Goal: Task Accomplishment & Management: Manage account settings

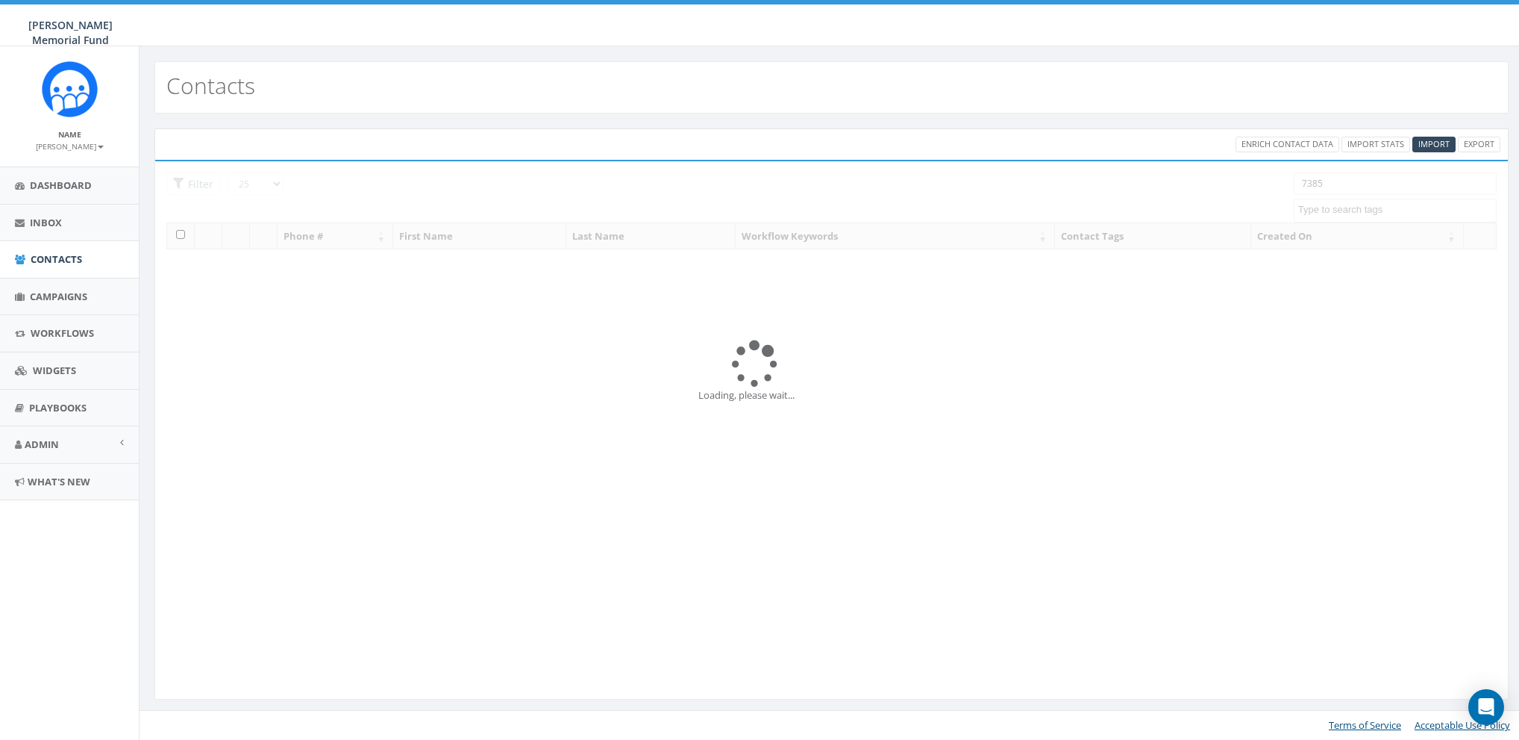
select select
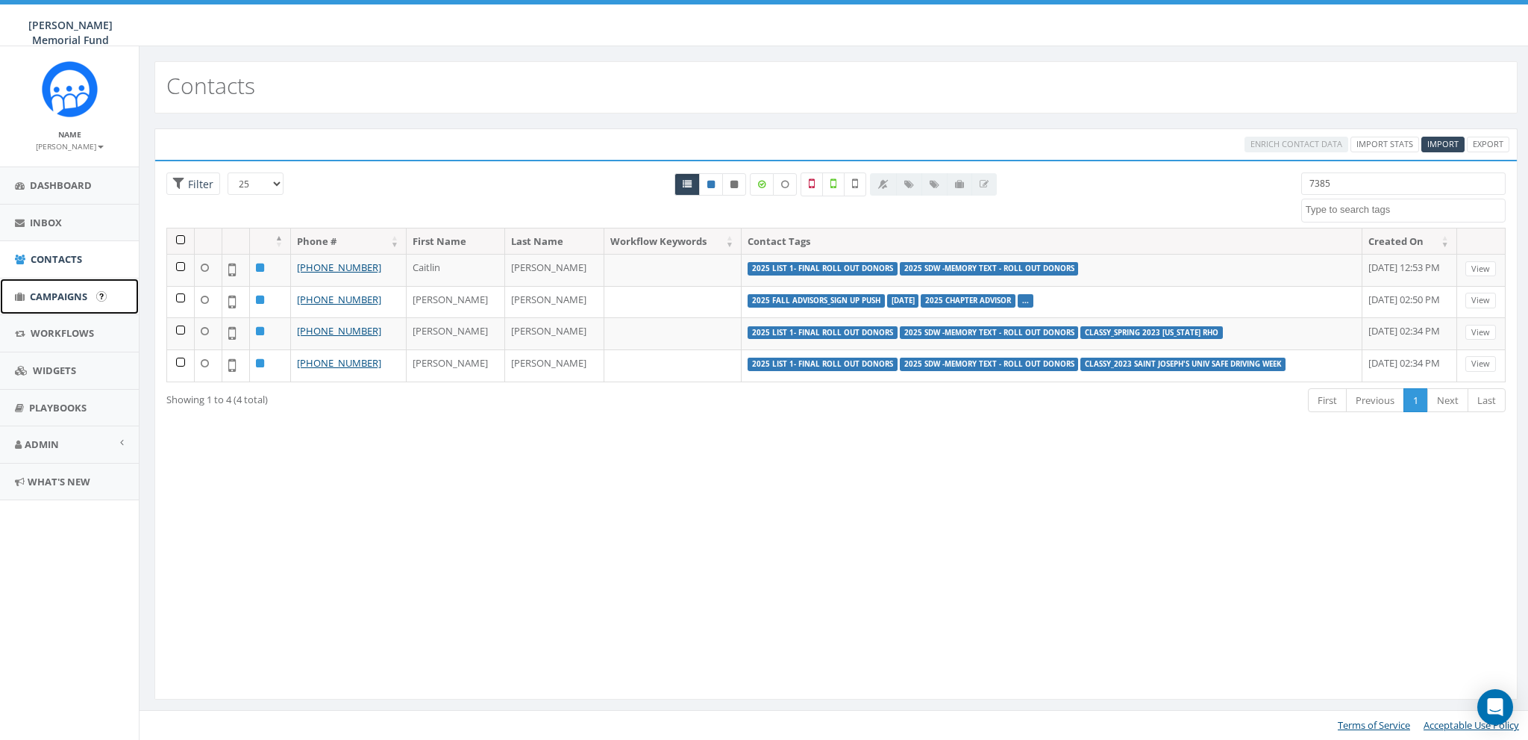
click at [43, 293] on span "Campaigns" at bounding box center [58, 296] width 57 height 13
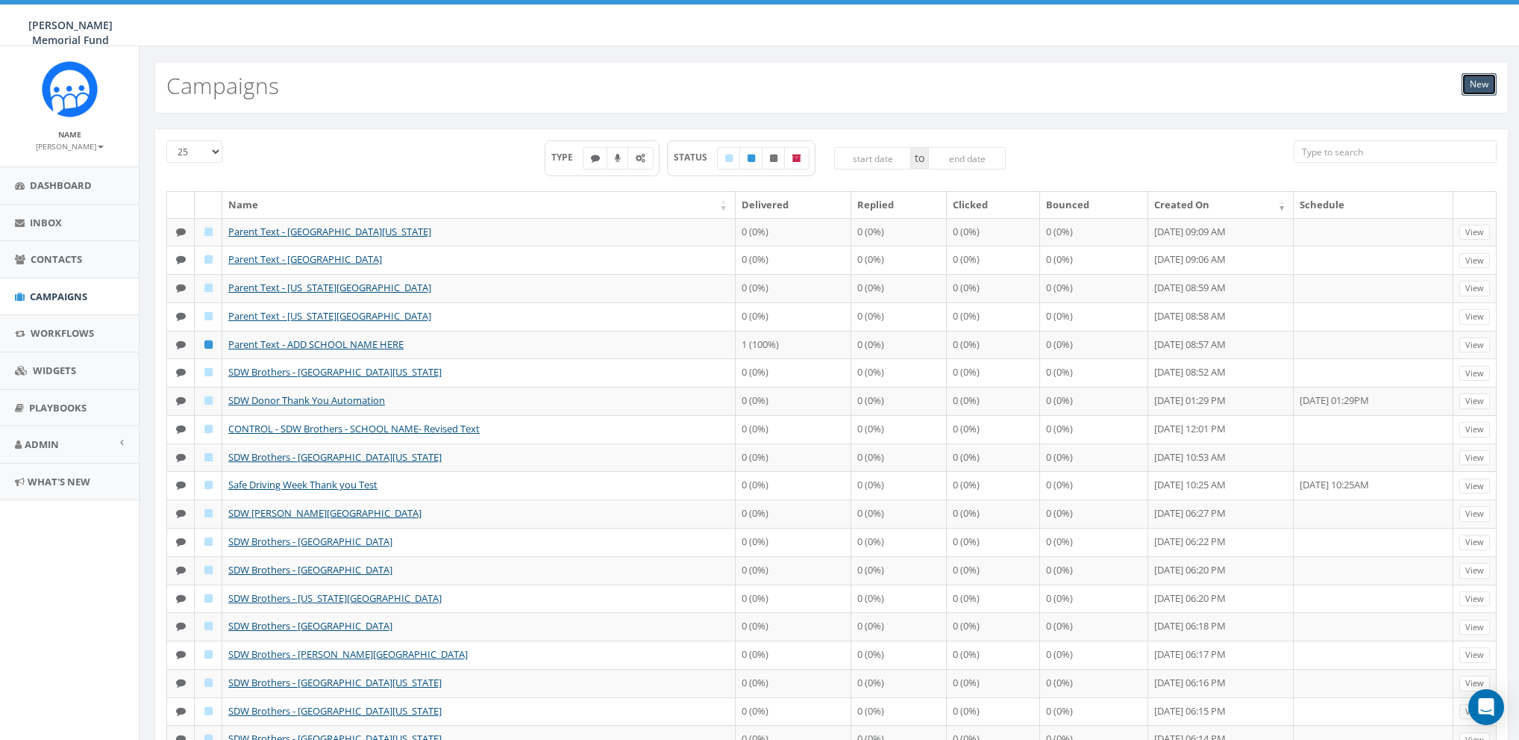
click at [1492, 82] on link "New" at bounding box center [1479, 84] width 35 height 22
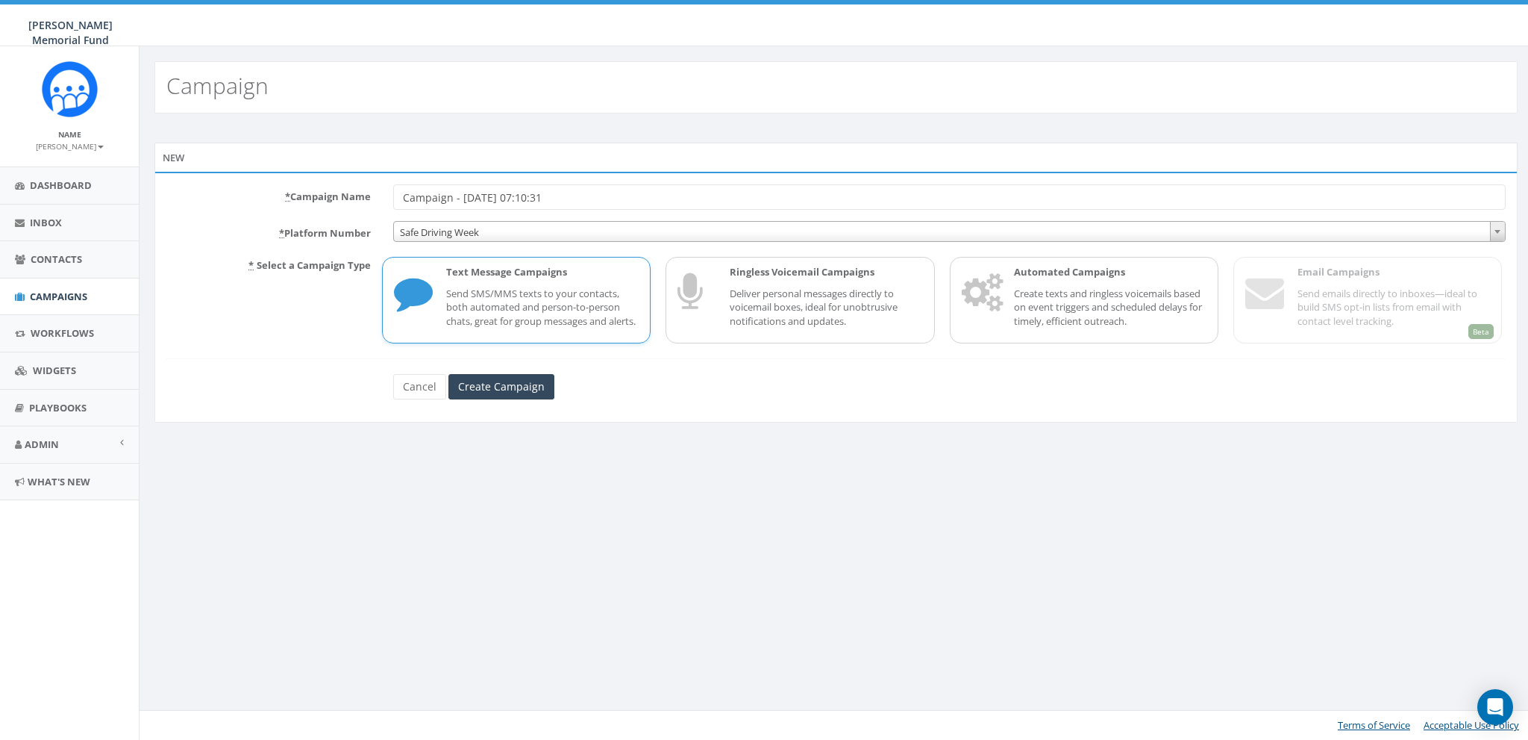
click at [408, 193] on input "Campaign - 08/20/2025, 07:10:31" at bounding box center [949, 196] width 1113 height 25
type input "Test Campaign - 08/20/2025"
click at [454, 226] on span "Safe Driving Week" at bounding box center [949, 232] width 1111 height 21
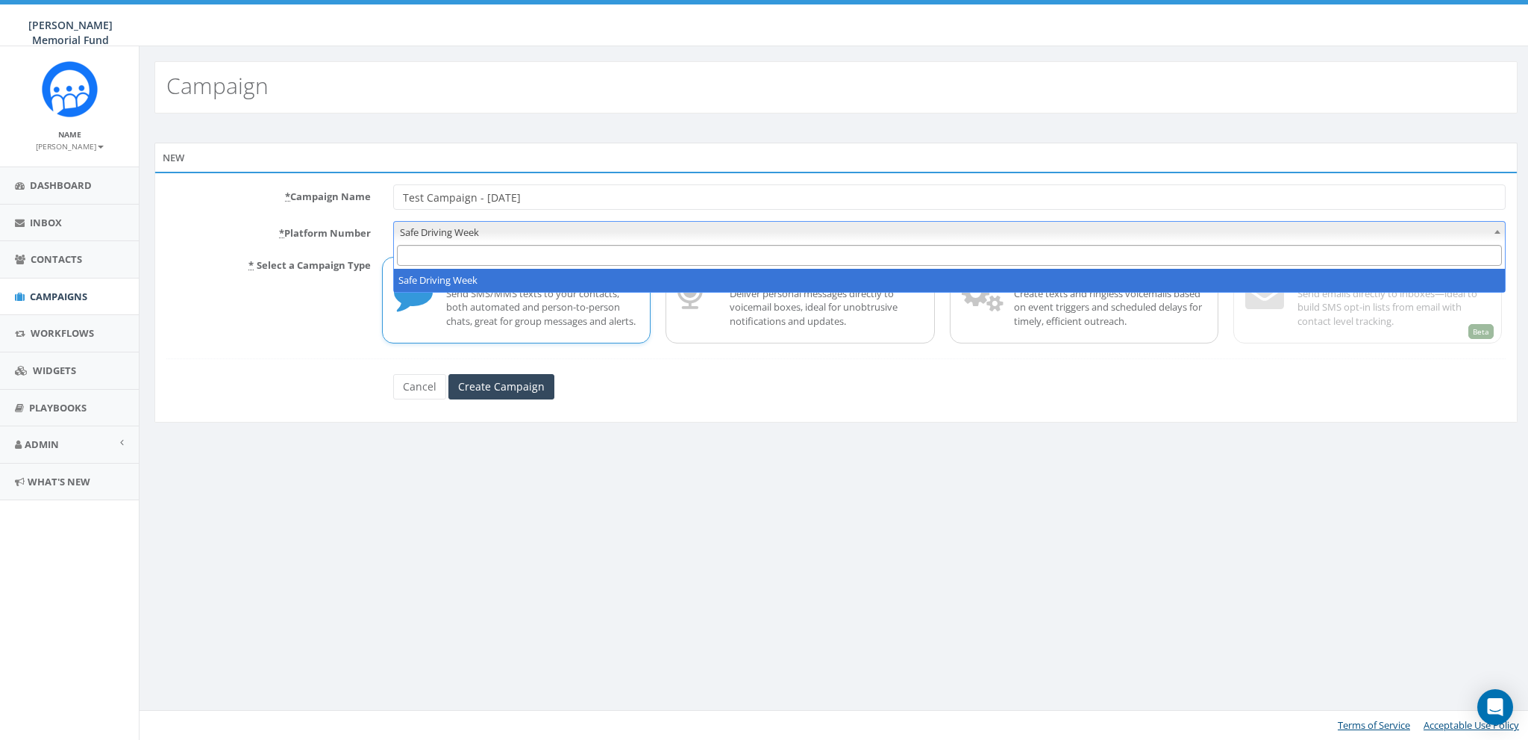
click at [454, 226] on span "Safe Driving Week" at bounding box center [949, 232] width 1111 height 21
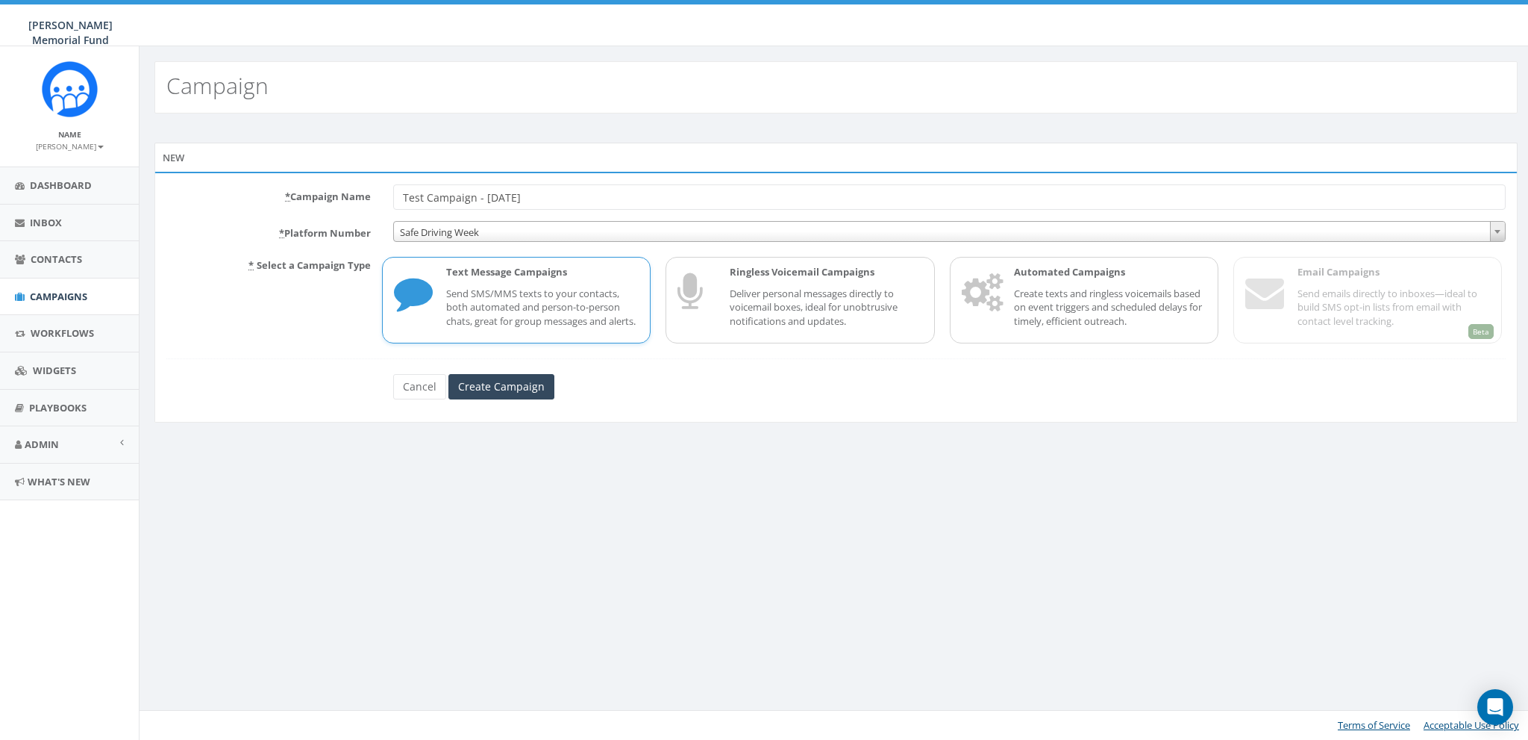
click at [581, 304] on p "Send SMS/MMS texts to your contacts, both automated and person-to-person chats,…" at bounding box center [542, 308] width 193 height 42
click at [1104, 296] on p "Create texts and ringless voicemails based on event triggers and scheduled dela…" at bounding box center [1110, 308] width 193 height 42
click at [504, 399] on input "Create Campaign" at bounding box center [501, 386] width 106 height 25
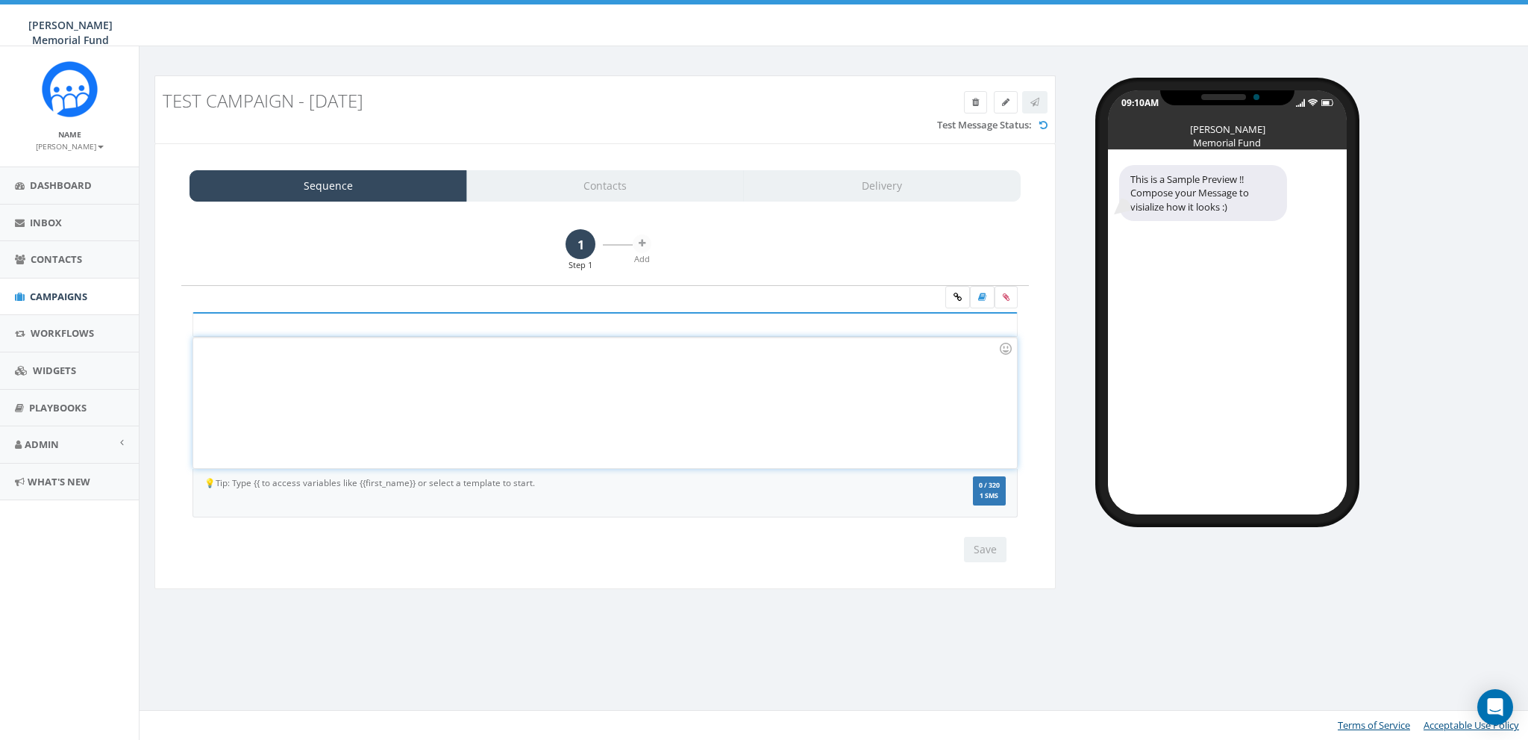
click at [472, 352] on div at bounding box center [604, 402] width 823 height 131
click at [669, 193] on div "Sequence Contacts Delivery" at bounding box center [605, 185] width 831 height 31
click at [794, 272] on div "1 Step 1 Add" at bounding box center [605, 257] width 848 height 57
click at [751, 272] on div "1 Step 1 Add" at bounding box center [605, 257] width 848 height 57
click at [751, 243] on div "1 Step 1 Add" at bounding box center [605, 257] width 848 height 57
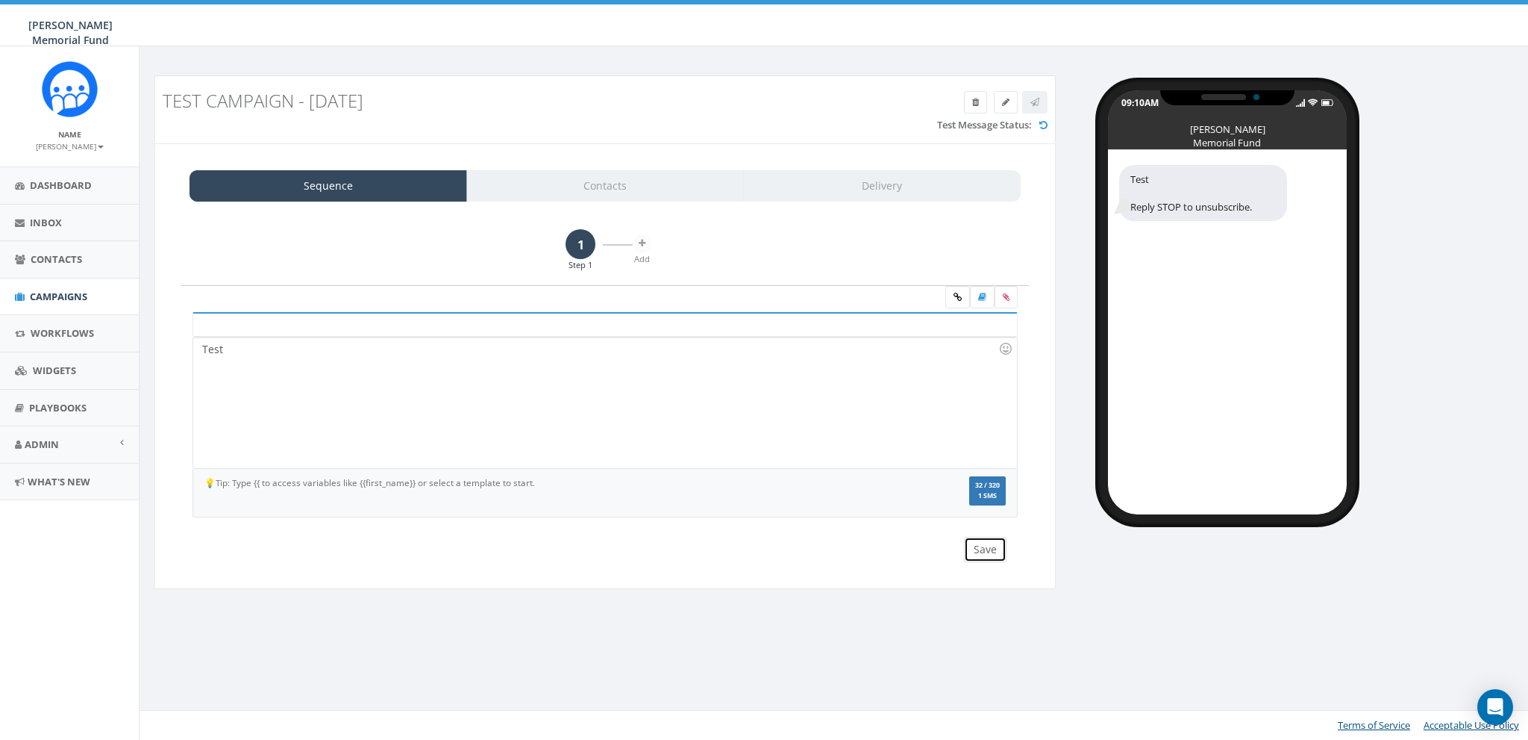
click at [985, 545] on button "Save" at bounding box center [985, 549] width 43 height 25
click at [594, 190] on link "Contacts" at bounding box center [605, 185] width 278 height 31
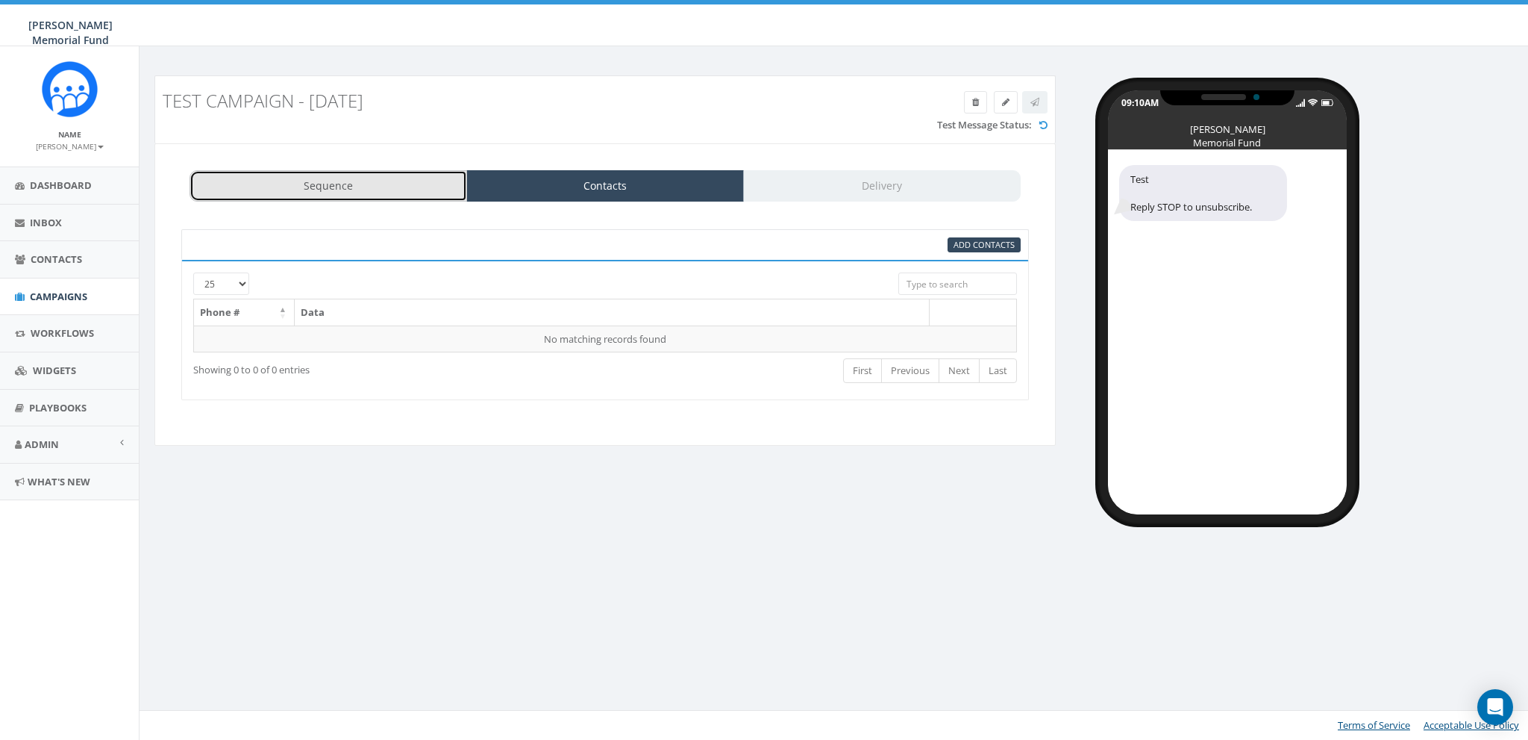
click at [402, 191] on link "Sequence" at bounding box center [329, 185] width 278 height 31
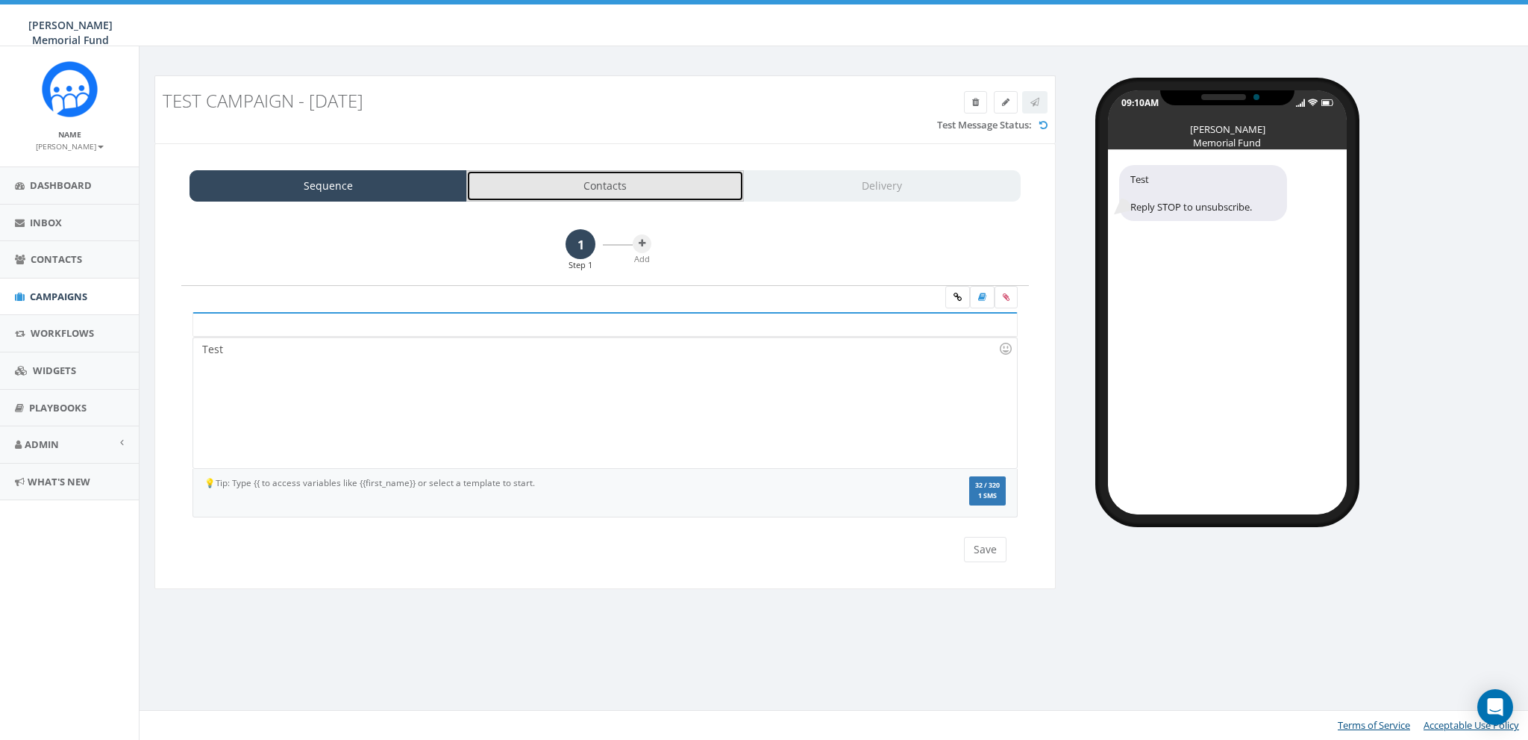
click at [574, 184] on link "Contacts" at bounding box center [605, 185] width 278 height 31
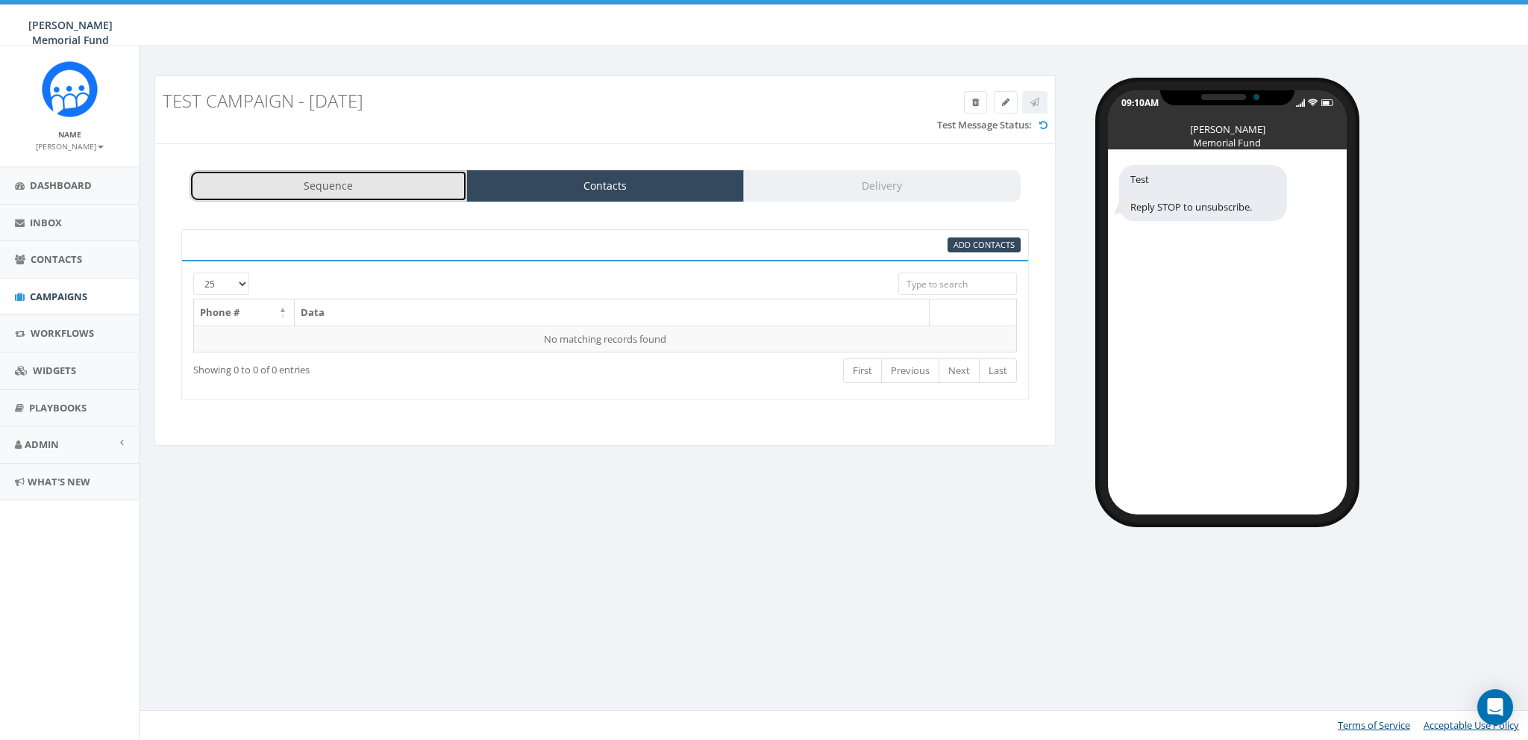
click at [413, 180] on link "Sequence" at bounding box center [329, 185] width 278 height 31
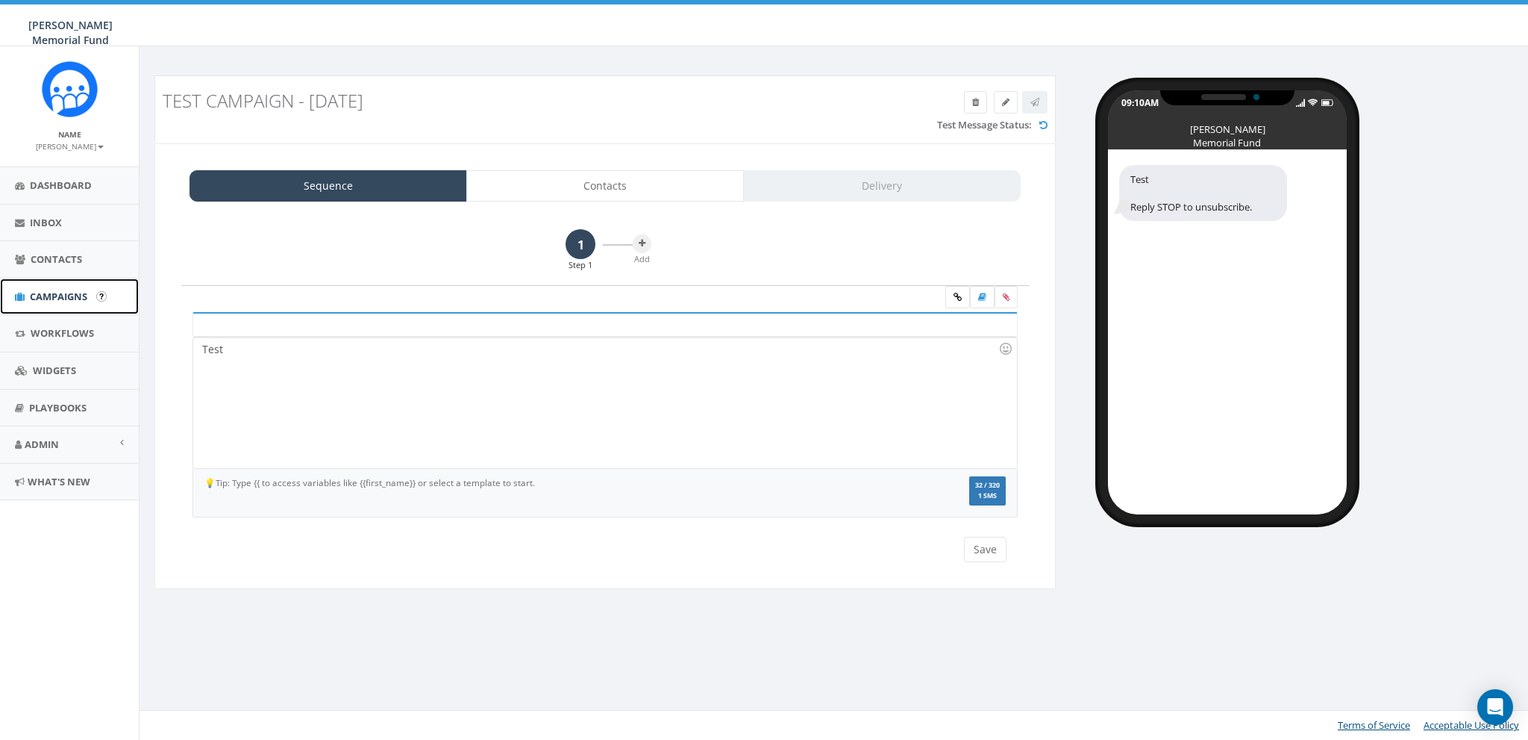
click at [56, 290] on span "Campaigns" at bounding box center [58, 296] width 57 height 13
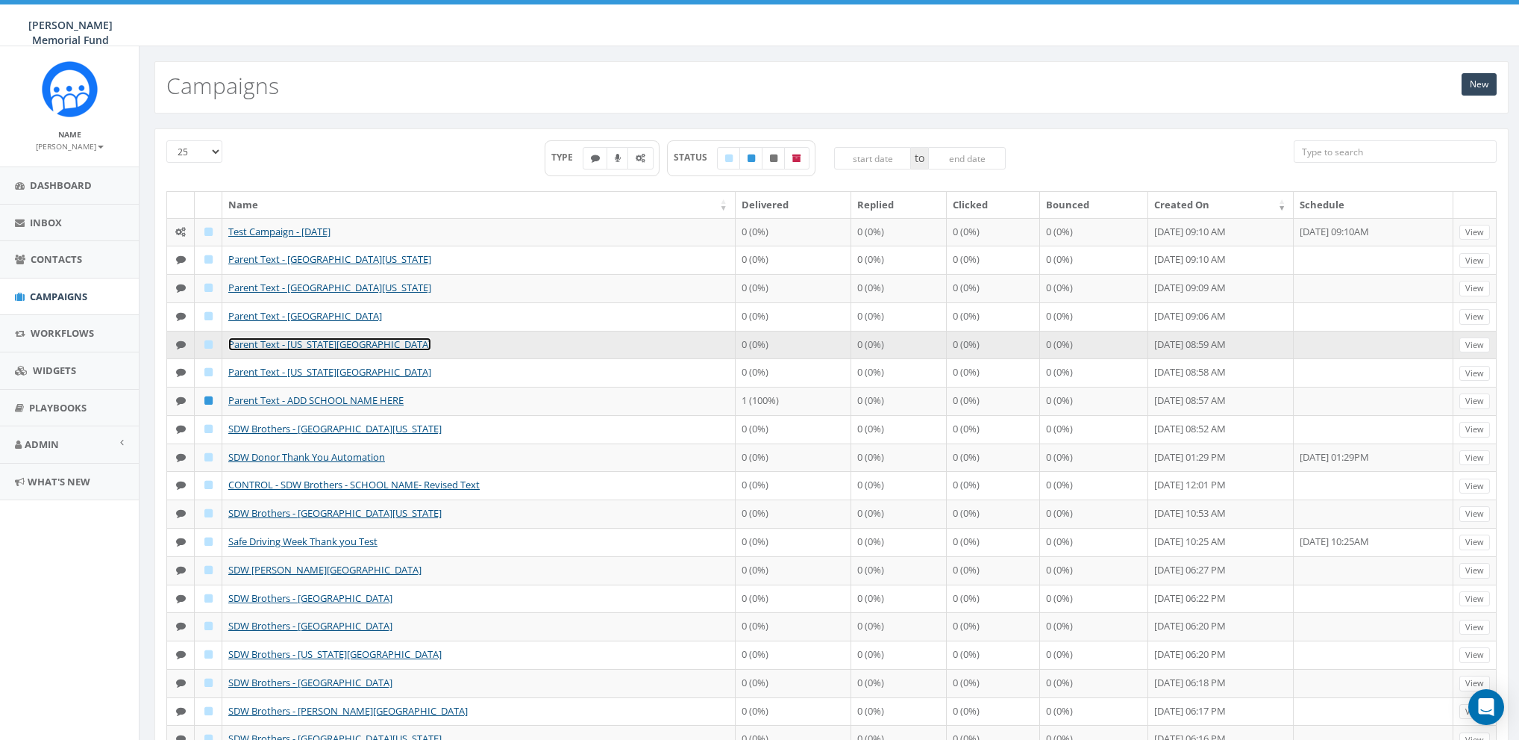
click at [269, 341] on link "Parent Text - Louisiana State University" at bounding box center [329, 343] width 203 height 13
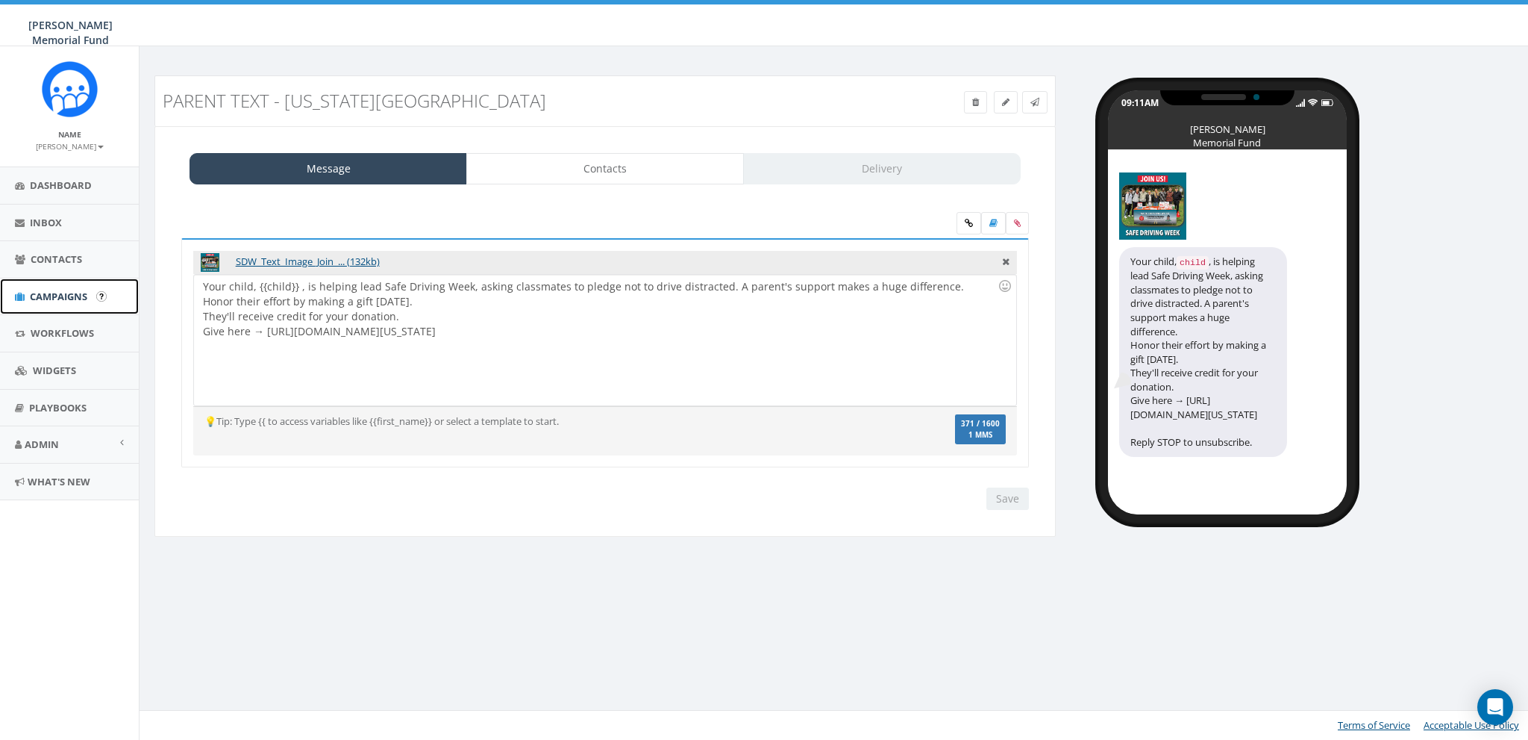
click at [53, 290] on span "Campaigns" at bounding box center [58, 296] width 57 height 13
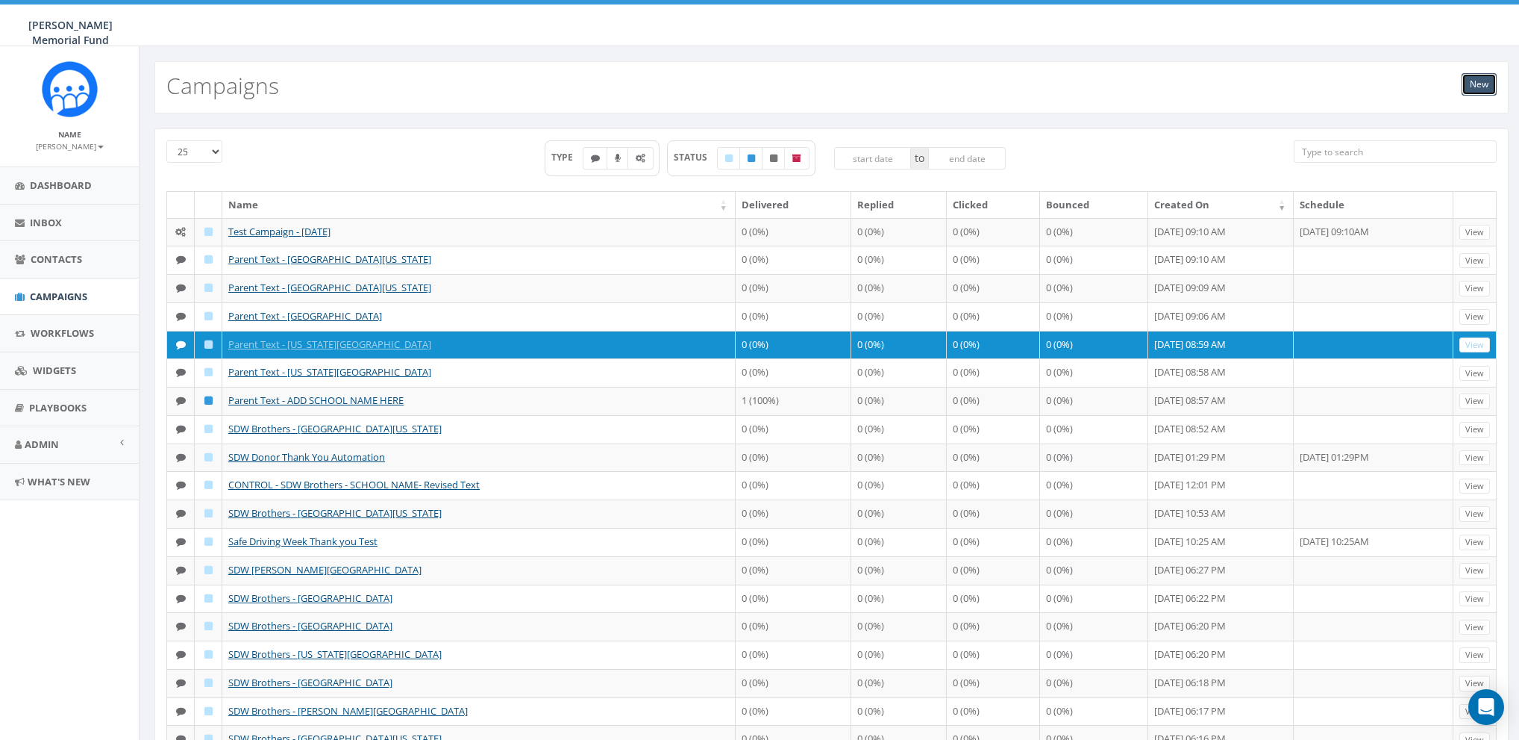
click at [1488, 86] on link "New" at bounding box center [1479, 84] width 35 height 22
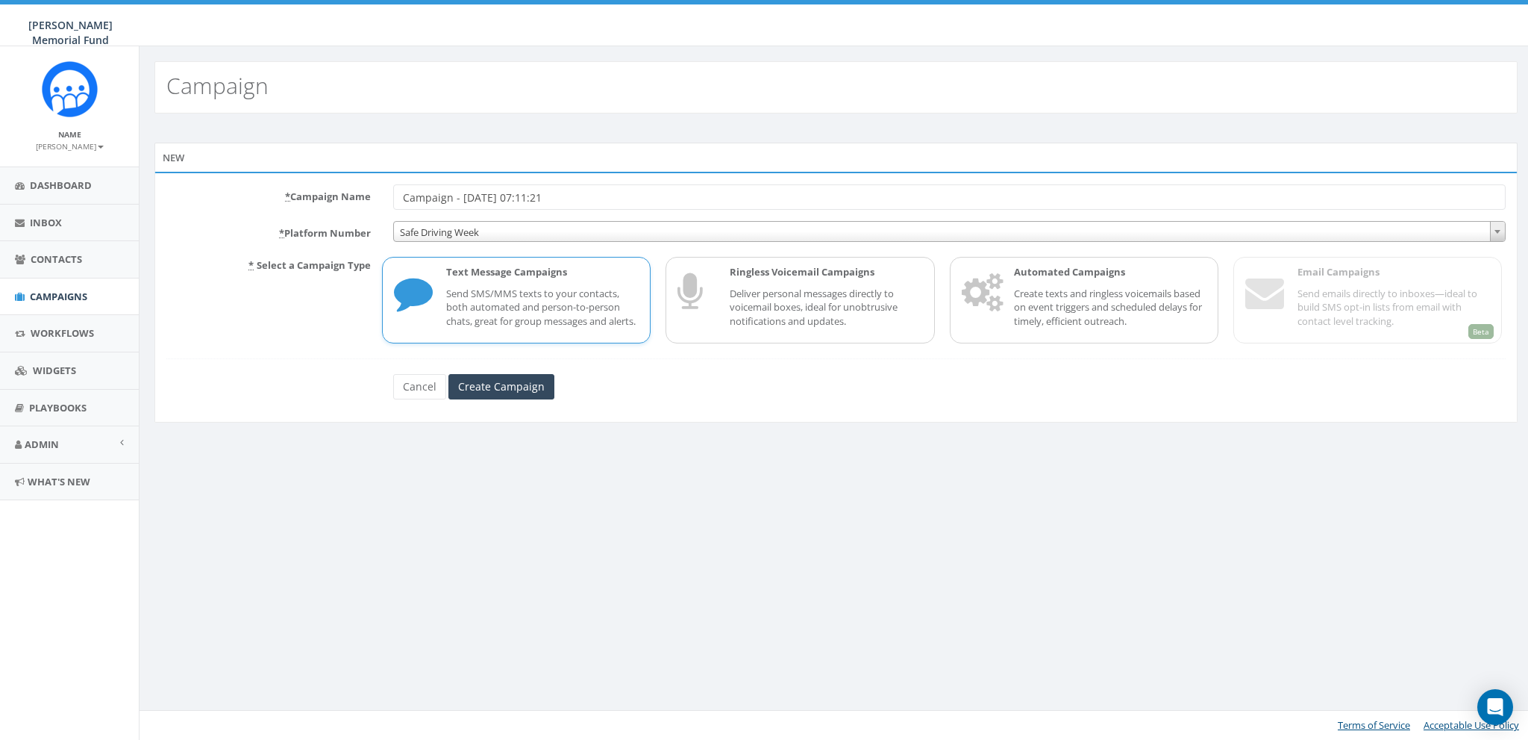
click at [451, 196] on input "Campaign - [DATE] 07:11:21" at bounding box center [949, 196] width 1113 height 25
click at [425, 196] on input "Campaign - [DATE] 07:11:21" at bounding box center [949, 196] width 1113 height 25
type input "Test Campaign - [DATE] 002"
click at [483, 396] on input "Create Campaign" at bounding box center [501, 386] width 106 height 25
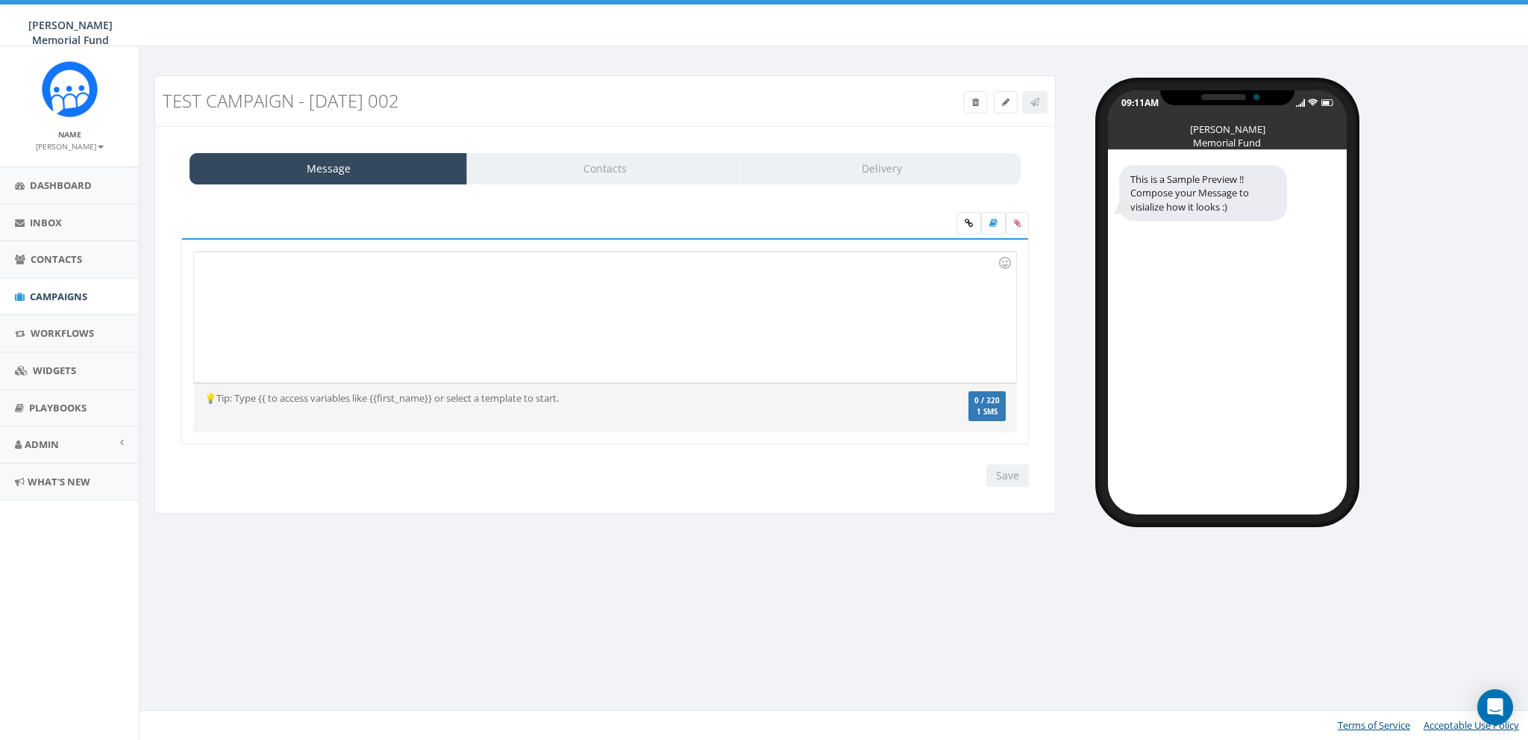
click at [445, 284] on div at bounding box center [605, 316] width 822 height 131
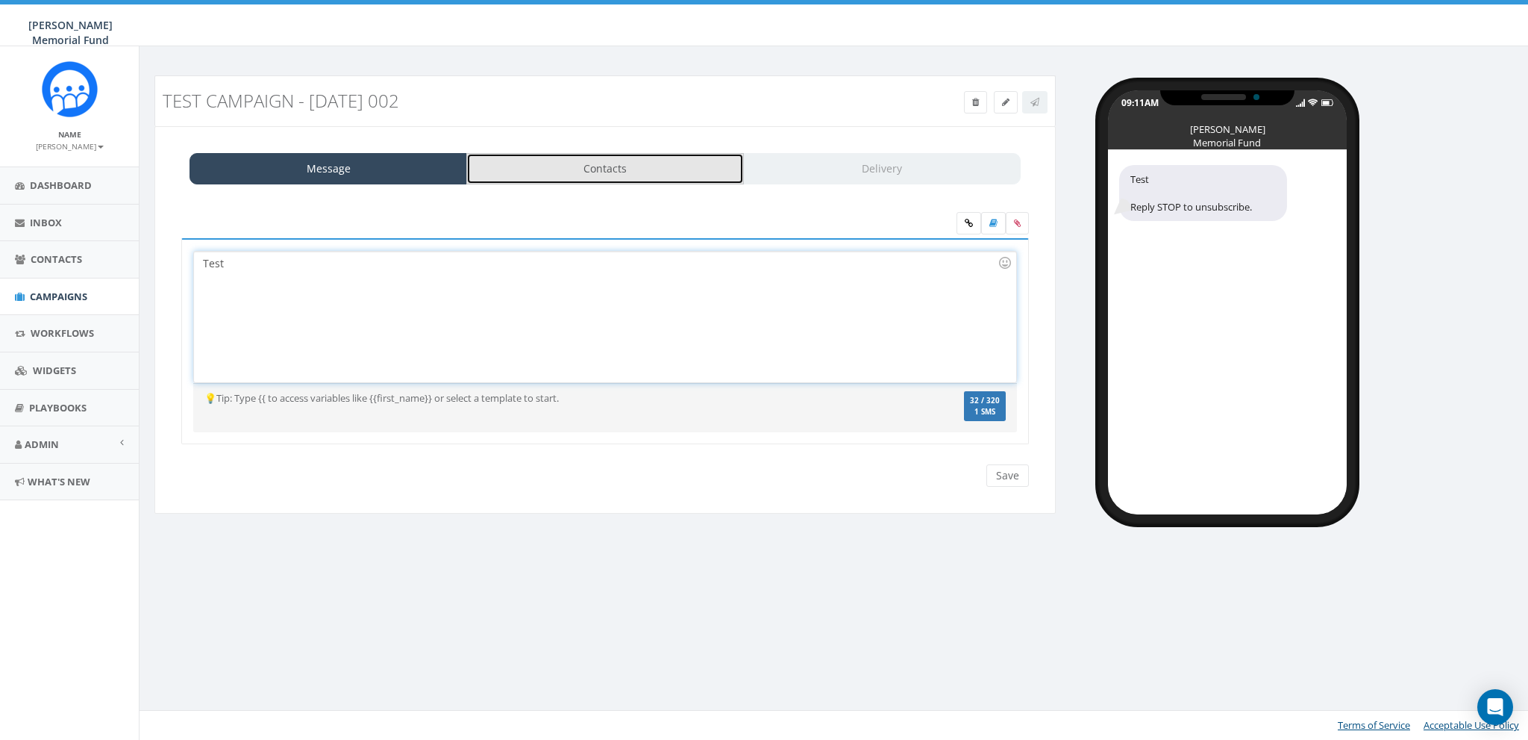
click at [562, 172] on link "Contacts" at bounding box center [605, 168] width 278 height 31
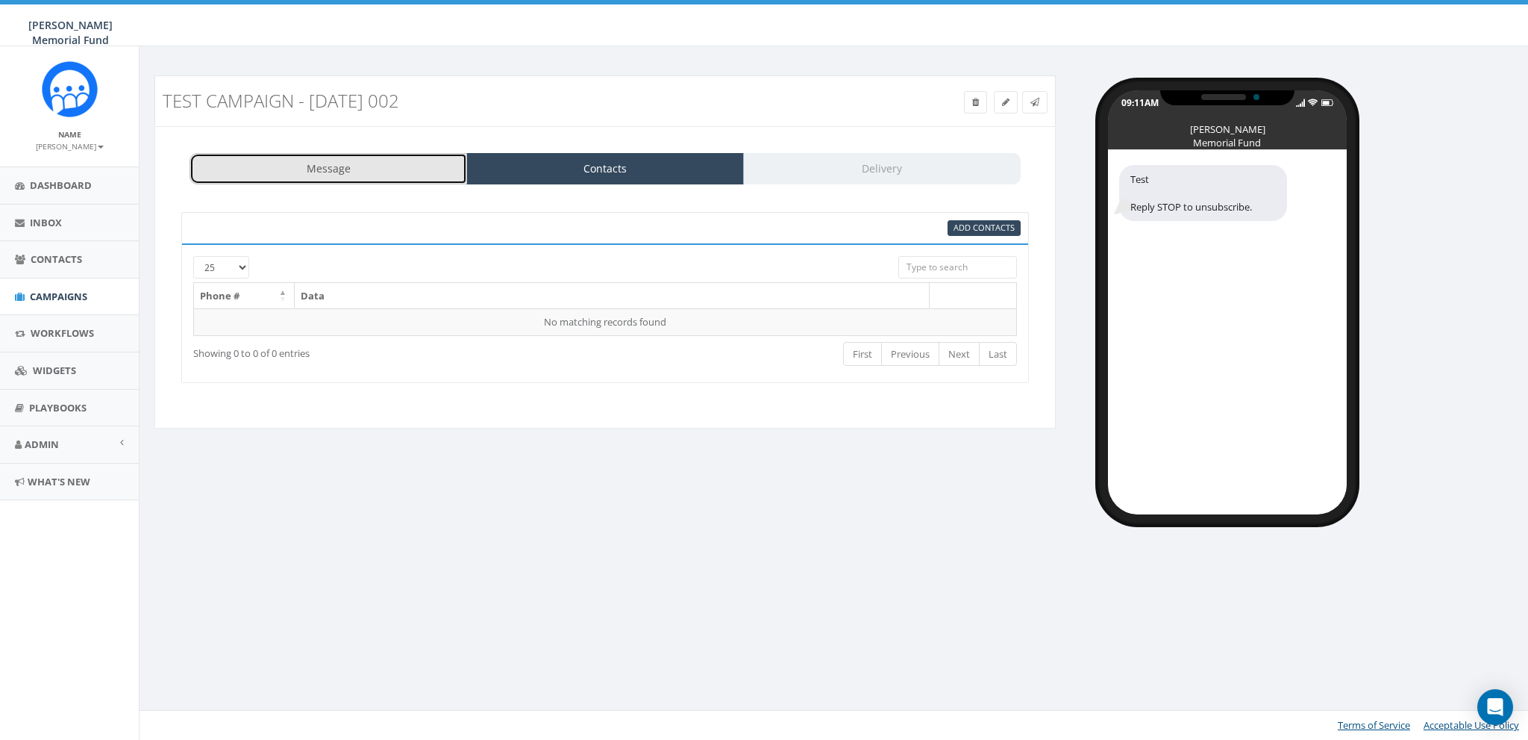
click at [357, 175] on link "Message" at bounding box center [329, 168] width 278 height 31
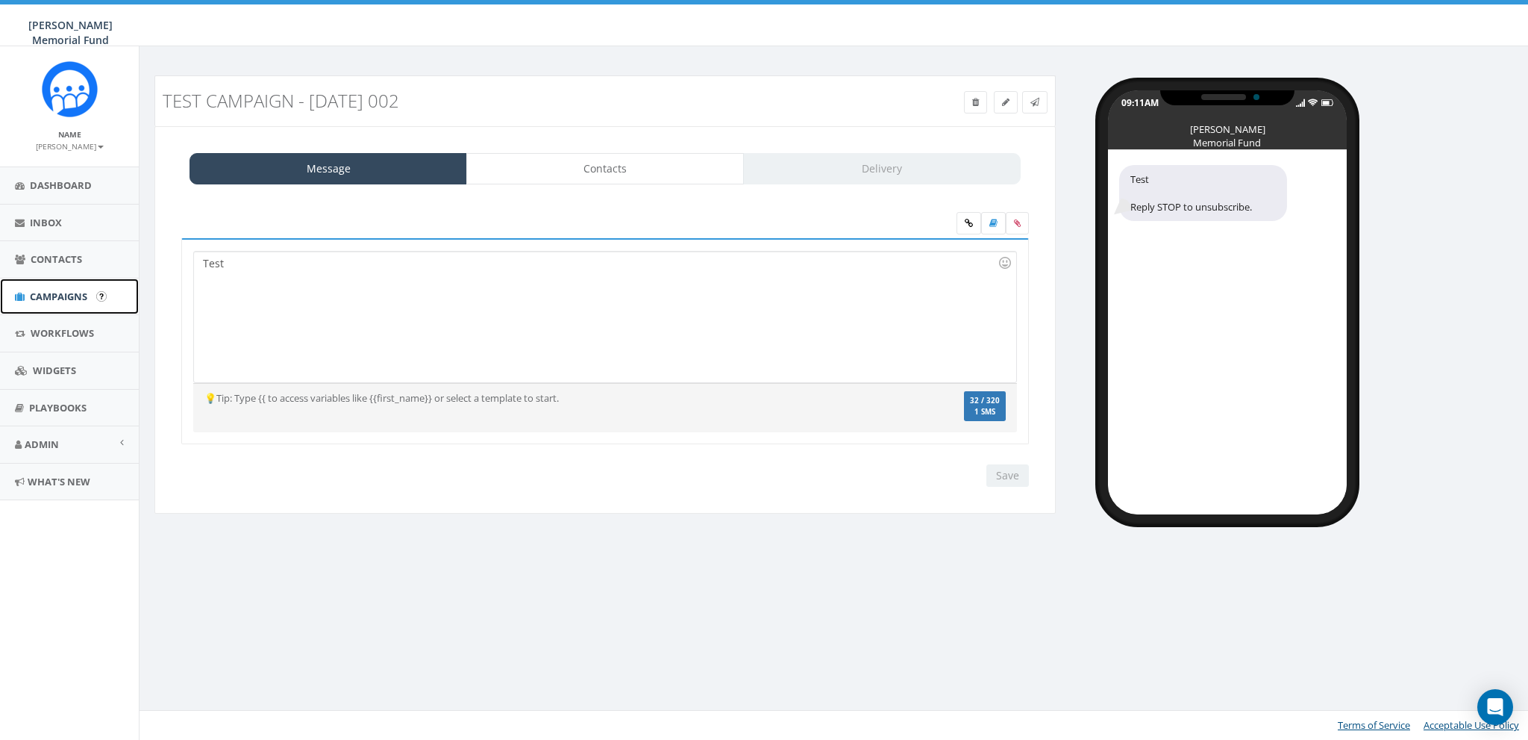
click at [49, 287] on link "Campaigns" at bounding box center [69, 296] width 139 height 37
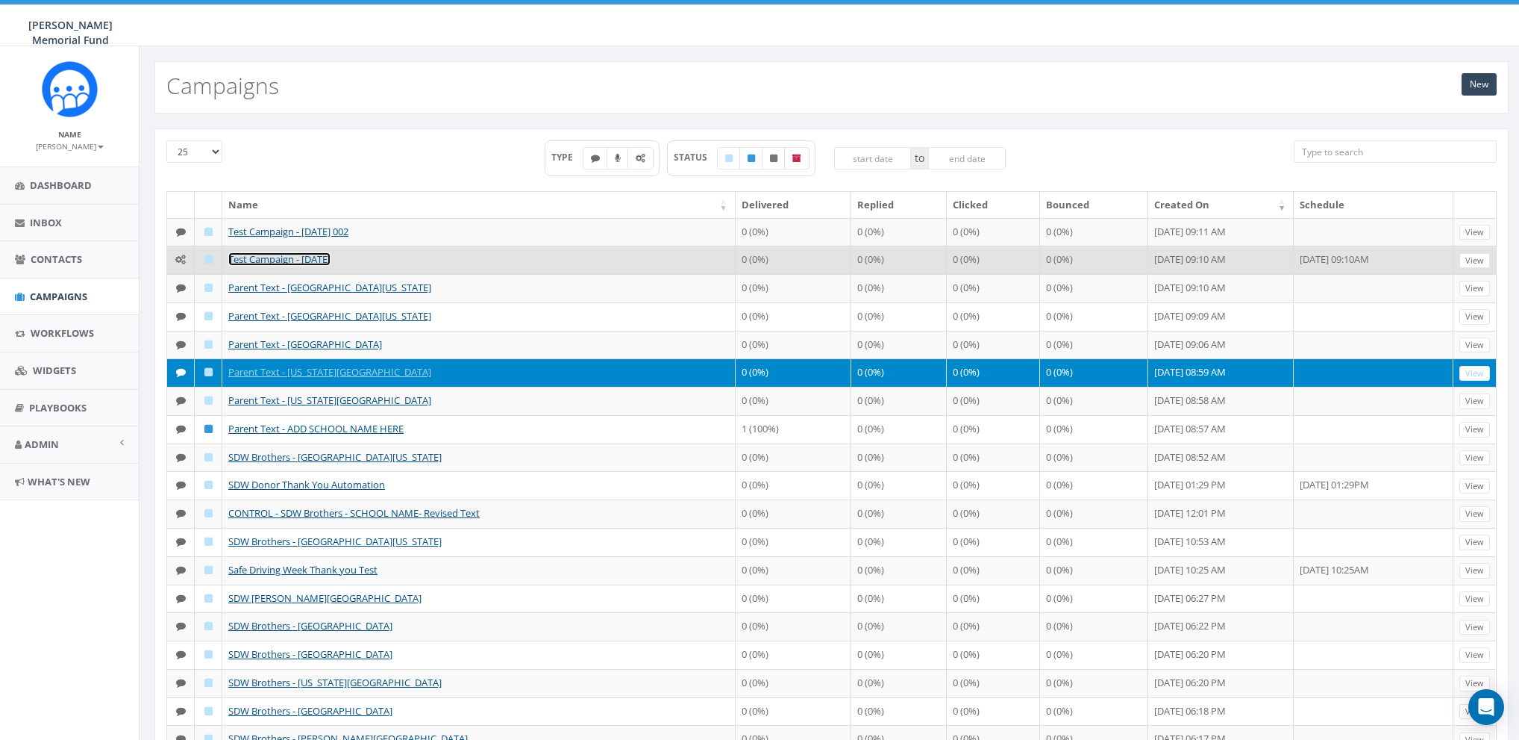
click at [254, 257] on link "Test Campaign - 08/20/2025" at bounding box center [279, 258] width 102 height 13
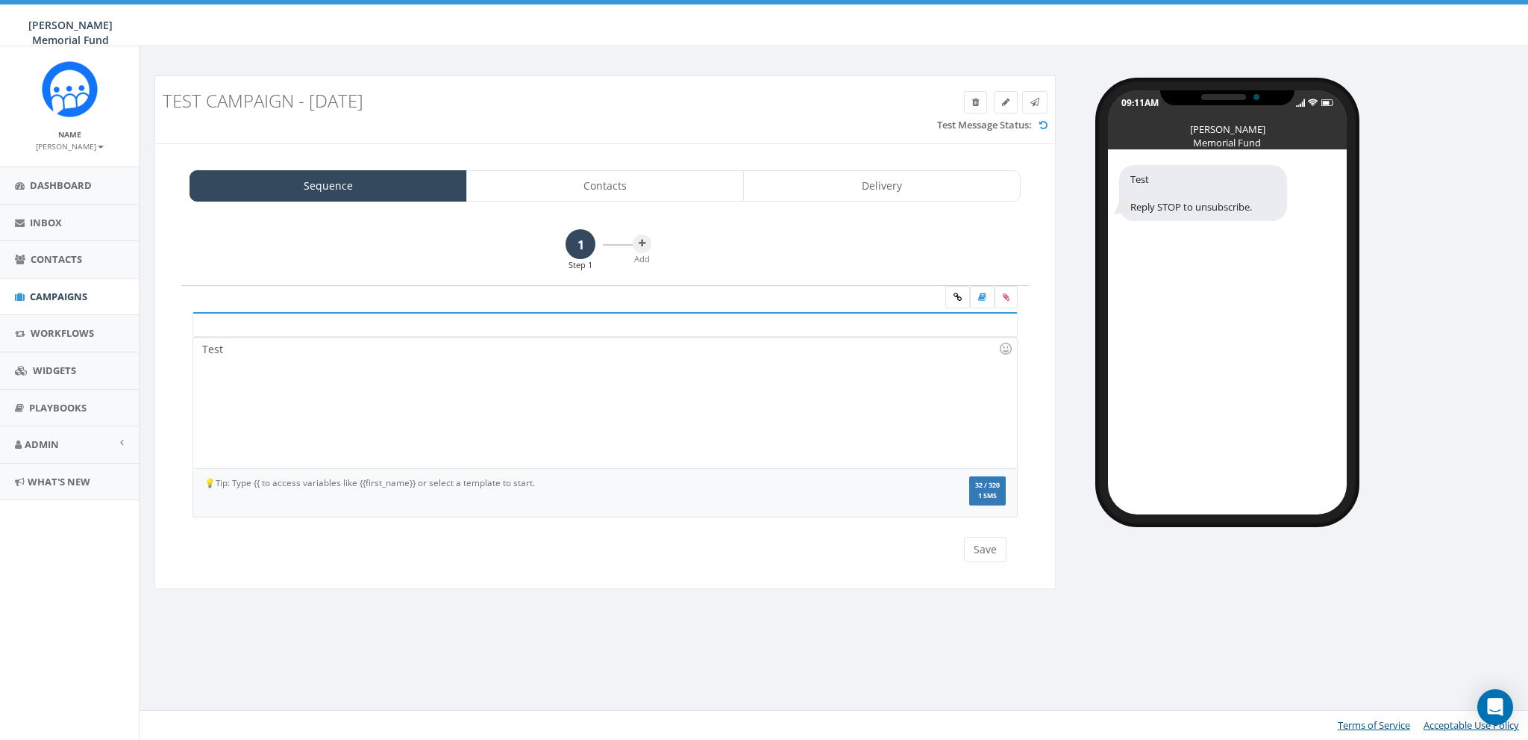
drag, startPoint x: 446, startPoint y: 328, endPoint x: 442, endPoint y: 344, distance: 16.3
click at [446, 332] on div at bounding box center [605, 324] width 825 height 25
click at [439, 346] on div "Test" at bounding box center [604, 402] width 823 height 131
click at [598, 189] on link "Contacts" at bounding box center [605, 185] width 278 height 31
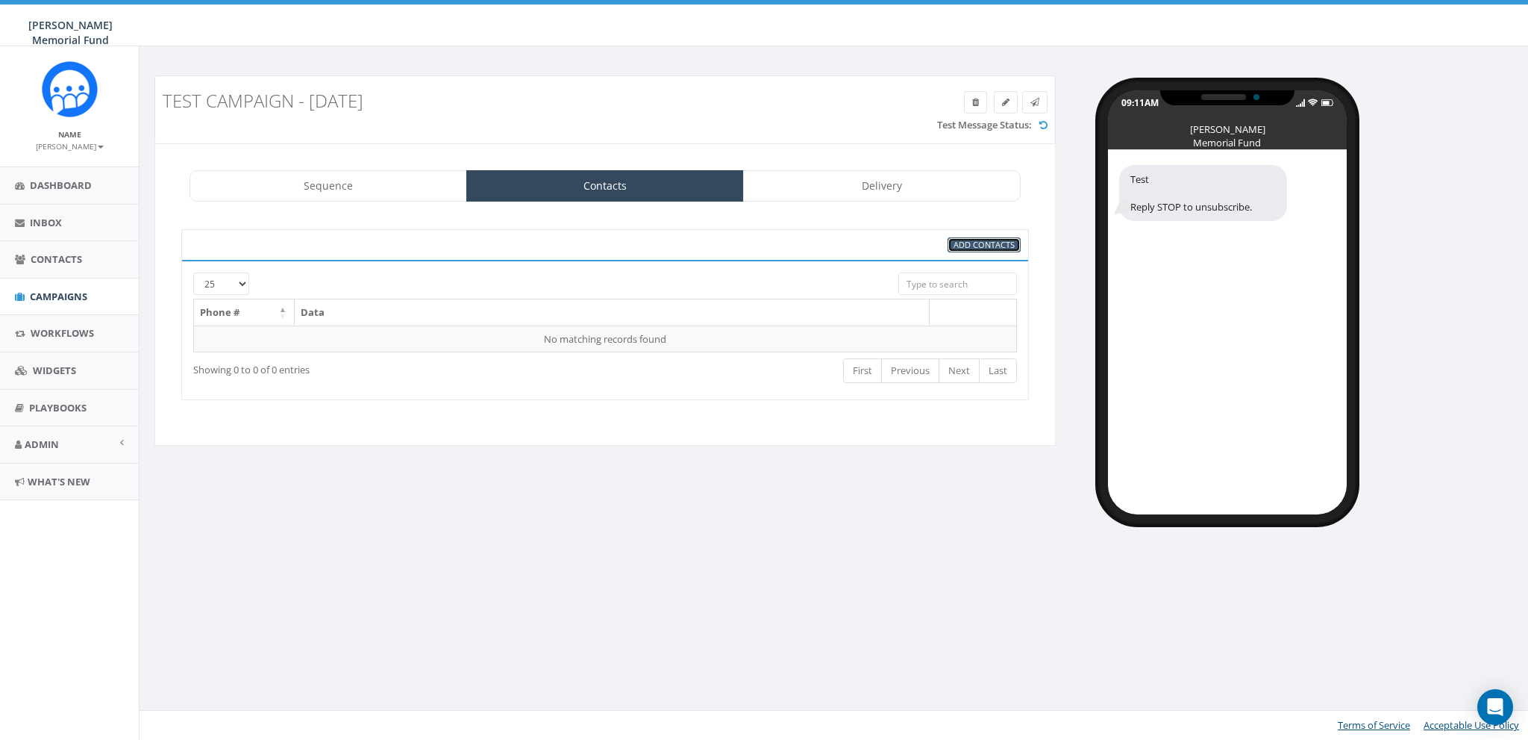
click at [980, 241] on span "Add Contacts" at bounding box center [984, 244] width 61 height 11
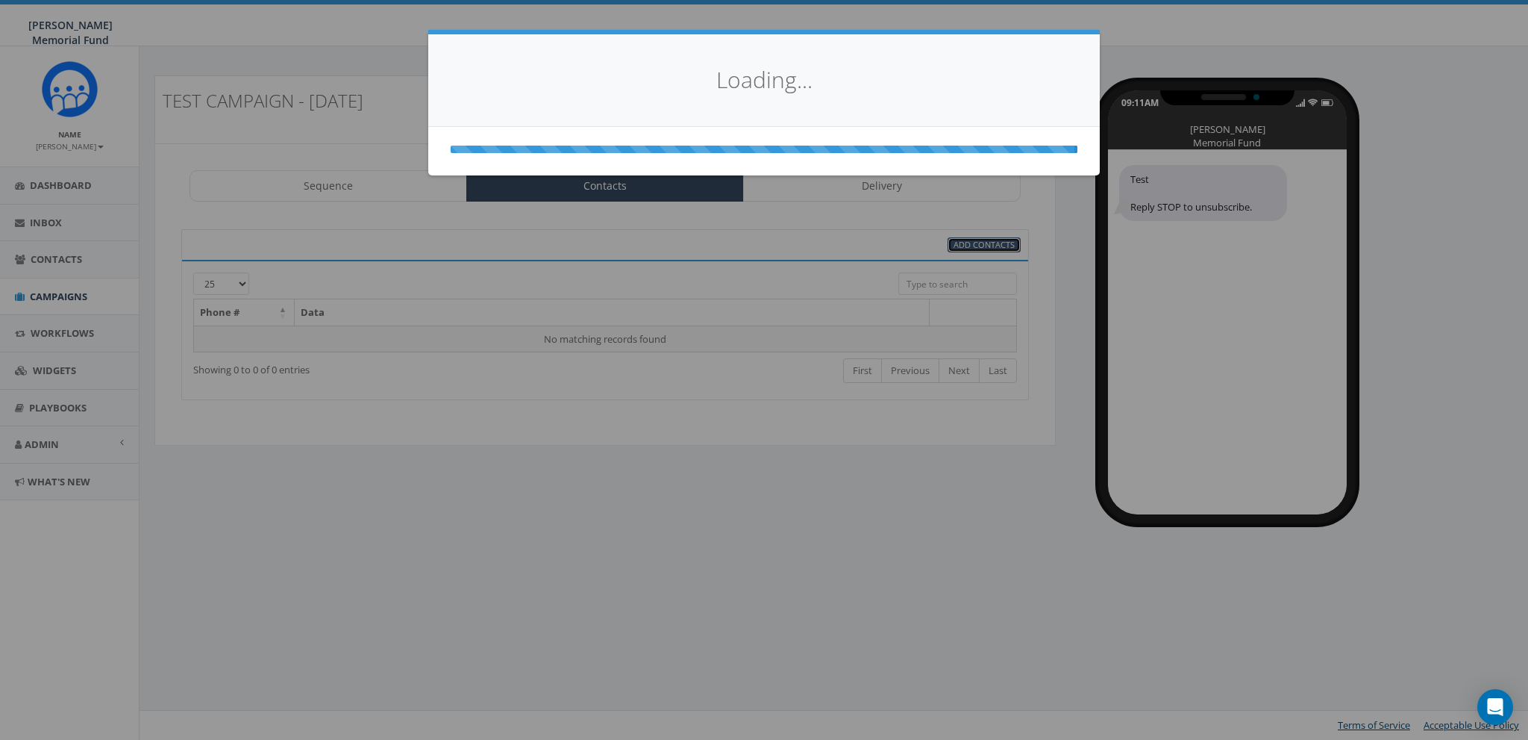
select select
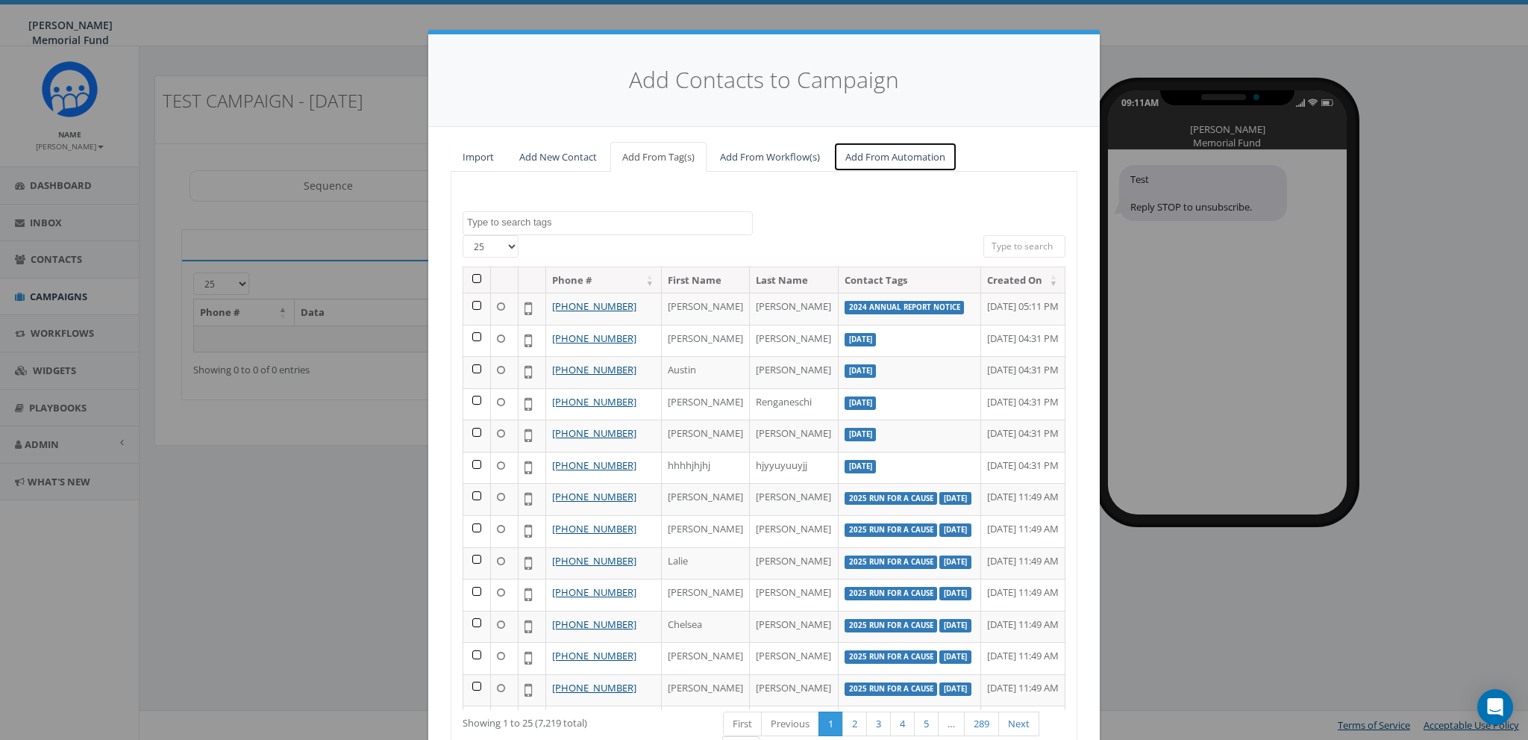
click at [886, 162] on link "Add From Automation" at bounding box center [896, 157] width 124 height 31
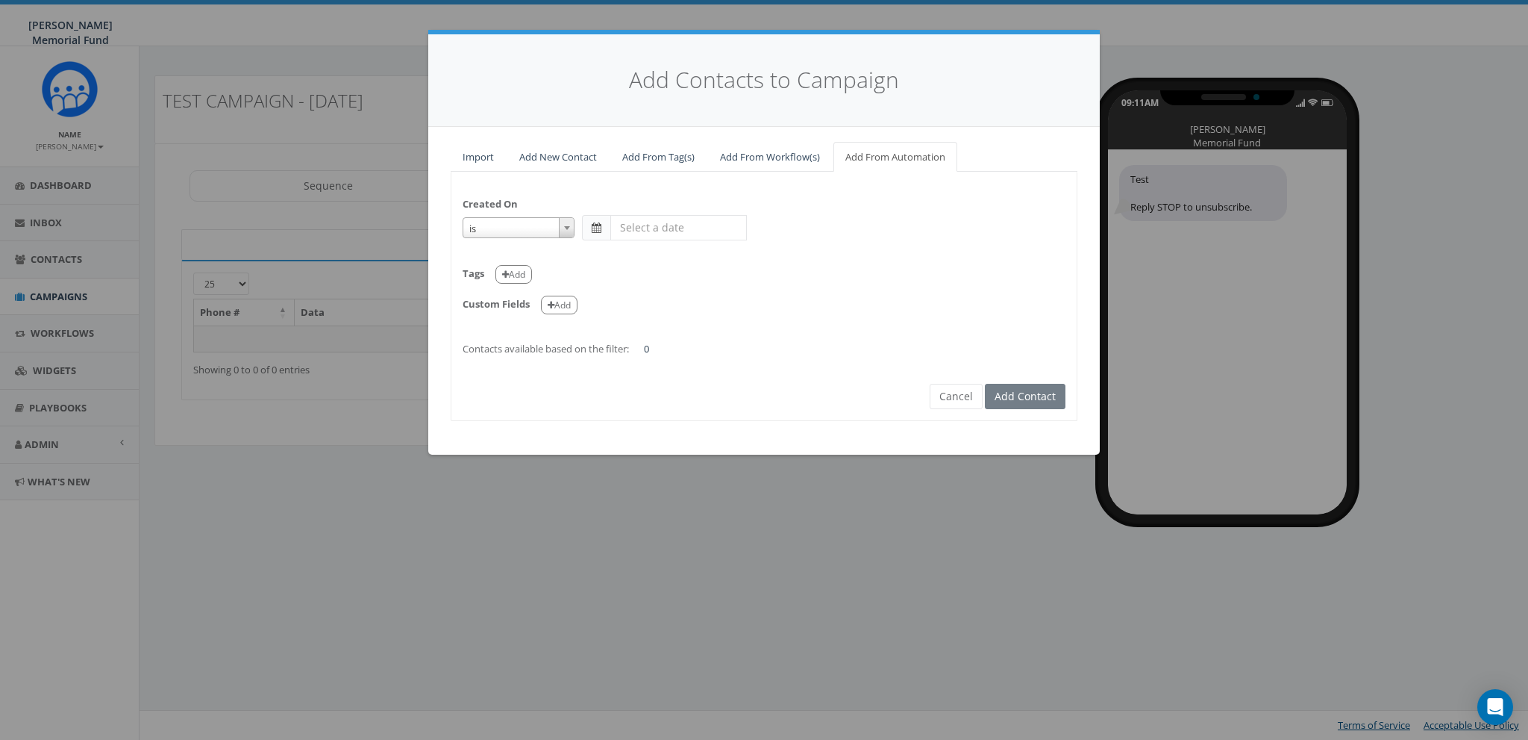
click at [569, 223] on span at bounding box center [566, 227] width 15 height 19
select select "is on or after"
click at [647, 231] on input "text" at bounding box center [678, 227] width 137 height 25
click at [623, 261] on th "«" at bounding box center [625, 256] width 22 height 22
click at [624, 259] on th "«" at bounding box center [625, 256] width 22 height 22
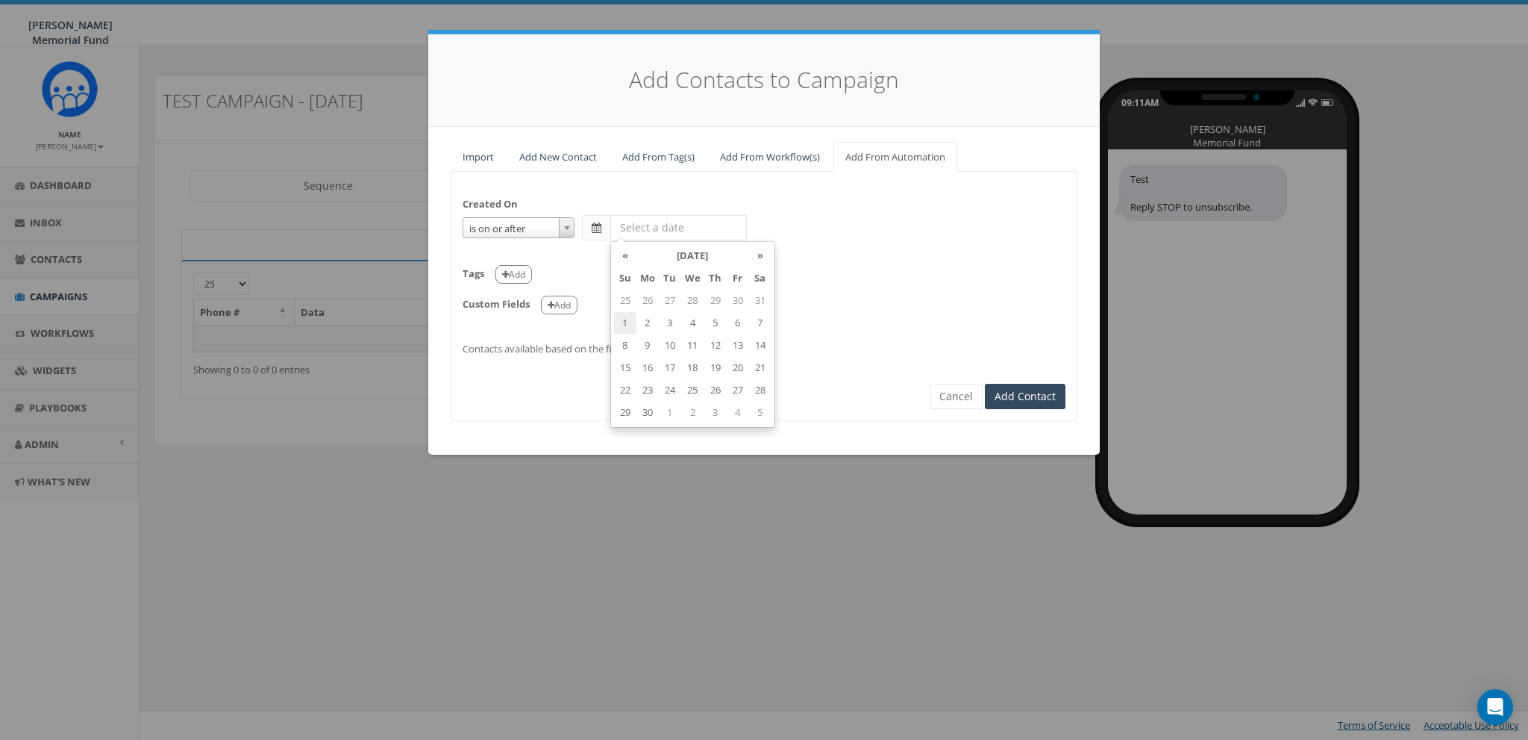
click at [625, 324] on td "1" at bounding box center [625, 323] width 22 height 22
type input "2025-06-01"
click at [892, 319] on div "Created On is is on or before is on or after is before is after is not is on or…" at bounding box center [763, 269] width 625 height 173
click at [508, 268] on button "Add" at bounding box center [513, 274] width 37 height 19
select select
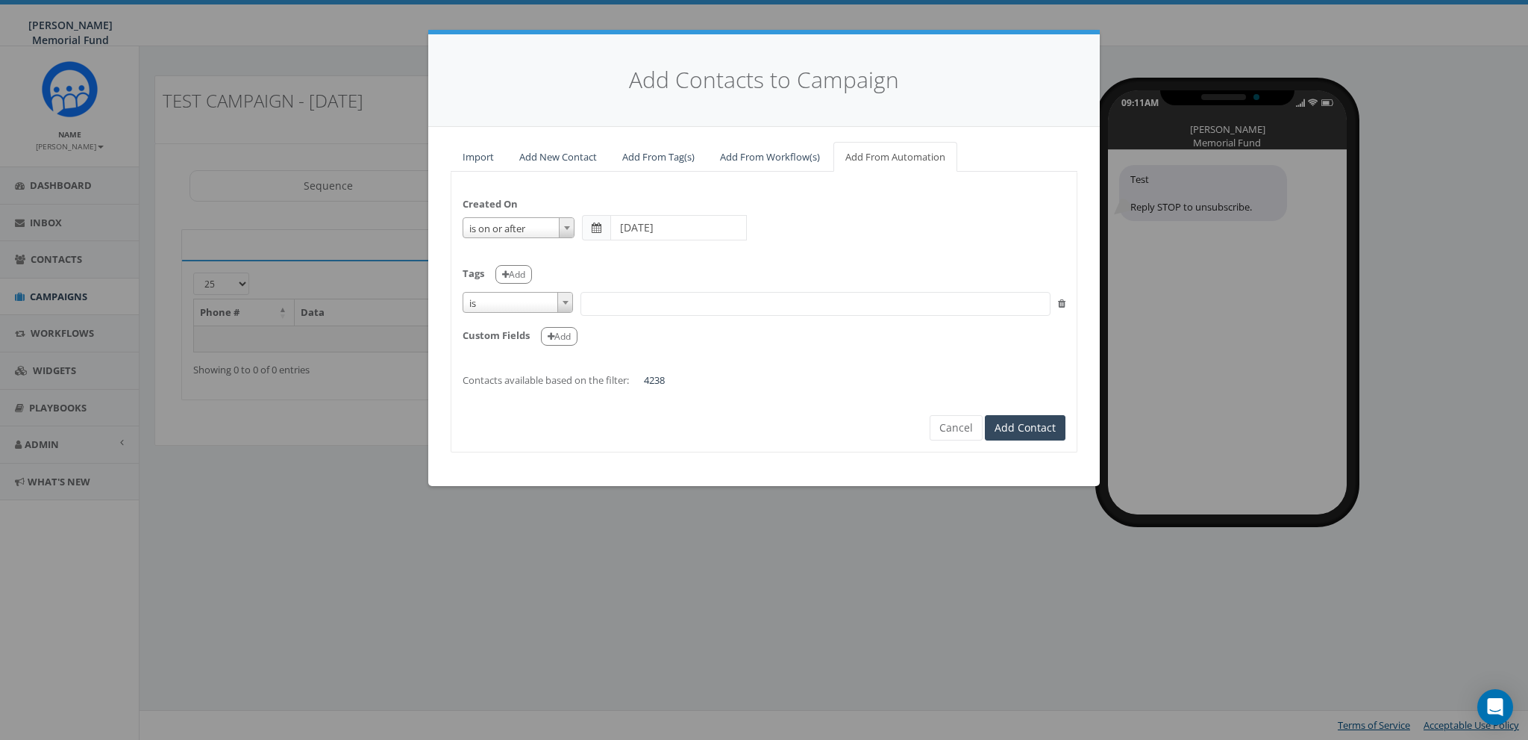
click at [550, 301] on span "is" at bounding box center [517, 303] width 109 height 21
select select "contains"
click at [640, 301] on span at bounding box center [816, 304] width 470 height 24
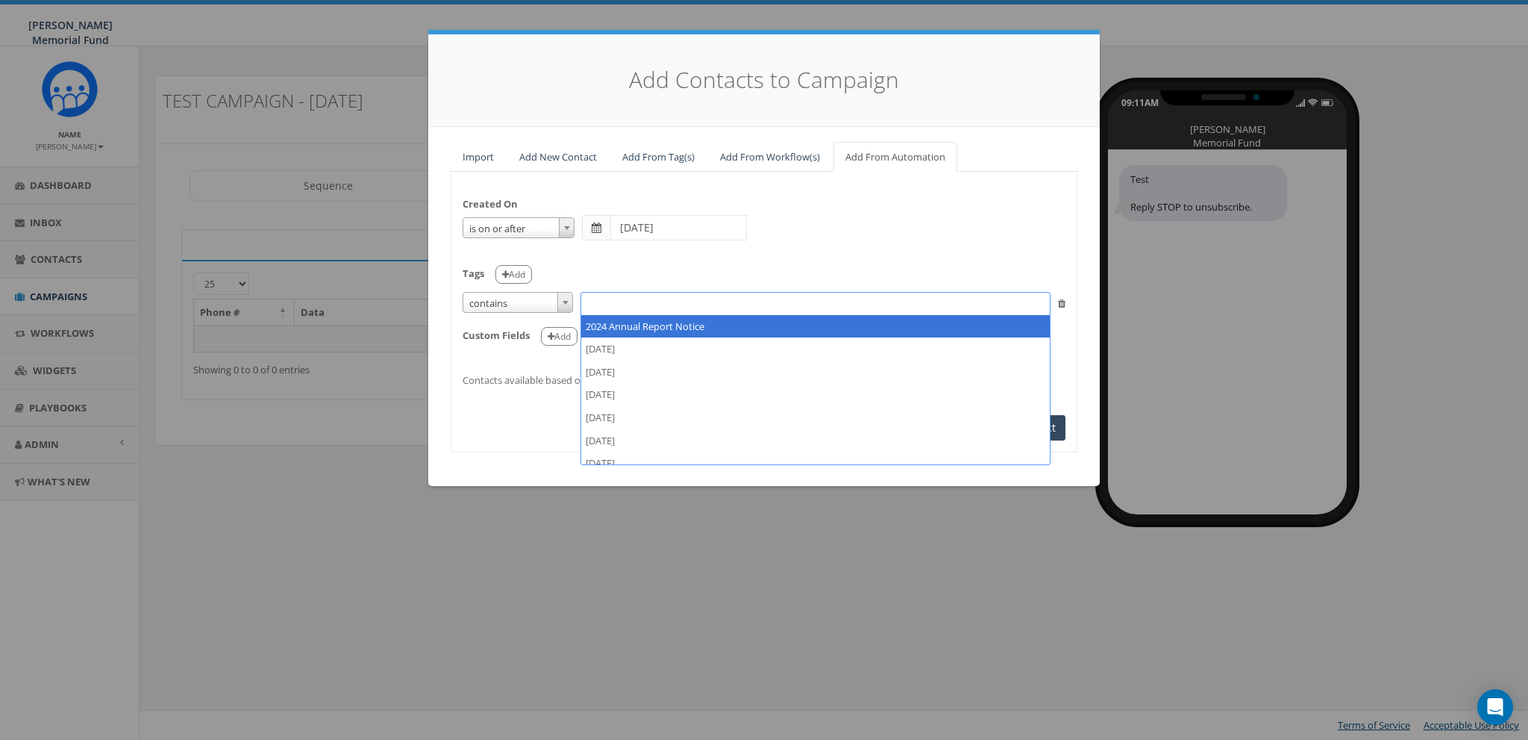
type textarea "a"
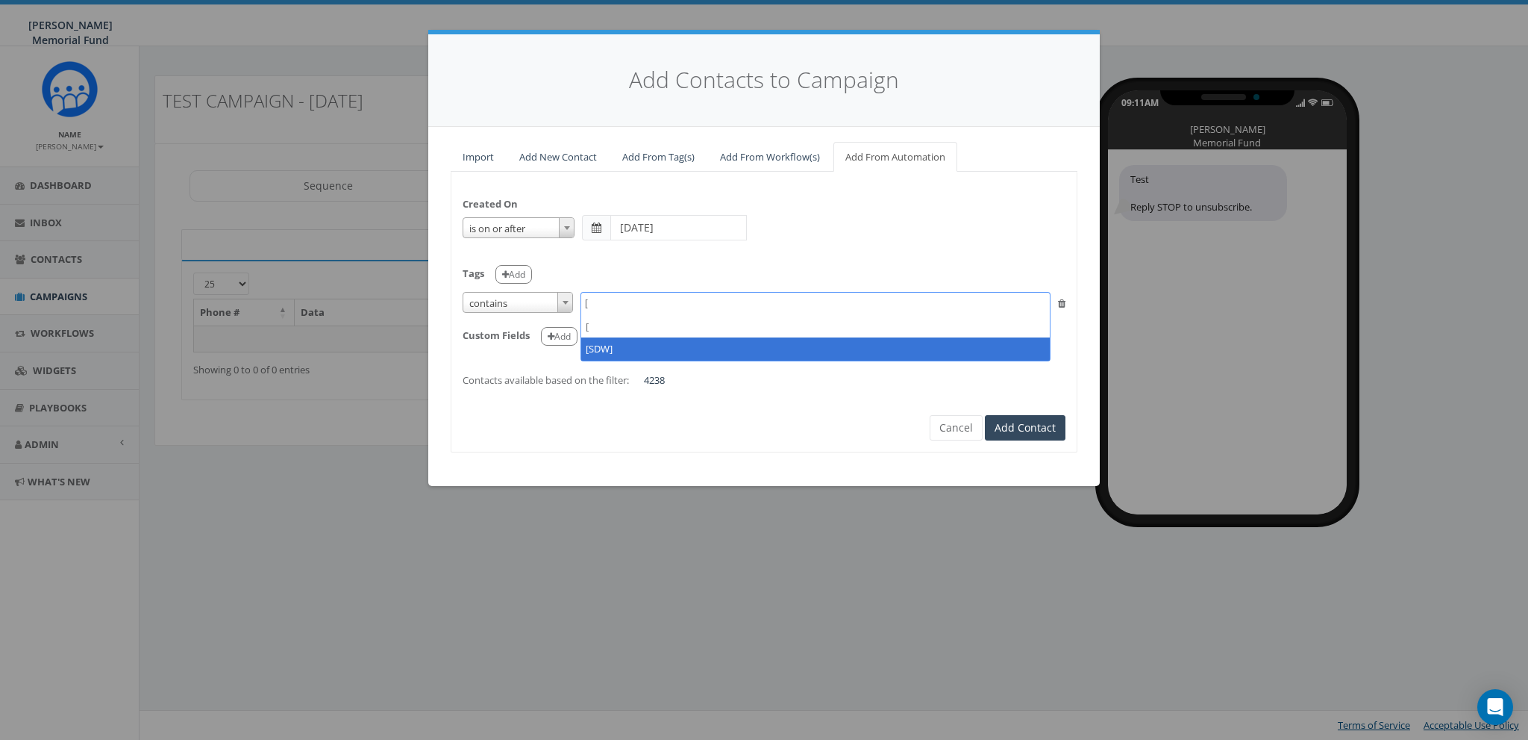
type textarea "["
select select "[SDW]"
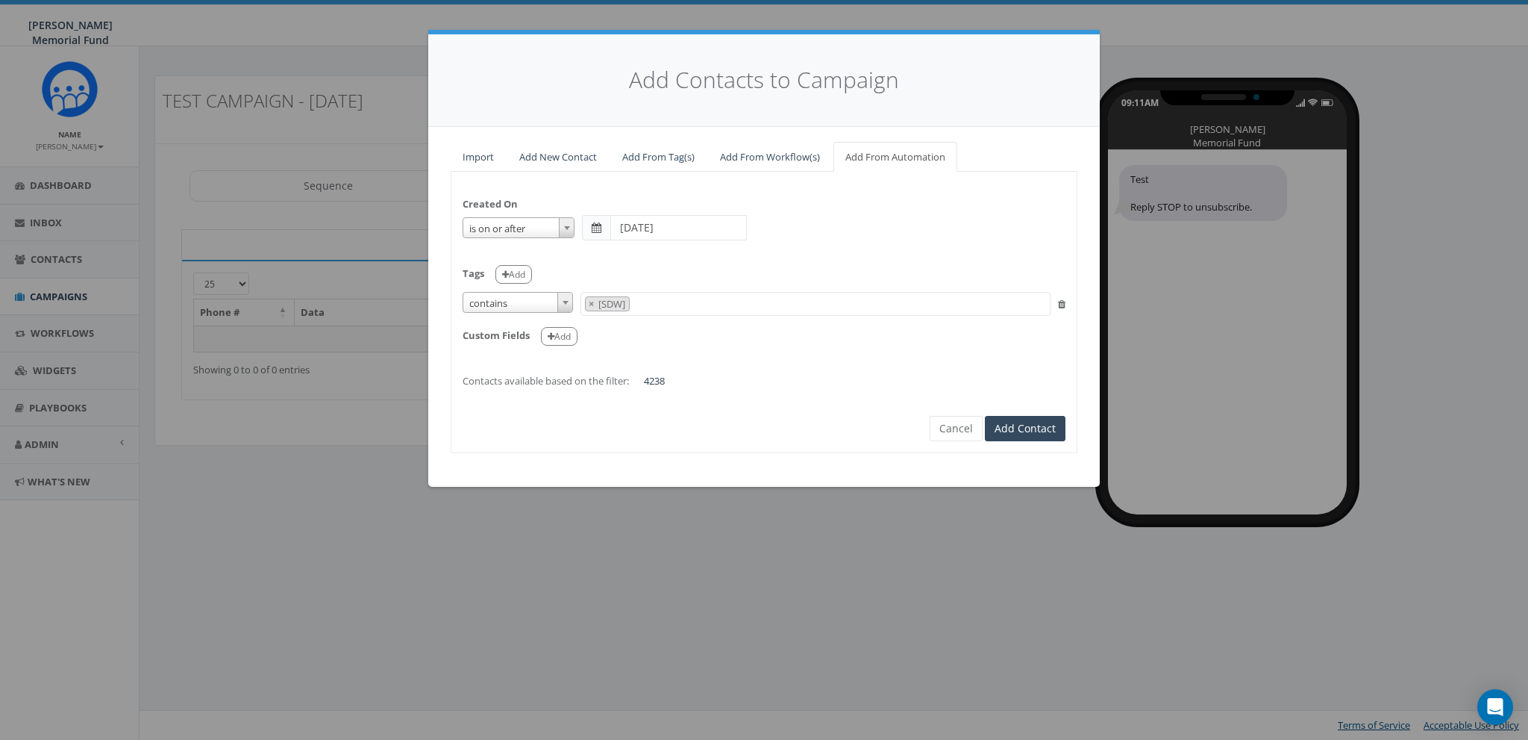
scroll to position [8214, 0]
click at [784, 354] on div "Created On is is on or before is on or after is before is after is not is on or…" at bounding box center [763, 285] width 625 height 204
click at [701, 348] on div "Created On is is on or before is on or after is before is after is not is on or…" at bounding box center [763, 285] width 625 height 204
drag, startPoint x: 651, startPoint y: 380, endPoint x: 678, endPoint y: 379, distance: 26.1
click at [678, 379] on div "Created On is is on or before is on or after is before is after is not is on or…" at bounding box center [763, 285] width 625 height 204
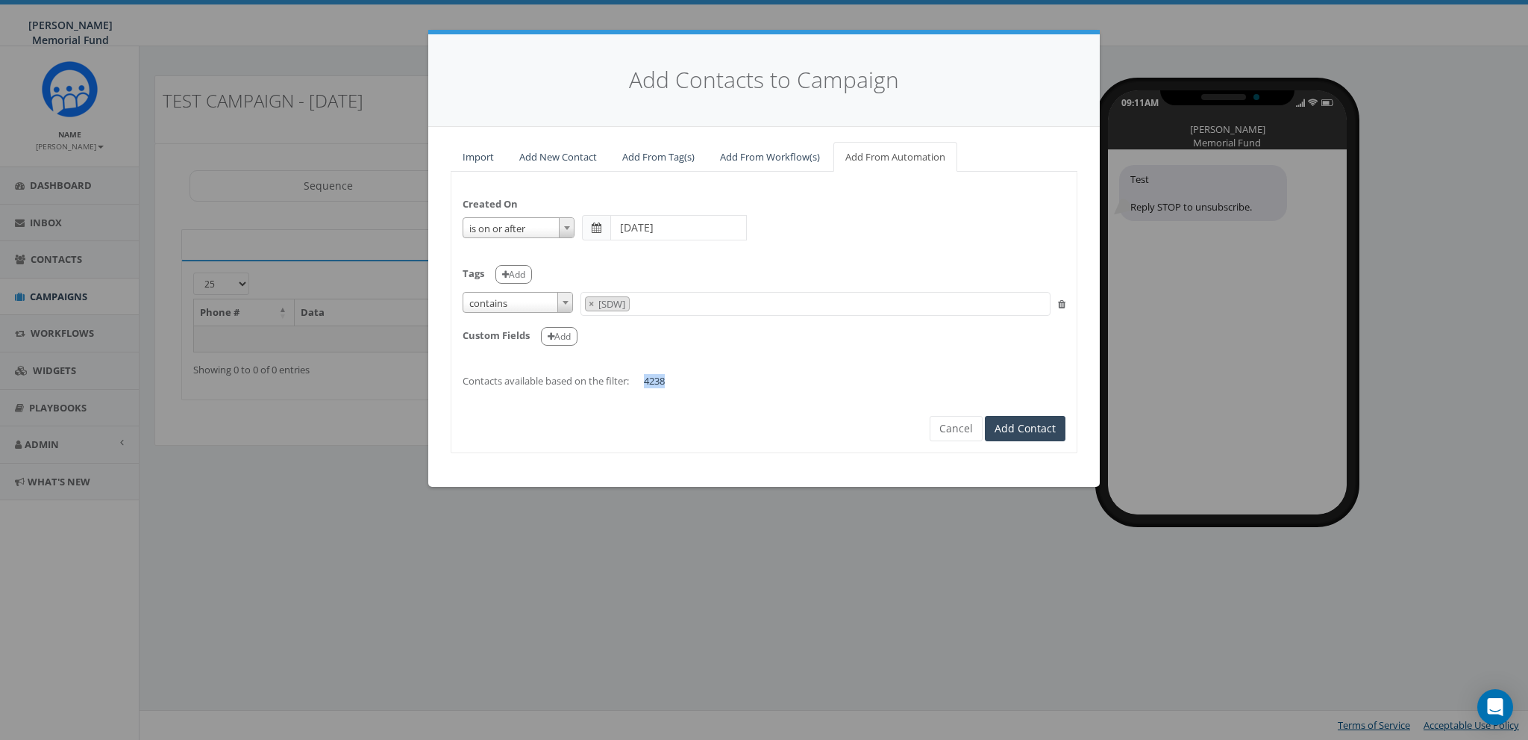
copy span "4238"
click at [948, 430] on button "Cancel" at bounding box center [956, 428] width 53 height 25
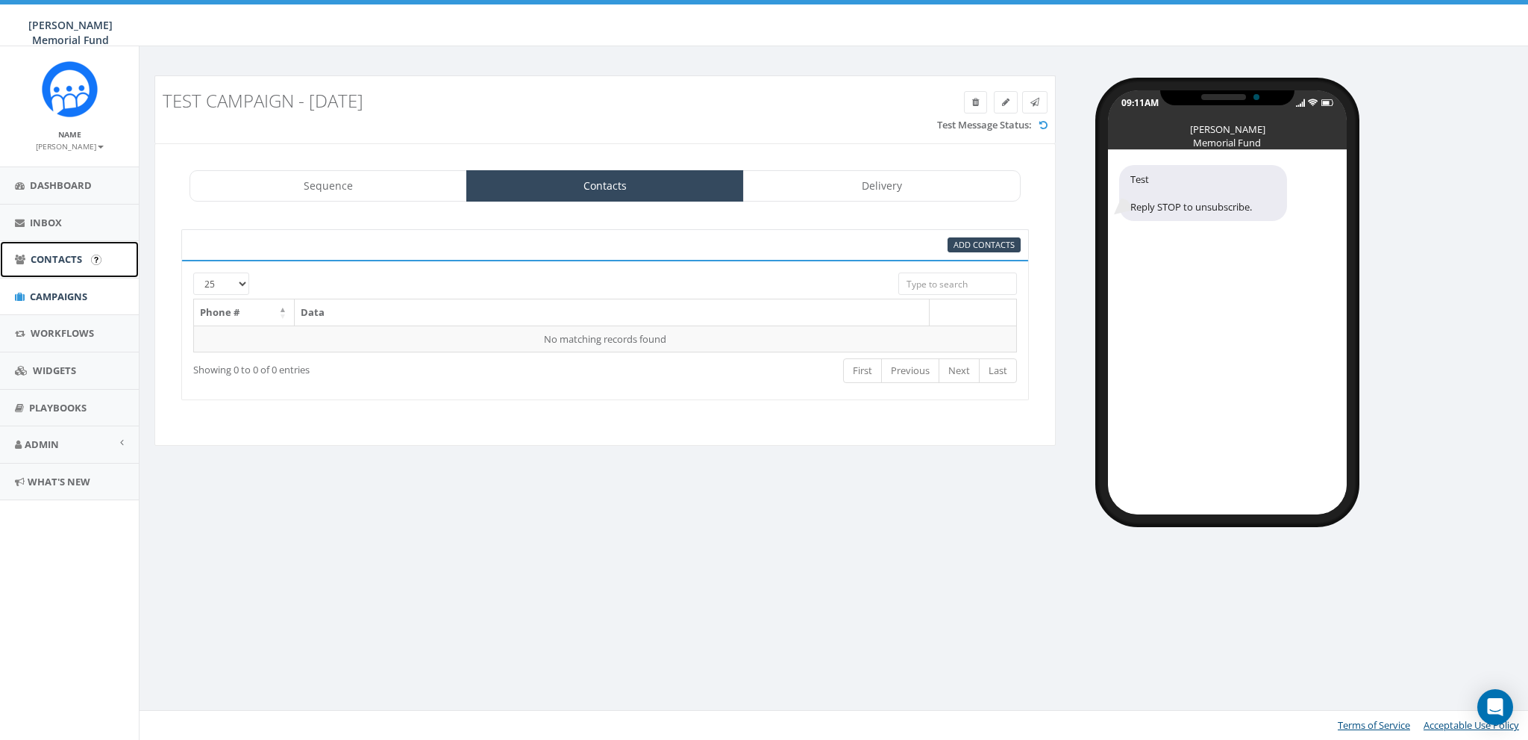
click at [49, 270] on link "Contacts" at bounding box center [69, 259] width 139 height 37
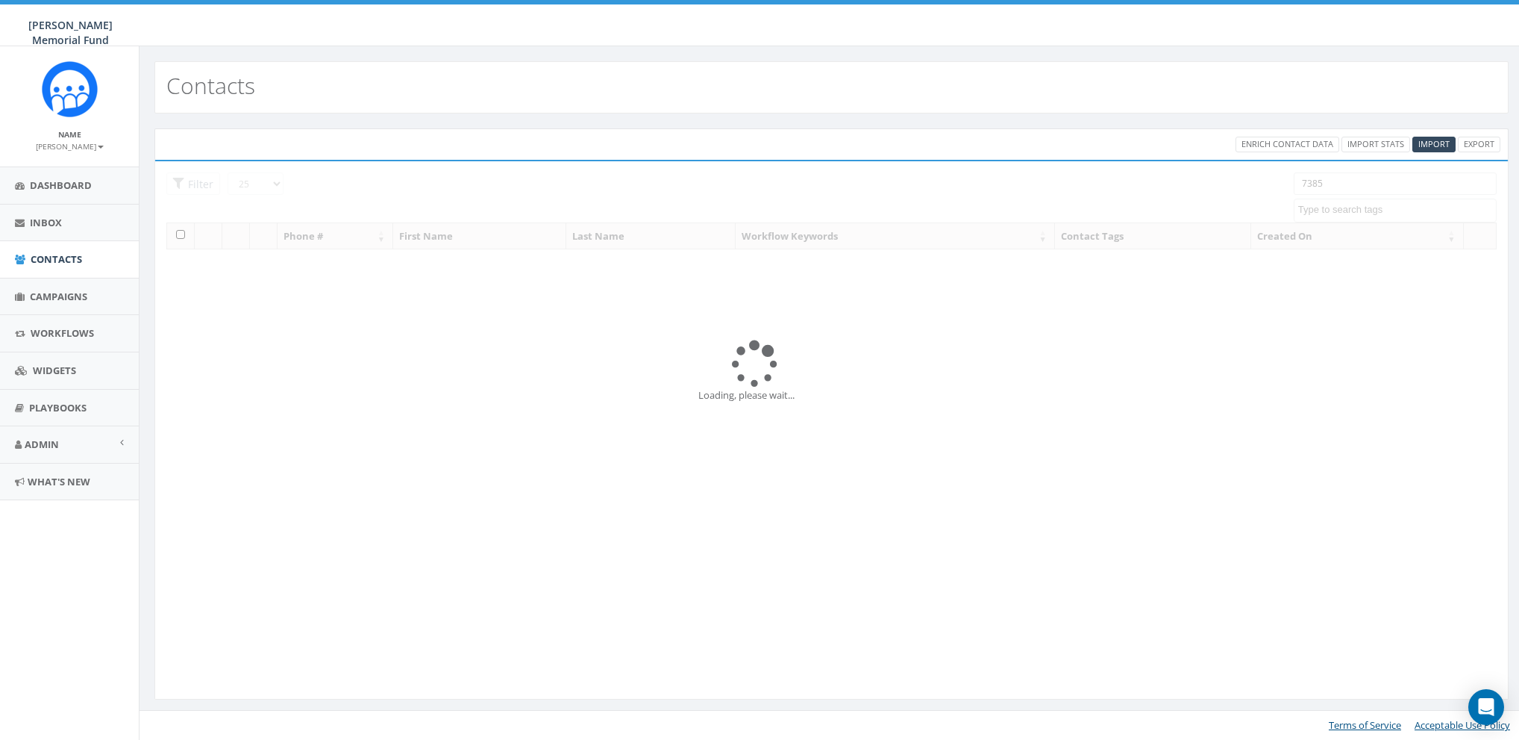
select select
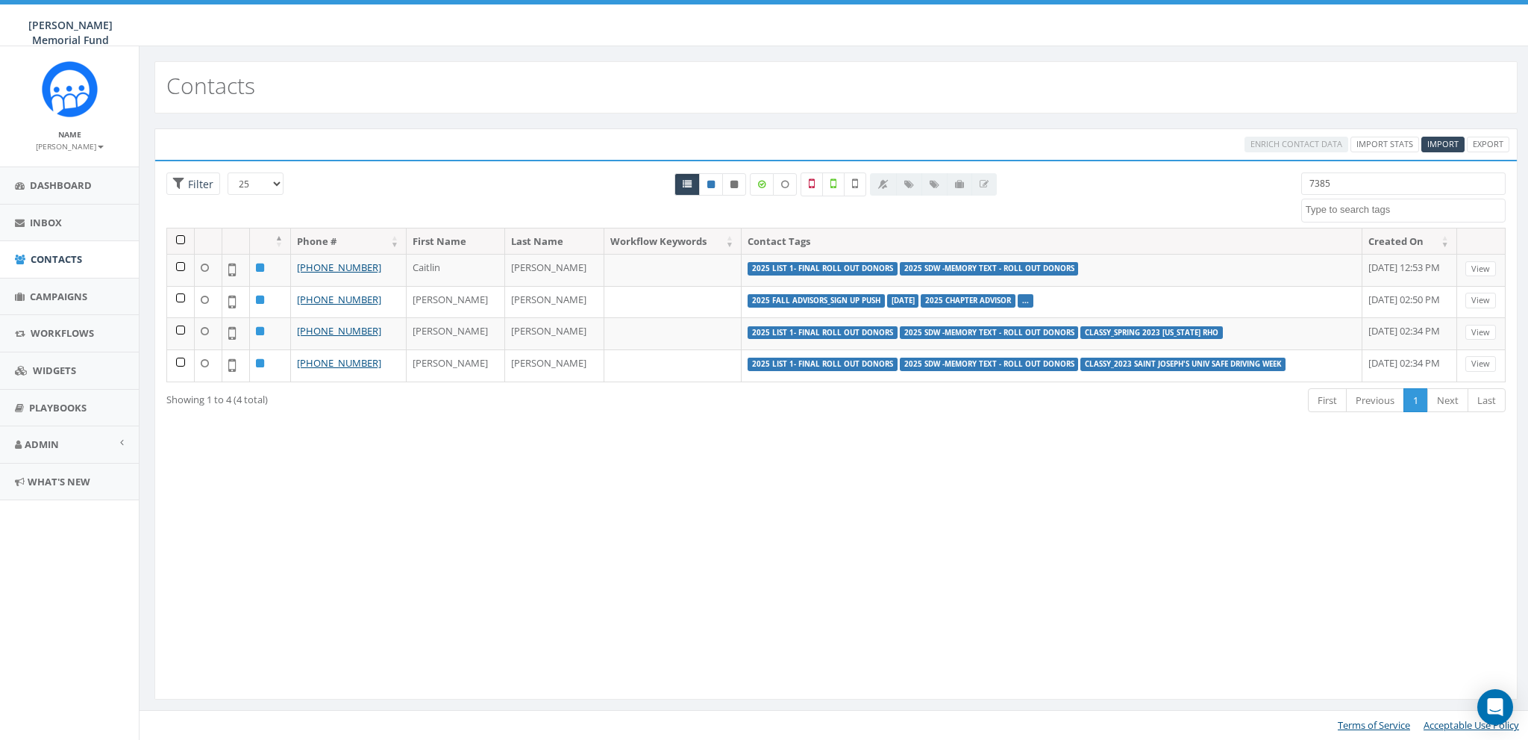
click at [1348, 204] on textarea "Search" at bounding box center [1405, 209] width 199 height 13
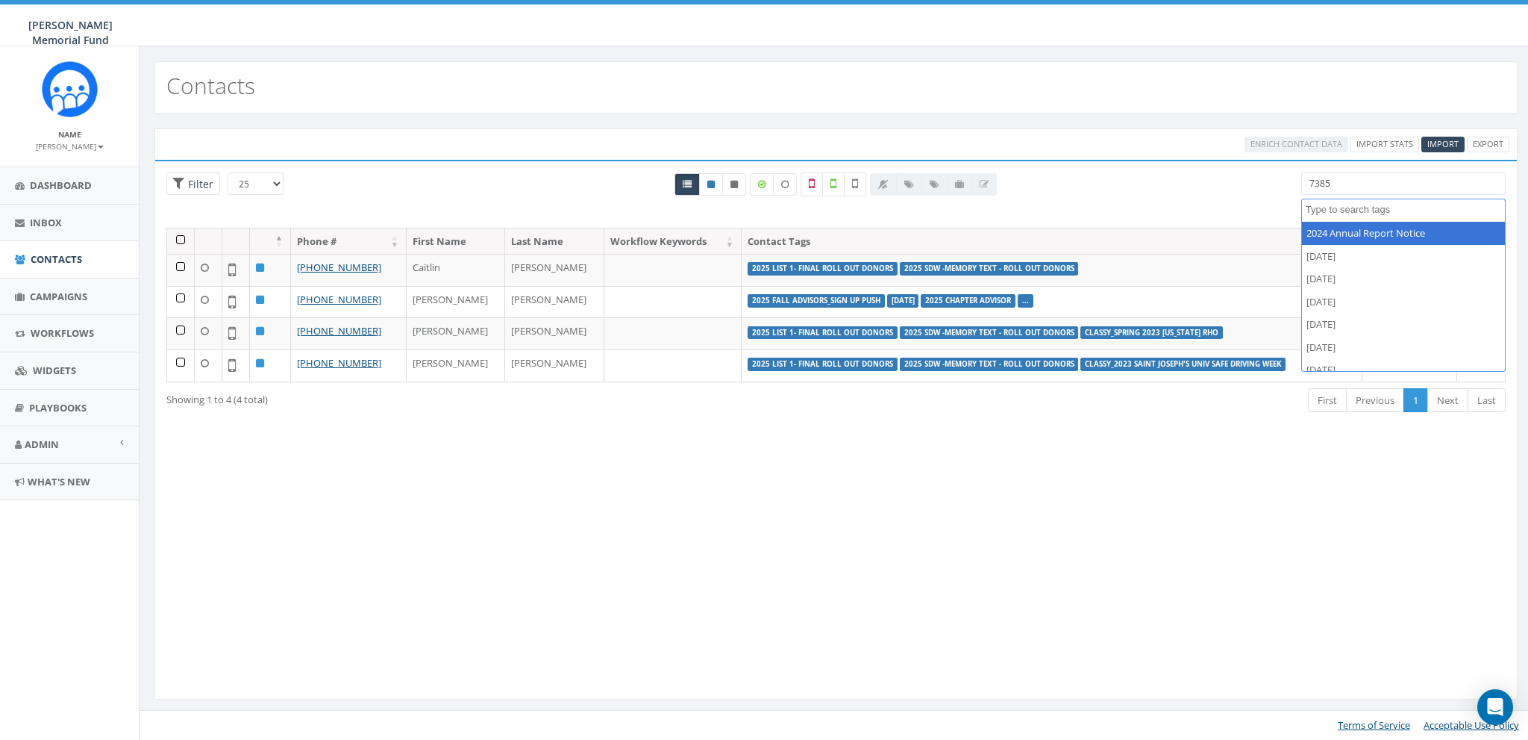
click at [1356, 182] on input "7385" at bounding box center [1403, 183] width 204 height 22
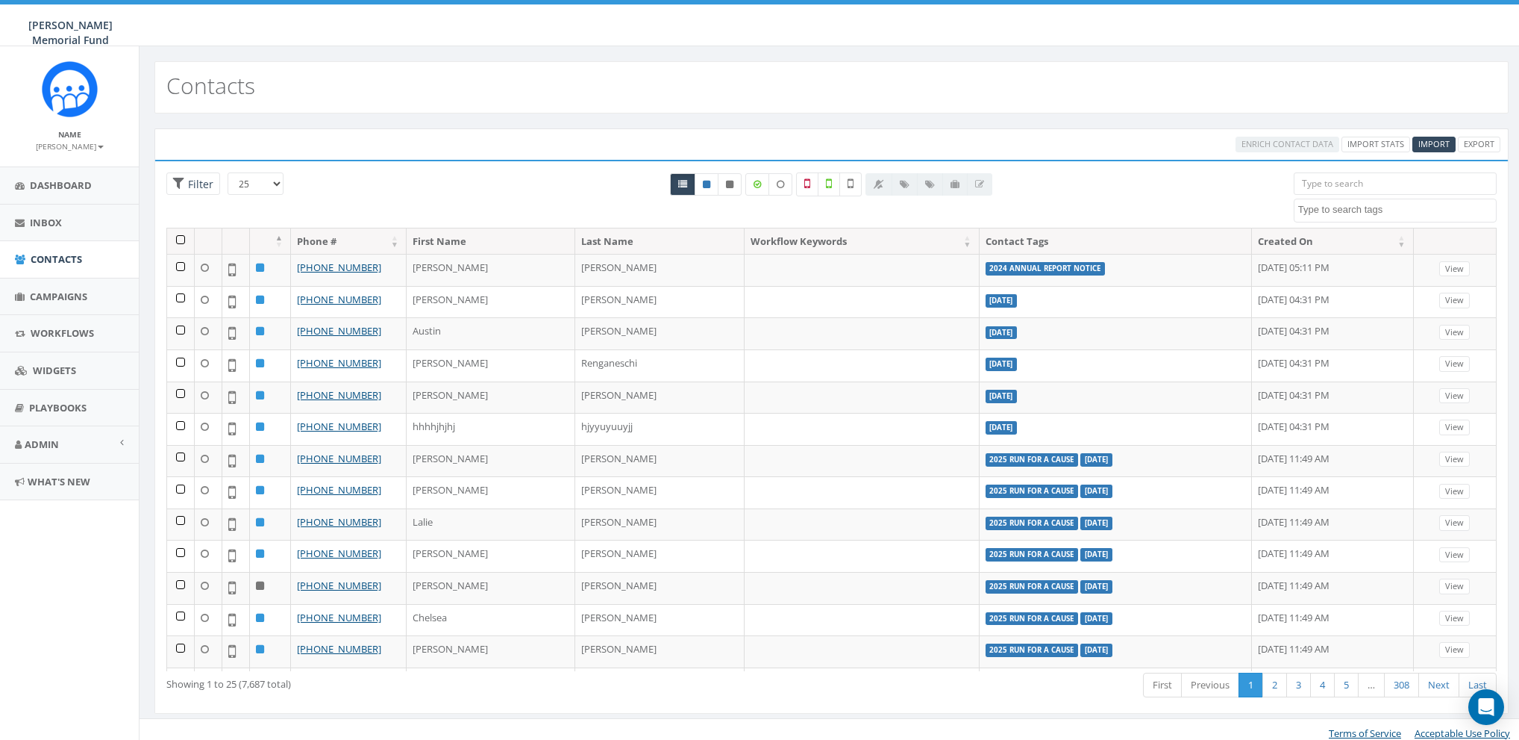
paste textarea "4238"
type textarea "4238"
click at [1332, 212] on textarea "4238" at bounding box center [1397, 209] width 198 height 13
type textarea "{"
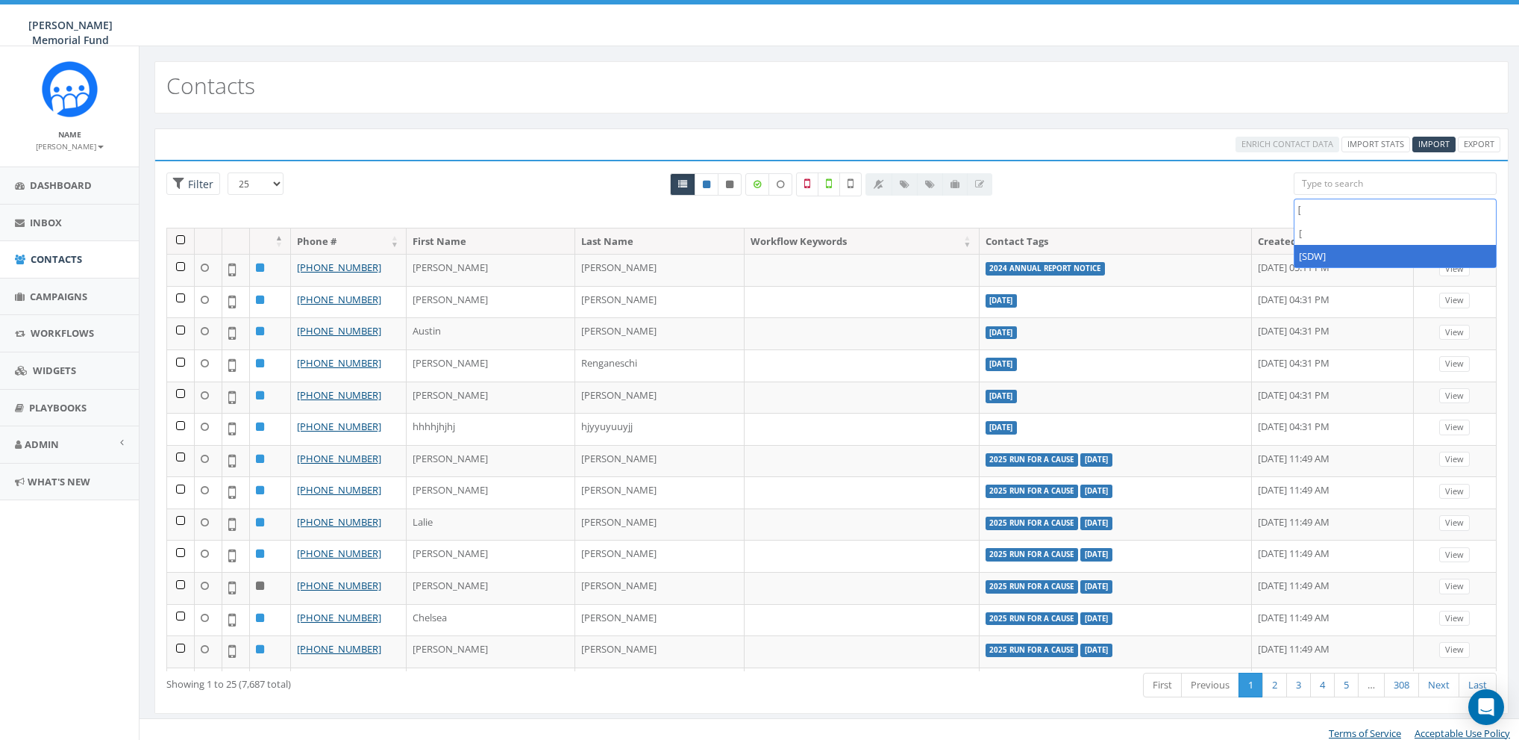
type textarea "["
select select "[SDW]"
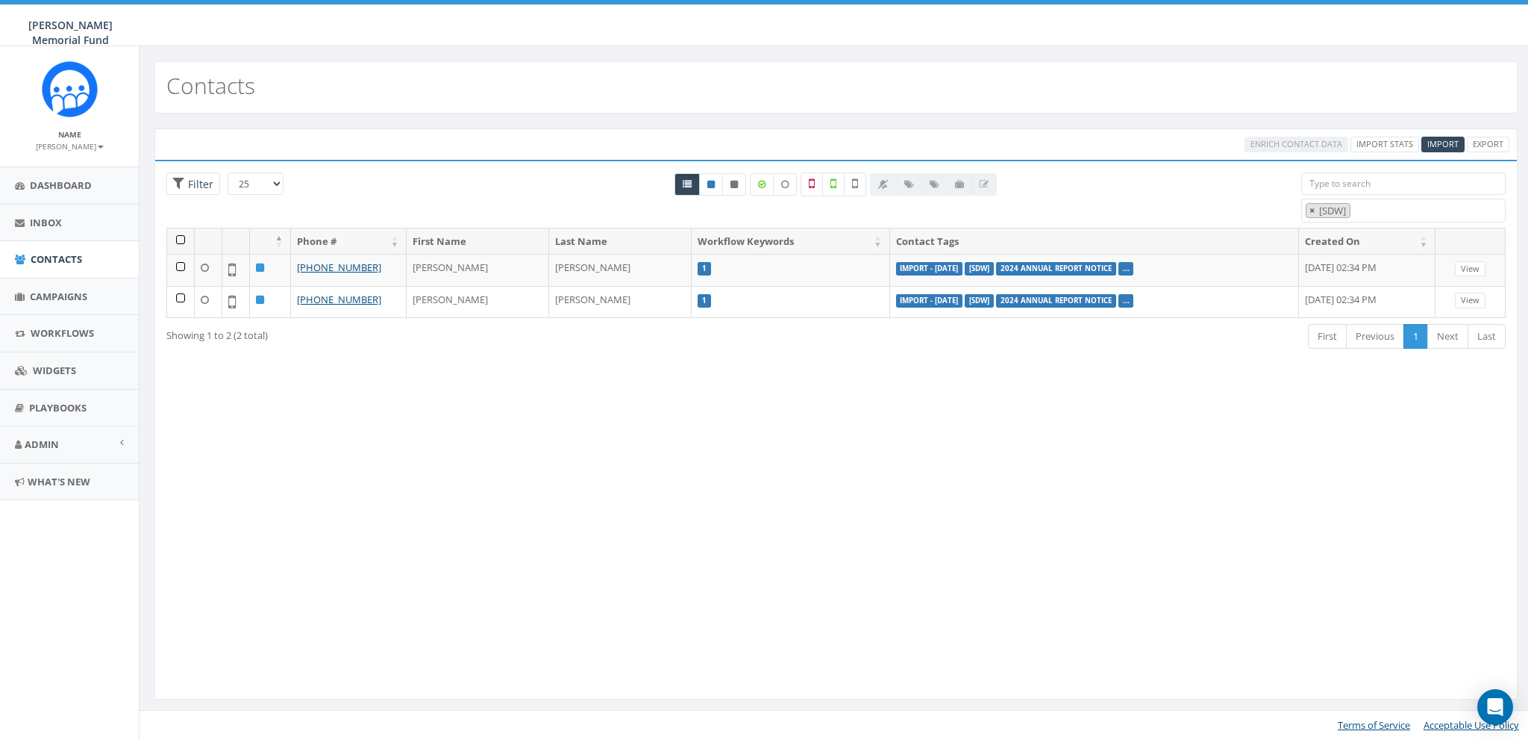
click at [1311, 209] on span "×" at bounding box center [1312, 210] width 5 height 13
select select
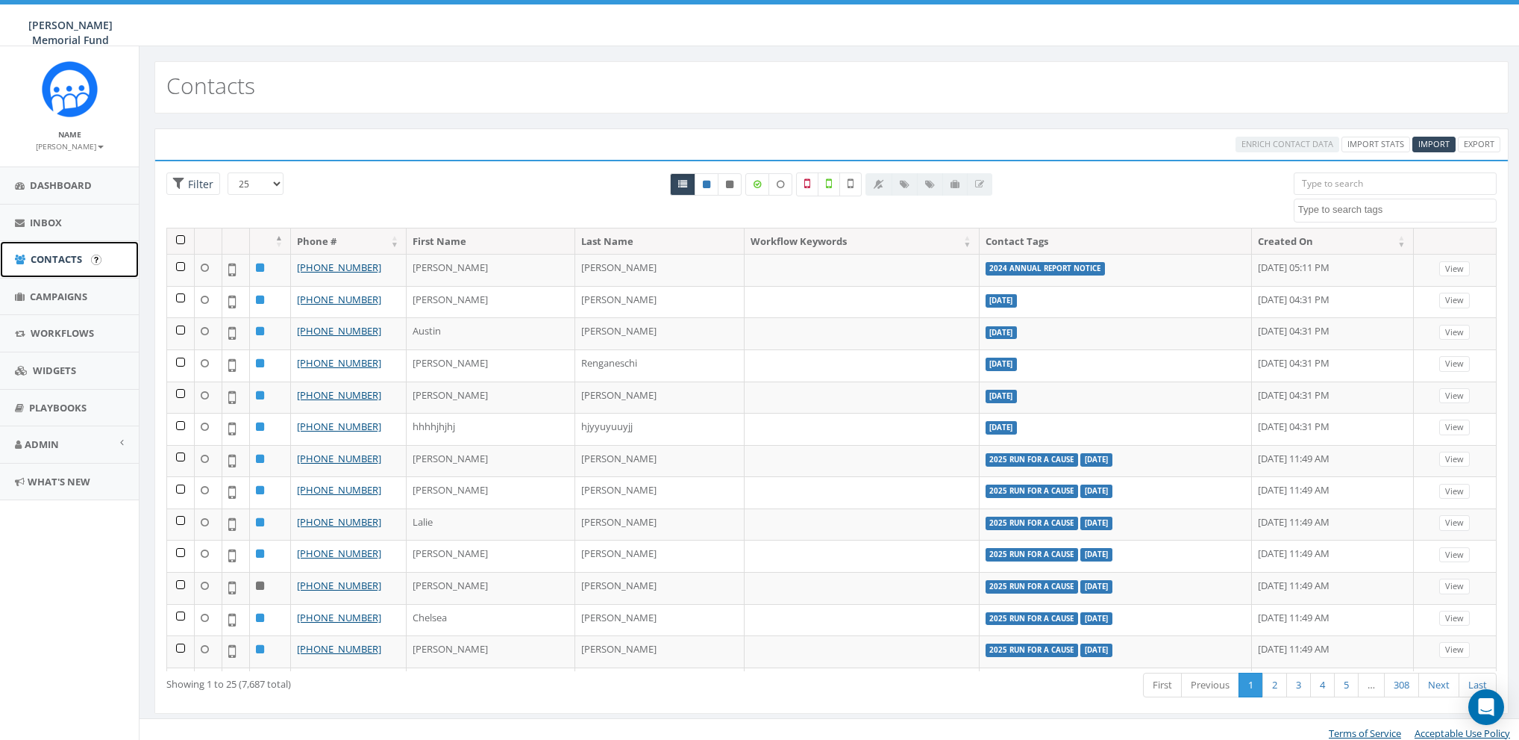
click at [56, 253] on span "Contacts" at bounding box center [56, 258] width 51 height 13
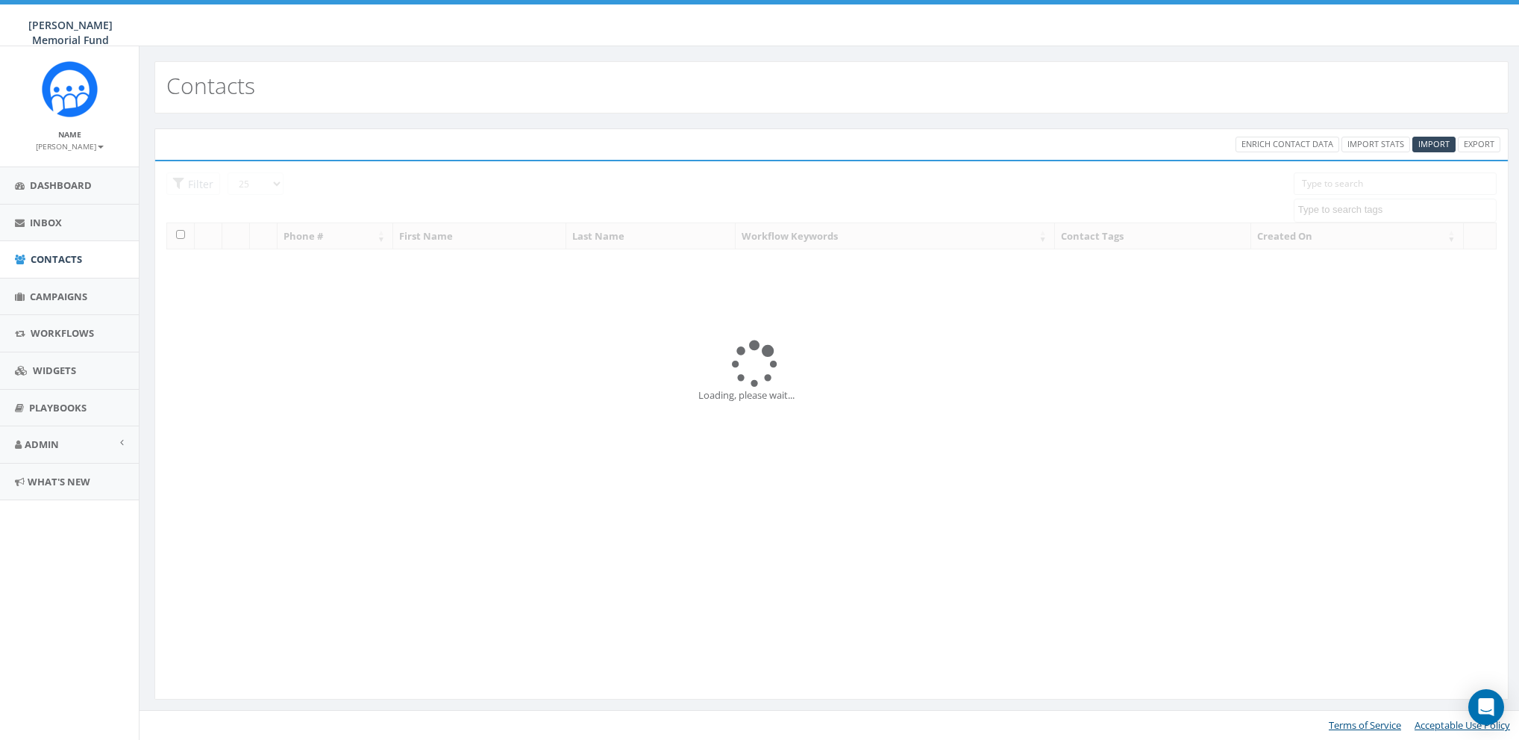
select select
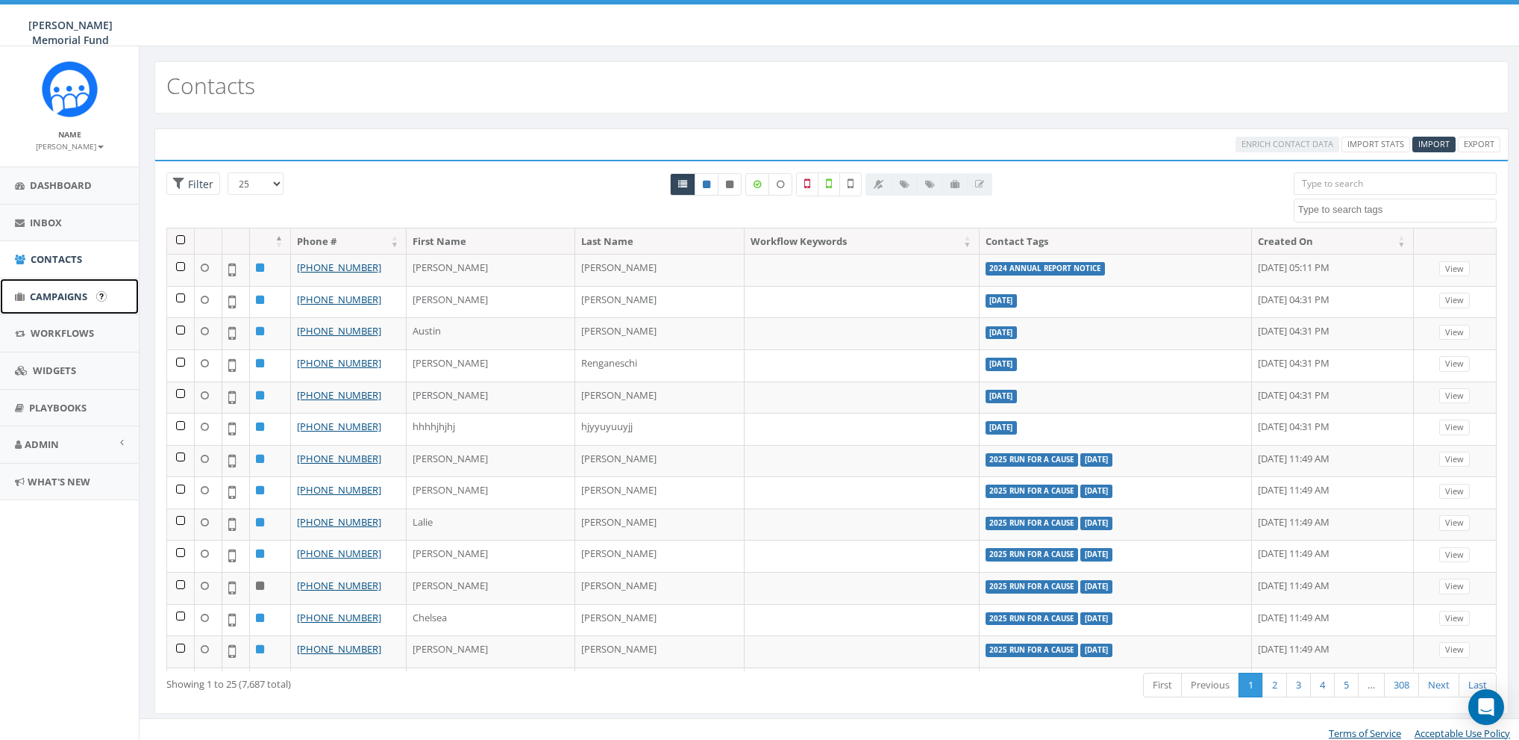
click at [54, 297] on span "Campaigns" at bounding box center [58, 296] width 57 height 13
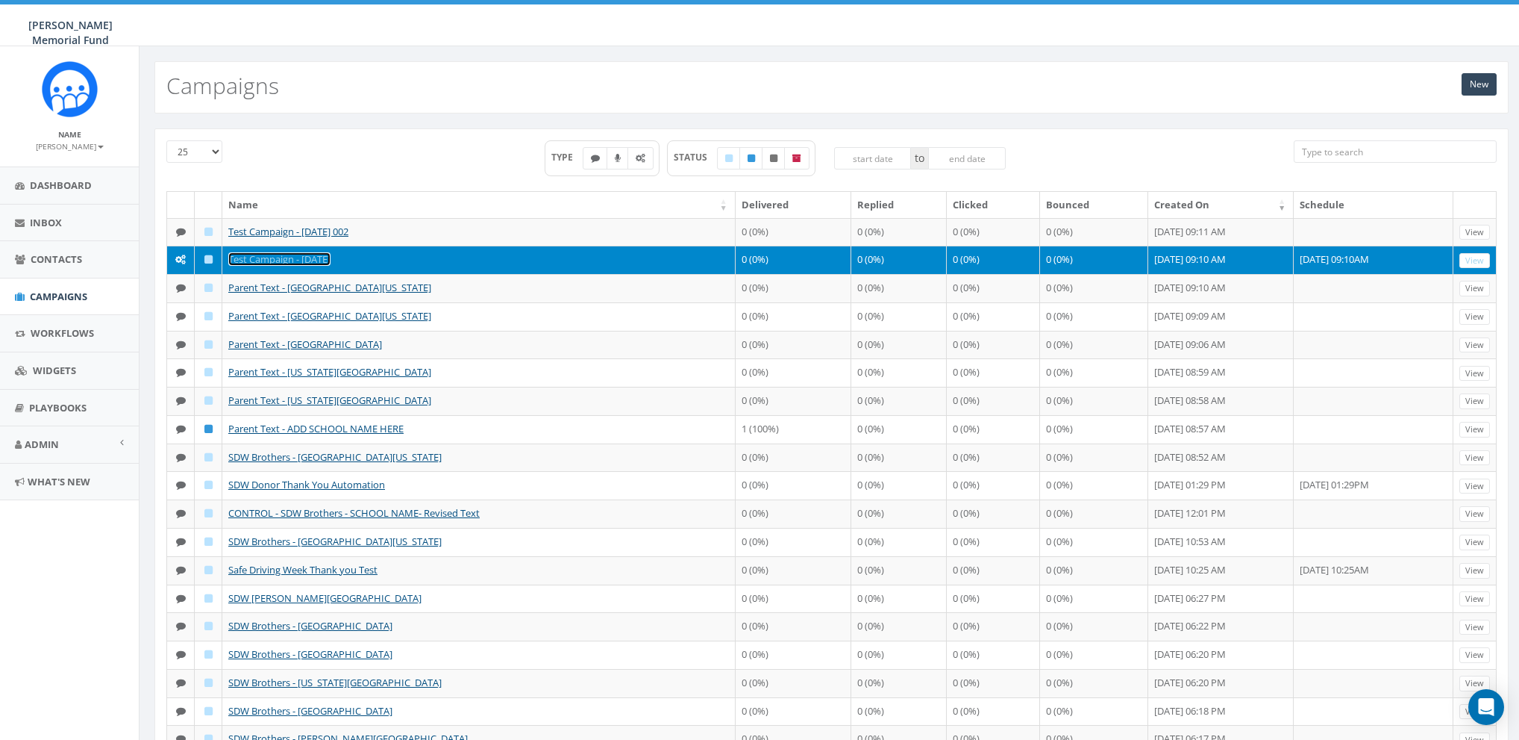
click at [251, 261] on link "Test Campaign - [DATE]" at bounding box center [279, 258] width 102 height 13
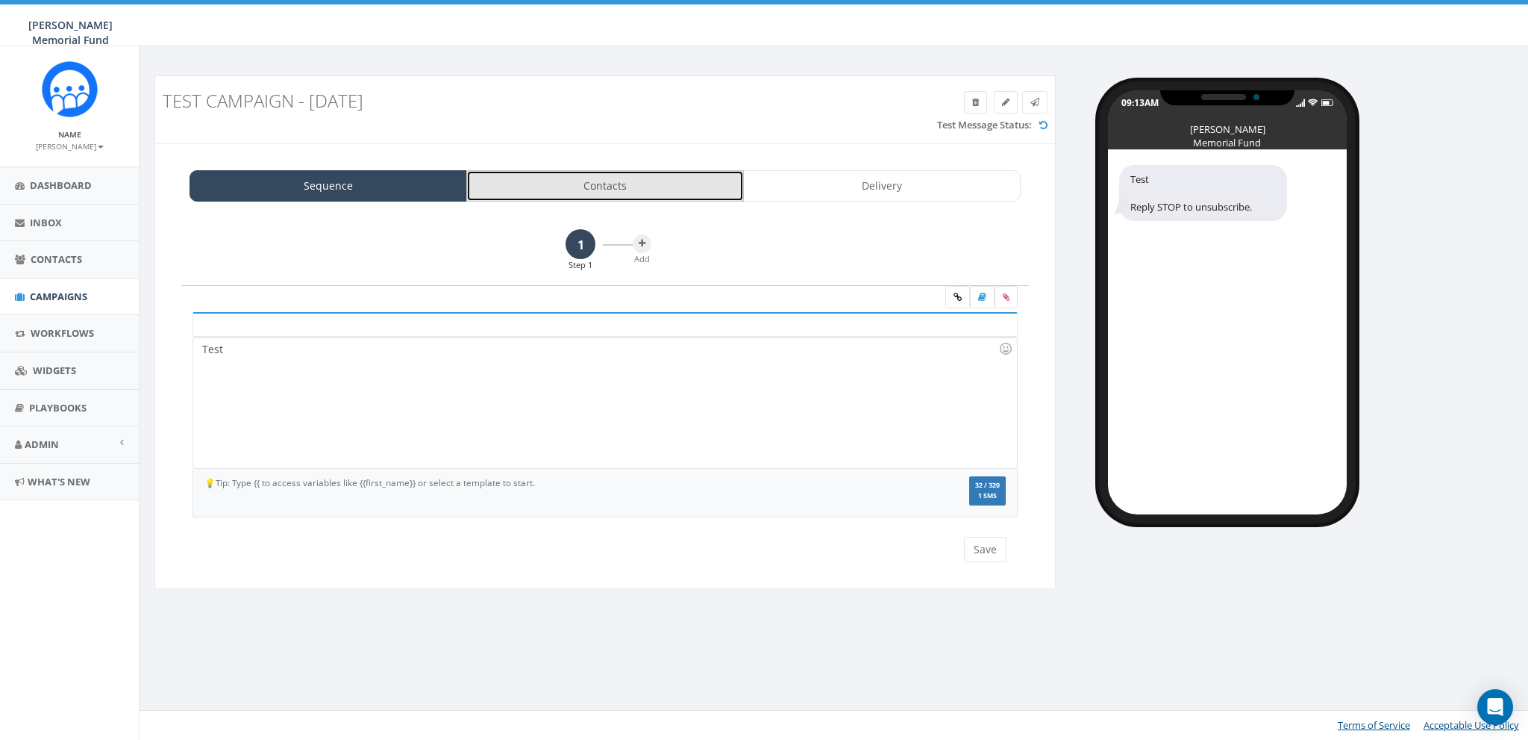
click at [625, 189] on link "Contacts" at bounding box center [605, 185] width 278 height 31
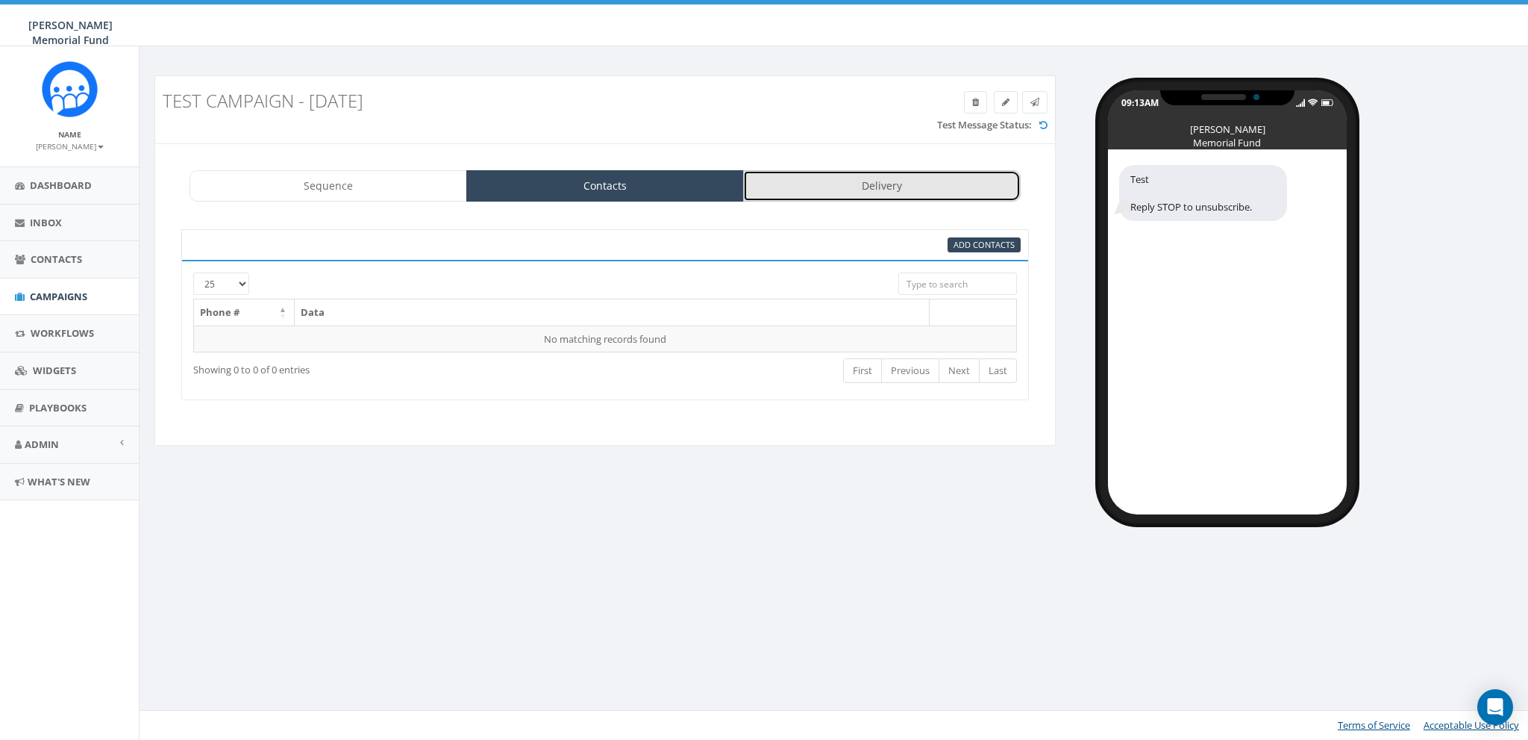
click at [928, 183] on link "Delivery" at bounding box center [882, 185] width 278 height 31
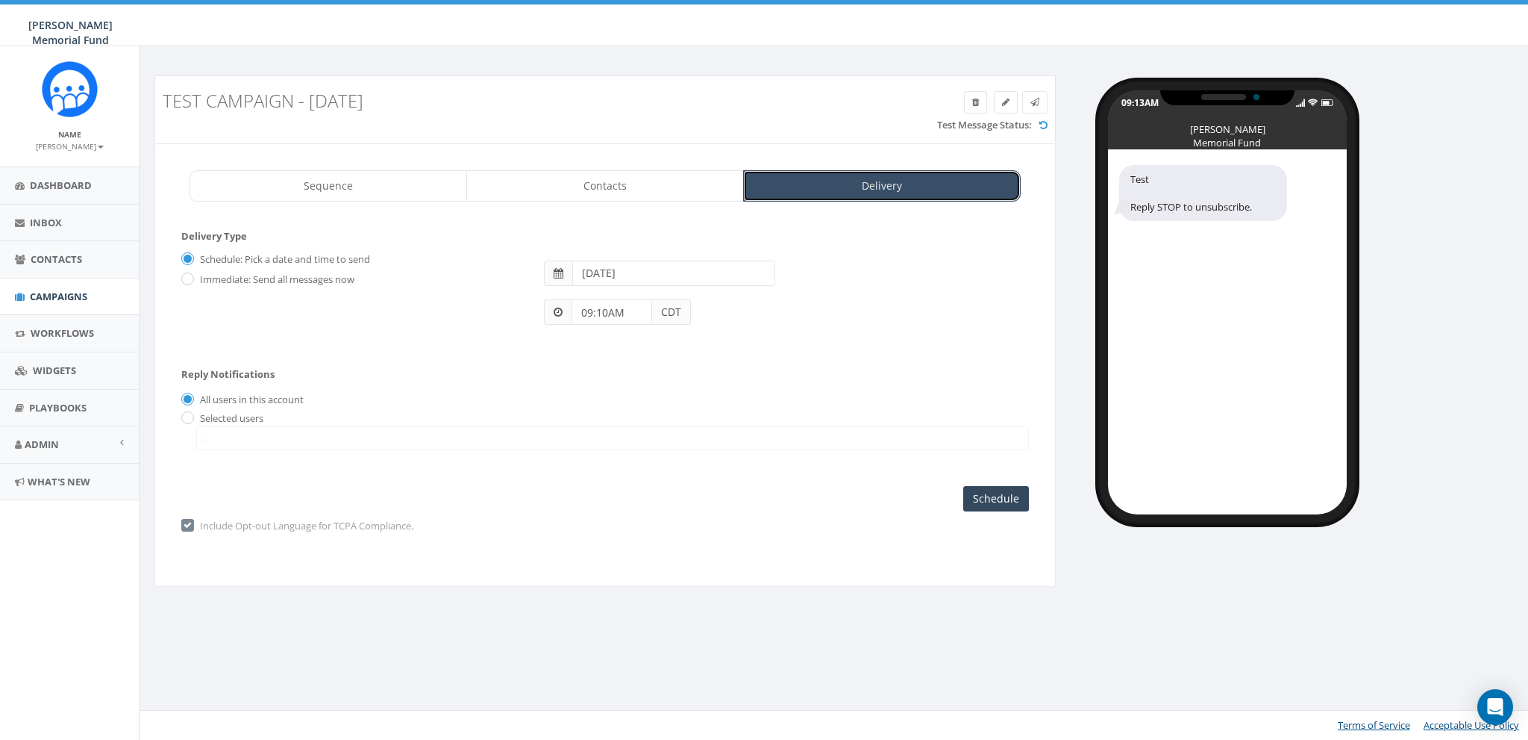
click at [928, 183] on link "Delivery" at bounding box center [882, 185] width 278 height 31
click at [664, 191] on link "Contacts" at bounding box center [605, 185] width 278 height 31
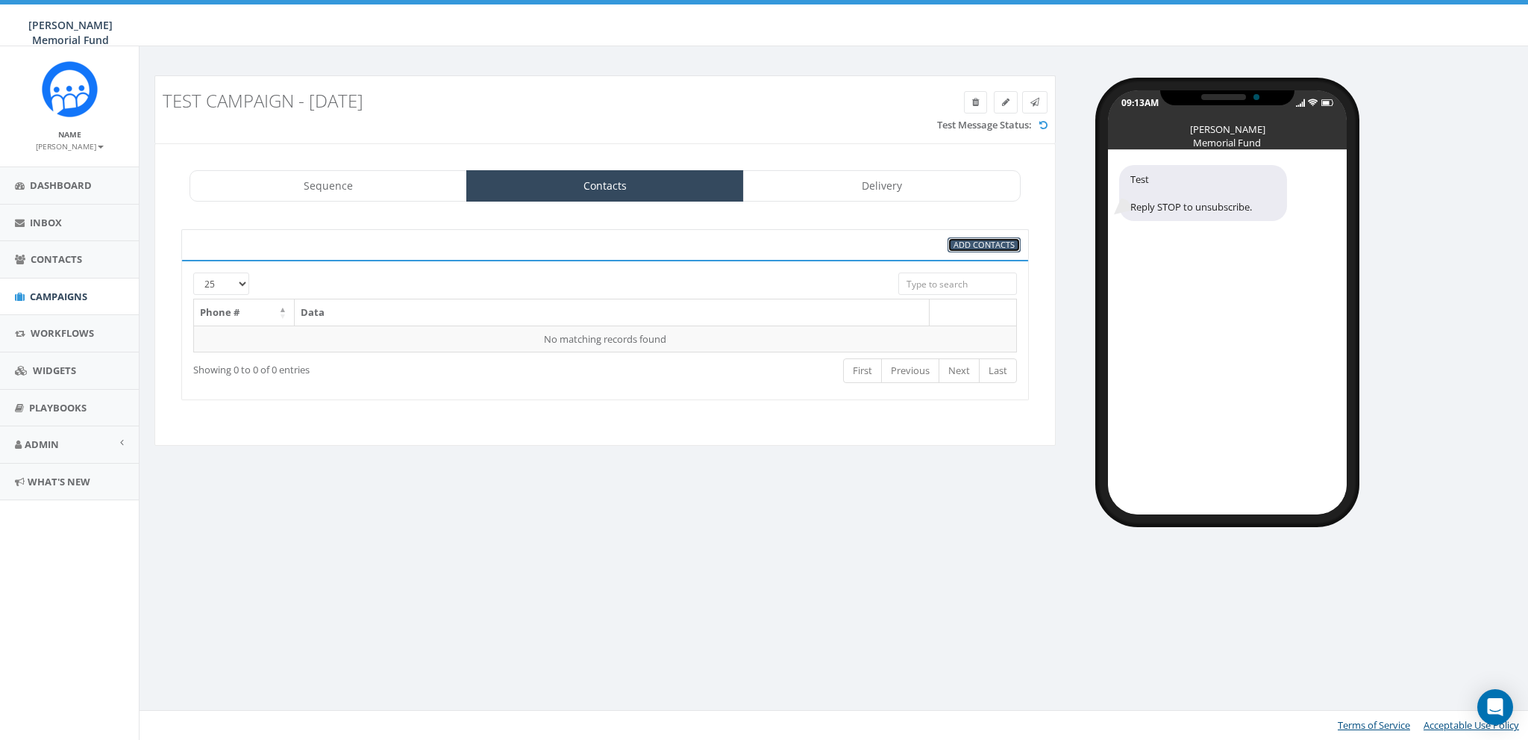
click at [989, 242] on span "Add Contacts" at bounding box center [984, 244] width 61 height 11
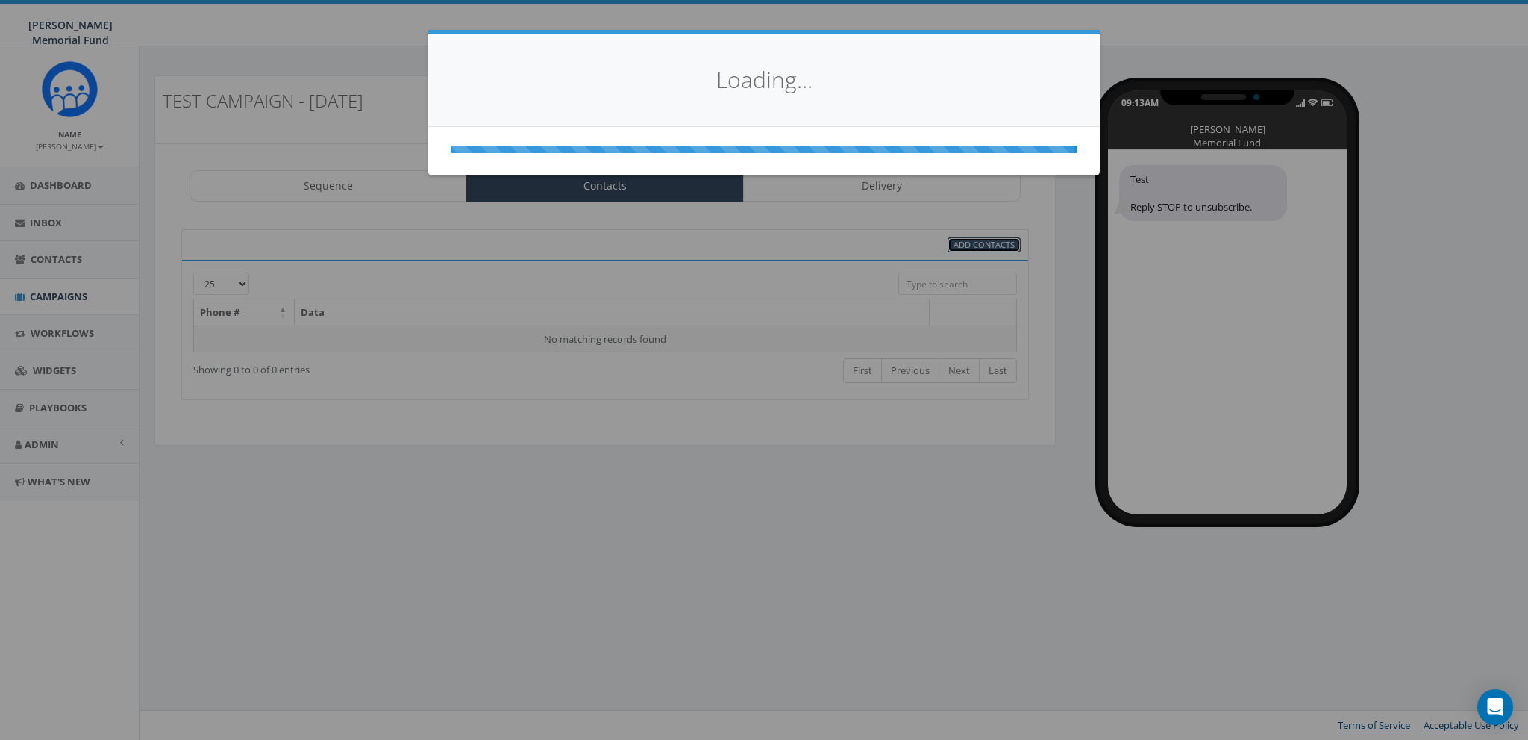
select select
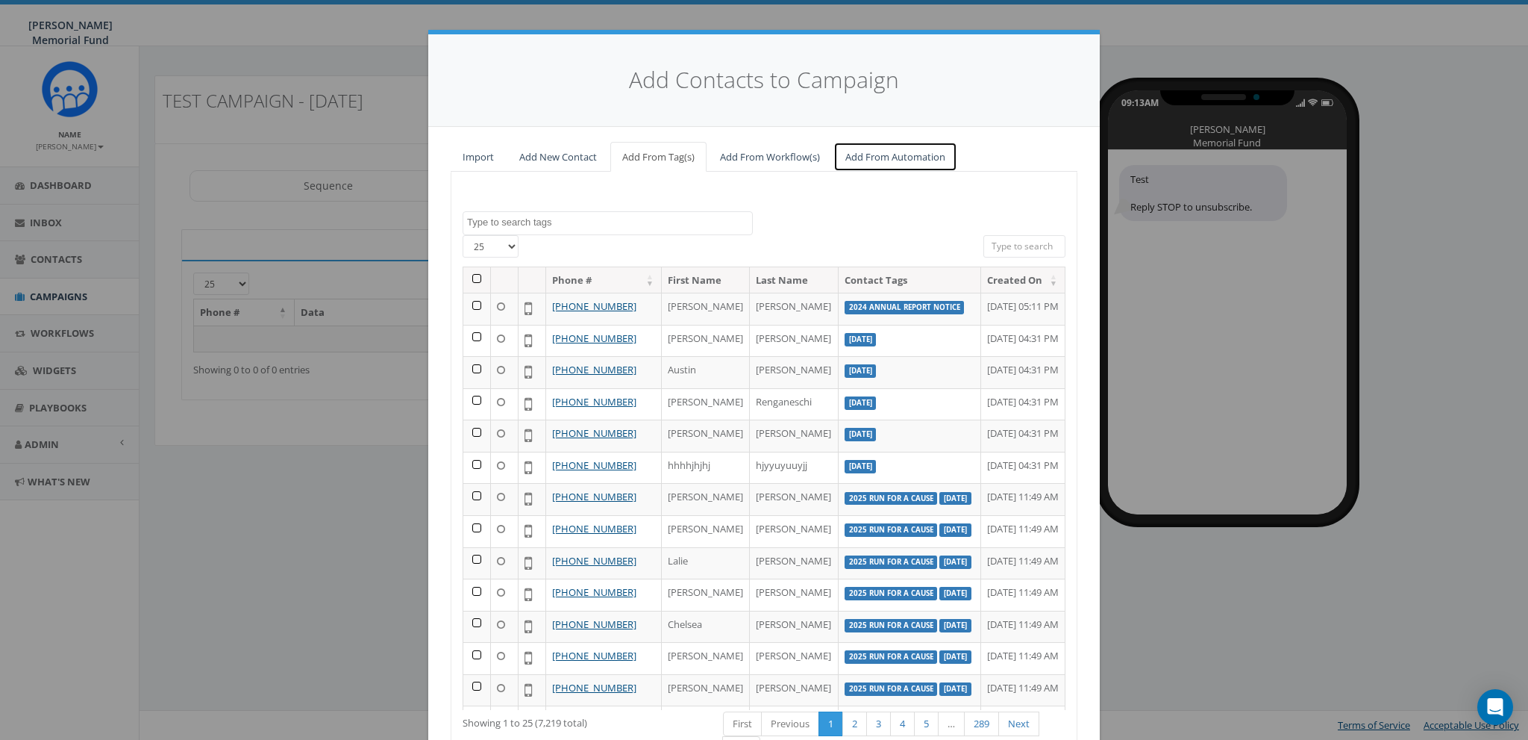
click at [899, 163] on link "Add From Automation" at bounding box center [896, 157] width 124 height 31
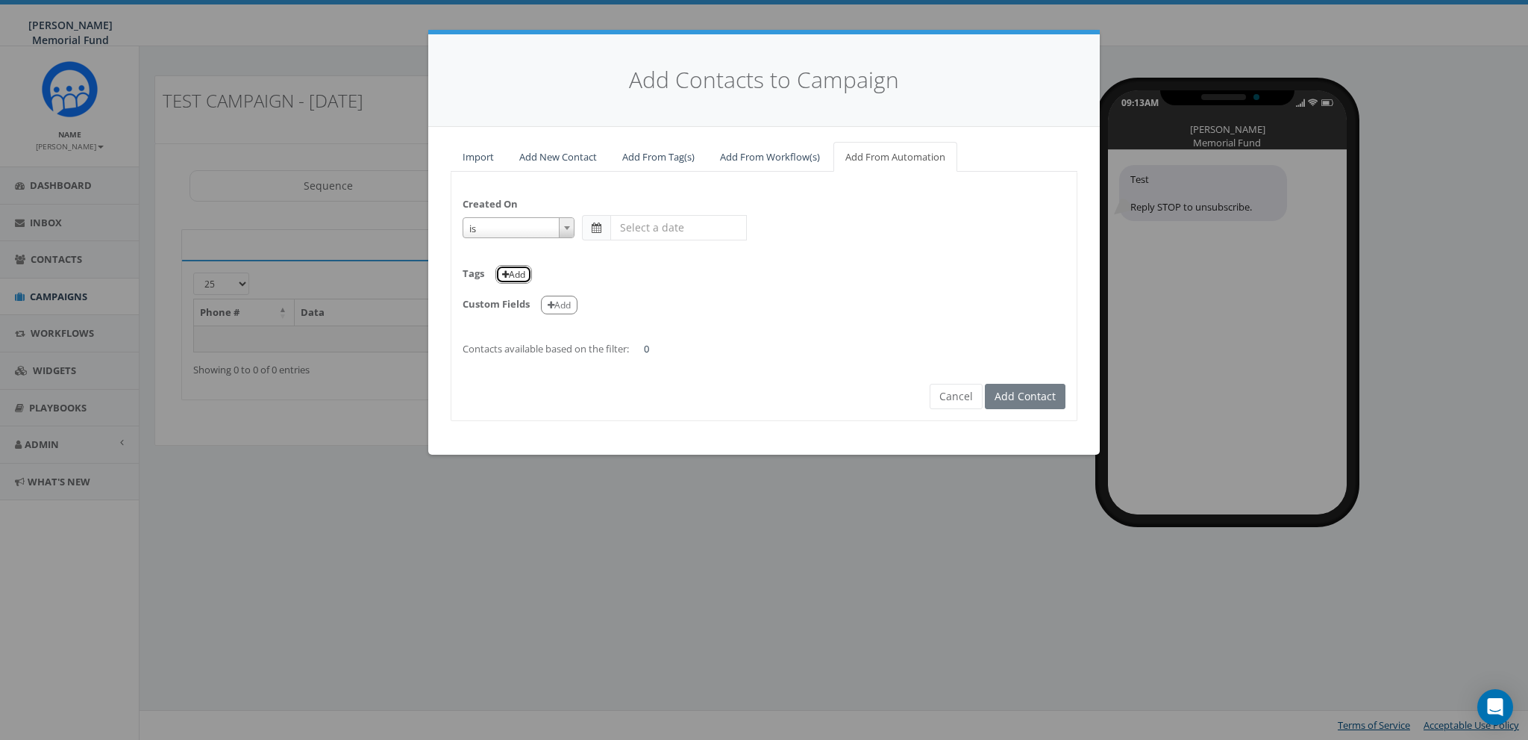
click at [510, 279] on button "Add" at bounding box center [513, 274] width 37 height 19
select select
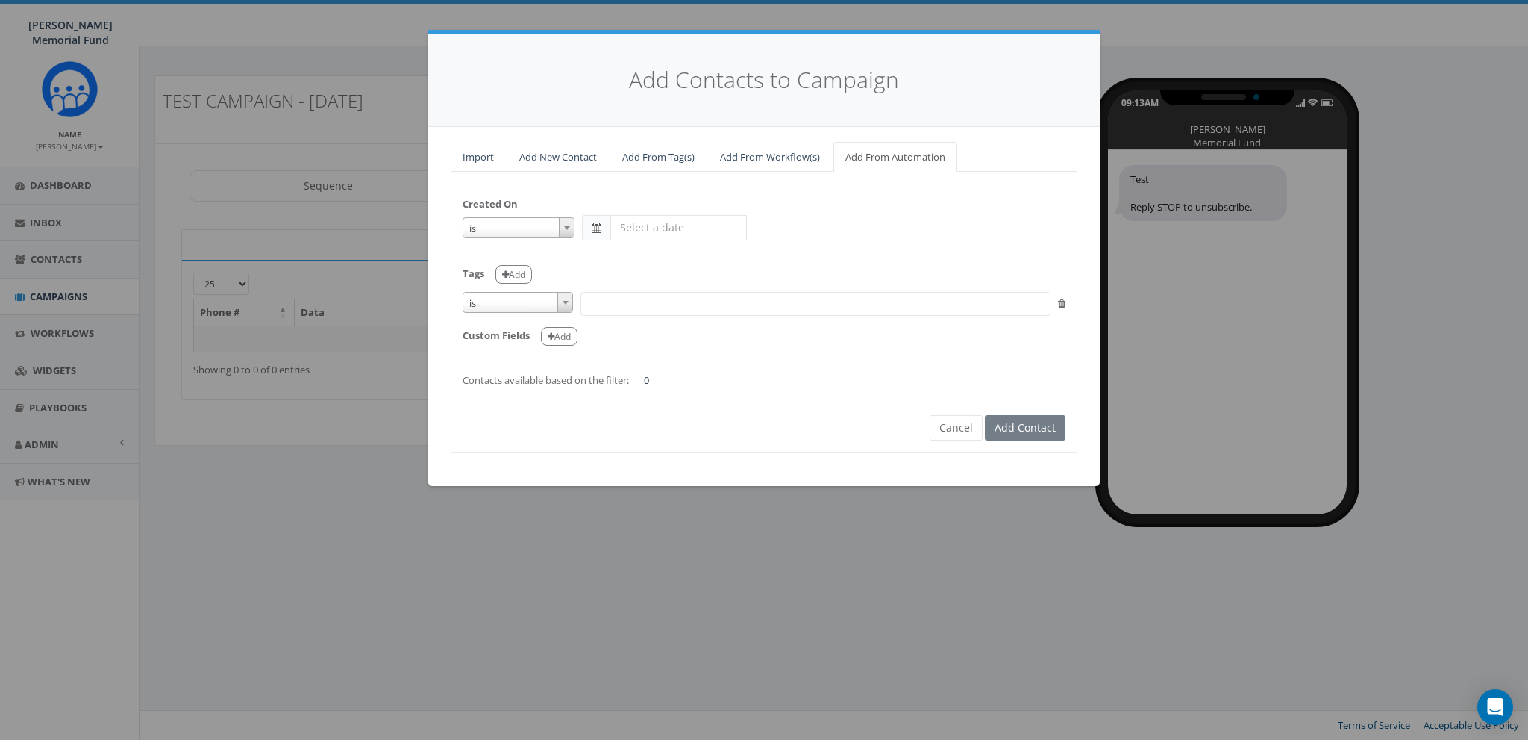
click at [514, 301] on span "is" at bounding box center [517, 303] width 109 height 21
select select "contains"
click at [609, 320] on div "Custom Fields Add" at bounding box center [764, 331] width 603 height 31
click at [622, 304] on span at bounding box center [816, 304] width 470 height 24
paste textarea "4238"
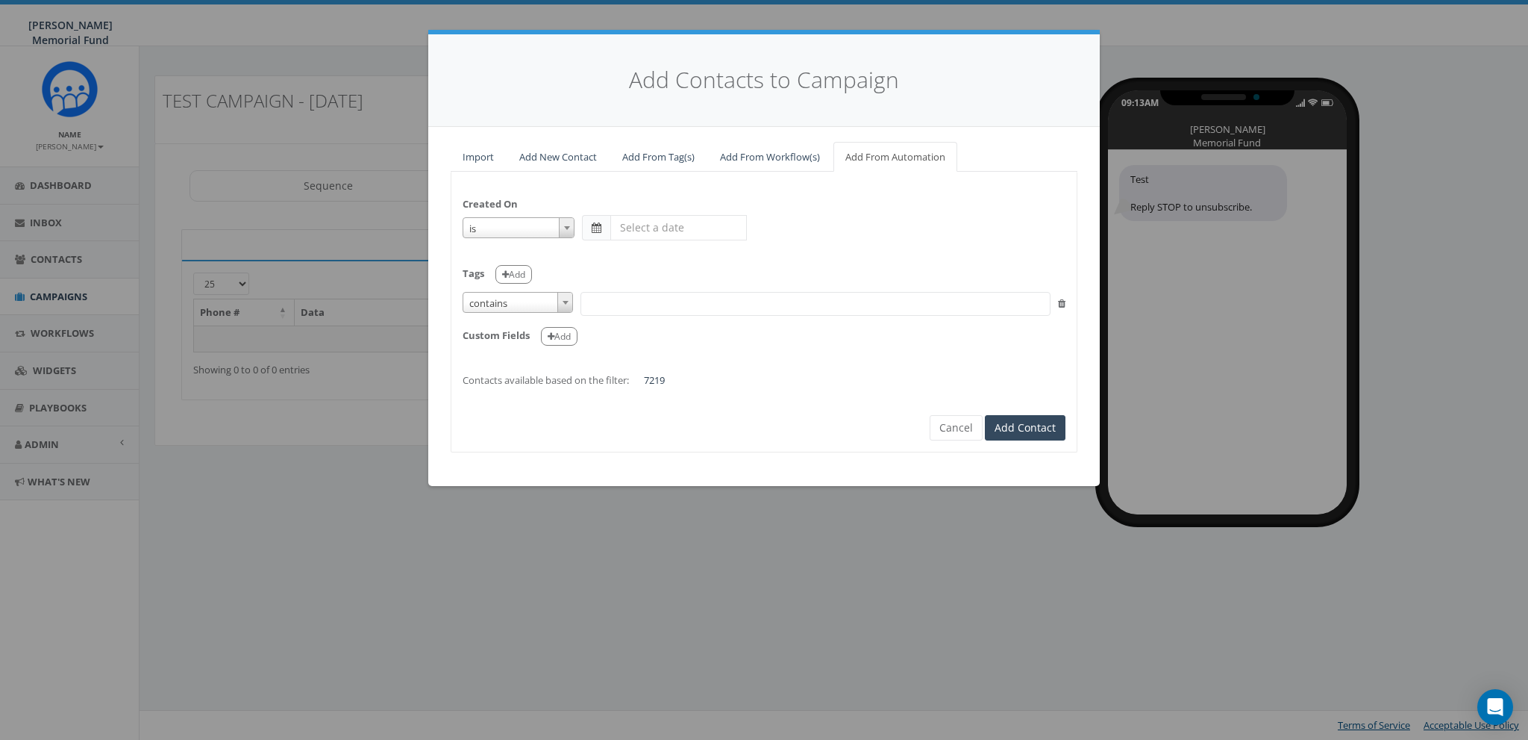
type textarea "4238"
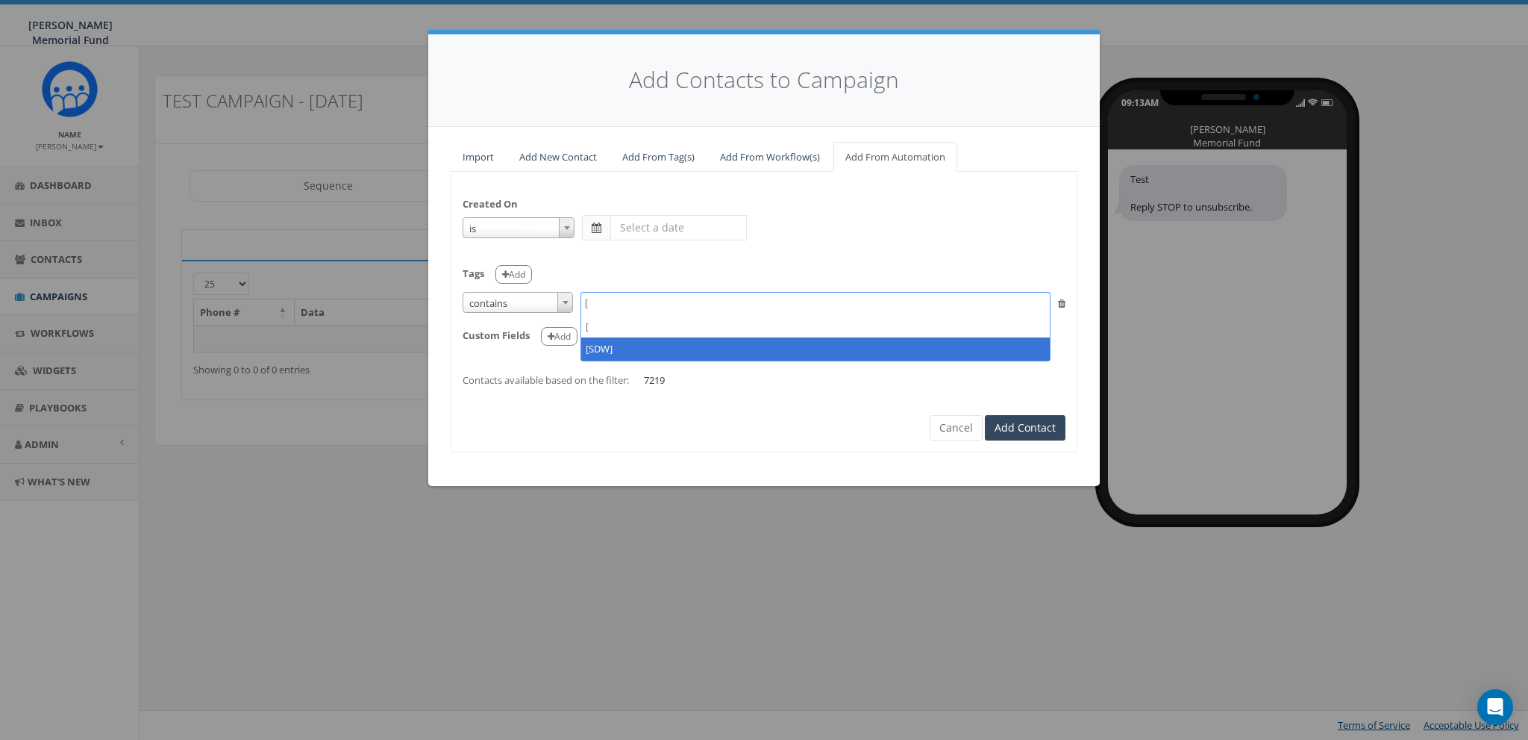
type textarea "["
select select "[SDW]"
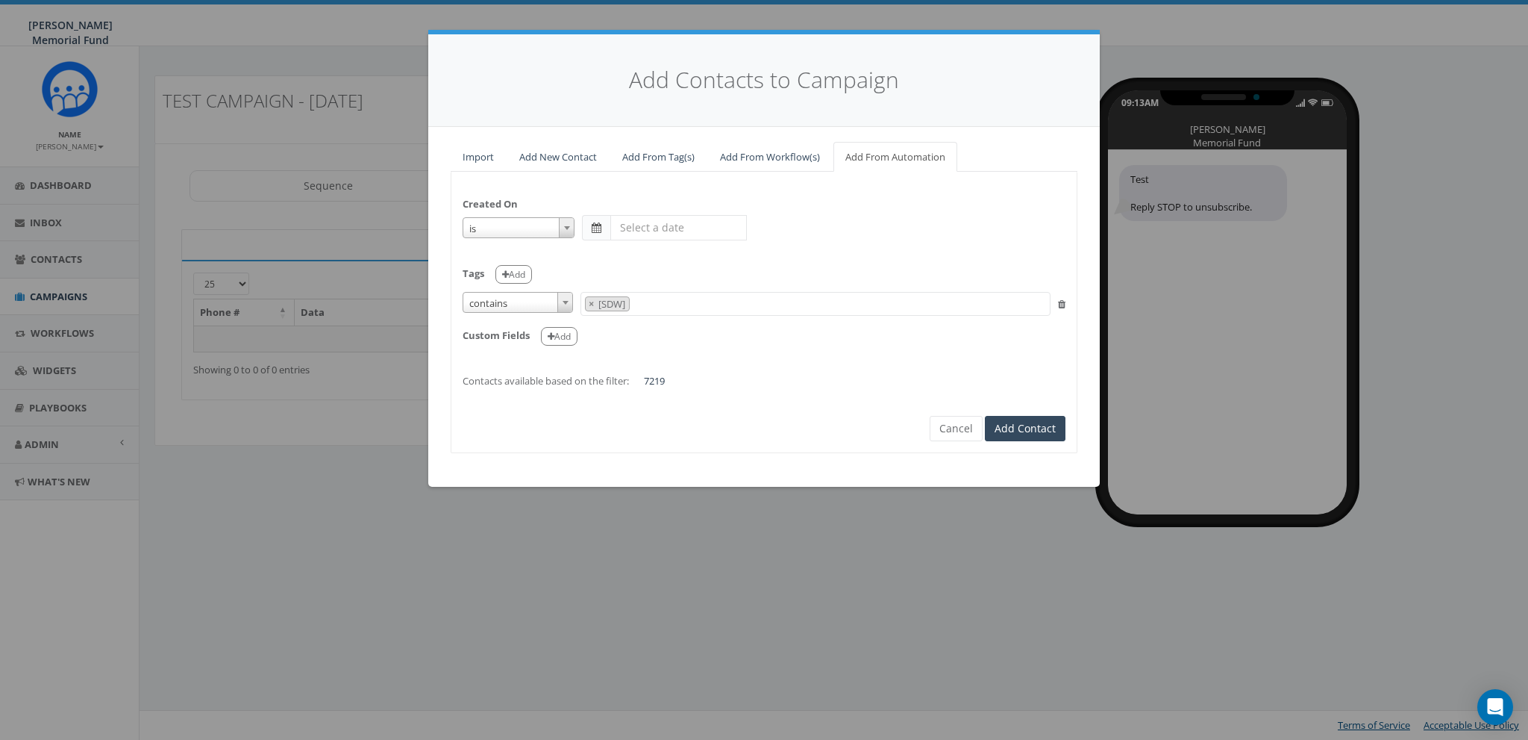
click at [716, 249] on div "Created On is is on or before is on or after is before is after is not is Tags …" at bounding box center [763, 285] width 625 height 204
click at [530, 310] on span "contains" at bounding box center [517, 303] width 109 height 21
click at [493, 296] on span "is" at bounding box center [517, 303] width 109 height 21
click at [510, 307] on span "contains" at bounding box center [517, 303] width 109 height 21
select select "is"
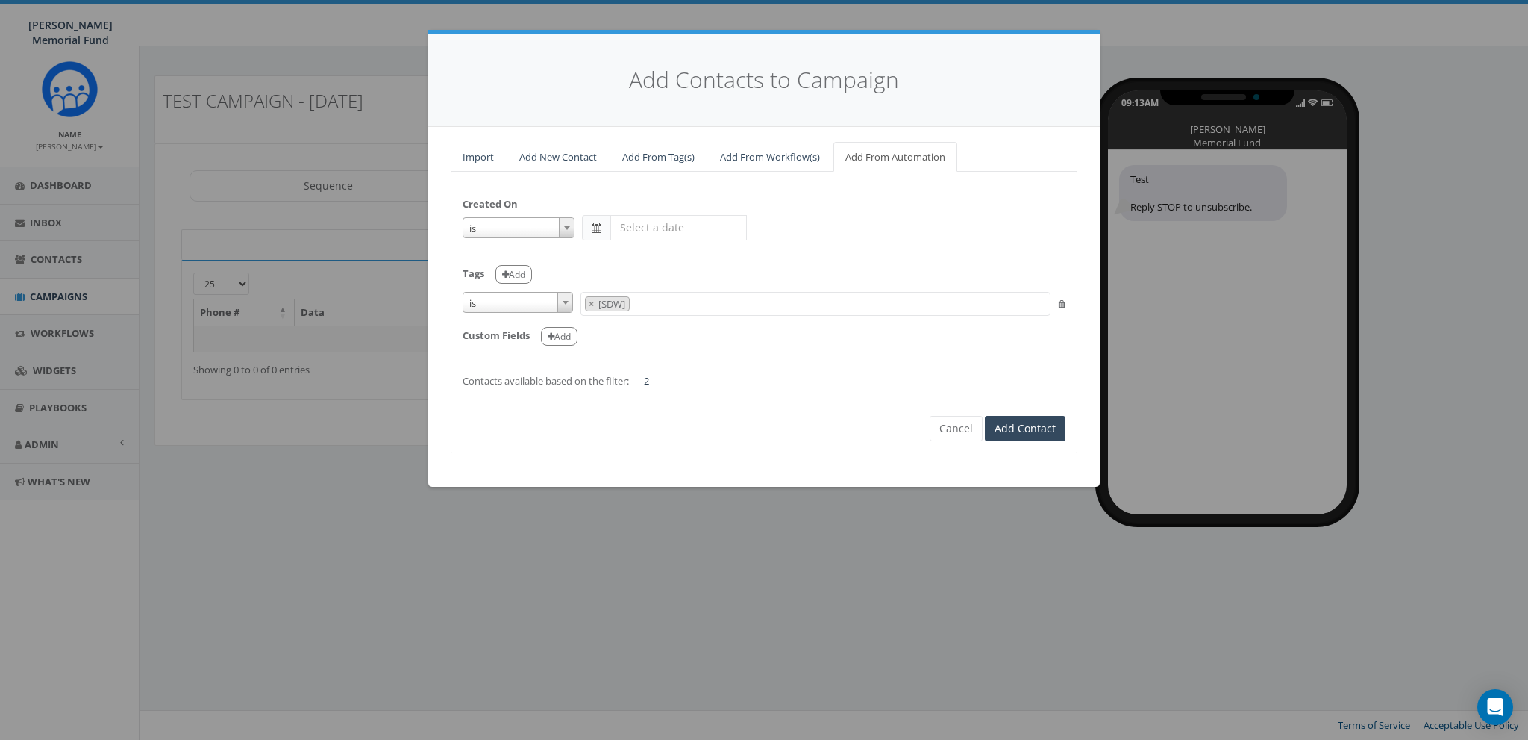
click at [490, 228] on span "is" at bounding box center [518, 228] width 110 height 21
click at [504, 226] on span "is on or after" at bounding box center [518, 228] width 110 height 21
click at [672, 268] on div "Tags Add" at bounding box center [764, 269] width 603 height 31
click at [518, 233] on span "is on or after" at bounding box center [518, 228] width 110 height 21
click at [510, 223] on span "is" at bounding box center [518, 228] width 110 height 21
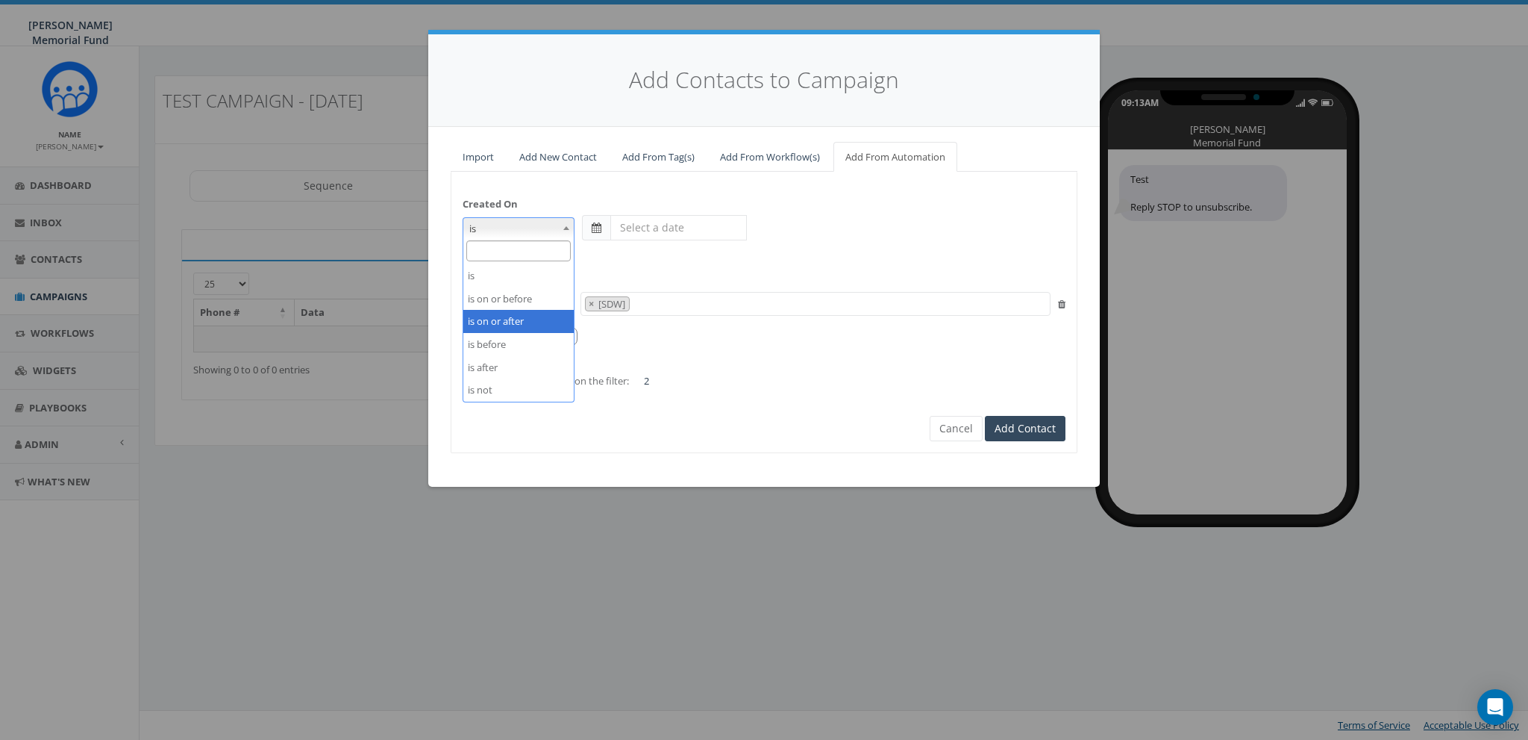
select select "is on or after"
click at [590, 230] on span at bounding box center [596, 227] width 28 height 25
click at [653, 228] on input "text" at bounding box center [678, 227] width 137 height 25
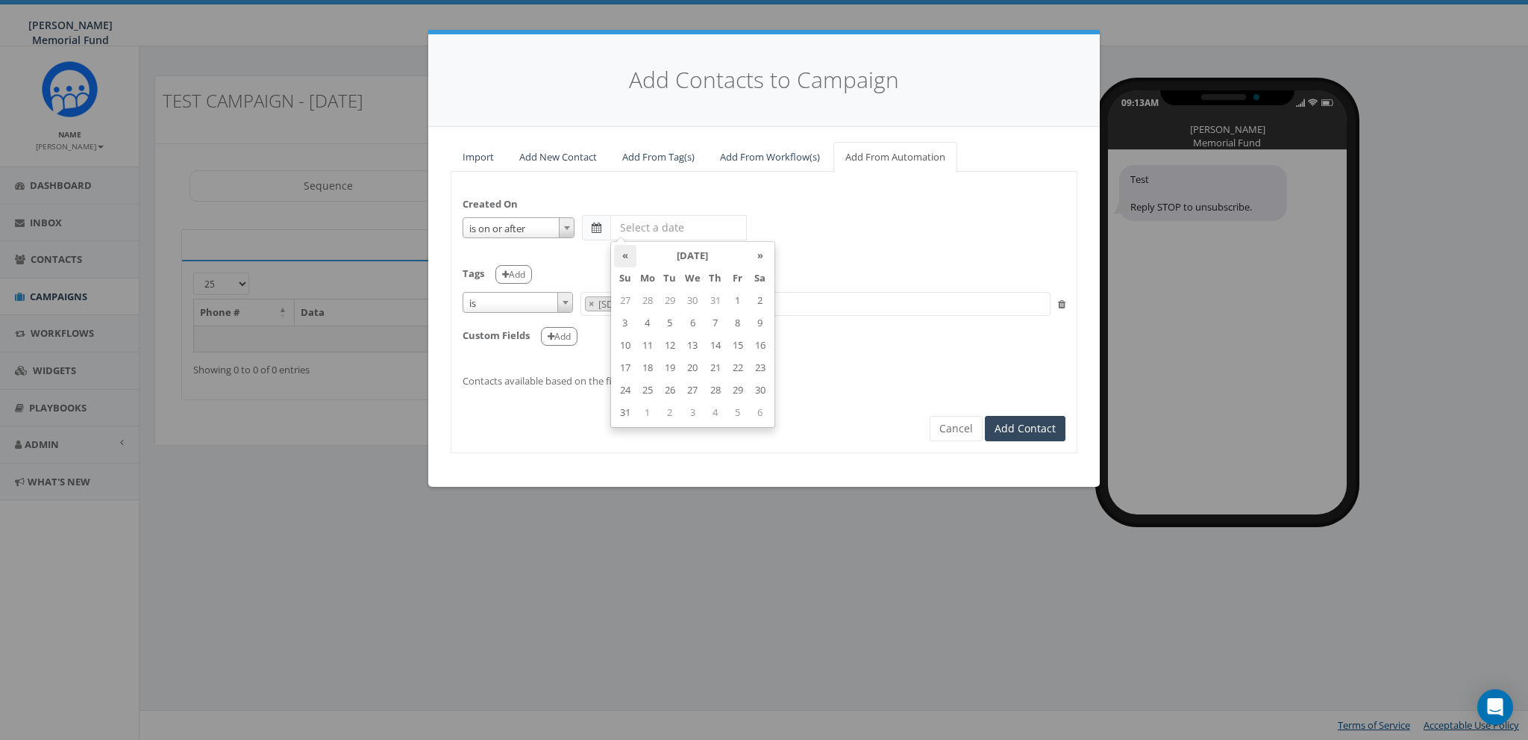
click at [622, 266] on th "«" at bounding box center [625, 256] width 22 height 22
click at [675, 293] on td "1" at bounding box center [670, 301] width 22 height 22
click at [816, 251] on div "Created On is is on or before is on or after is before is after is not is on or…" at bounding box center [763, 285] width 625 height 204
click at [610, 223] on input "2025-07-01" at bounding box center [678, 227] width 137 height 25
click at [754, 257] on th "»" at bounding box center [760, 256] width 22 height 22
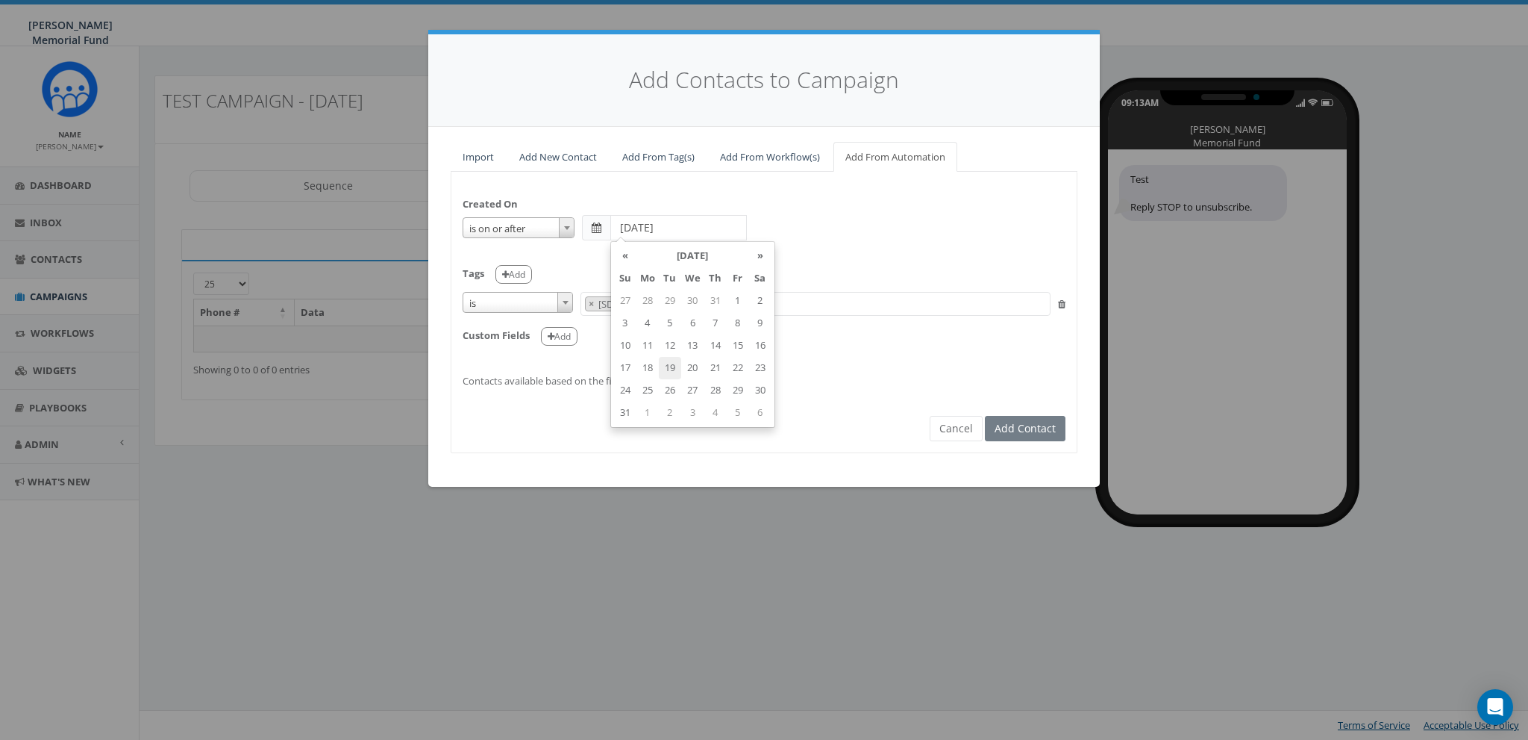
click at [672, 363] on td "19" at bounding box center [670, 368] width 22 height 22
click at [824, 263] on div "Tags Add" at bounding box center [764, 269] width 603 height 31
click at [605, 221] on span at bounding box center [596, 227] width 28 height 25
click at [665, 228] on input "2025-08-19" at bounding box center [678, 227] width 137 height 25
click at [625, 366] on td "17" at bounding box center [625, 368] width 22 height 22
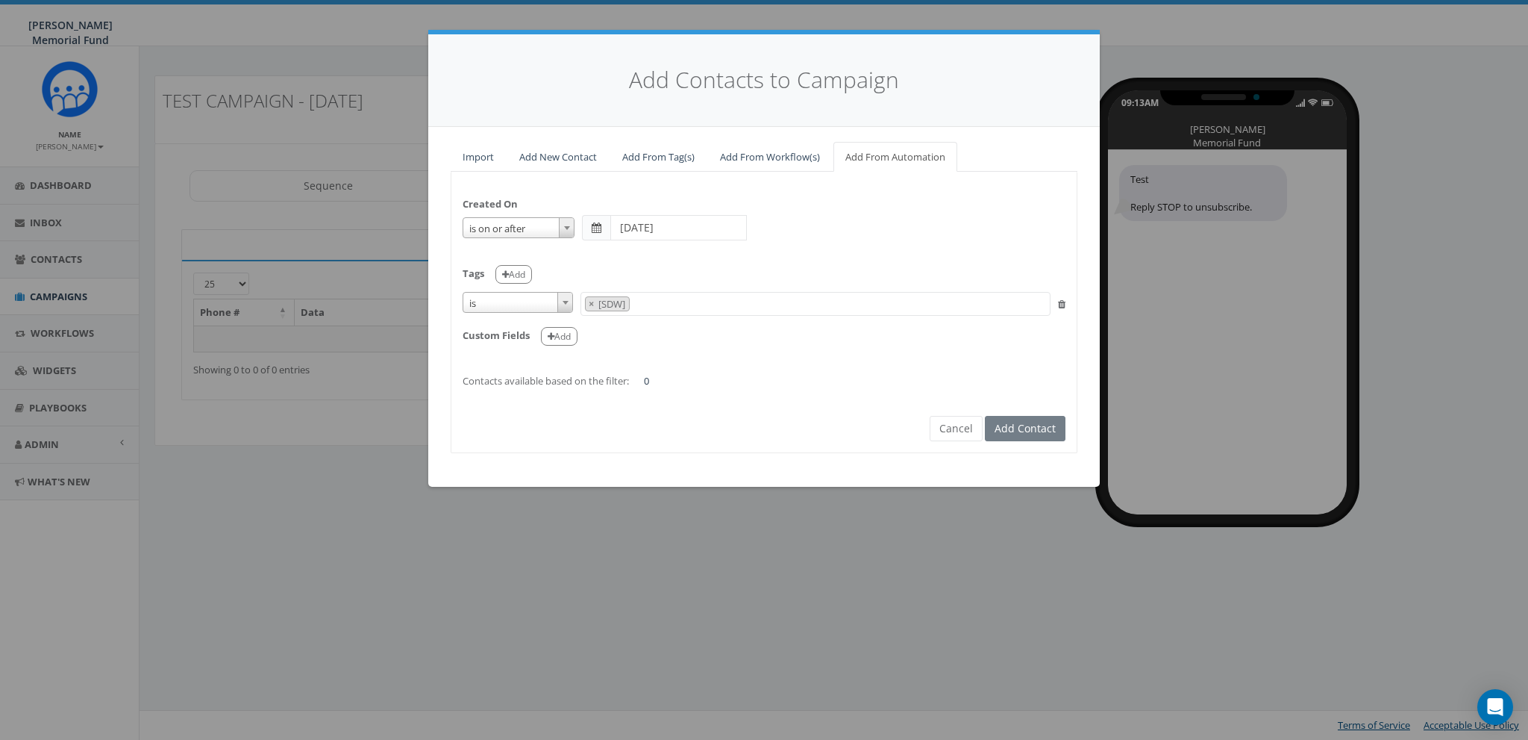
click at [839, 259] on div "Tags Add" at bounding box center [764, 269] width 603 height 31
click at [590, 230] on span at bounding box center [596, 227] width 28 height 25
click at [631, 226] on input "2025-08-17" at bounding box center [678, 227] width 137 height 25
click at [626, 260] on th "«" at bounding box center [625, 256] width 22 height 22
click at [675, 302] on td "1" at bounding box center [670, 301] width 22 height 22
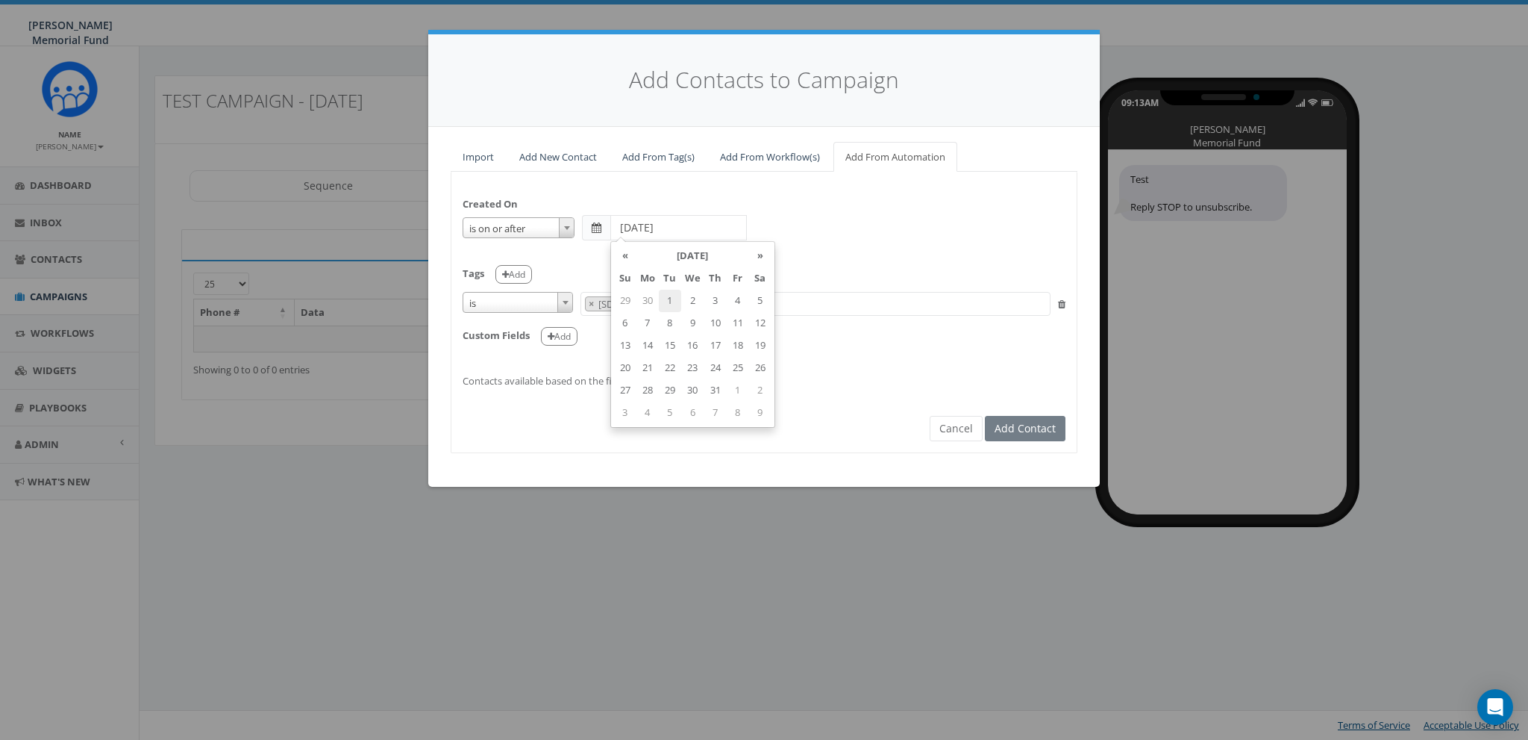
type input "2025-07-01"
click at [787, 254] on div "Tags Add" at bounding box center [764, 269] width 603 height 31
click at [532, 226] on span "is on or after" at bounding box center [518, 228] width 110 height 21
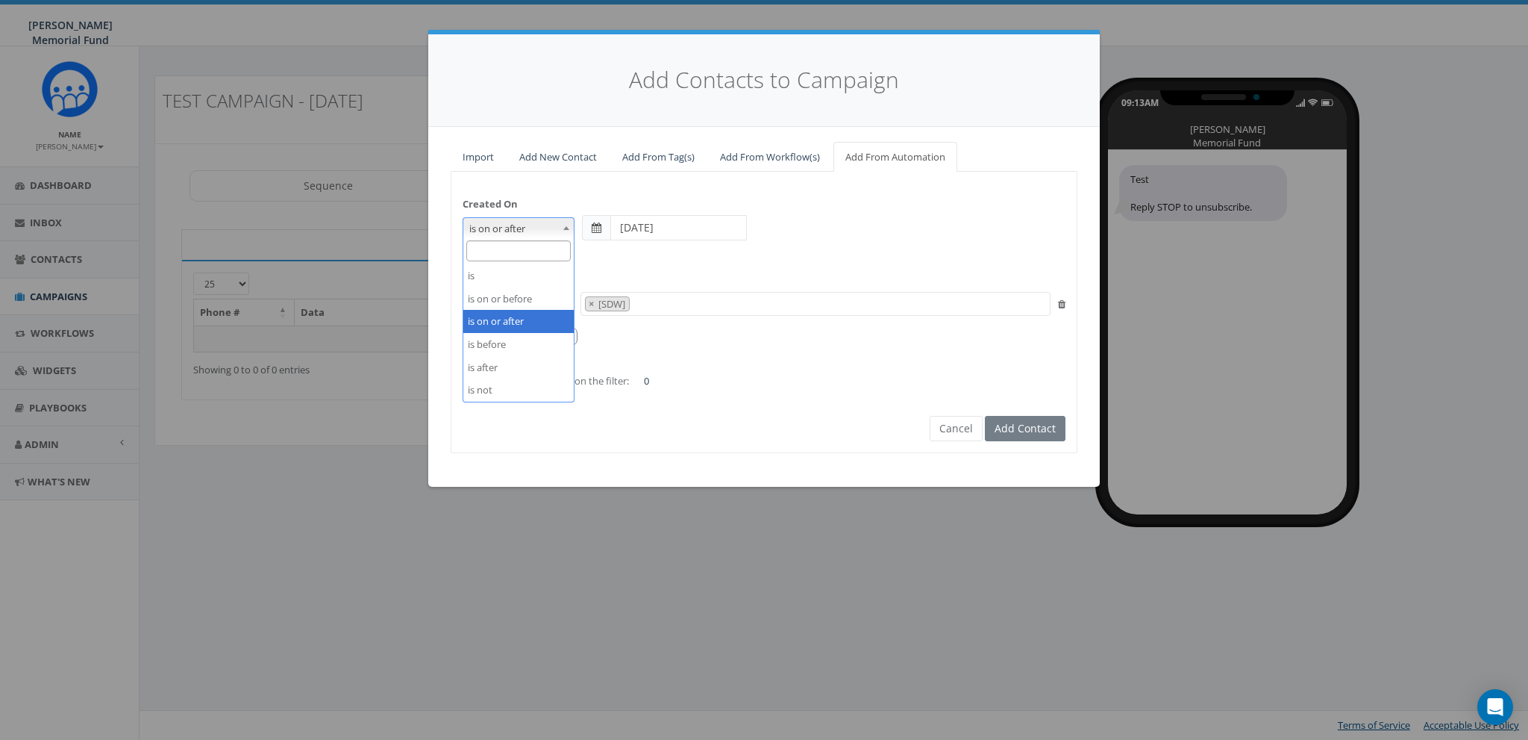
click at [655, 230] on input "2025-07-01" at bounding box center [678, 227] width 137 height 25
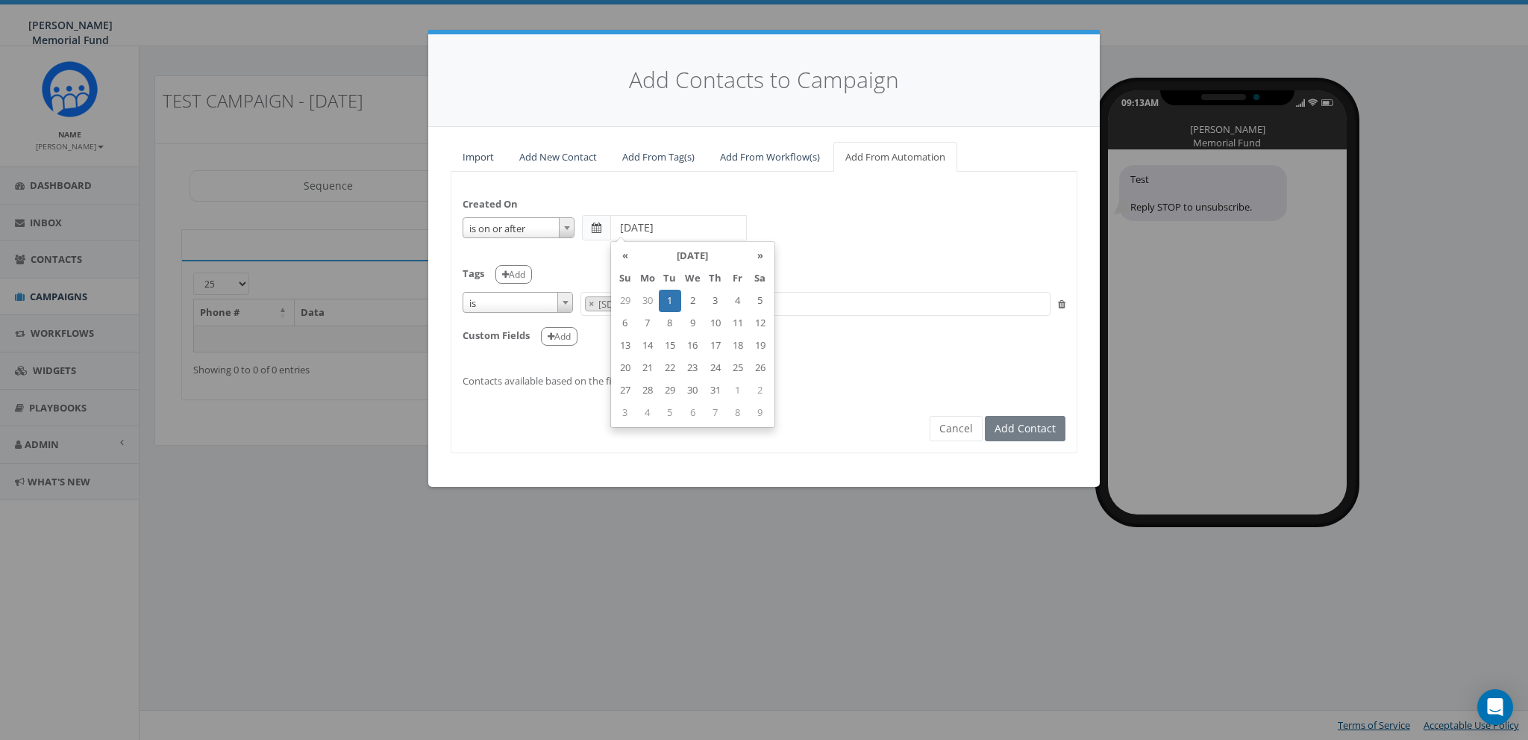
click at [715, 222] on input "2025-07-01" at bounding box center [678, 227] width 137 height 25
click at [883, 231] on div "is is on or before is on or after is before is after is not is on or after" at bounding box center [764, 227] width 603 height 25
click at [610, 229] on span at bounding box center [596, 227] width 28 height 25
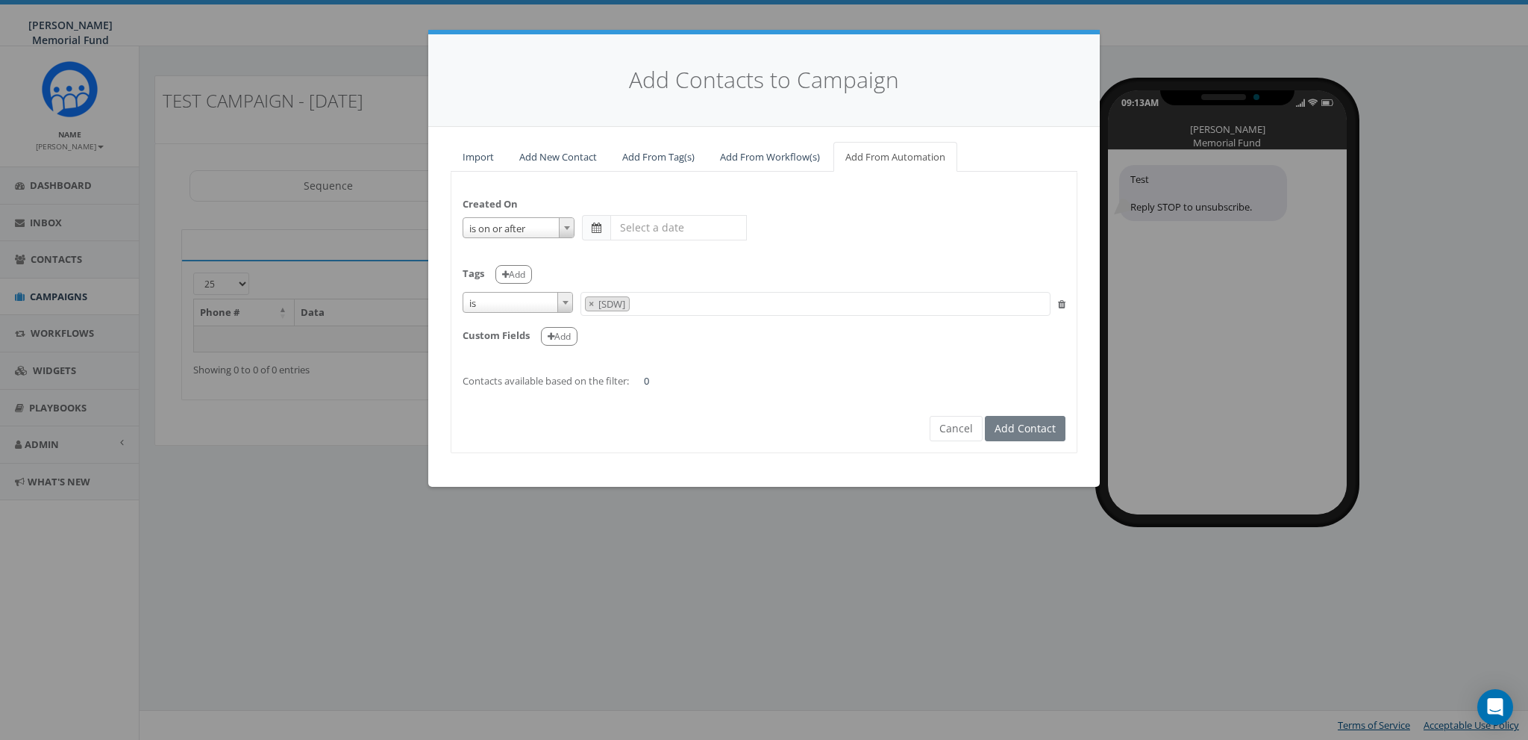
click at [597, 230] on span at bounding box center [597, 227] width 10 height 10
click at [792, 234] on div "is is on or before is on or after is before is after is not is on or after" at bounding box center [764, 227] width 603 height 25
click at [692, 234] on input "text" at bounding box center [678, 227] width 137 height 25
click at [810, 236] on div "is is on or before is on or after is before is after is not is on or after" at bounding box center [764, 227] width 603 height 25
click at [498, 304] on span "is" at bounding box center [517, 303] width 109 height 21
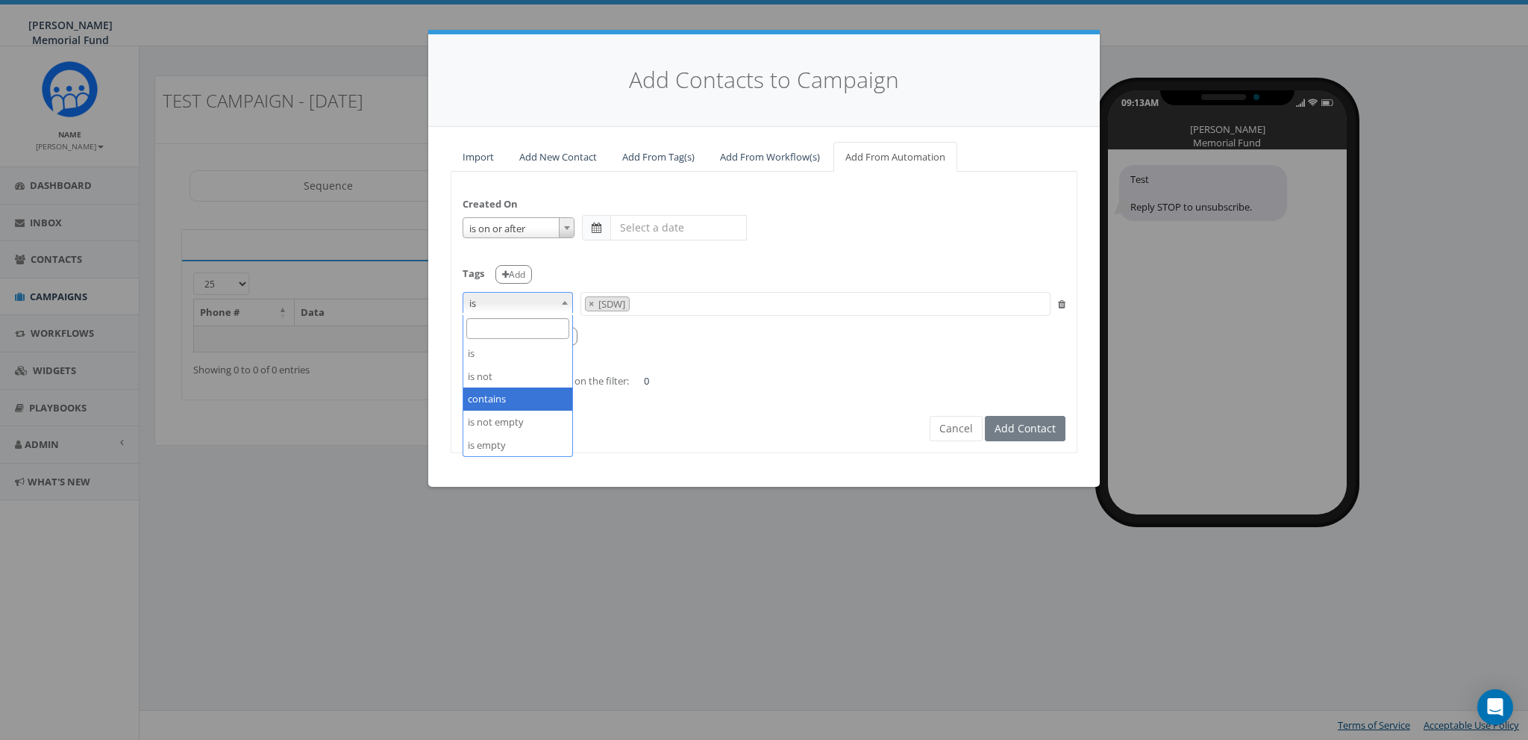
select select "contains"
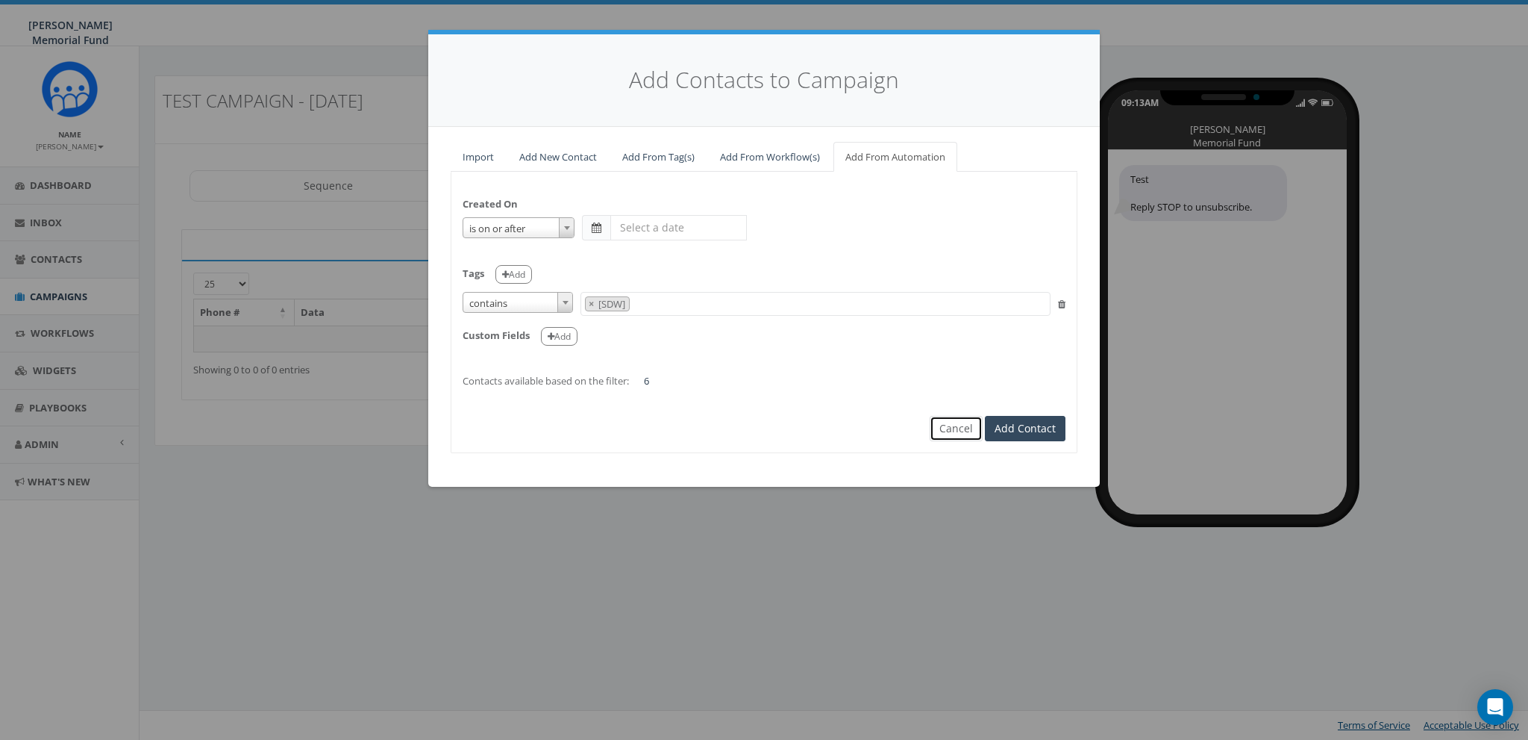
click at [951, 436] on button "Cancel" at bounding box center [956, 428] width 53 height 25
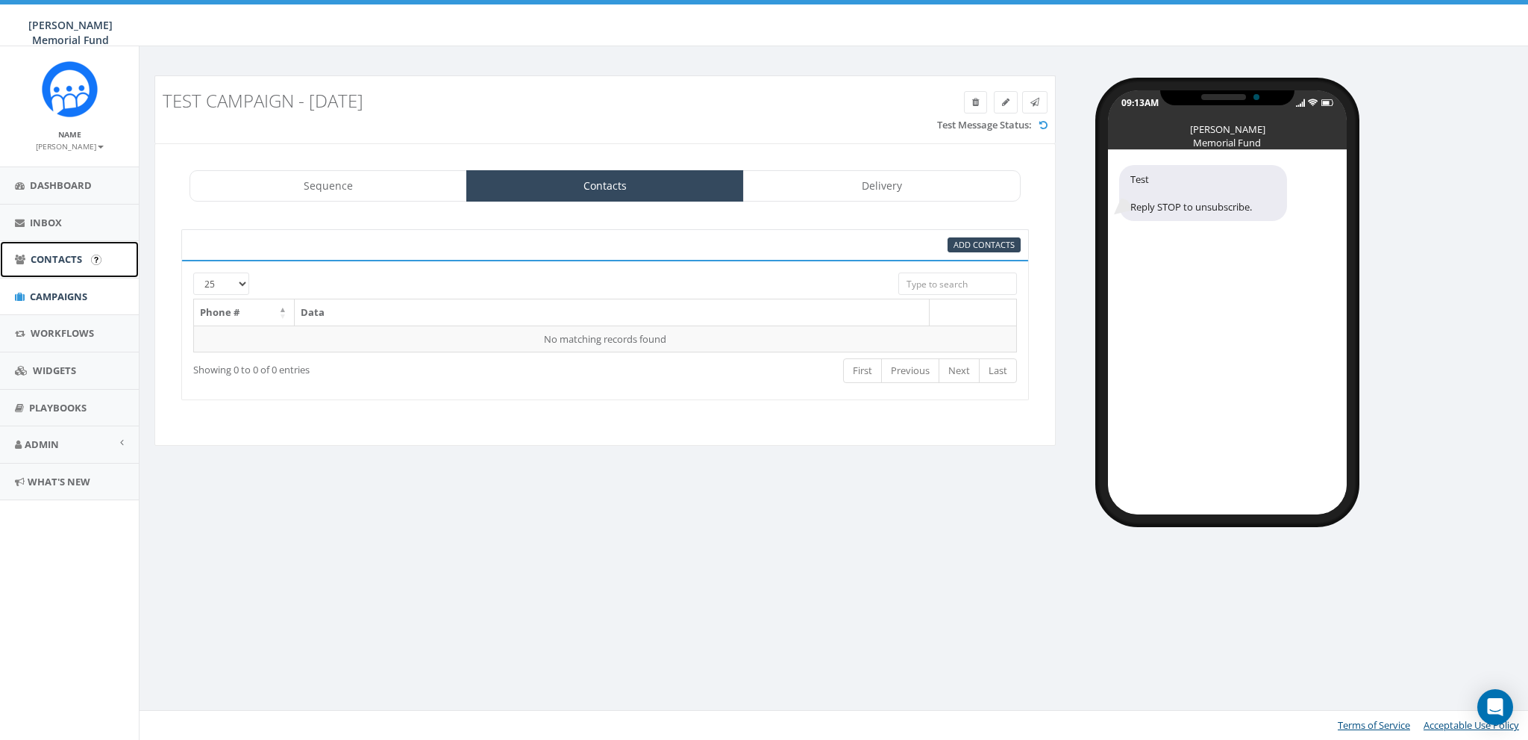
click at [58, 263] on span "Contacts" at bounding box center [56, 258] width 51 height 13
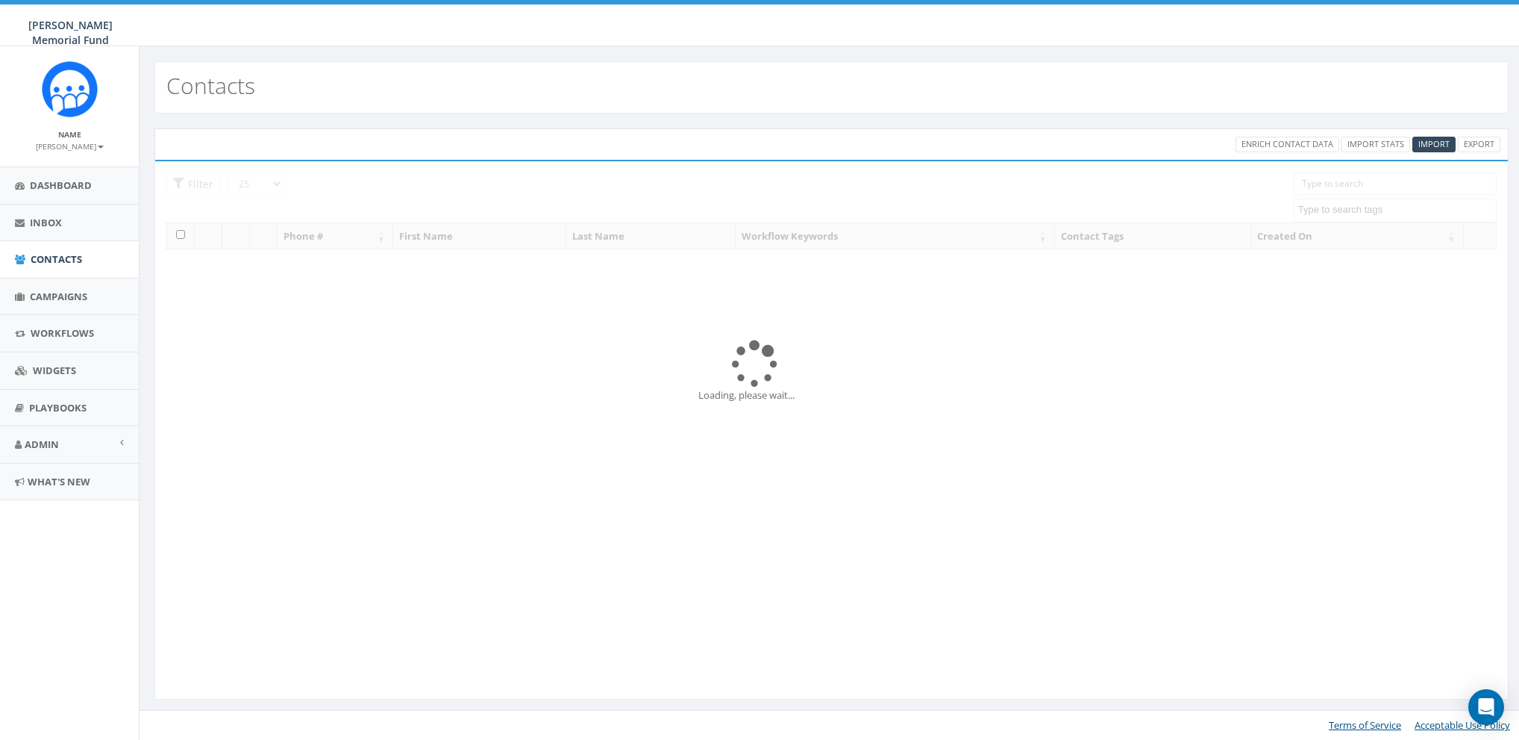
select select
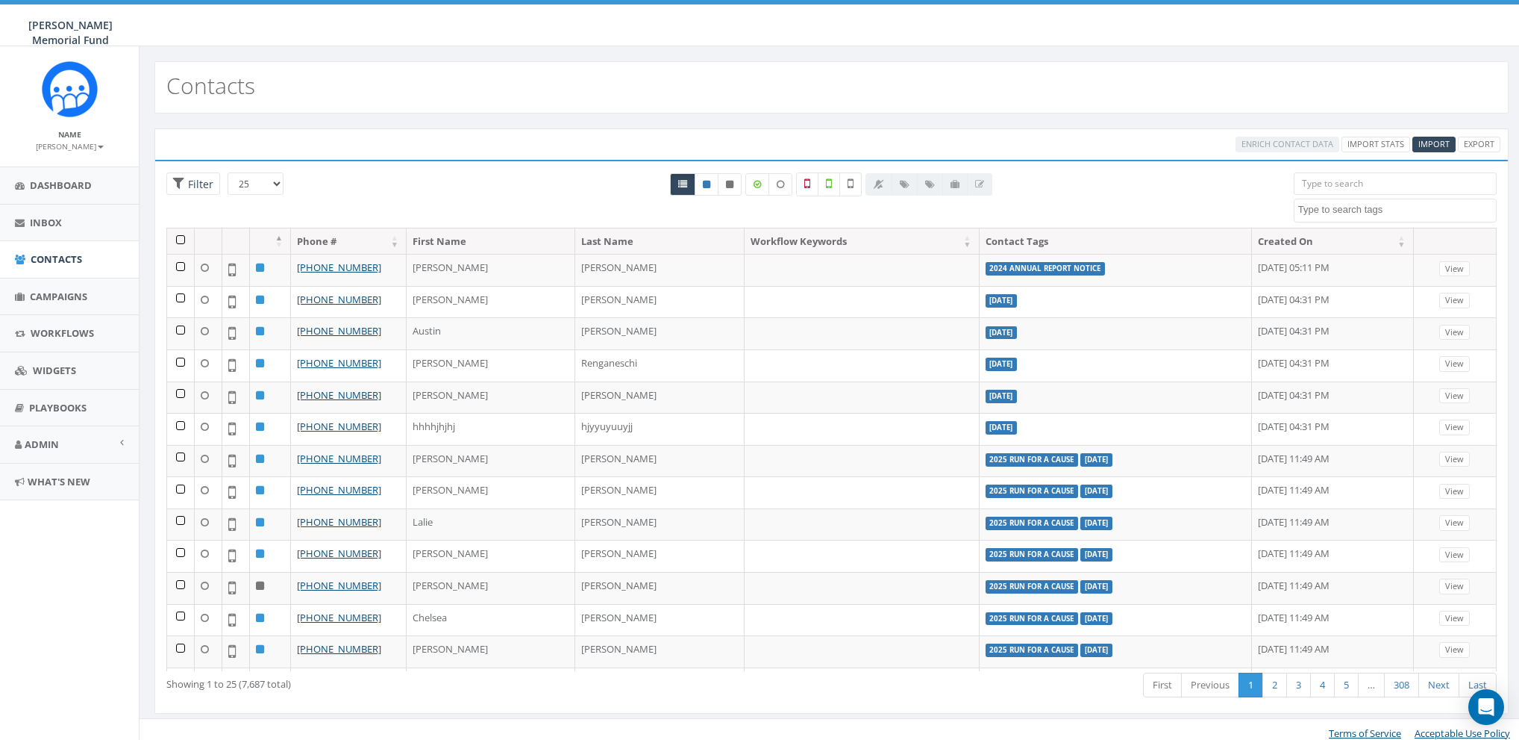
click at [1334, 207] on textarea "Search" at bounding box center [1397, 209] width 198 height 13
paste textarea "4238"
type textarea "4238"
type textarea "["
select select "[SDW]"
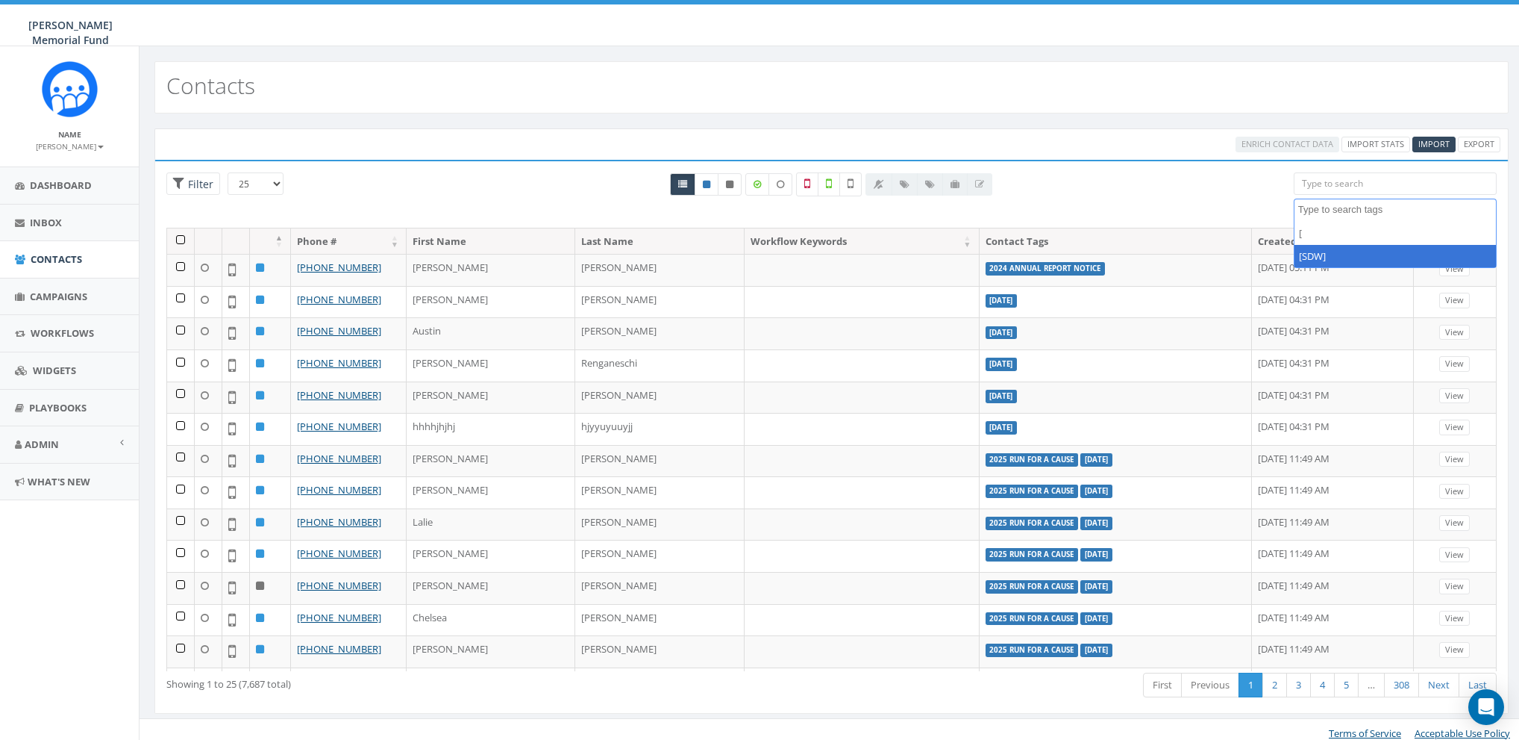
scroll to position [7219, 0]
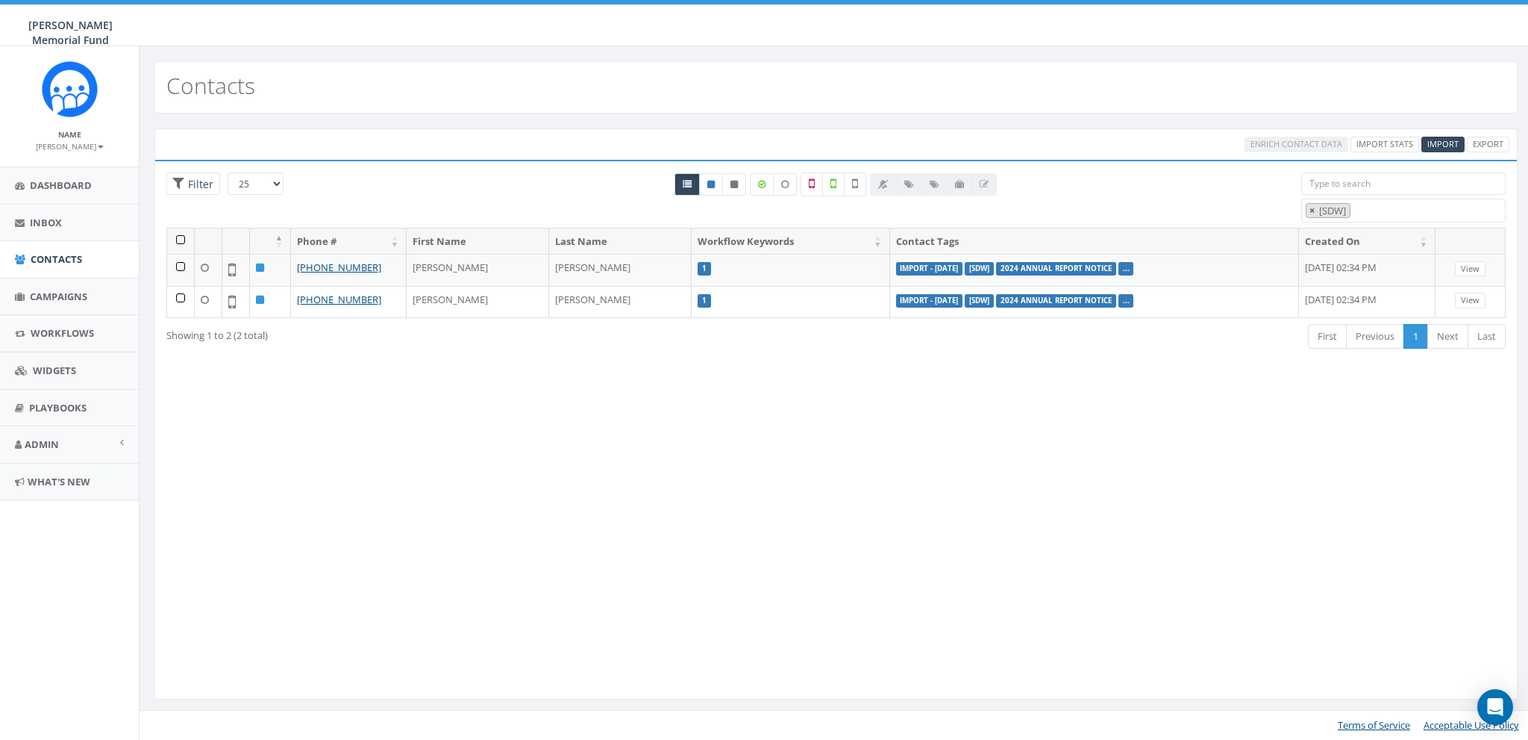
click at [1313, 210] on span "×" at bounding box center [1312, 210] width 5 height 13
select select
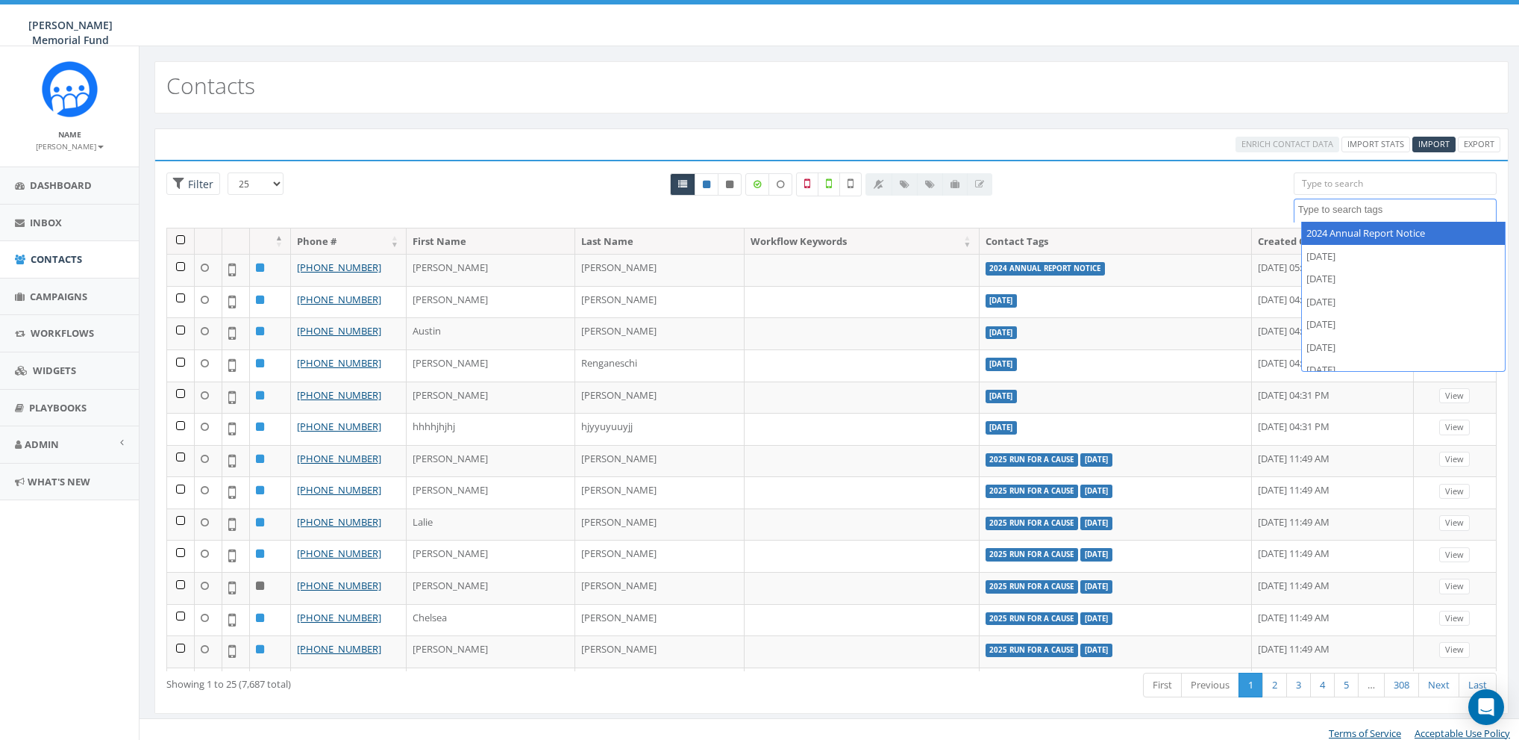
click at [1203, 201] on div "All 0 contact(s) on current page All 2 contact(s) filtered" at bounding box center [832, 199] width 902 height 55
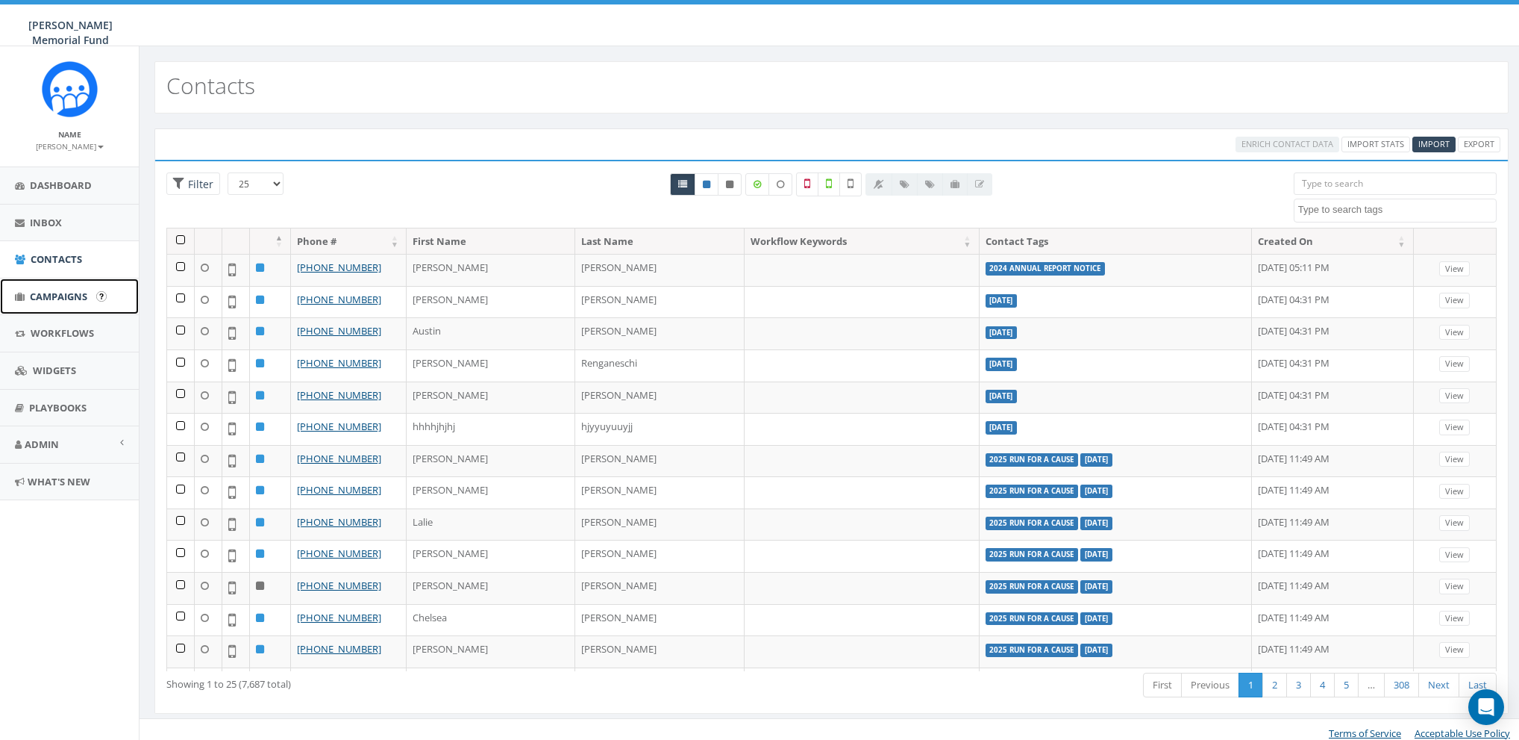
click at [49, 299] on span "Campaigns" at bounding box center [58, 296] width 57 height 13
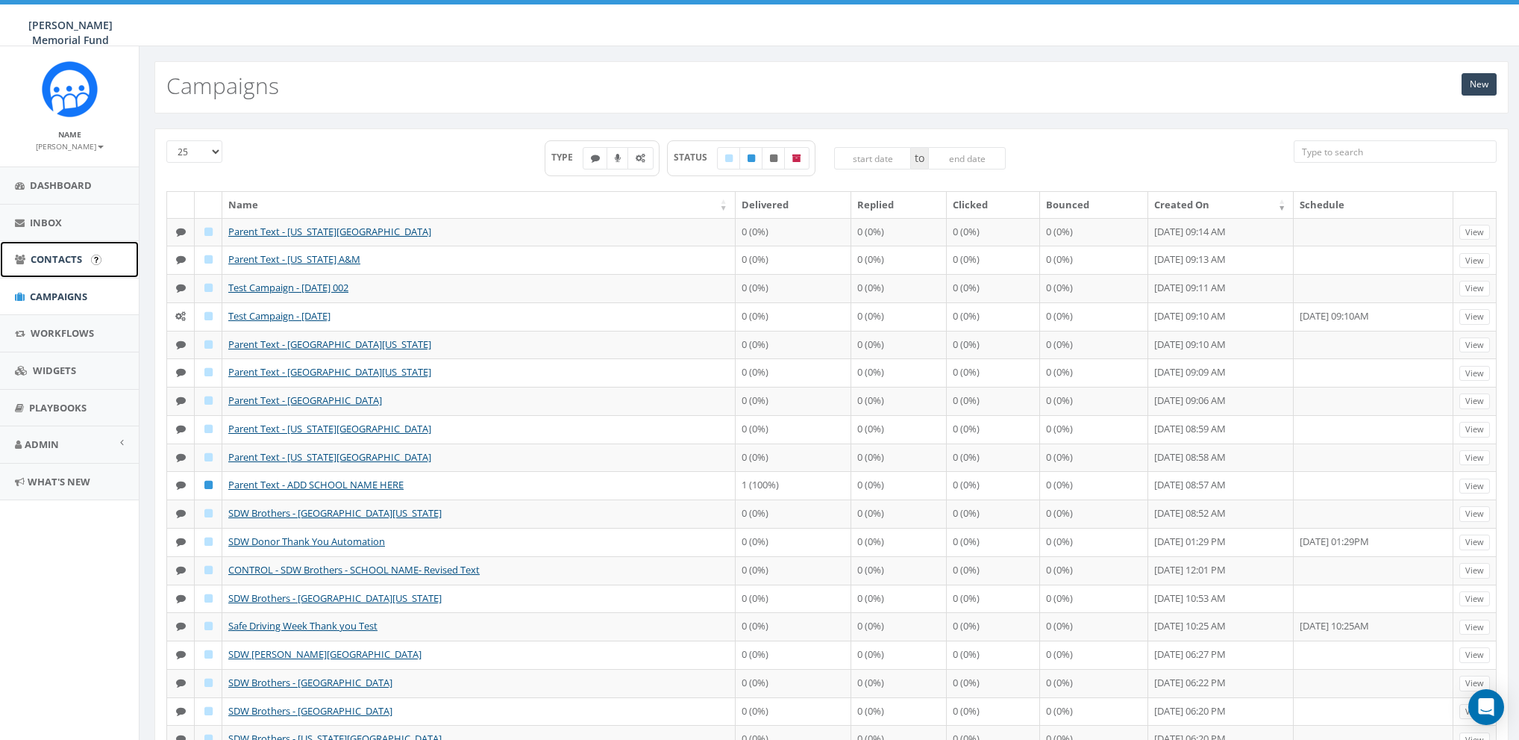
click at [45, 263] on span "Contacts" at bounding box center [56, 258] width 51 height 13
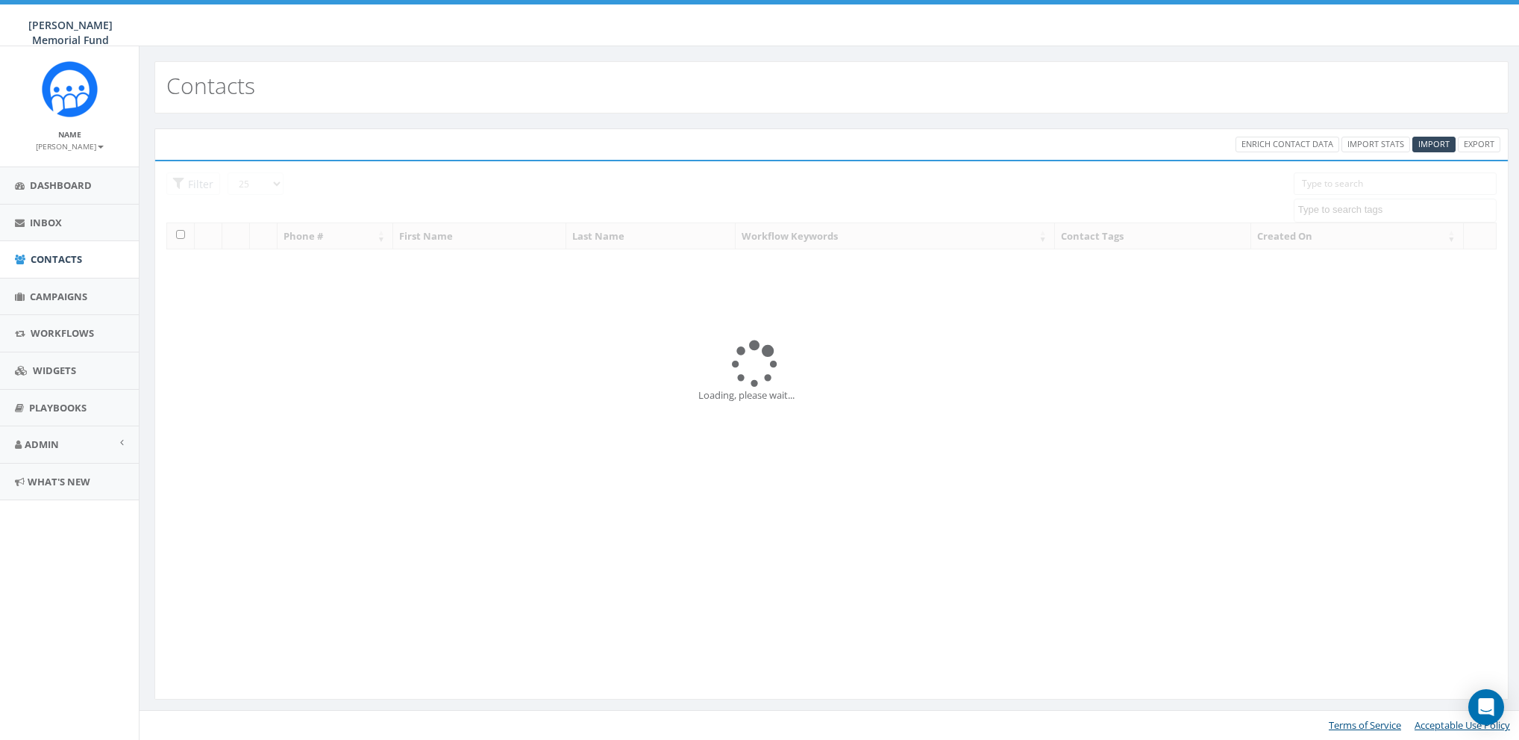
select select
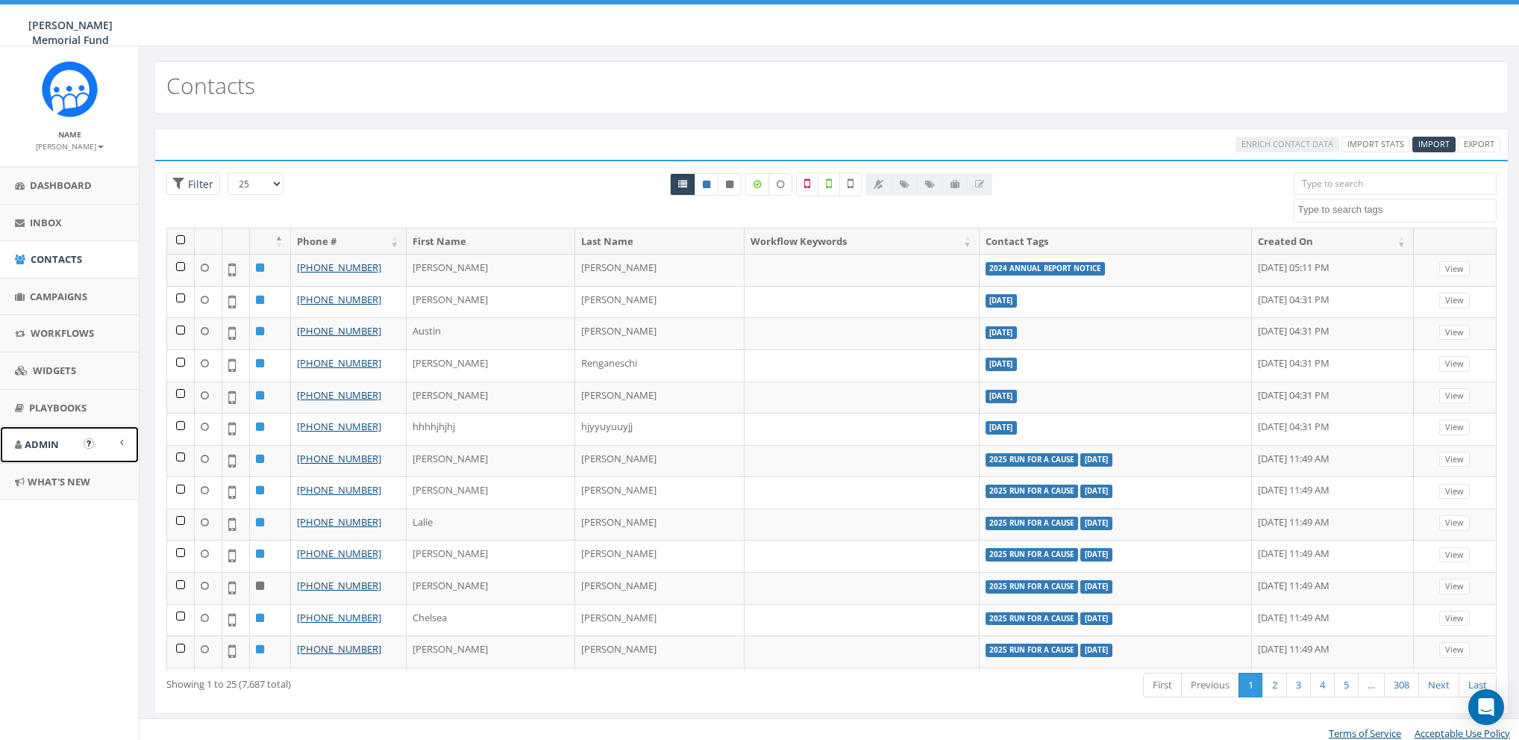
click at [49, 448] on span "Admin" at bounding box center [42, 443] width 34 height 13
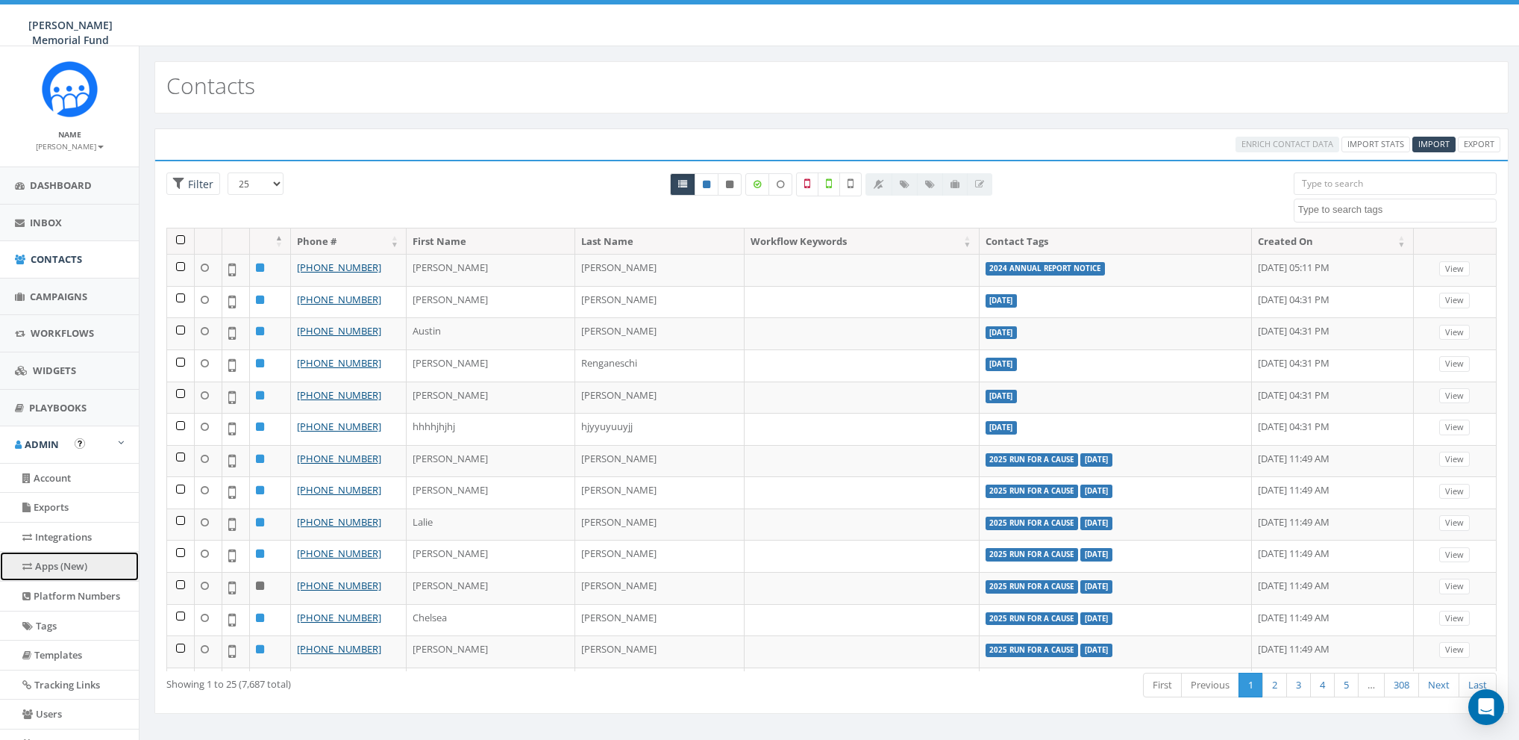
click at [52, 561] on link "Apps (New)" at bounding box center [69, 565] width 139 height 29
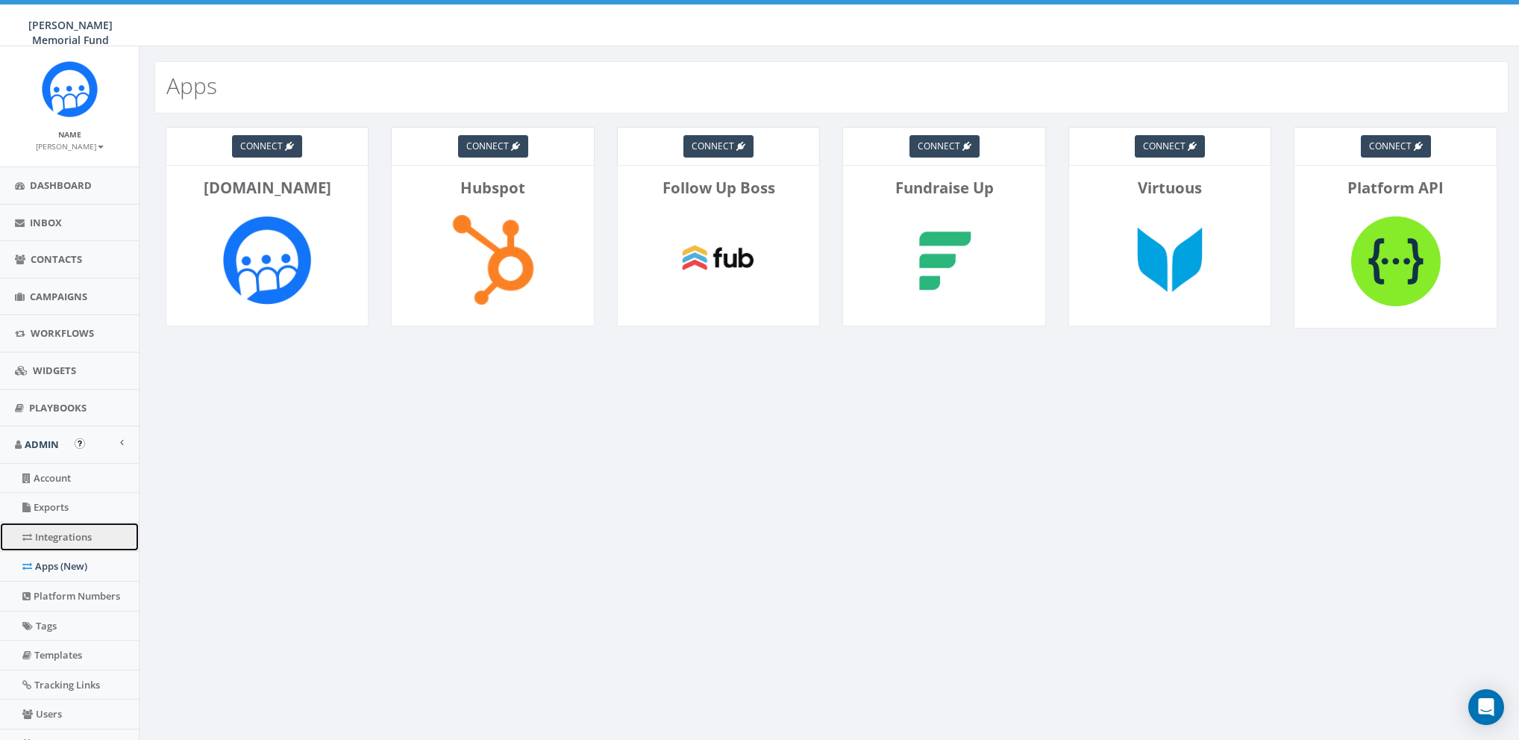
click at [51, 544] on link "Integrations" at bounding box center [69, 536] width 139 height 29
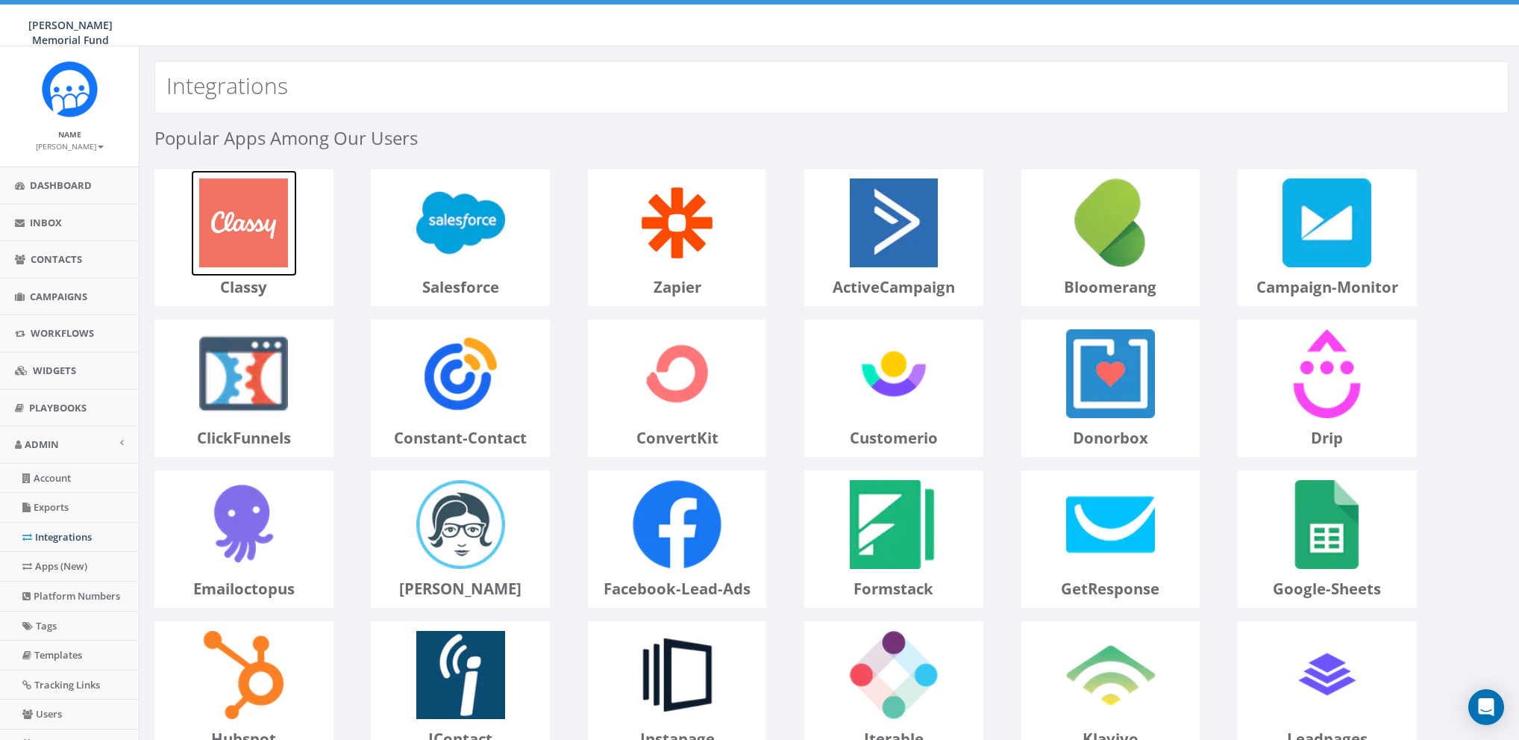
click at [275, 228] on img at bounding box center [244, 223] width 107 height 107
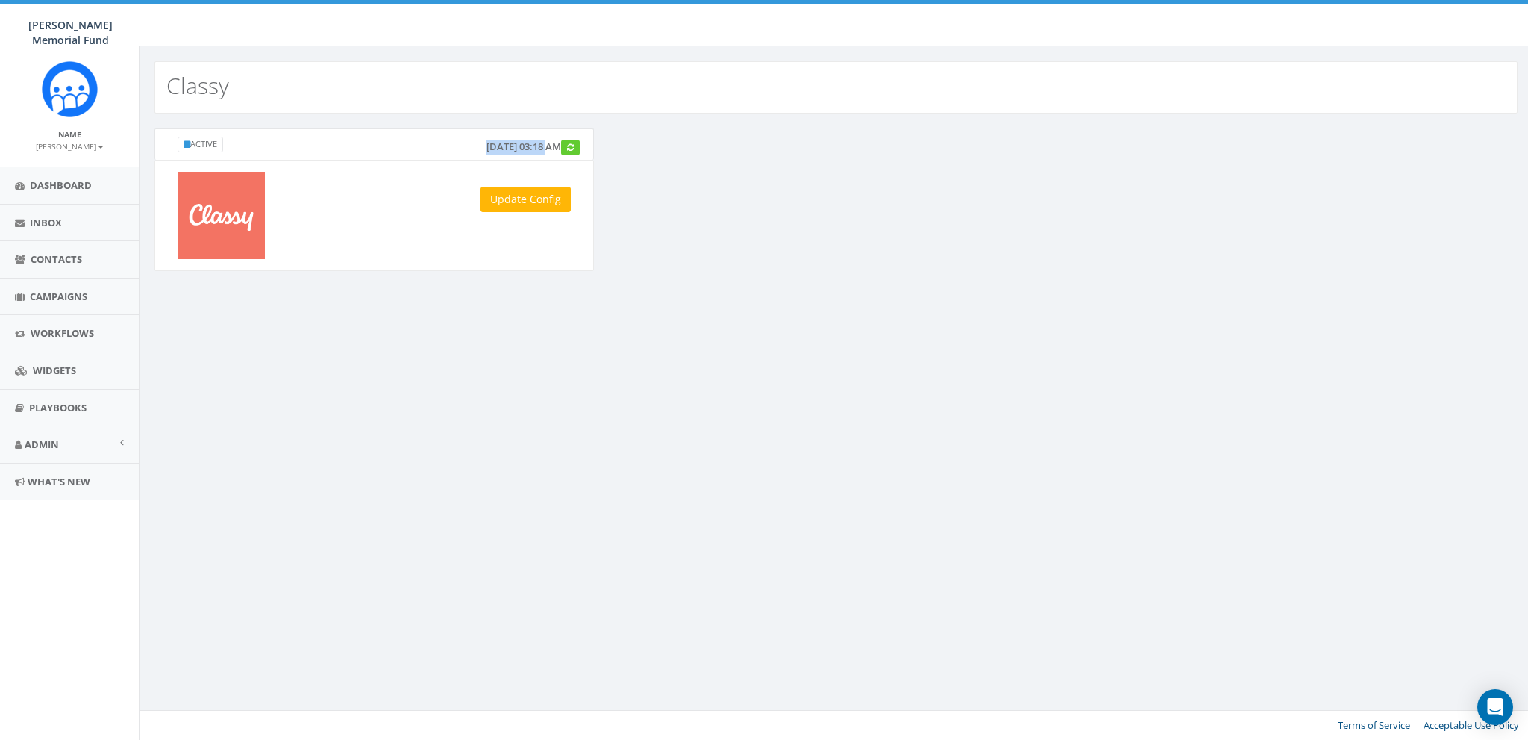
drag, startPoint x: 445, startPoint y: 147, endPoint x: 513, endPoint y: 141, distance: 67.4
click at [513, 141] on div "[DATE] 03:18 AM" at bounding box center [530, 146] width 111 height 19
click at [482, 145] on div "[DATE] 03:18 AM" at bounding box center [530, 146] width 111 height 19
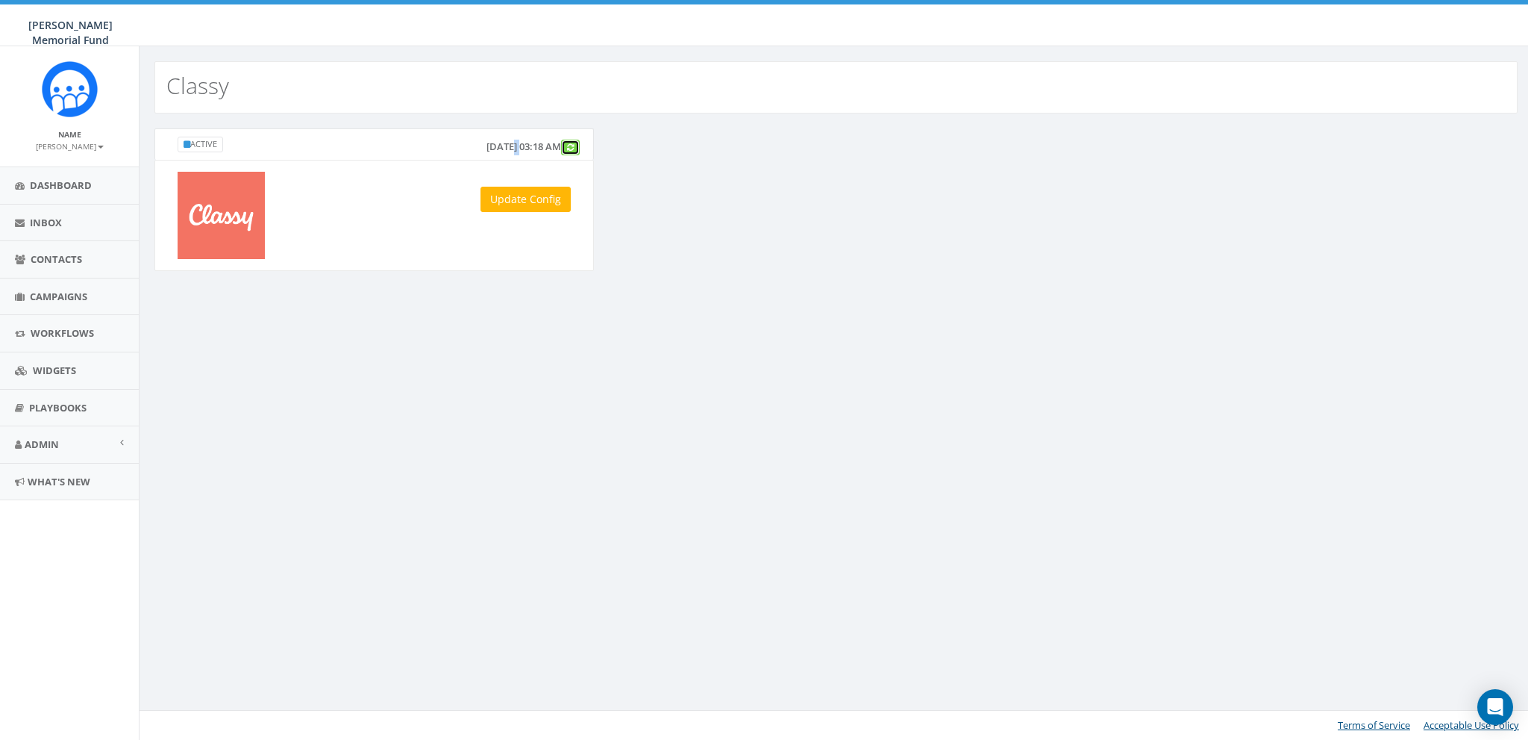
click at [572, 145] on icon at bounding box center [570, 147] width 7 height 8
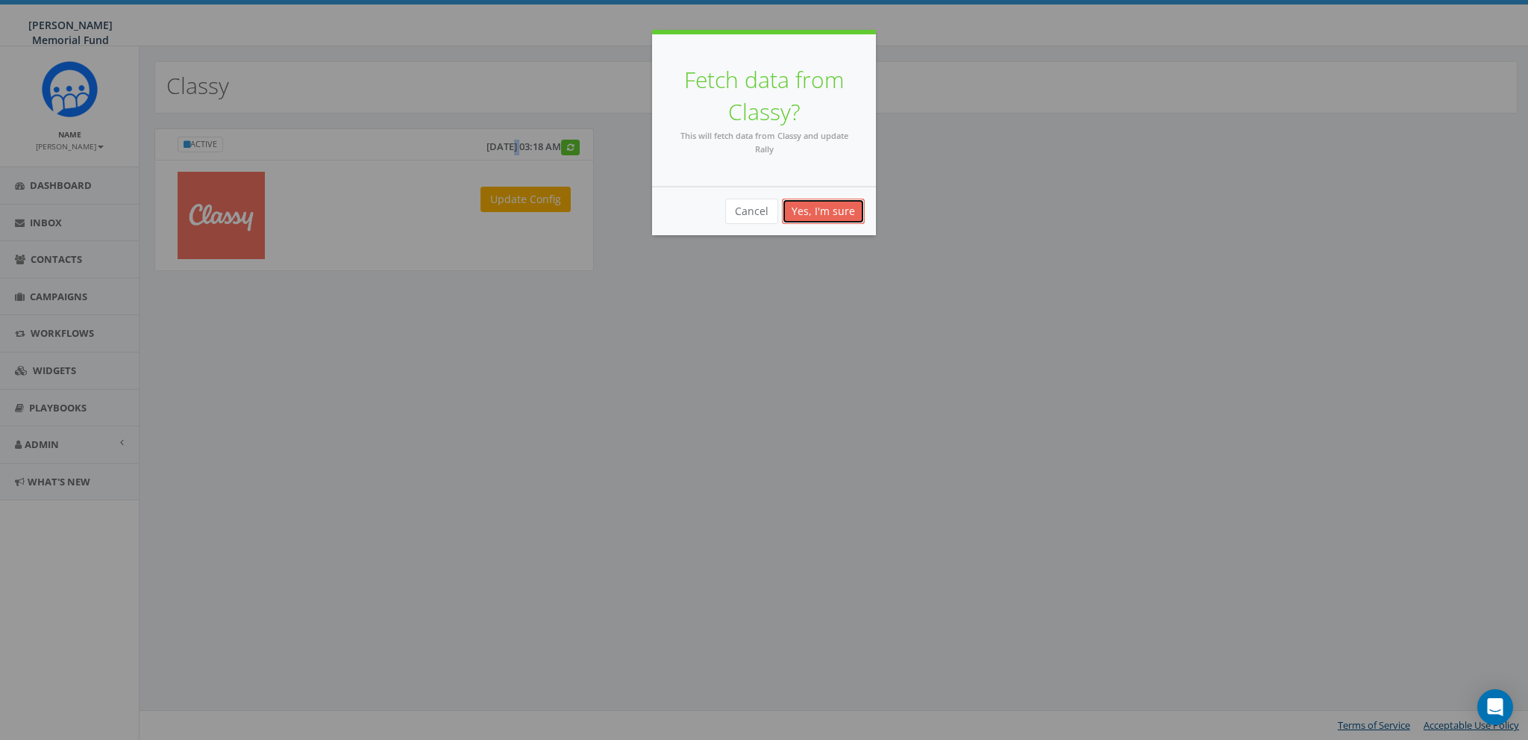
click at [833, 216] on button "Yes, I'm sure" at bounding box center [823, 210] width 83 height 25
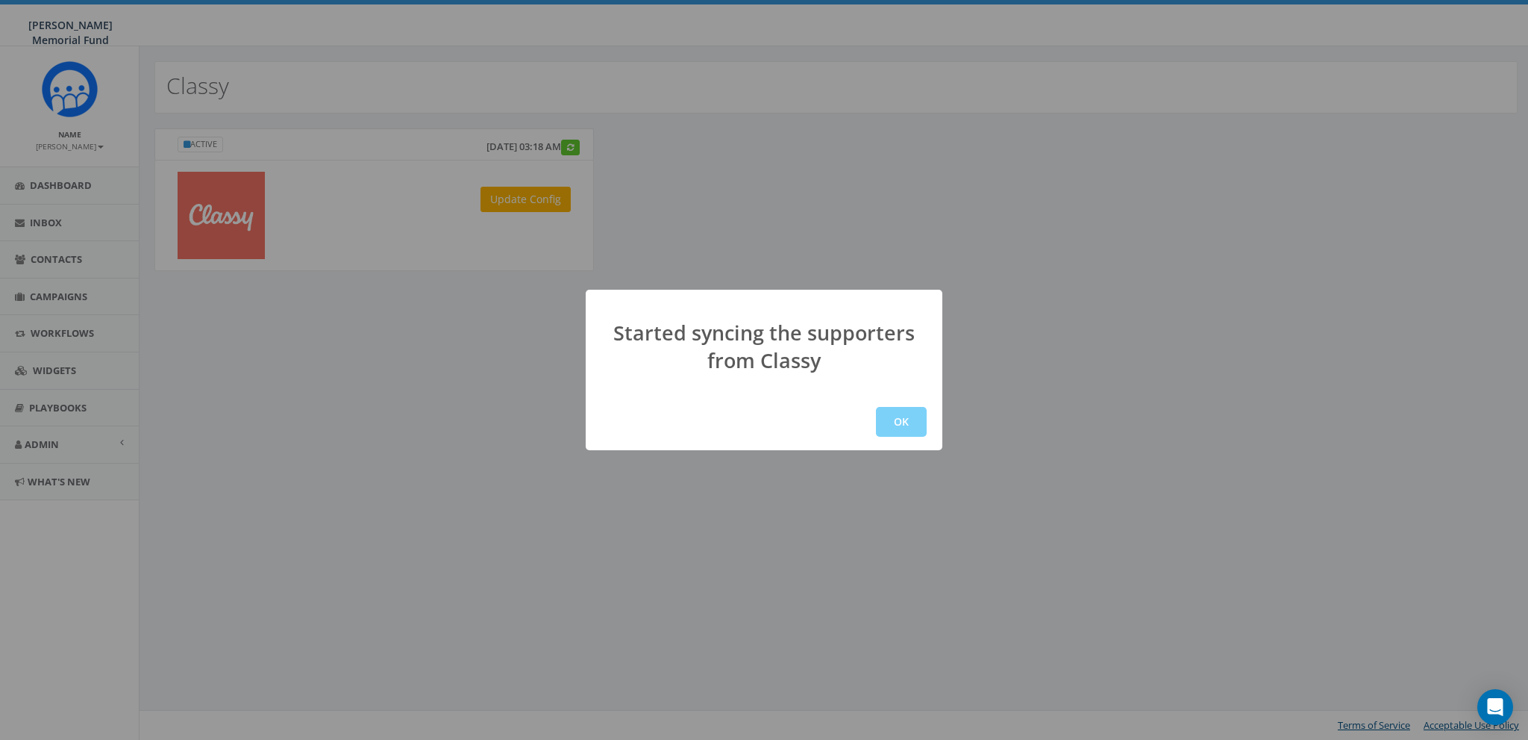
click at [833, 216] on div "Started syncing the supporters from Classy OK" at bounding box center [764, 370] width 1528 height 740
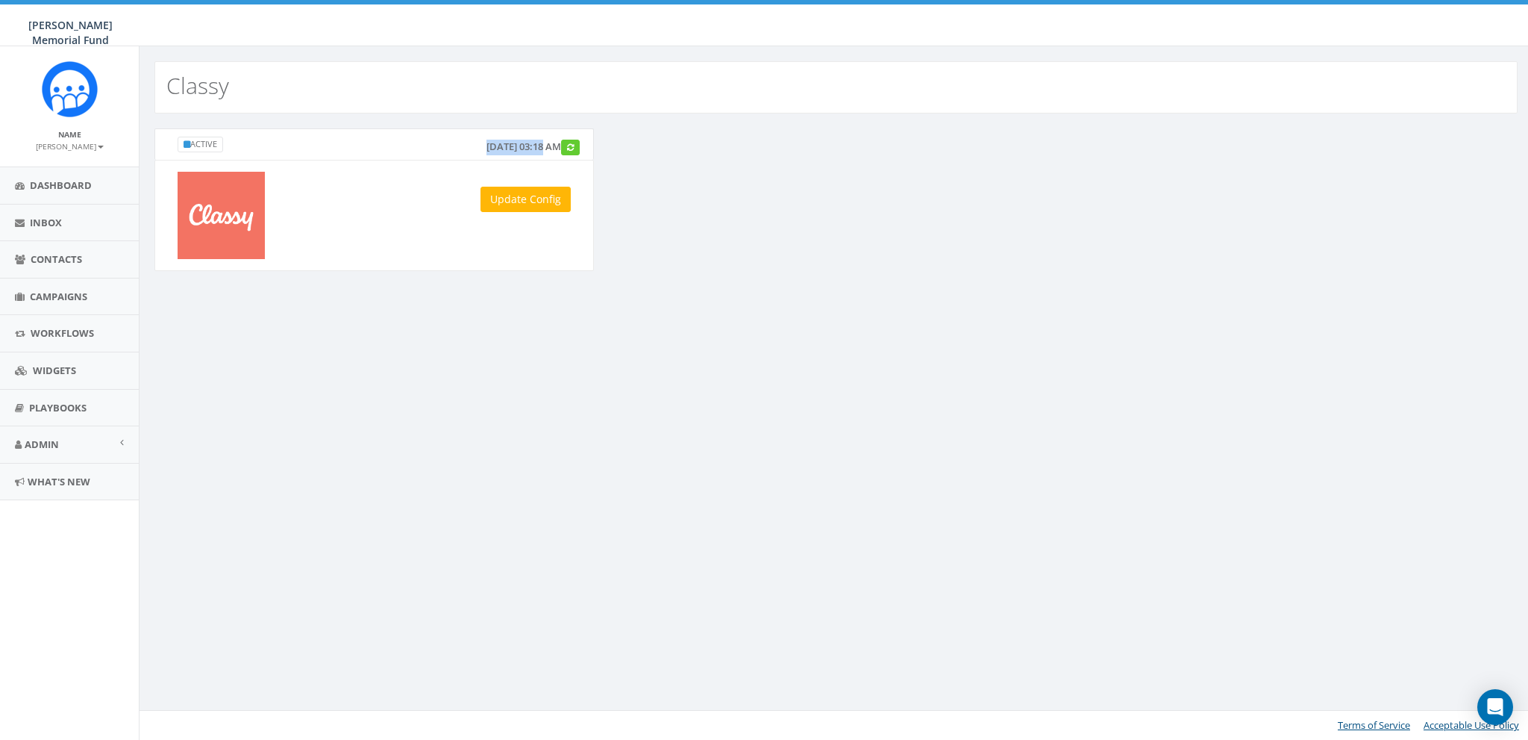
drag, startPoint x: 448, startPoint y: 147, endPoint x: 510, endPoint y: 146, distance: 61.2
click at [510, 146] on div "July 26, 2025 03:18 AM" at bounding box center [530, 146] width 111 height 19
click at [676, 163] on div "Active July 26, 2025 03:18 AM Update Config" at bounding box center [836, 208] width 1386 height 161
click at [527, 207] on link "Update Config" at bounding box center [526, 199] width 90 height 25
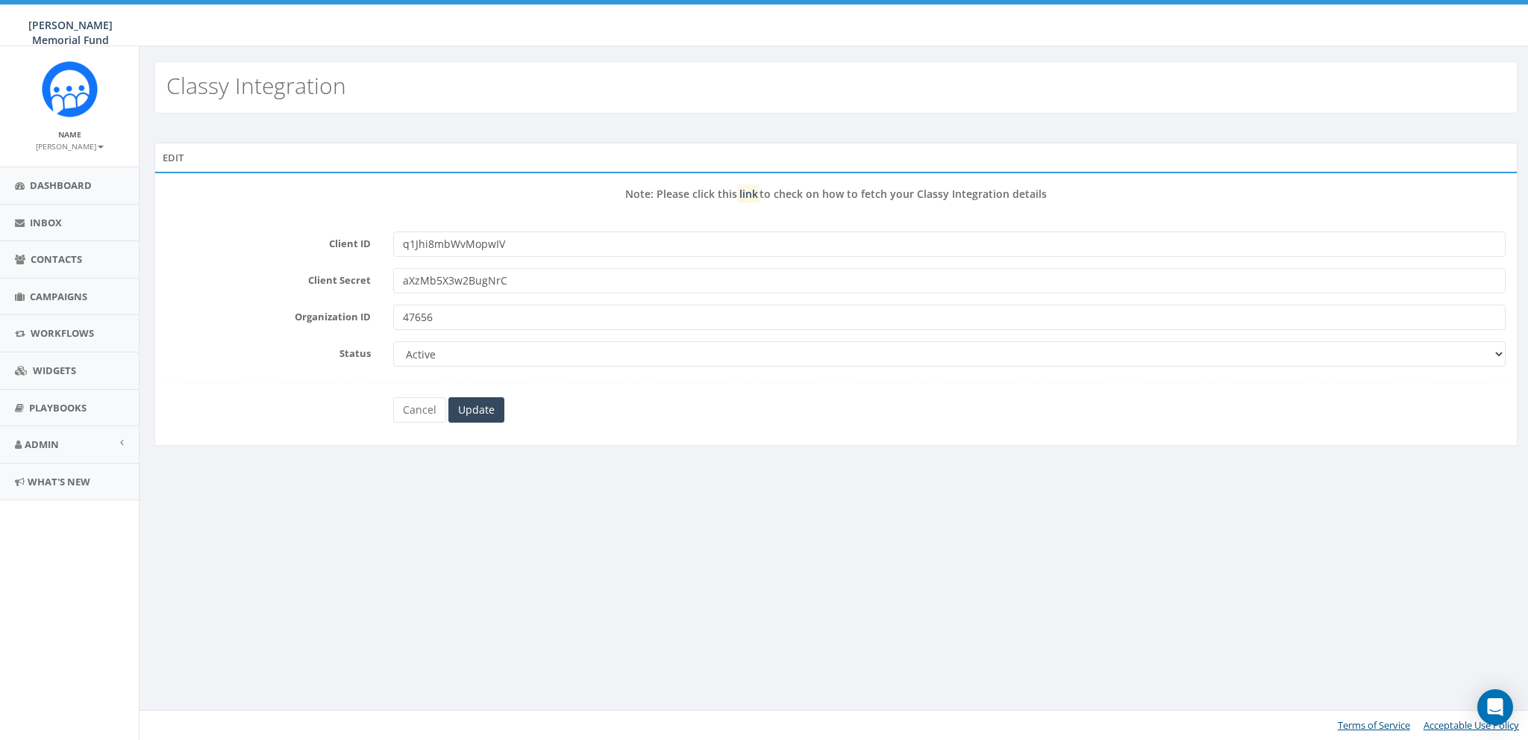
click at [490, 188] on h5 "Note: Please click this link to check on how to fetch your Classy Integration d…" at bounding box center [835, 193] width 1339 height 11
click at [754, 196] on link "link" at bounding box center [749, 194] width 19 height 14
drag, startPoint x: 441, startPoint y: 478, endPoint x: 402, endPoint y: 440, distance: 54.4
click at [435, 475] on div "Classy Integration Edit Note: Please click this link to check on how to fetch y…" at bounding box center [836, 392] width 1394 height 693
click at [416, 405] on link "Cancel" at bounding box center [419, 409] width 53 height 25
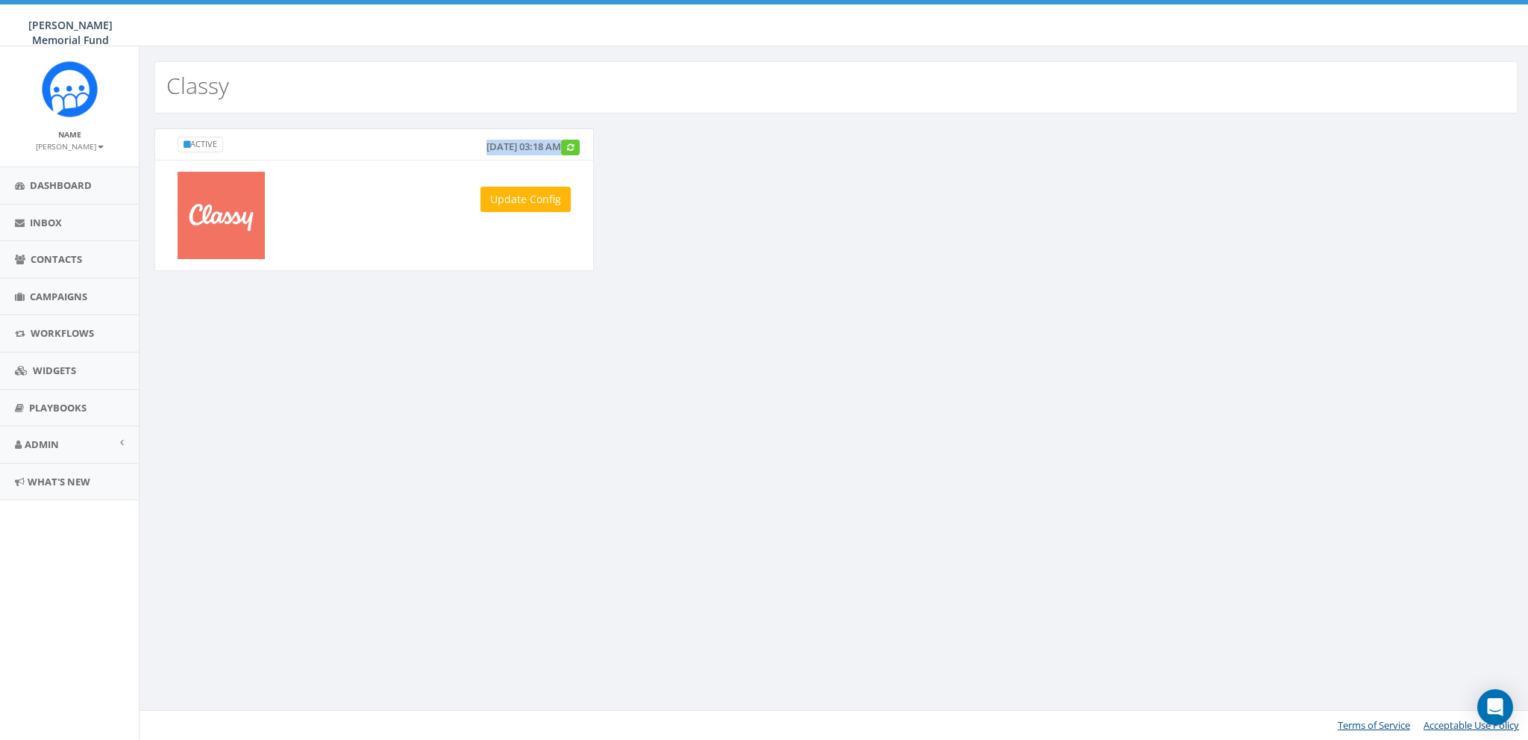
drag, startPoint x: 450, startPoint y: 148, endPoint x: 521, endPoint y: 144, distance: 71.0
click at [521, 144] on div "[DATE] 03:18 AM" at bounding box center [530, 146] width 111 height 19
click at [58, 290] on span "Campaigns" at bounding box center [58, 296] width 57 height 13
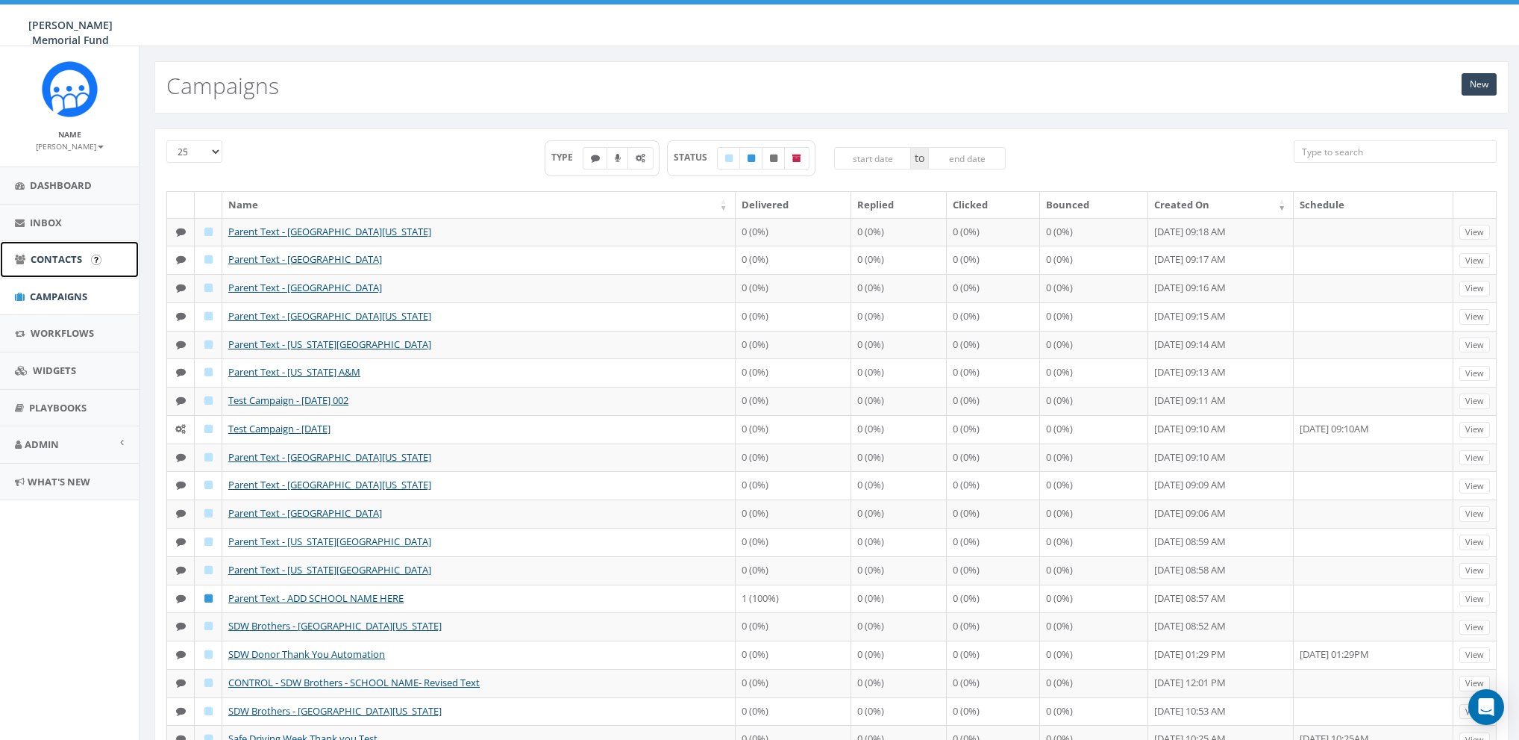
click at [30, 260] on link "Contacts" at bounding box center [69, 259] width 139 height 37
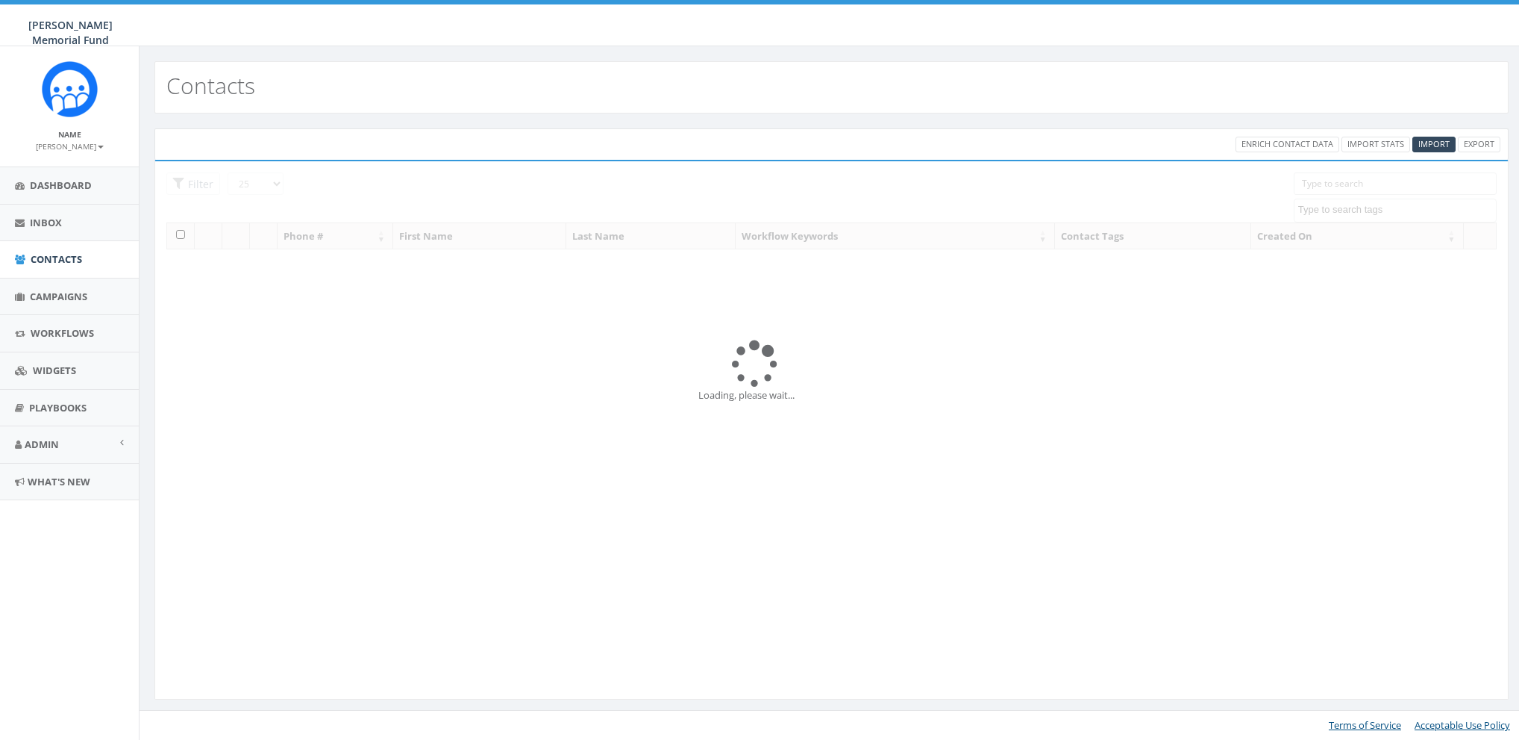
select select
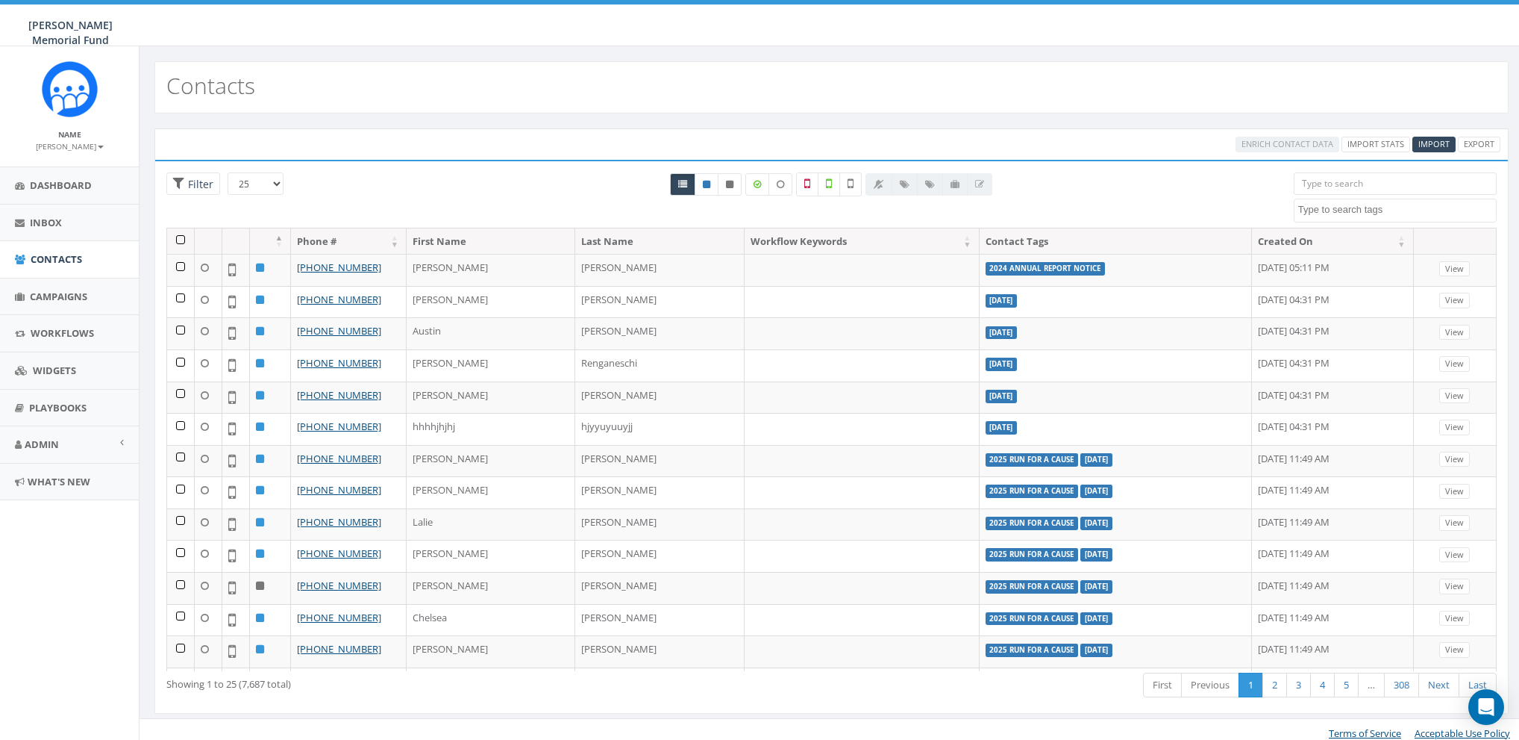
click at [1350, 213] on textarea "Search" at bounding box center [1397, 209] width 198 height 13
type textarea "clas"
select select "classy"
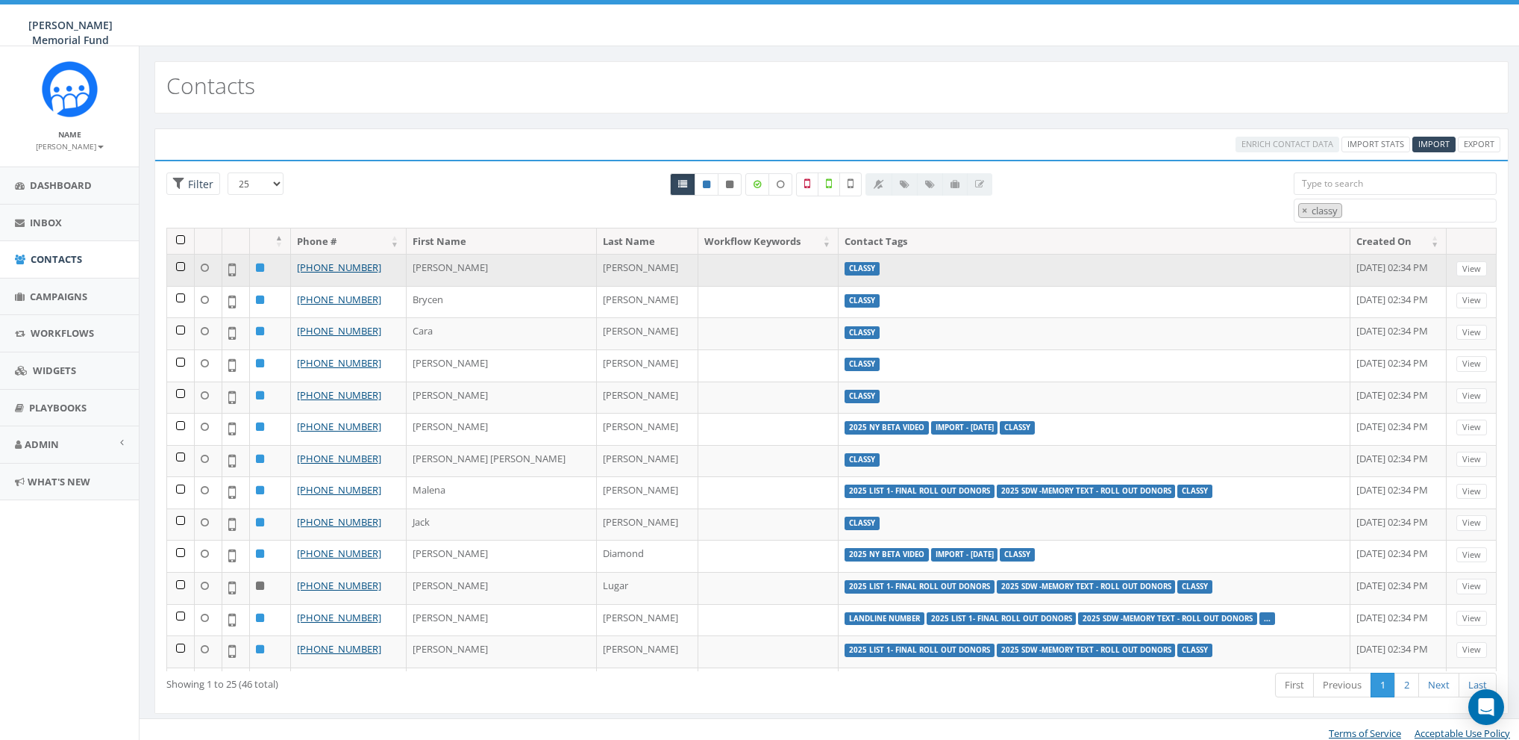
click at [432, 267] on td "[PERSON_NAME]" at bounding box center [502, 270] width 190 height 32
copy td "[PERSON_NAME]"
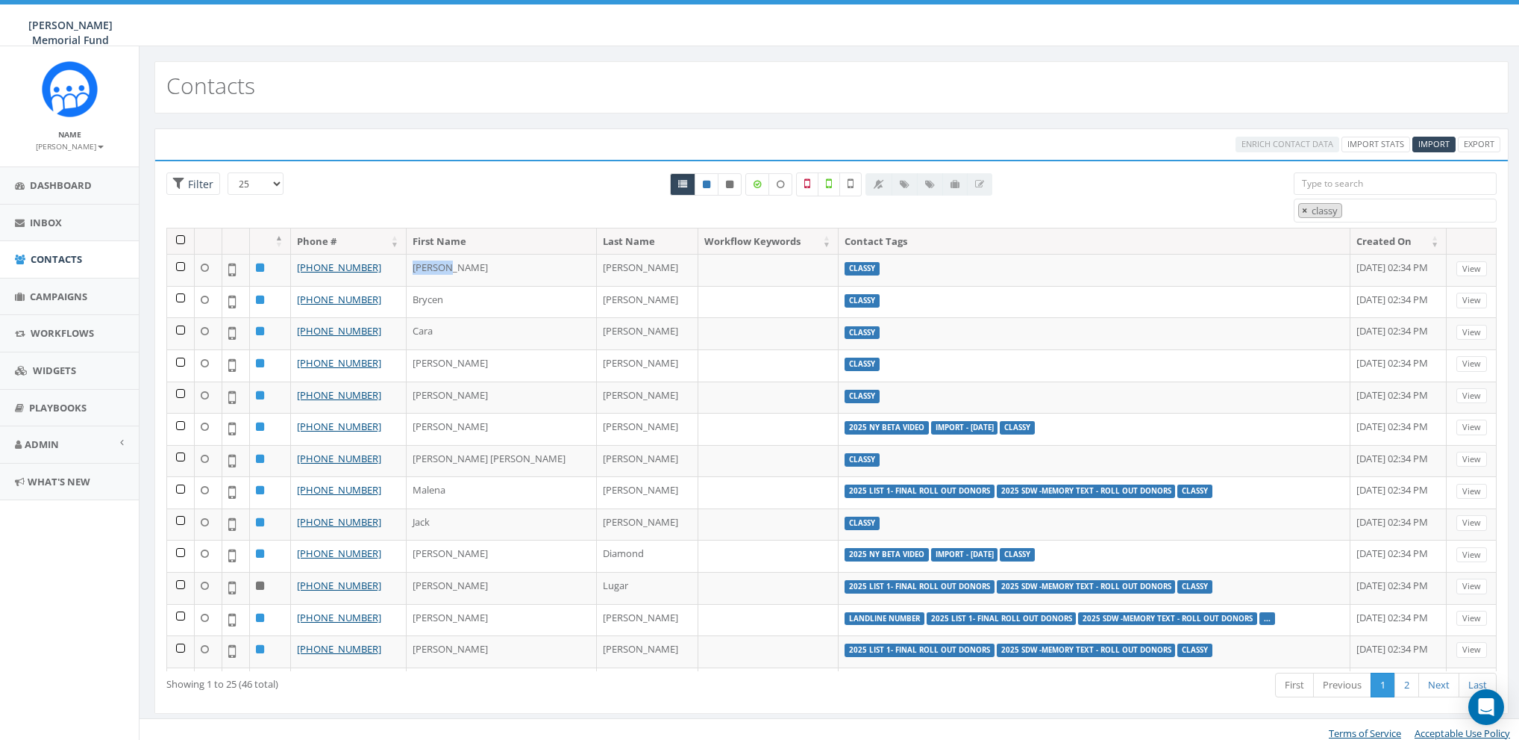
click at [1306, 210] on span "×" at bounding box center [1304, 210] width 5 height 13
select select
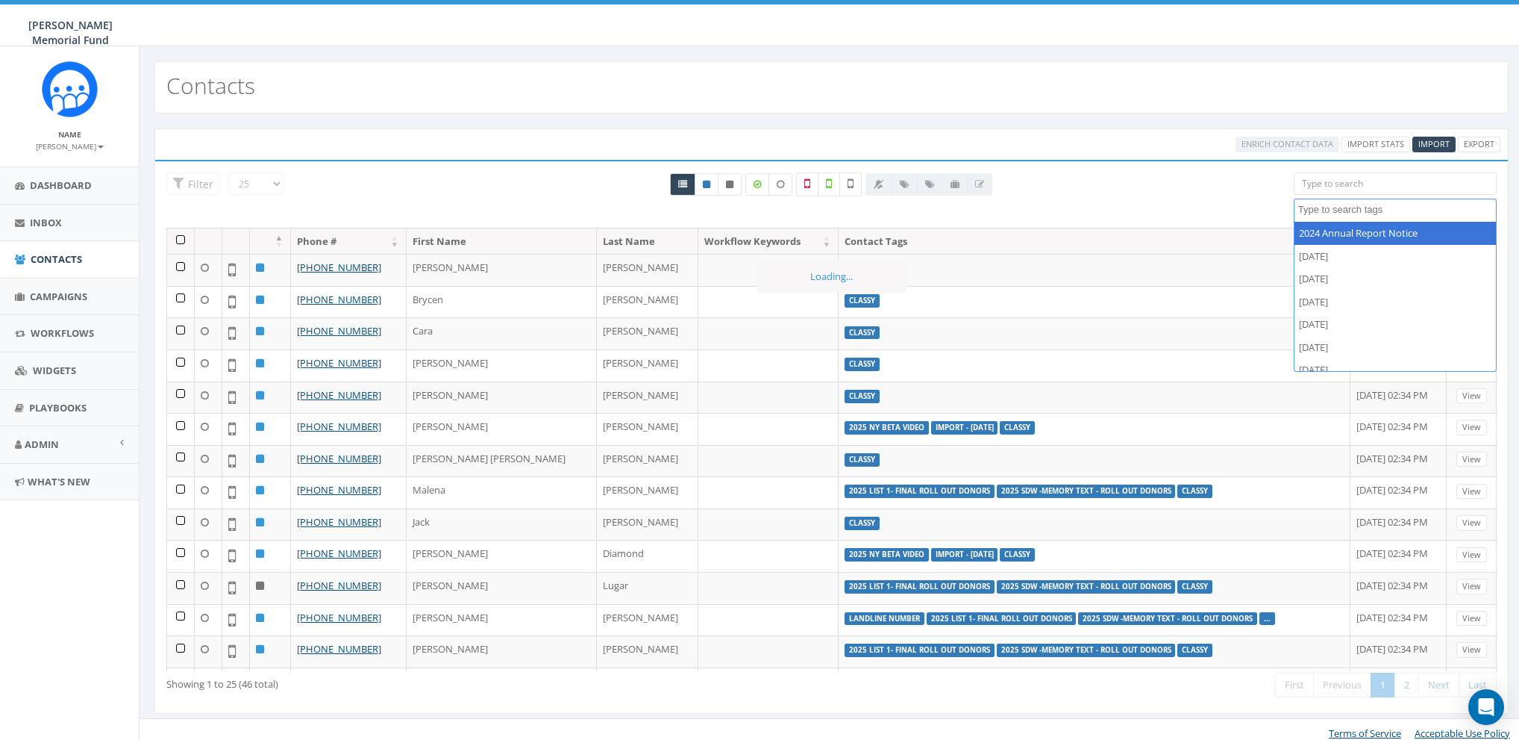
click at [1334, 210] on textarea "Search" at bounding box center [1397, 209] width 198 height 13
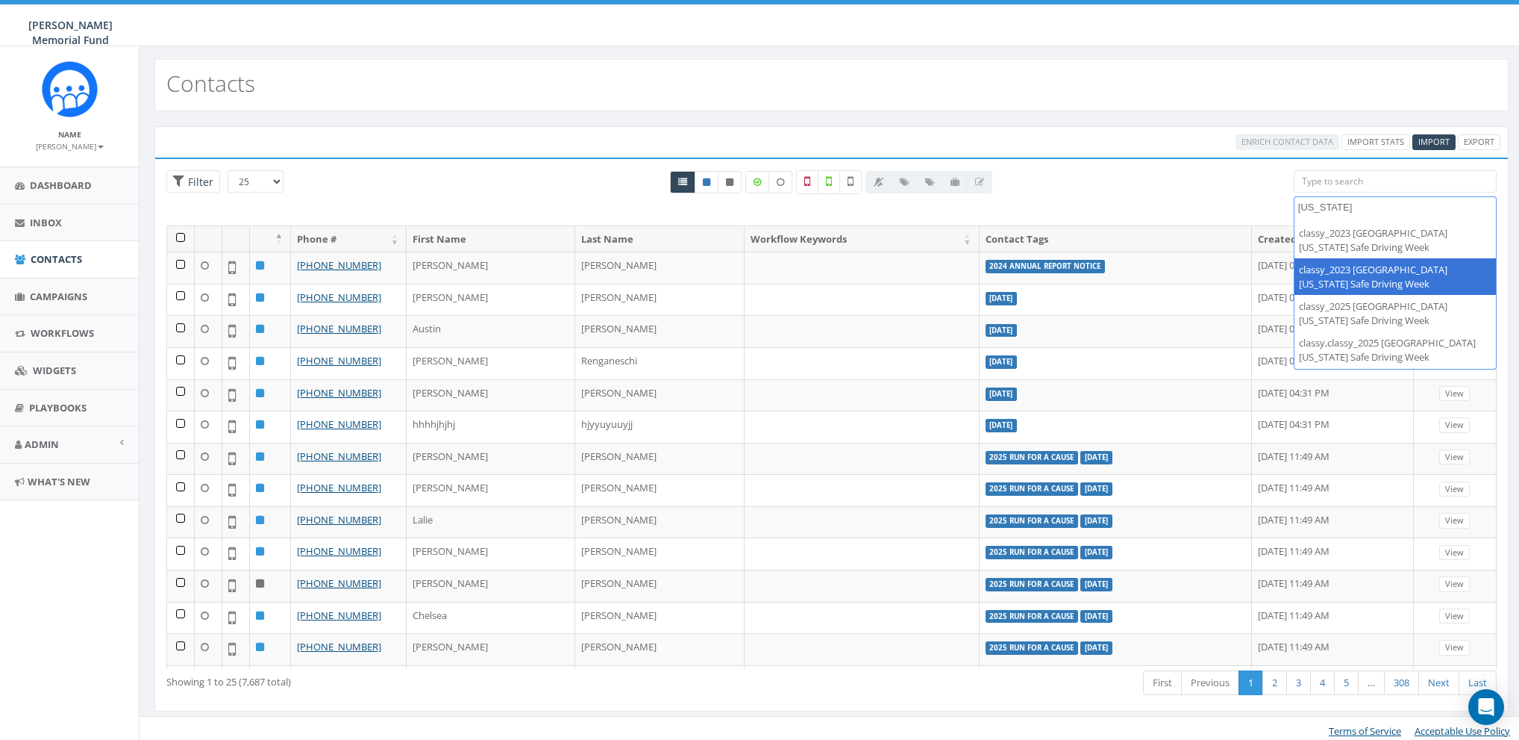
scroll to position [181, 0]
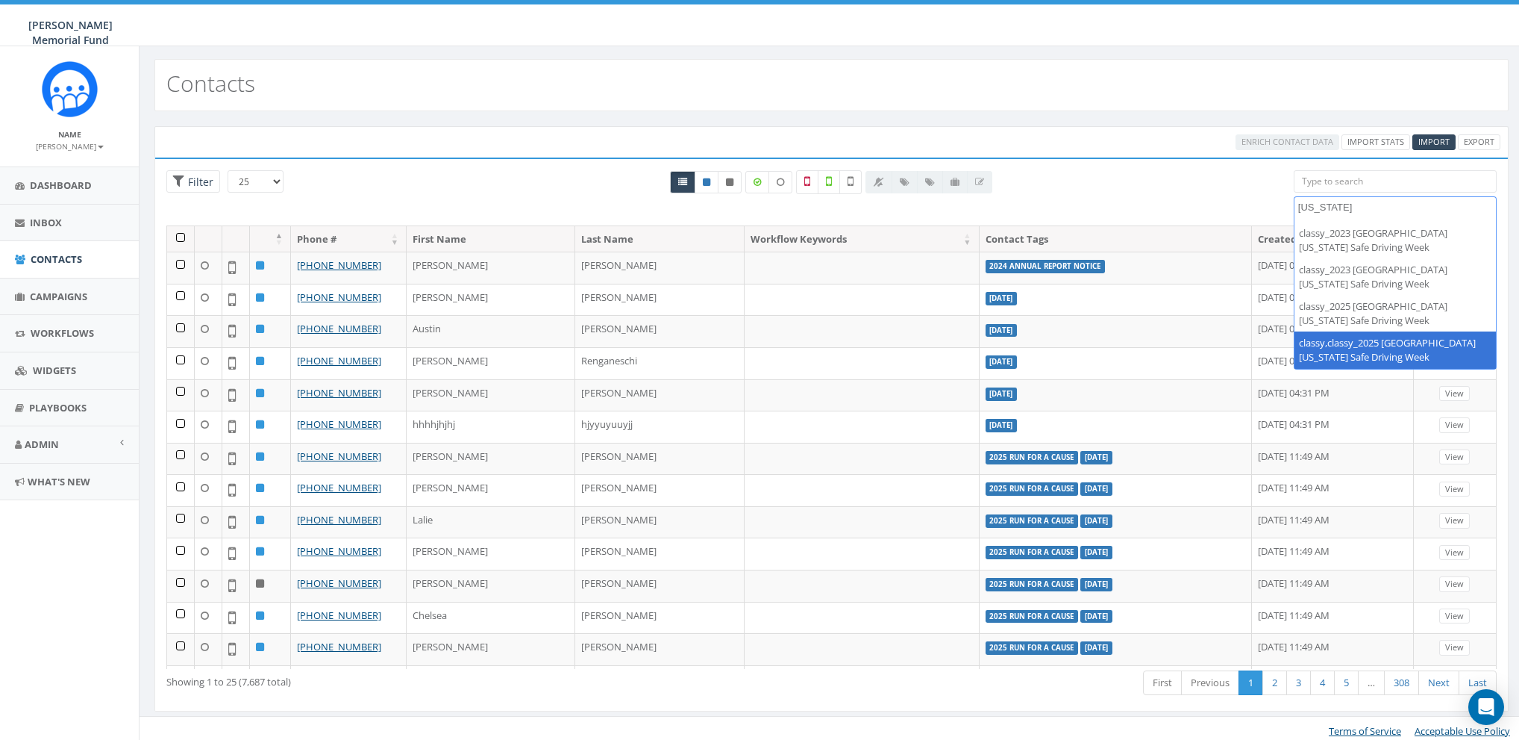
type textarea "oregon"
select select "classy,classy_2025 University of Oregon Safe Driving Week"
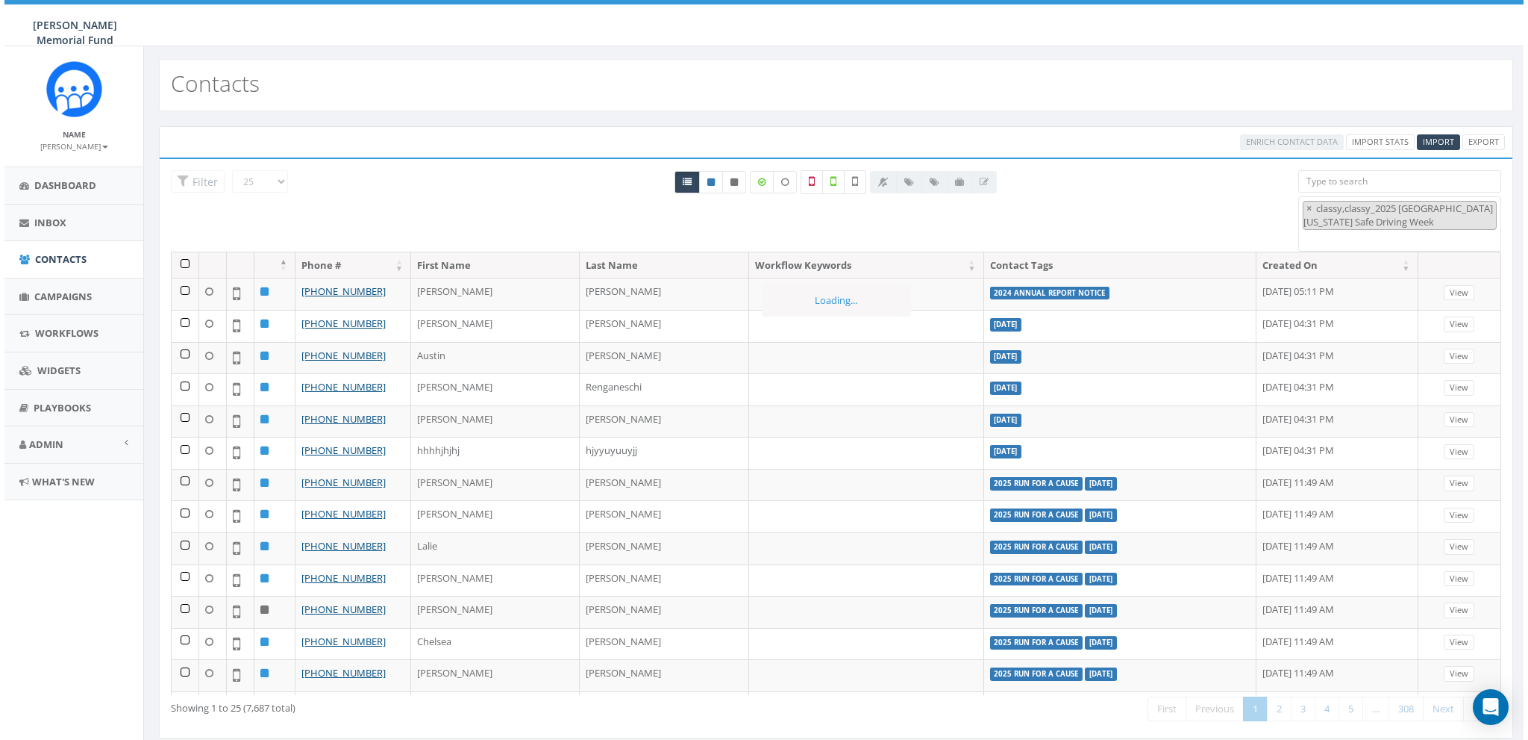
scroll to position [0, 0]
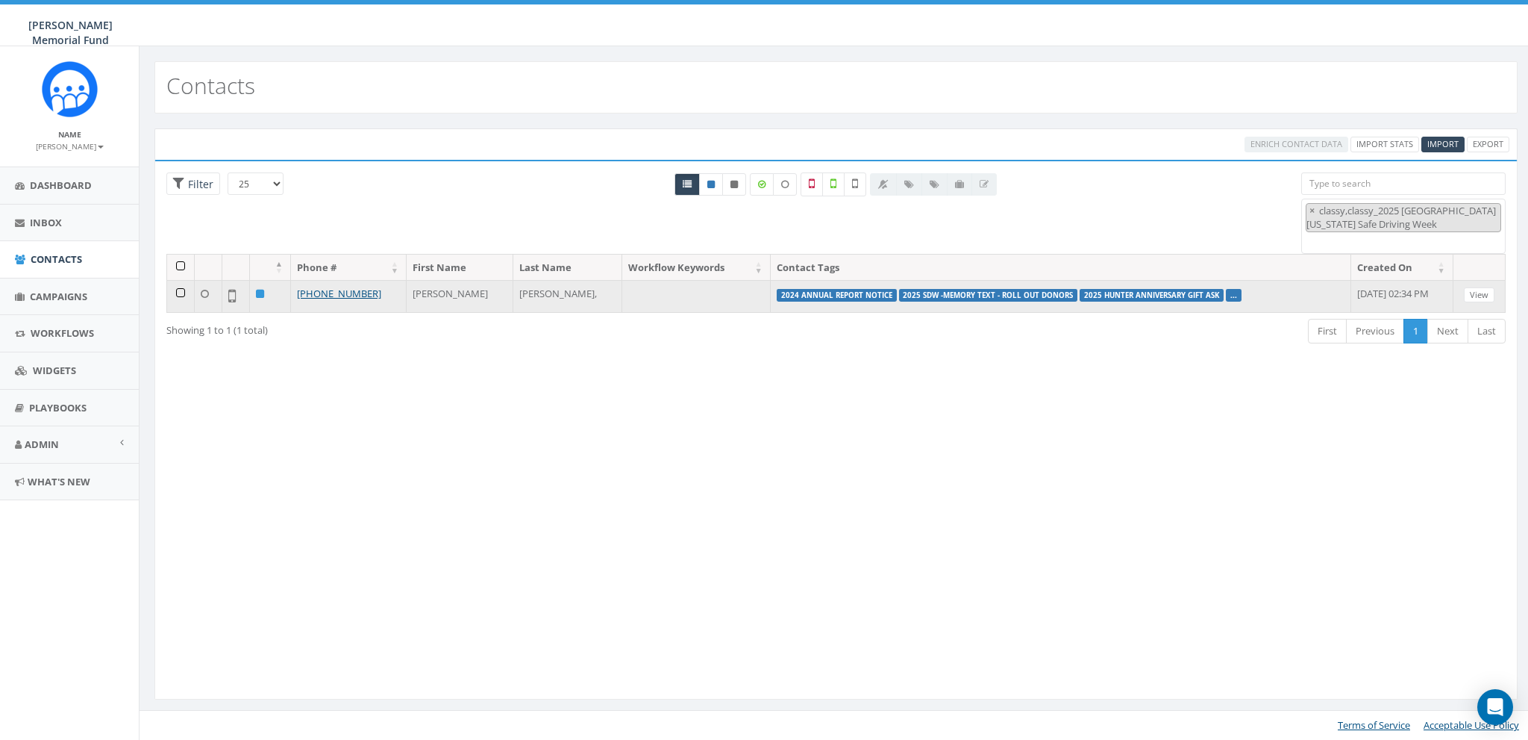
click at [423, 290] on td "Daniel" at bounding box center [460, 296] width 107 height 32
copy td "Daniel"
click at [345, 294] on link "+1 503-819-9457" at bounding box center [339, 293] width 84 height 13
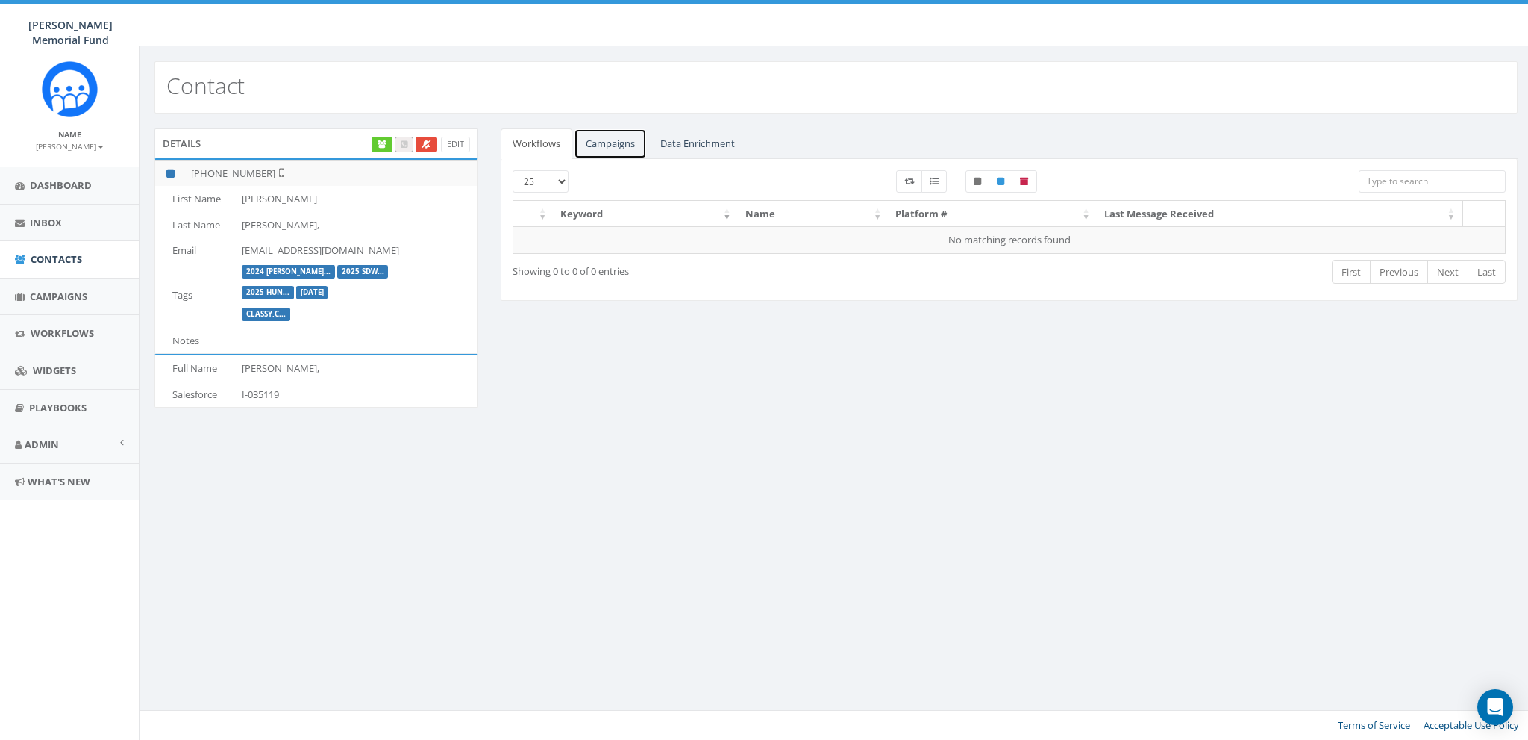
click at [619, 147] on link "Campaigns" at bounding box center [610, 143] width 73 height 31
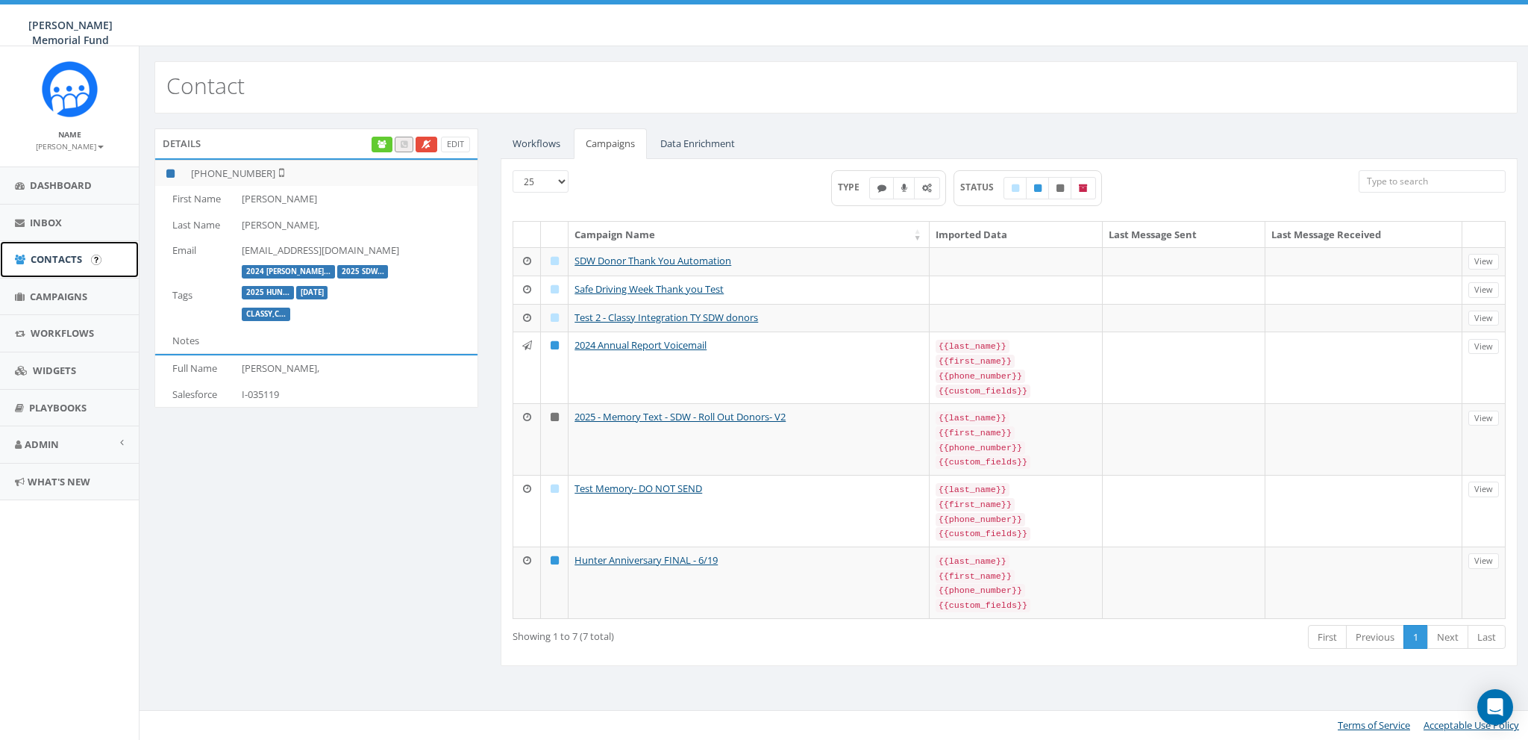
click at [40, 260] on span "Contacts" at bounding box center [56, 258] width 51 height 13
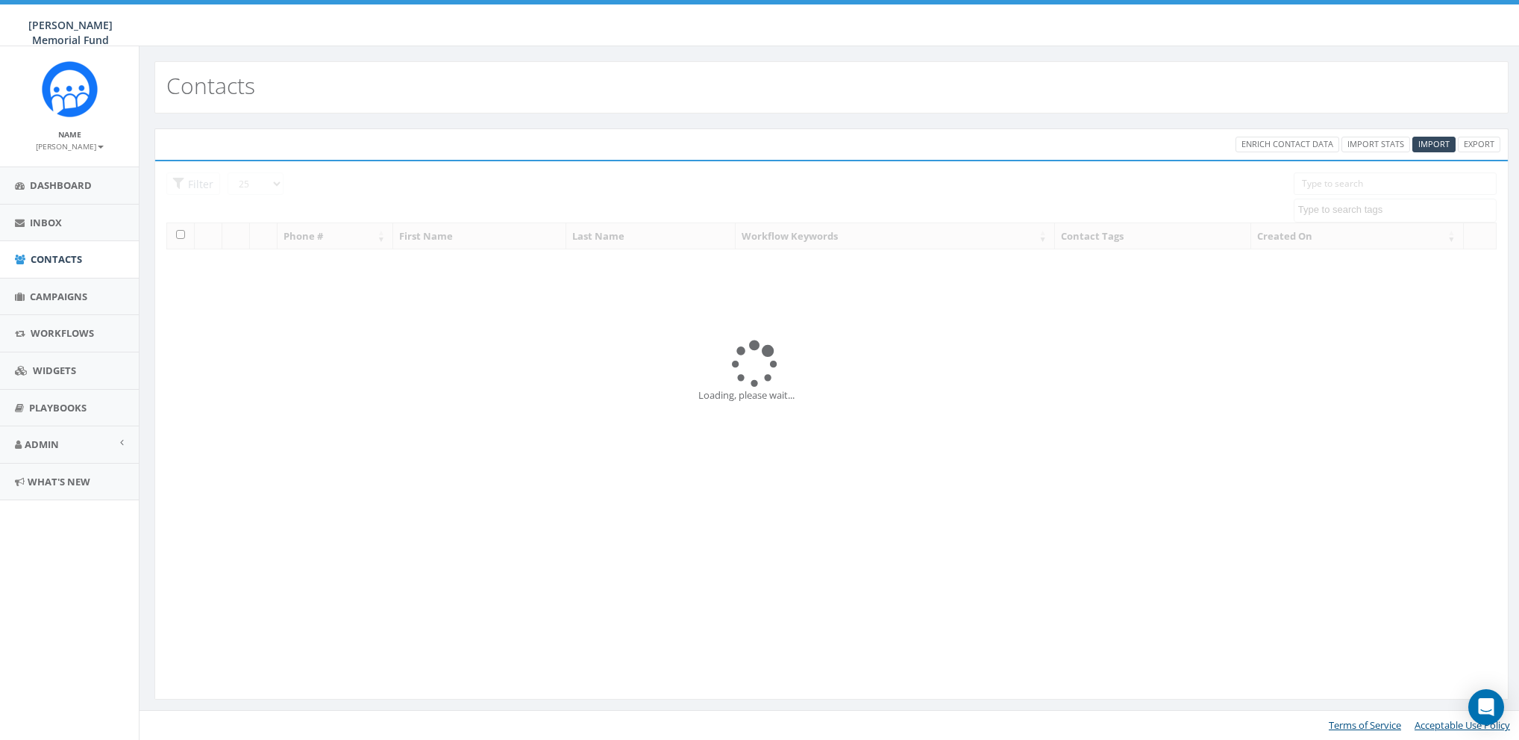
select select
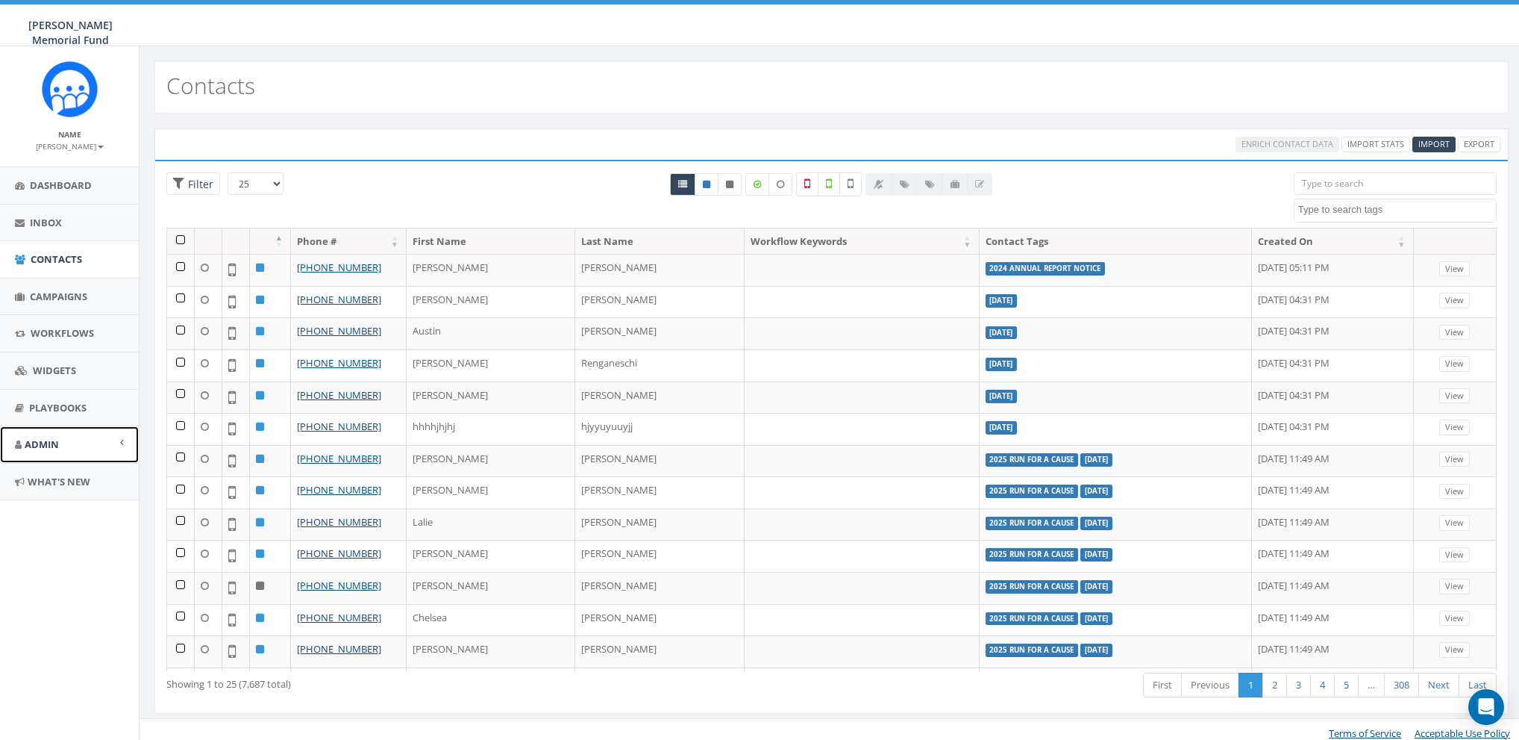
click at [63, 439] on link "Admin" at bounding box center [69, 444] width 139 height 37
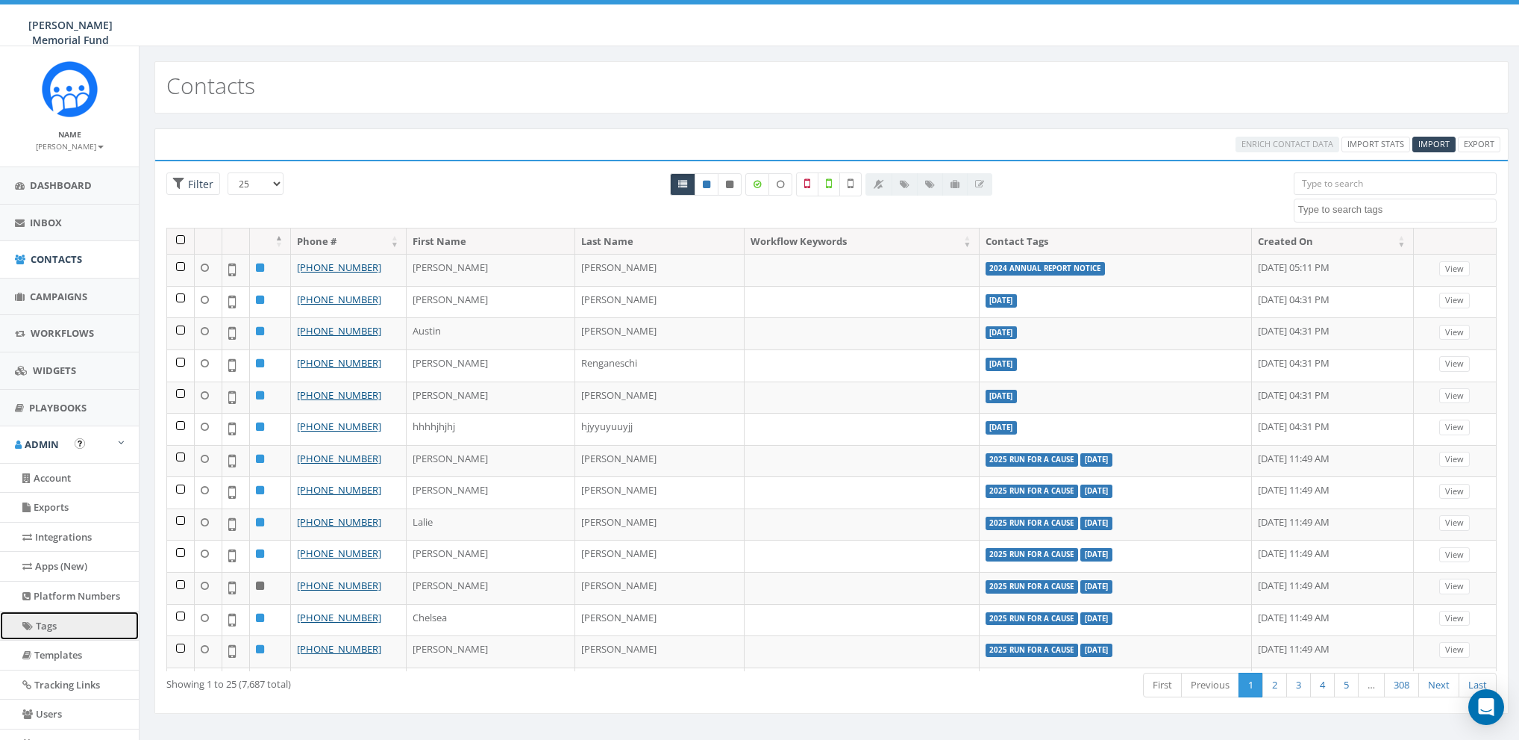
click at [52, 633] on link "Tags" at bounding box center [69, 625] width 139 height 29
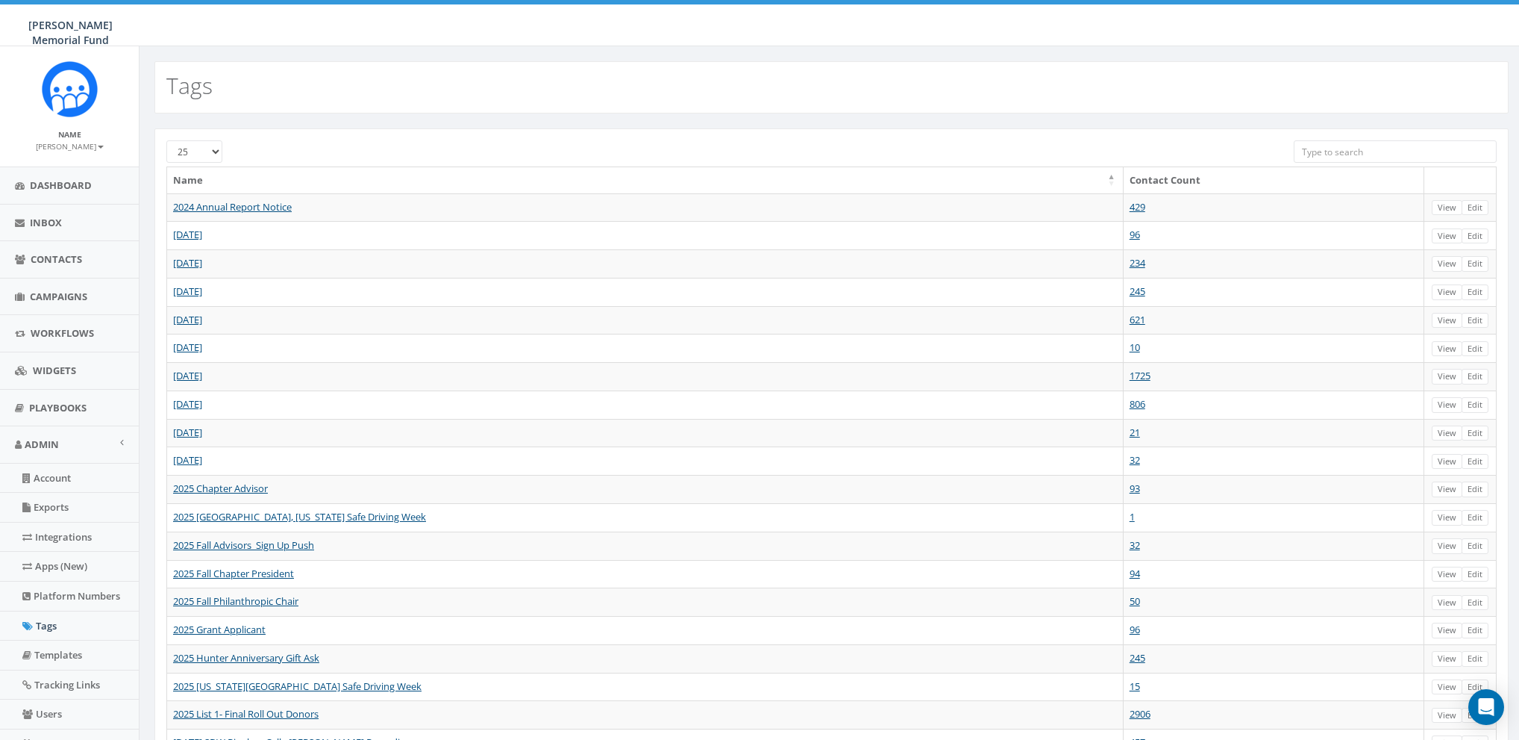
click at [1336, 147] on input "search" at bounding box center [1395, 151] width 203 height 22
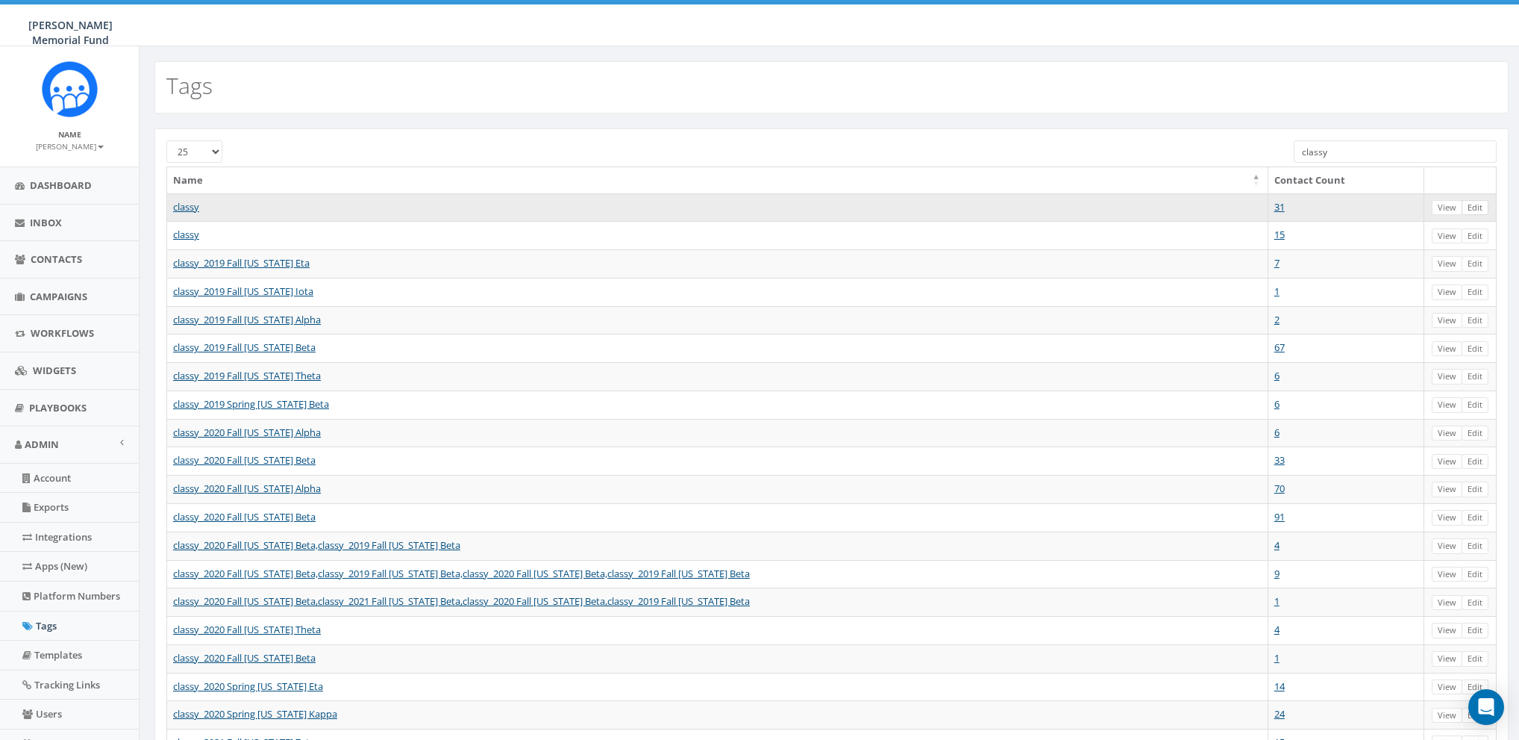
type input "classy"
click at [1479, 207] on link "Edit" at bounding box center [1475, 208] width 27 height 16
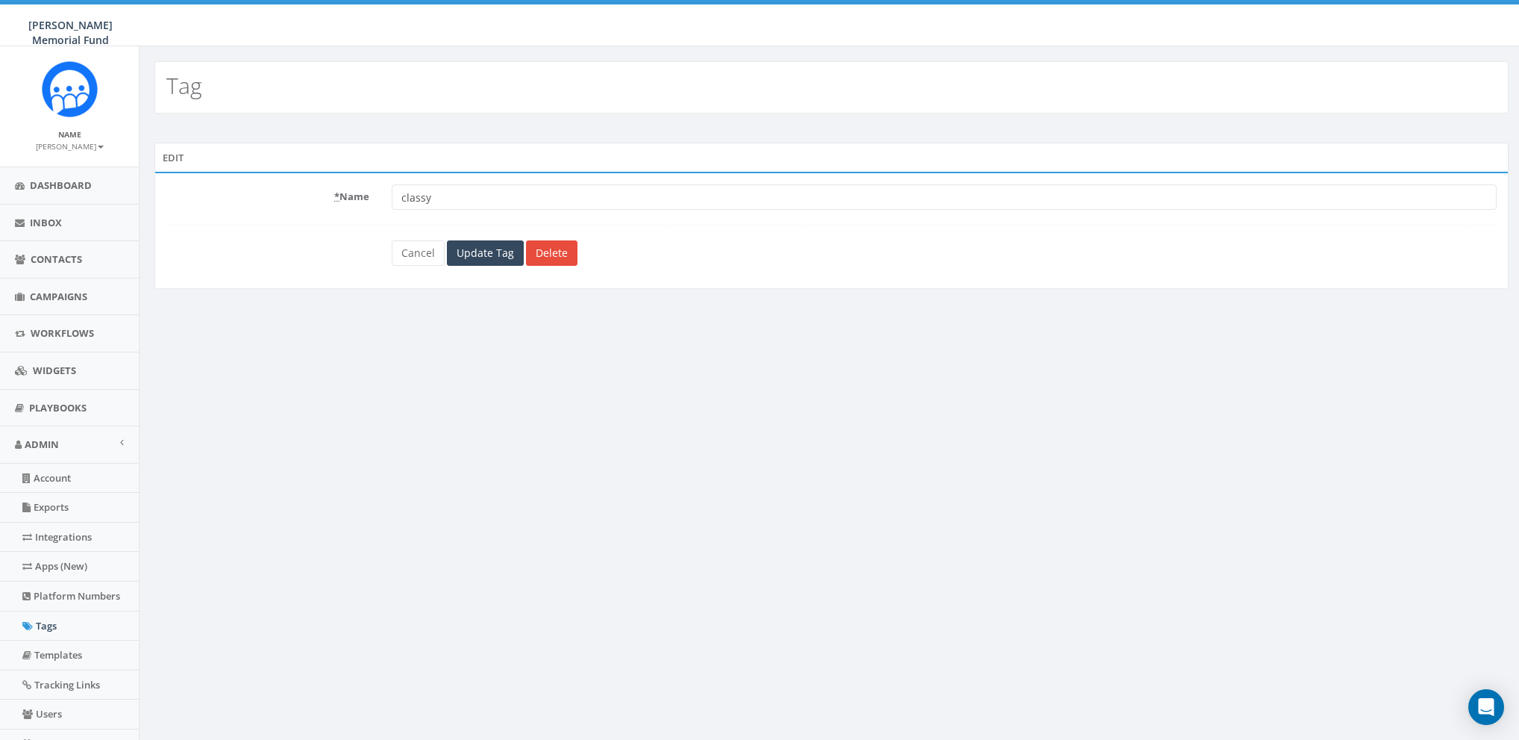
click at [457, 203] on input "classy" at bounding box center [944, 196] width 1105 height 25
type input "classy01"
click at [488, 381] on div "Tag Edit * Name classy01 Cancel Update Tag Delete Terms of Service Acceptable U…" at bounding box center [831, 440] width 1385 height 789
click at [476, 249] on input "Update Tag" at bounding box center [485, 252] width 77 height 25
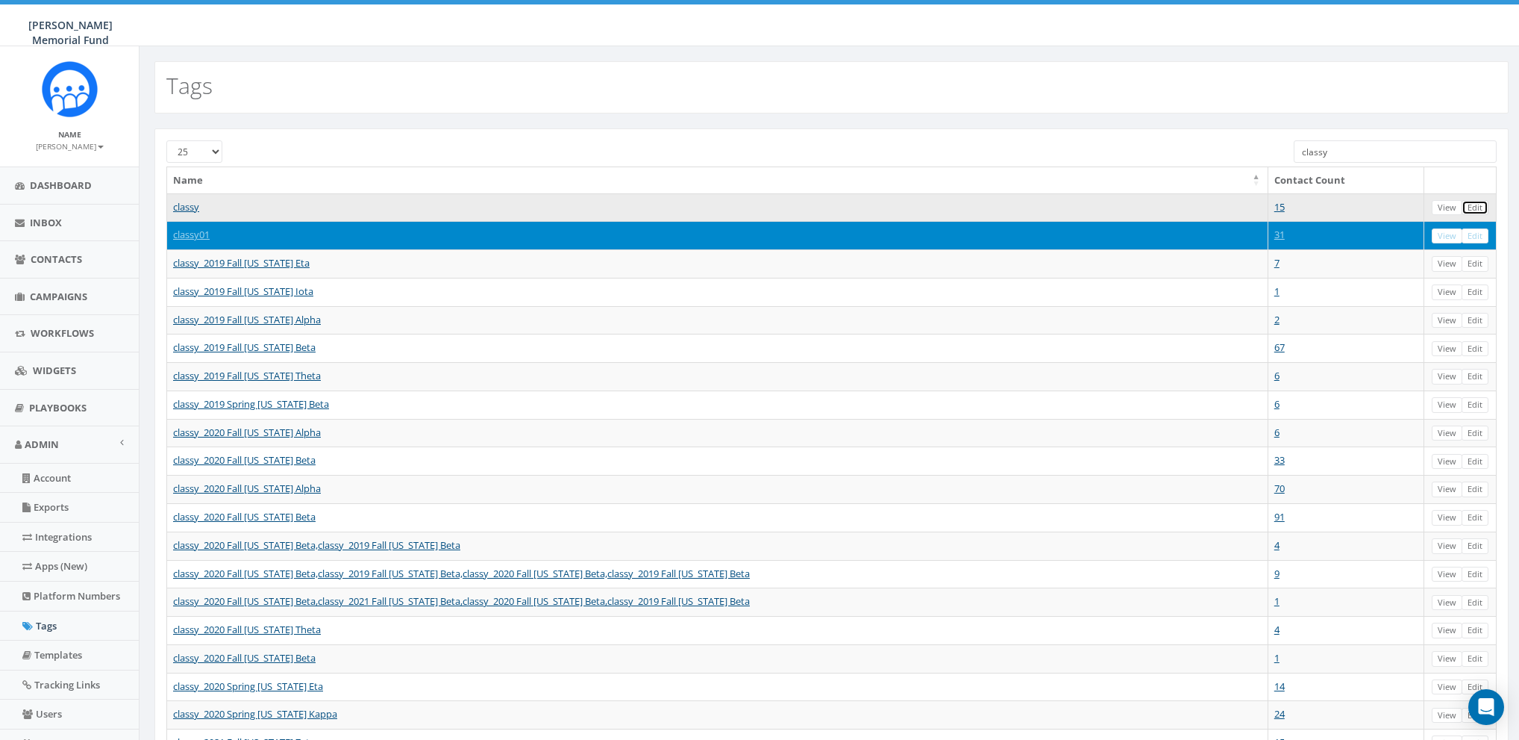
click at [1485, 204] on link "Edit" at bounding box center [1475, 208] width 27 height 16
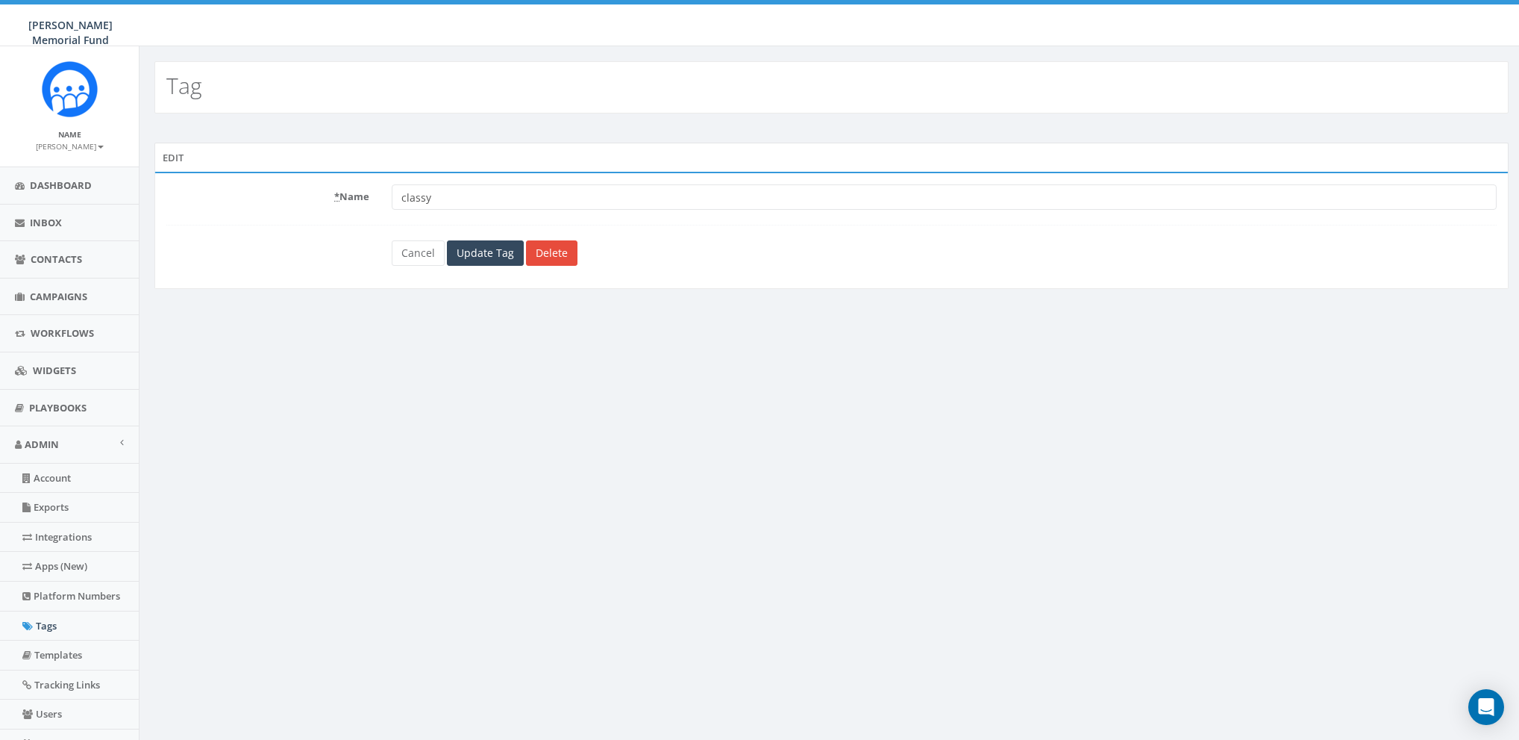
click at [534, 202] on input "classy" at bounding box center [944, 196] width 1105 height 25
click at [490, 190] on input "classy" at bounding box center [944, 196] width 1105 height 25
type input "CLASSY"
click at [460, 395] on div "Tag Edit * Name CLASSY Cancel Update Tag Delete Terms of Service Acceptable Use…" at bounding box center [831, 440] width 1385 height 789
click at [466, 248] on input "Update Tag" at bounding box center [485, 252] width 77 height 25
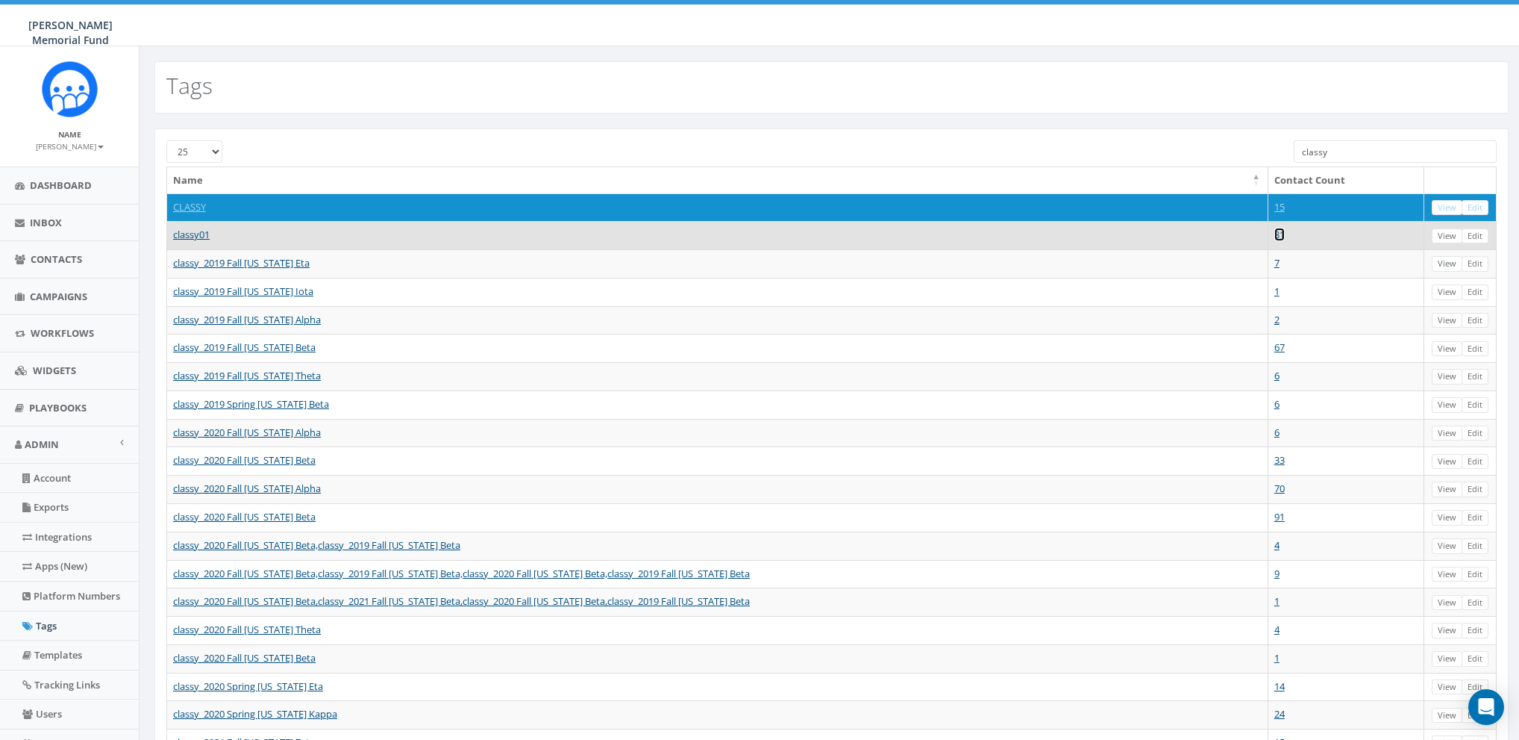
click at [1279, 233] on link "31" at bounding box center [1280, 234] width 10 height 13
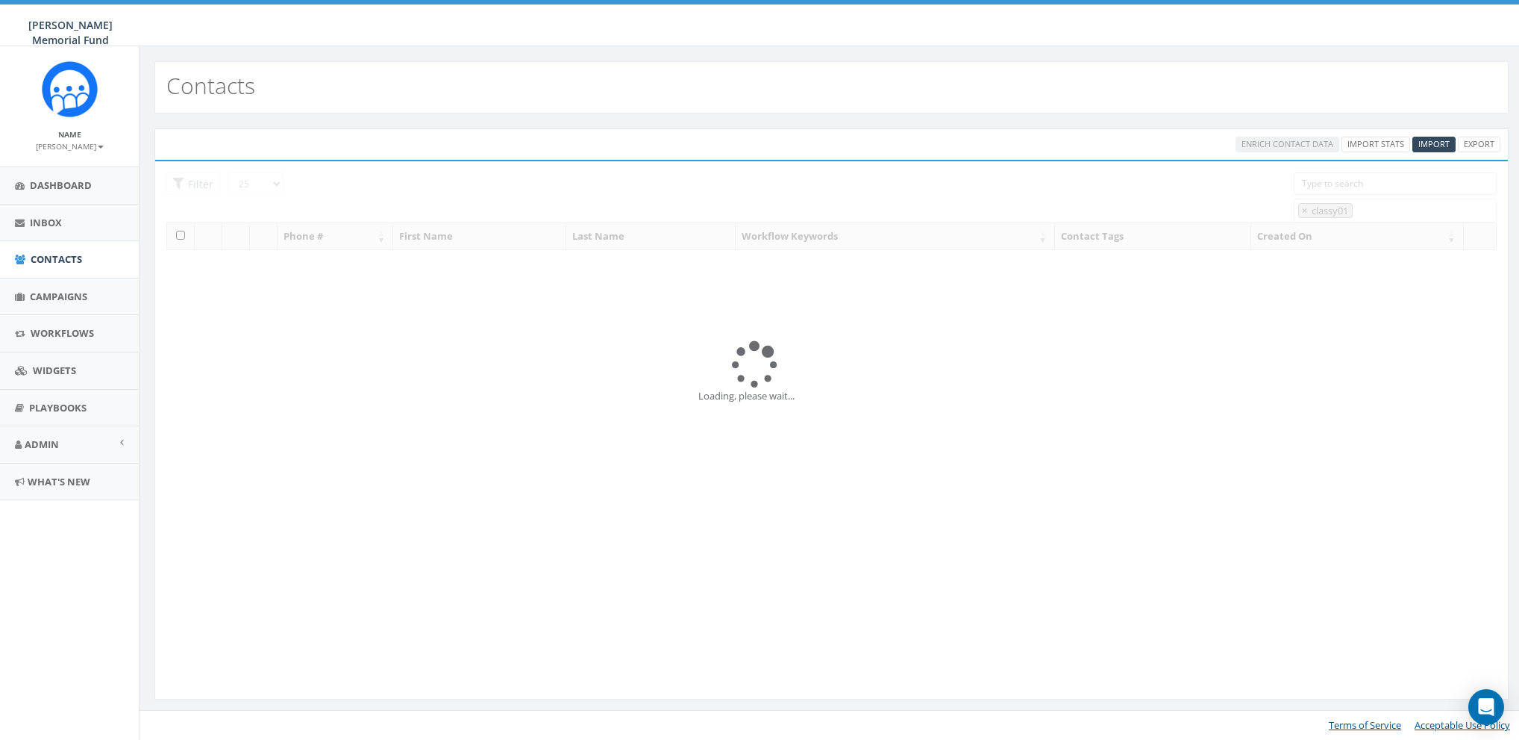
select select "classy01"
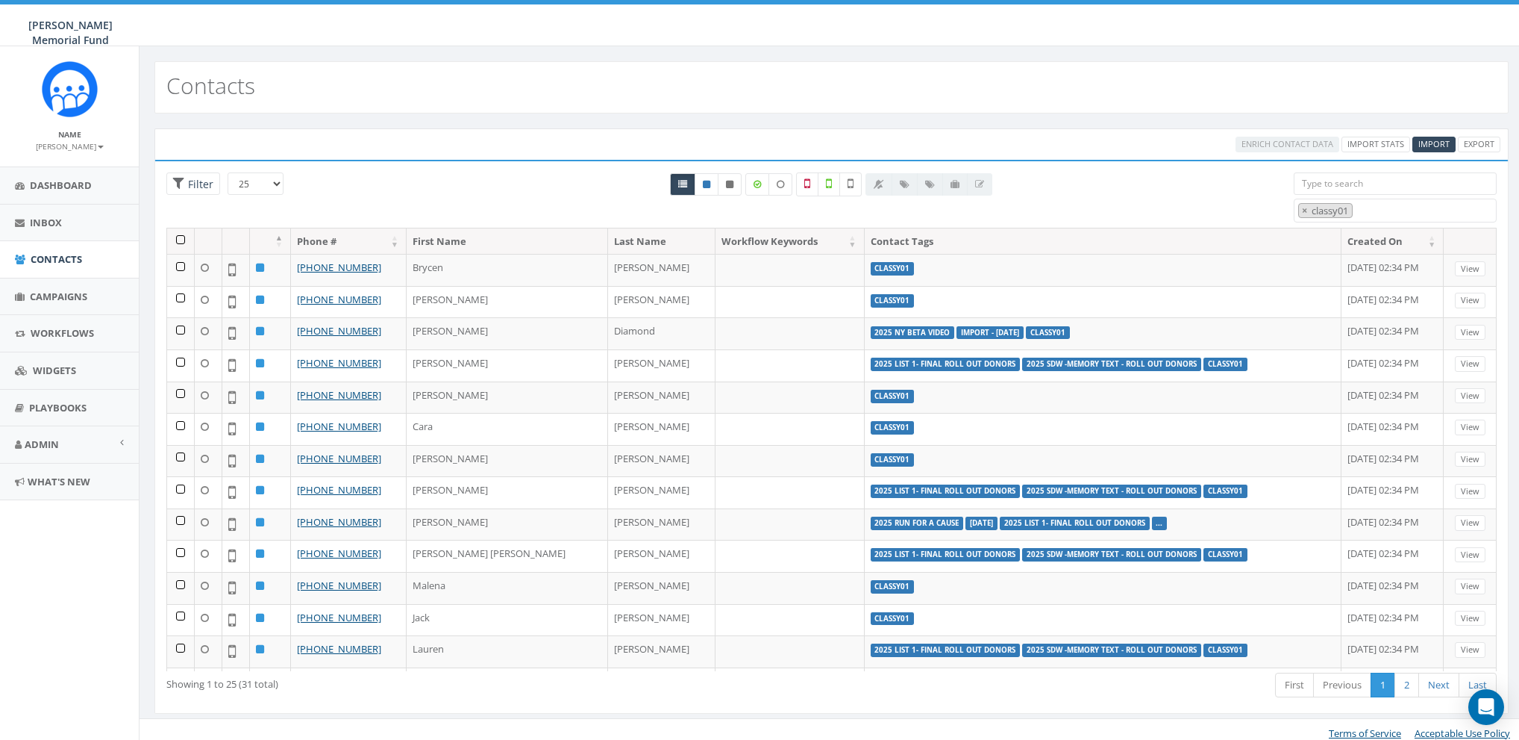
click at [181, 238] on th at bounding box center [181, 241] width 28 height 26
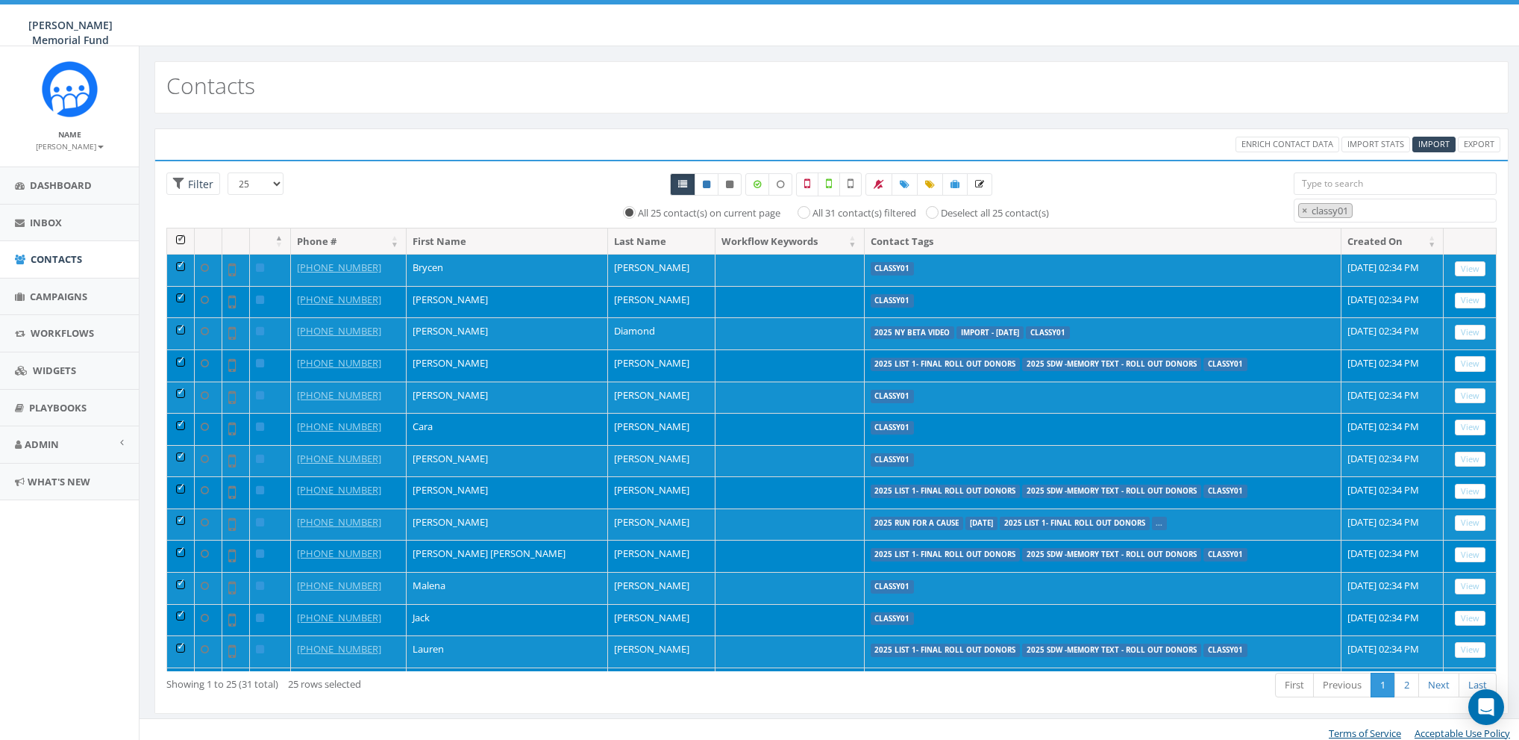
click at [813, 210] on label "All 31 contact(s) filtered" at bounding box center [865, 213] width 104 height 15
click at [803, 210] on input "All 31 contact(s) filtered" at bounding box center [808, 212] width 10 height 10
radio input "true"
click at [904, 187] on icon at bounding box center [905, 184] width 10 height 9
select select
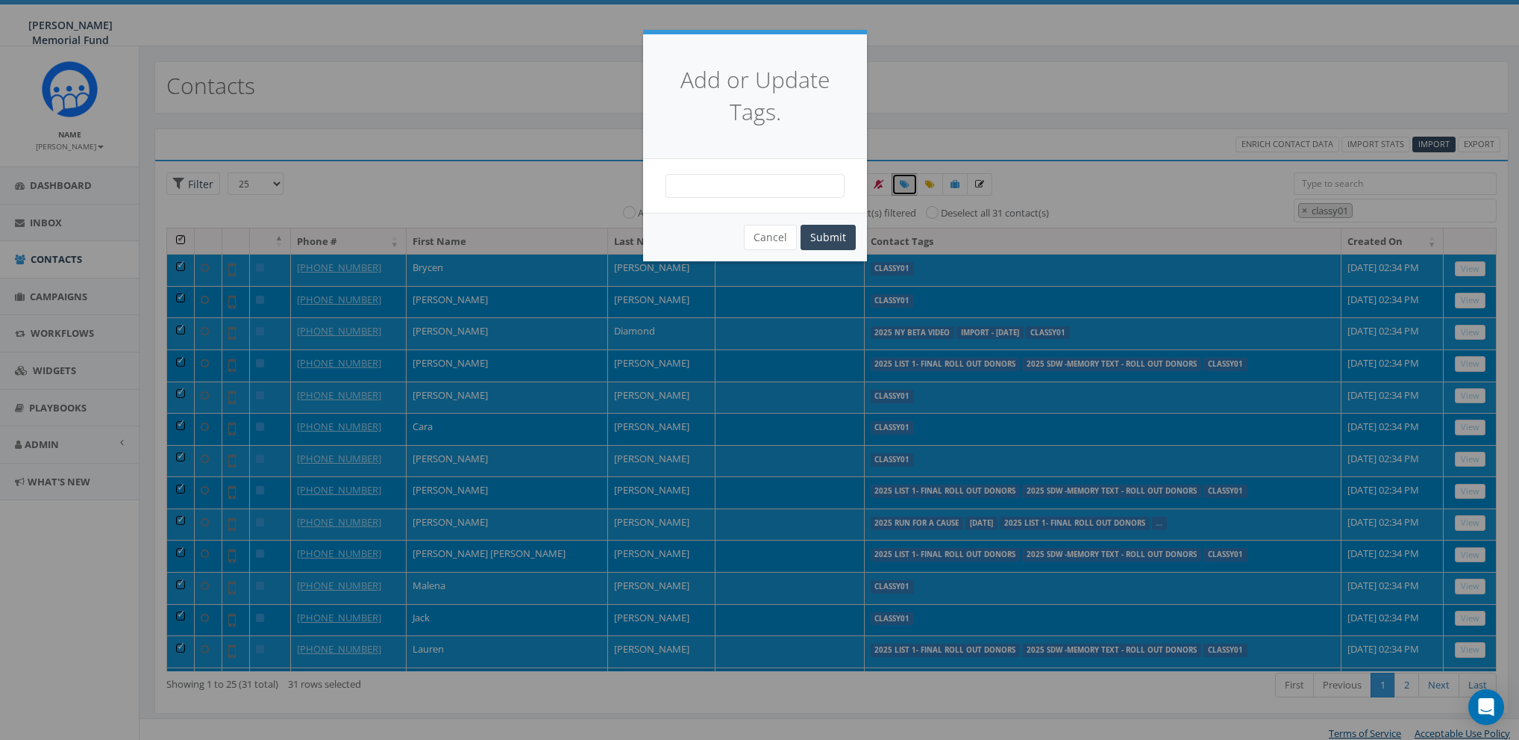
click at [772, 190] on span at bounding box center [755, 186] width 179 height 24
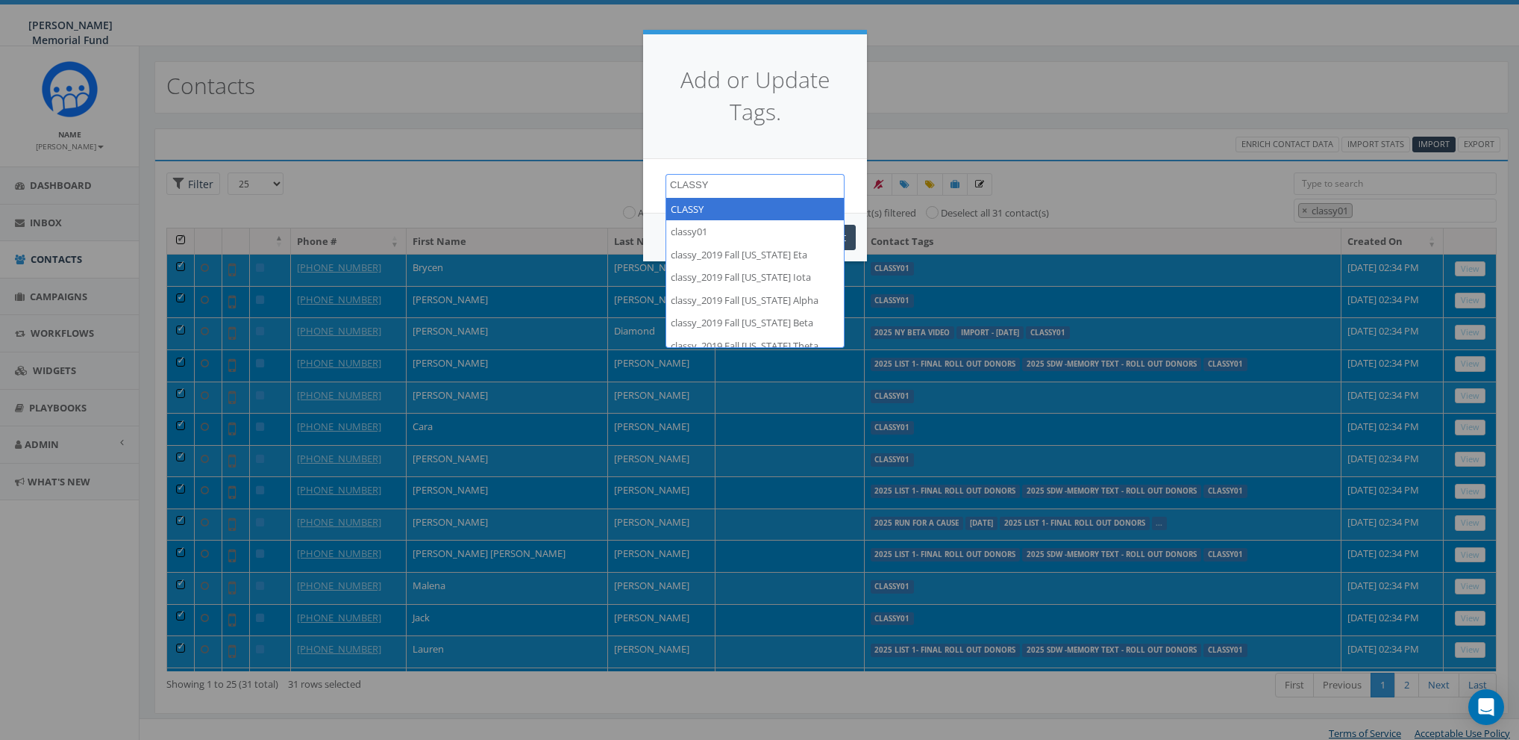
type textarea "CLASSY"
select select "CLASSY"
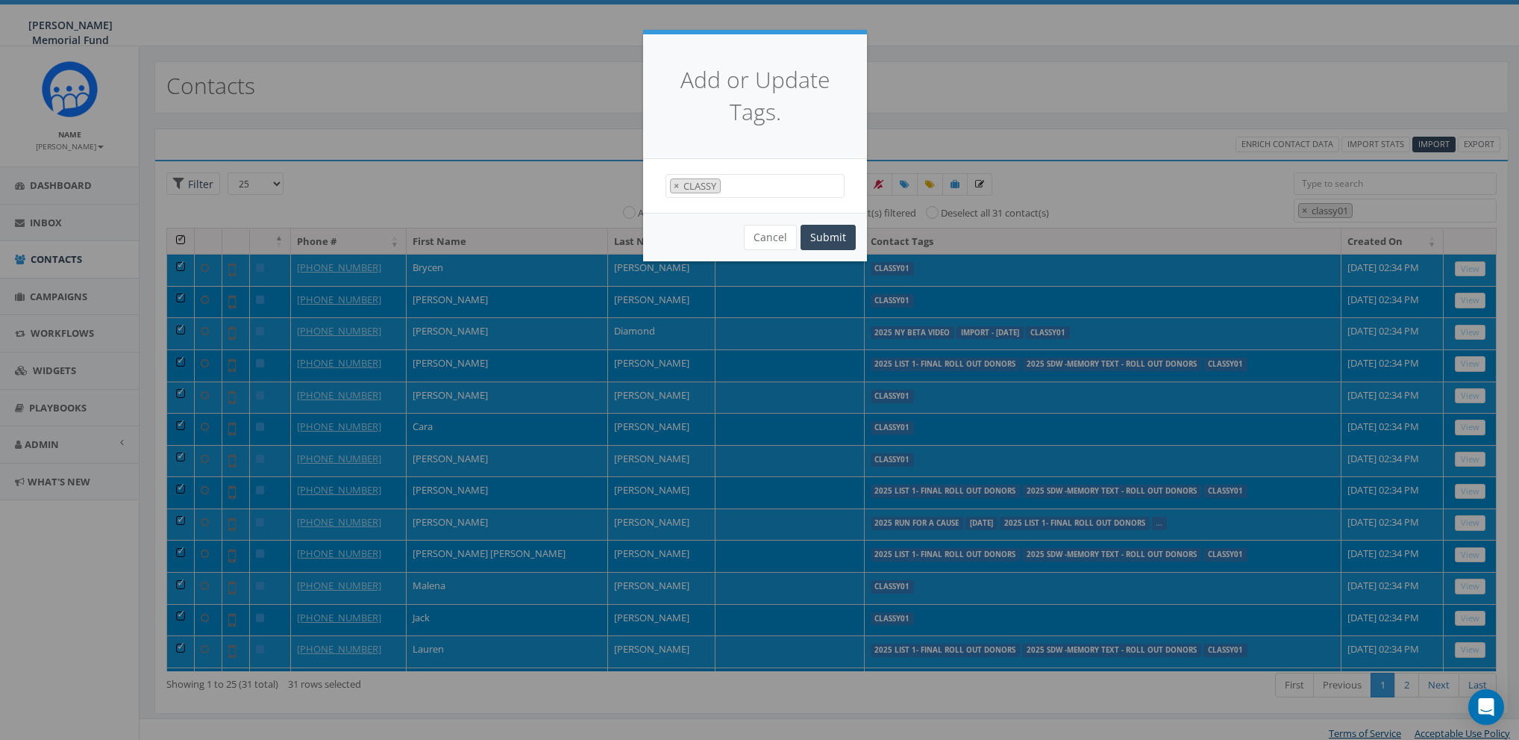
scroll to position [576, 0]
click at [770, 237] on button "Cancel" at bounding box center [770, 237] width 53 height 25
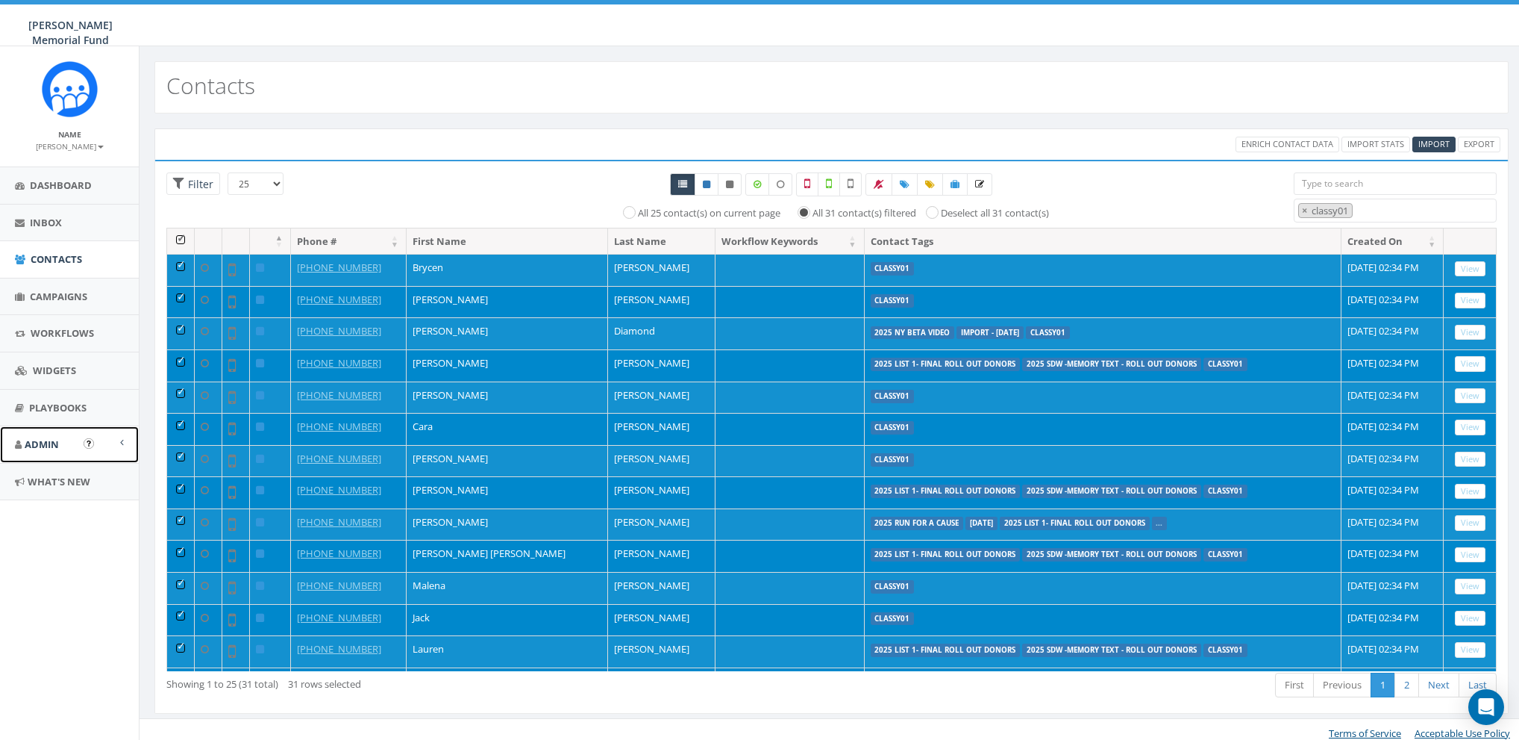
click at [43, 437] on span "Admin" at bounding box center [42, 443] width 34 height 13
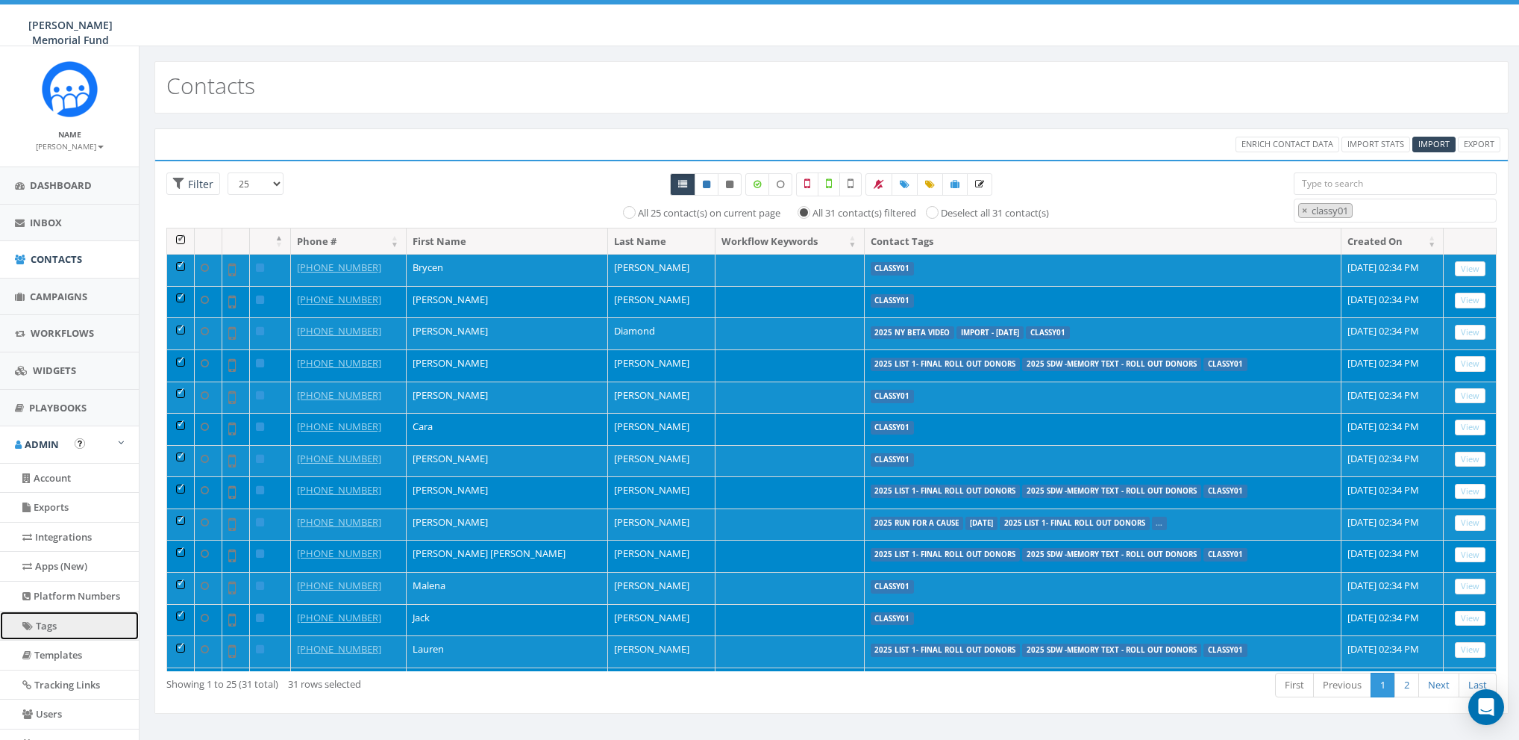
click at [48, 619] on link "Tags" at bounding box center [69, 625] width 139 height 29
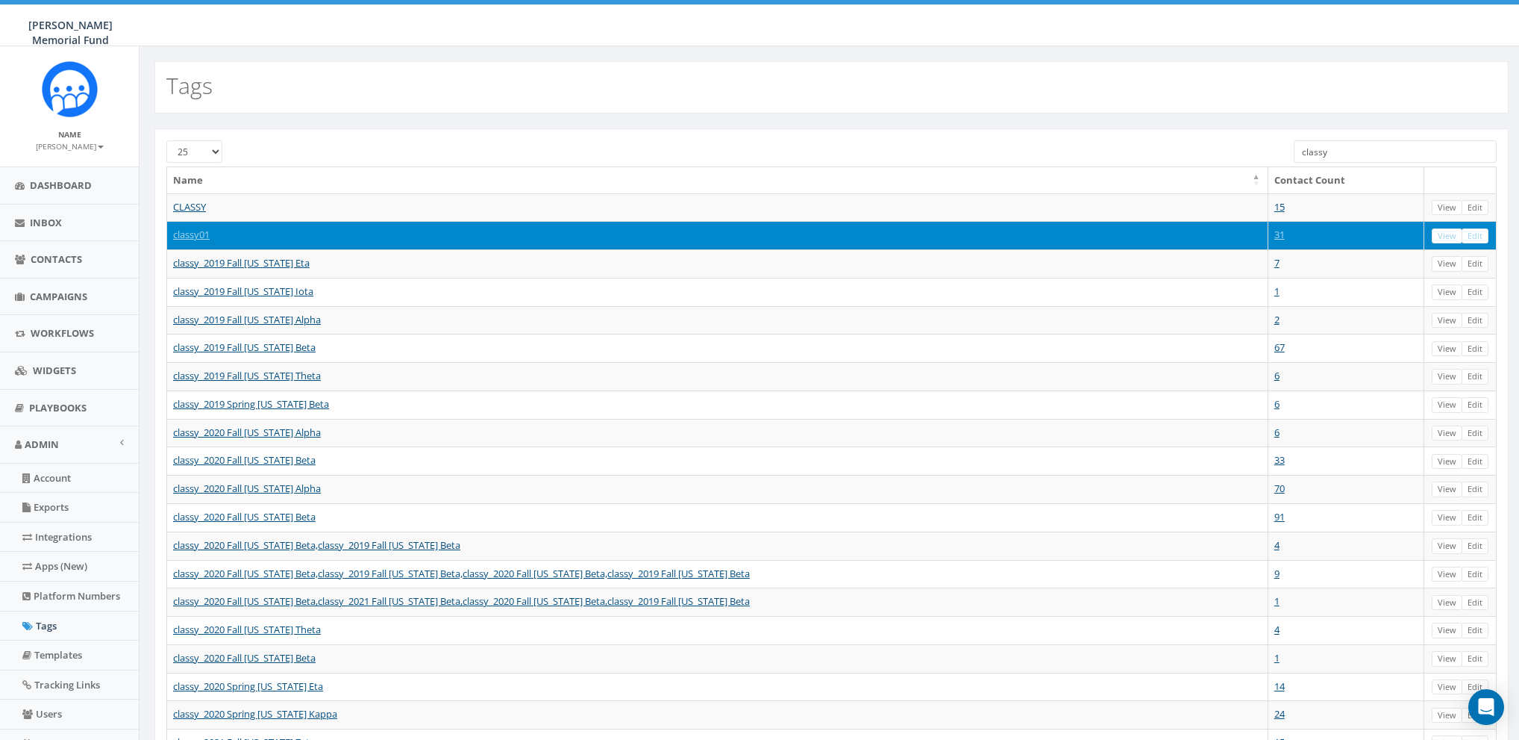
click at [1492, 234] on td "View Edit" at bounding box center [1461, 235] width 72 height 28
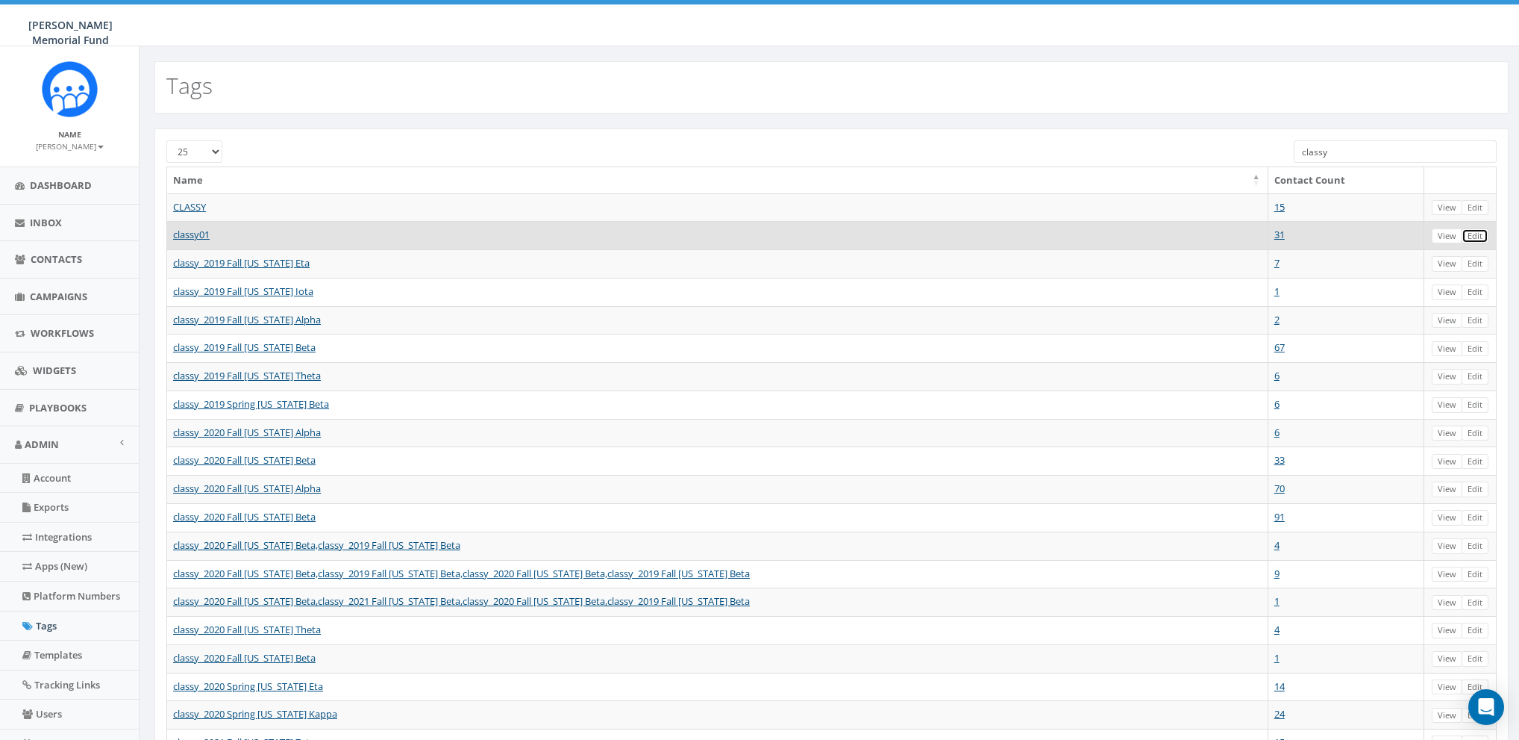
click at [1486, 238] on link "Edit" at bounding box center [1475, 236] width 27 height 16
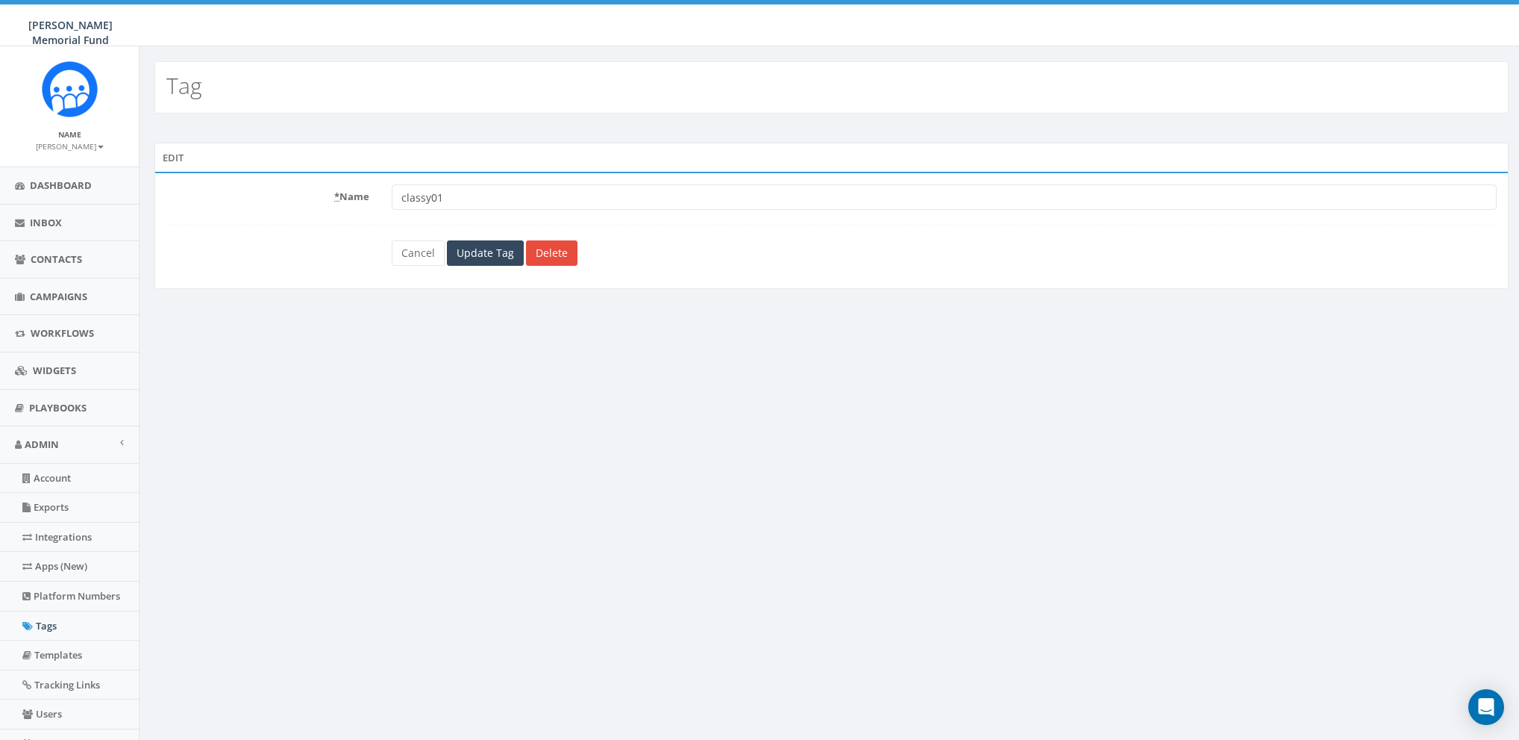
click at [469, 193] on input "classy01" at bounding box center [944, 196] width 1105 height 25
type input "CLASSY"
drag, startPoint x: 463, startPoint y: 352, endPoint x: 457, endPoint y: 241, distance: 111.3
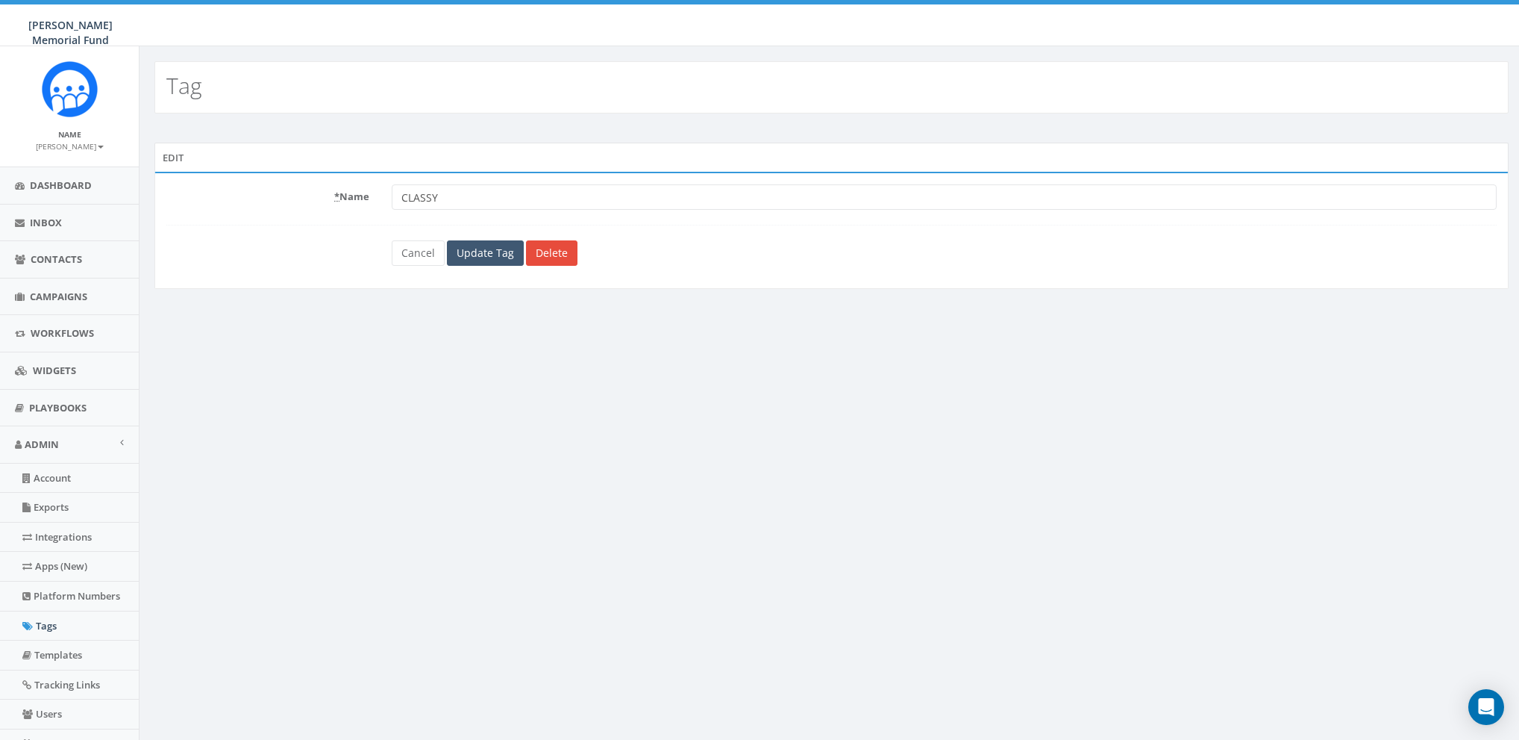
click at [463, 352] on div "Tag Edit * Name CLASSY Cancel Update Tag Delete Terms of Service Acceptable Use…" at bounding box center [831, 440] width 1385 height 789
click at [460, 240] on input "Update Tag" at bounding box center [485, 252] width 77 height 25
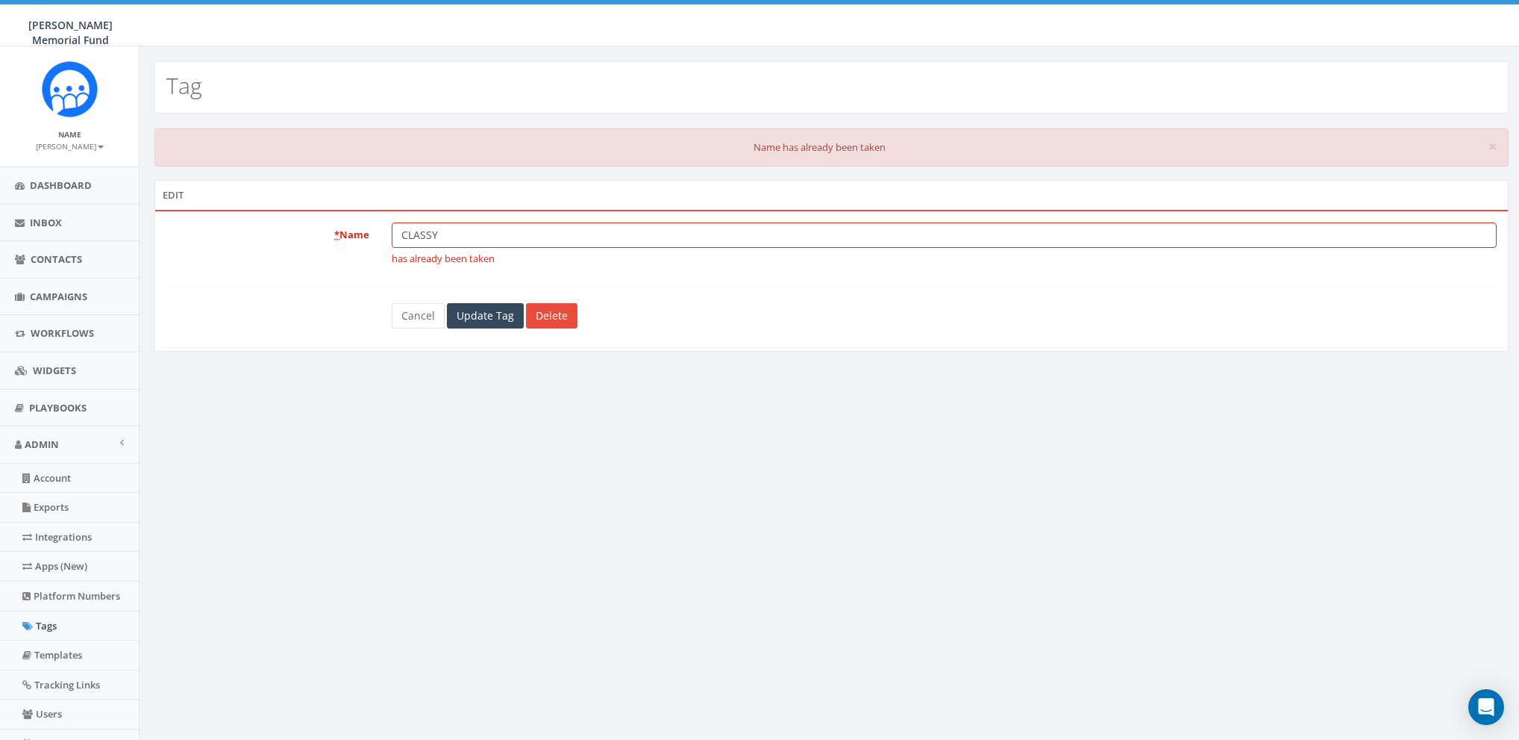
click at [481, 359] on div "Edit * Name CLASSY has already been taken Cancel Update Tag Delete" at bounding box center [831, 275] width 1377 height 190
drag, startPoint x: 414, startPoint y: 310, endPoint x: 422, endPoint y: 313, distance: 8.7
click at [414, 310] on link "Cancel" at bounding box center [418, 315] width 53 height 25
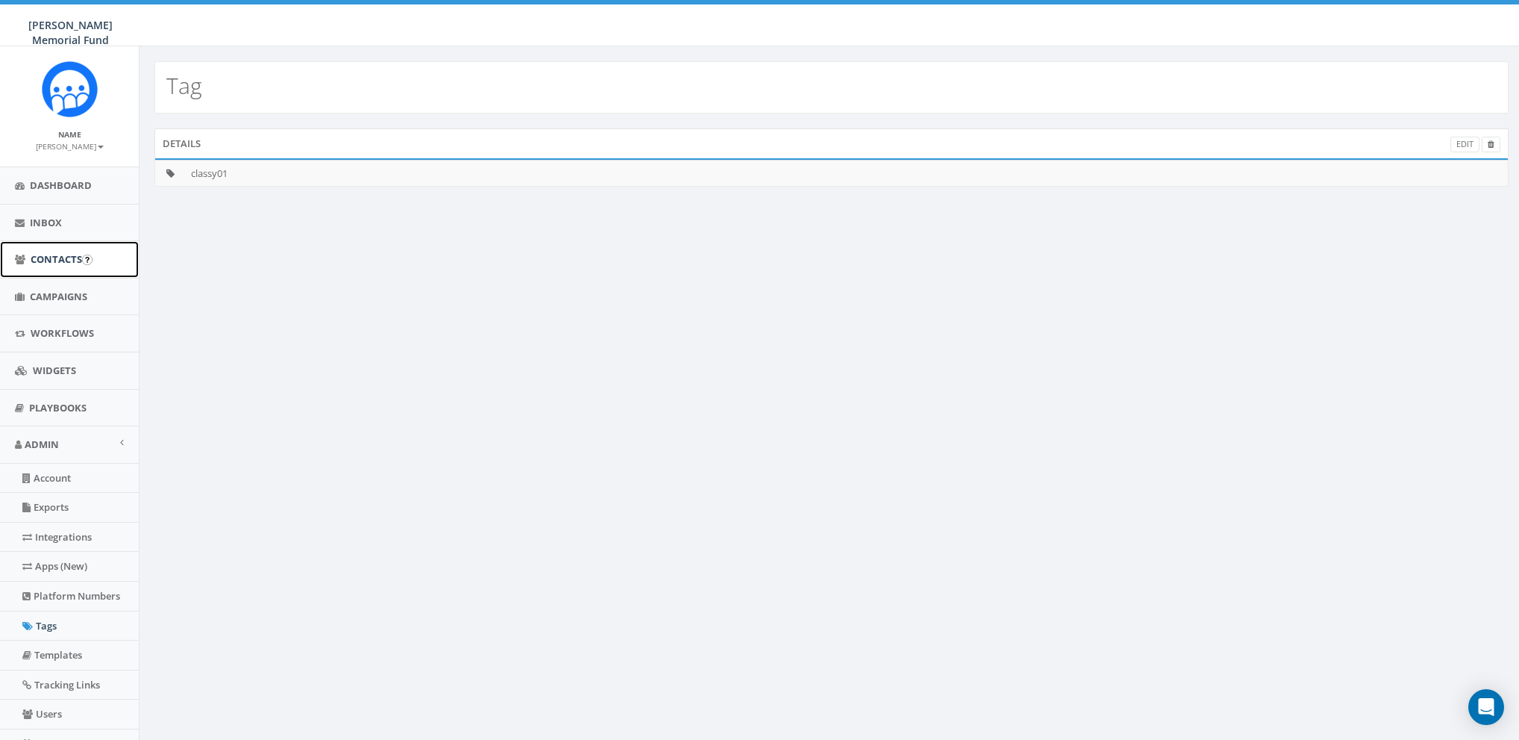
click at [51, 267] on link "Contacts" at bounding box center [69, 259] width 139 height 37
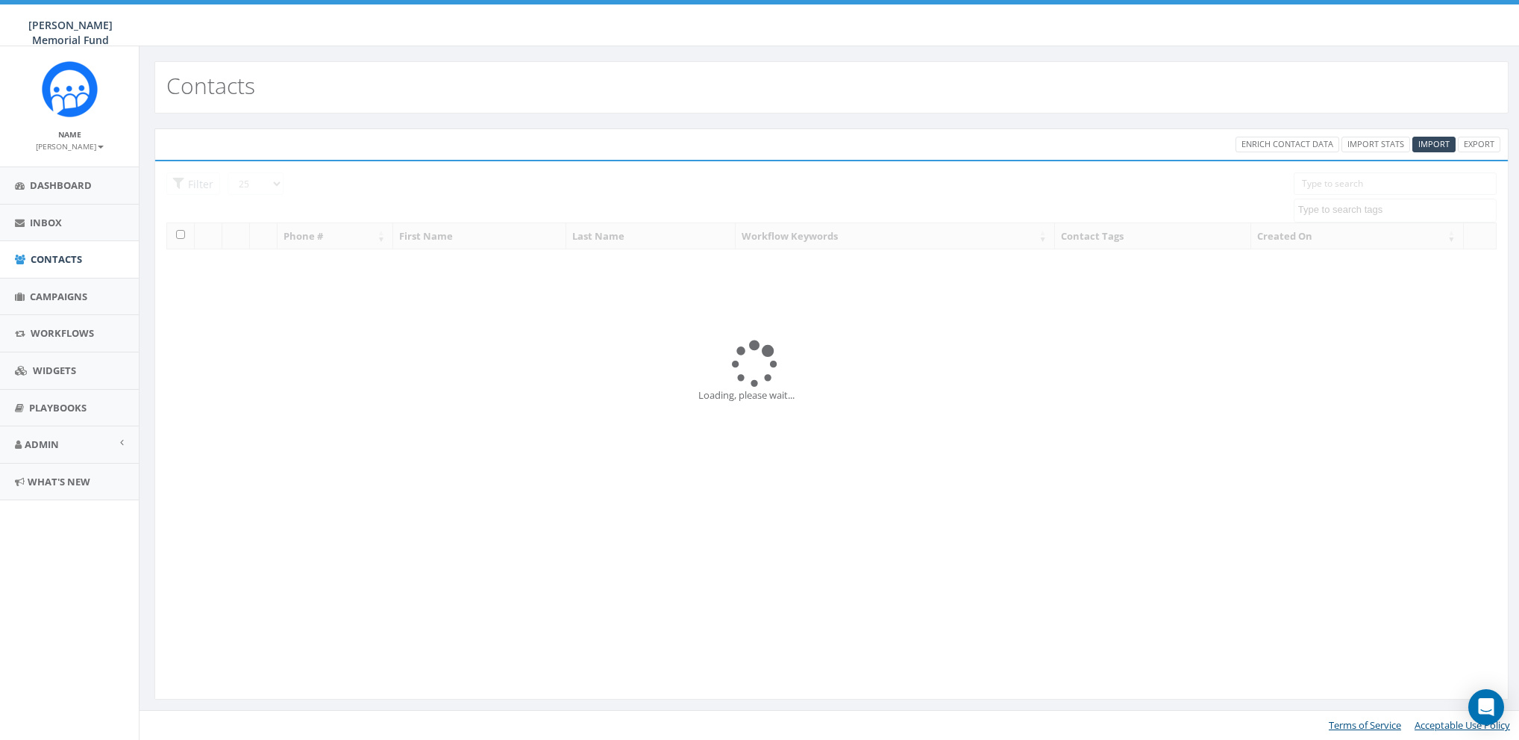
select select
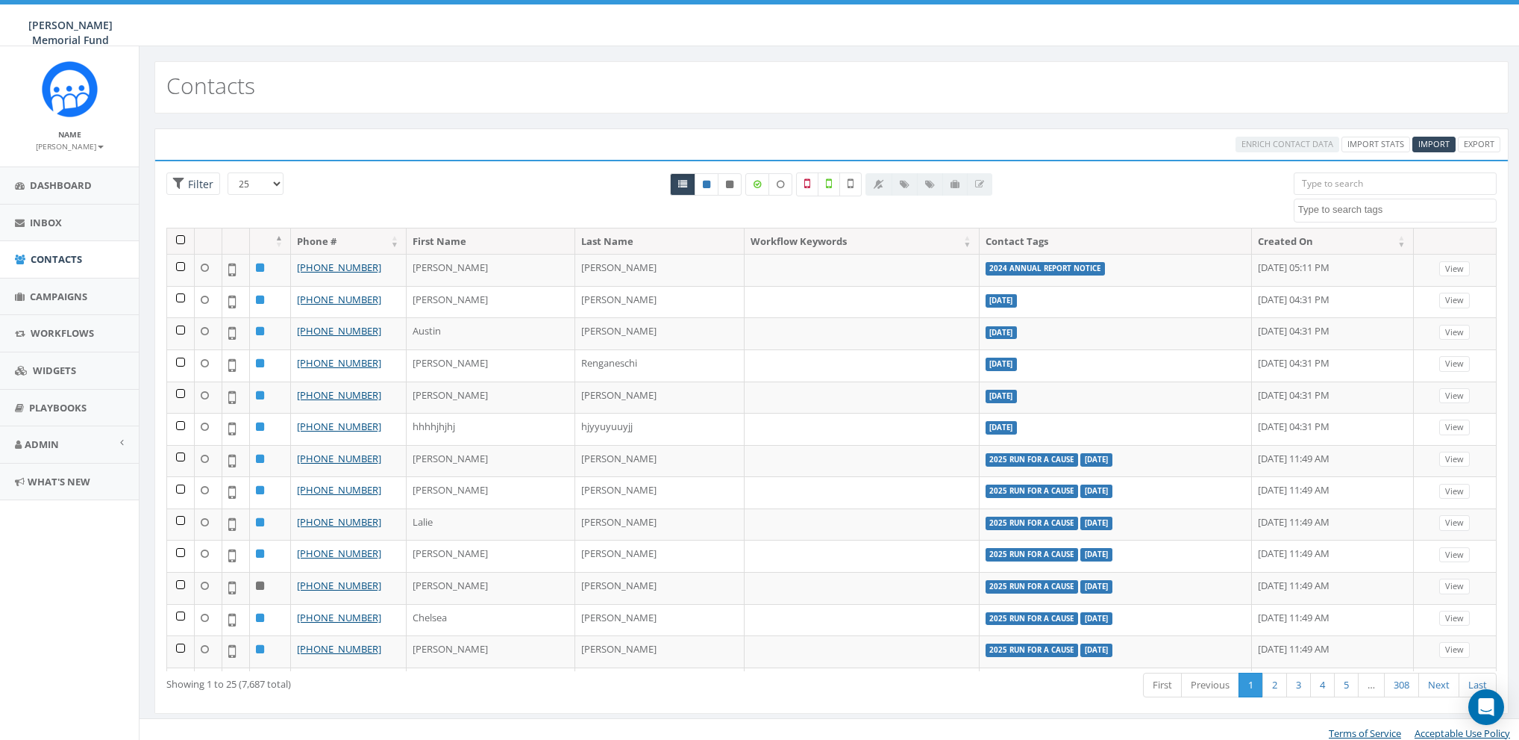
click at [81, 139] on div "Name James Martin Profile Sign Out" at bounding box center [69, 139] width 109 height 23
click at [81, 147] on small "James Martin" at bounding box center [70, 146] width 68 height 10
click at [75, 186] on link "Sign Out" at bounding box center [75, 187] width 118 height 19
